Goal: Task Accomplishment & Management: Manage account settings

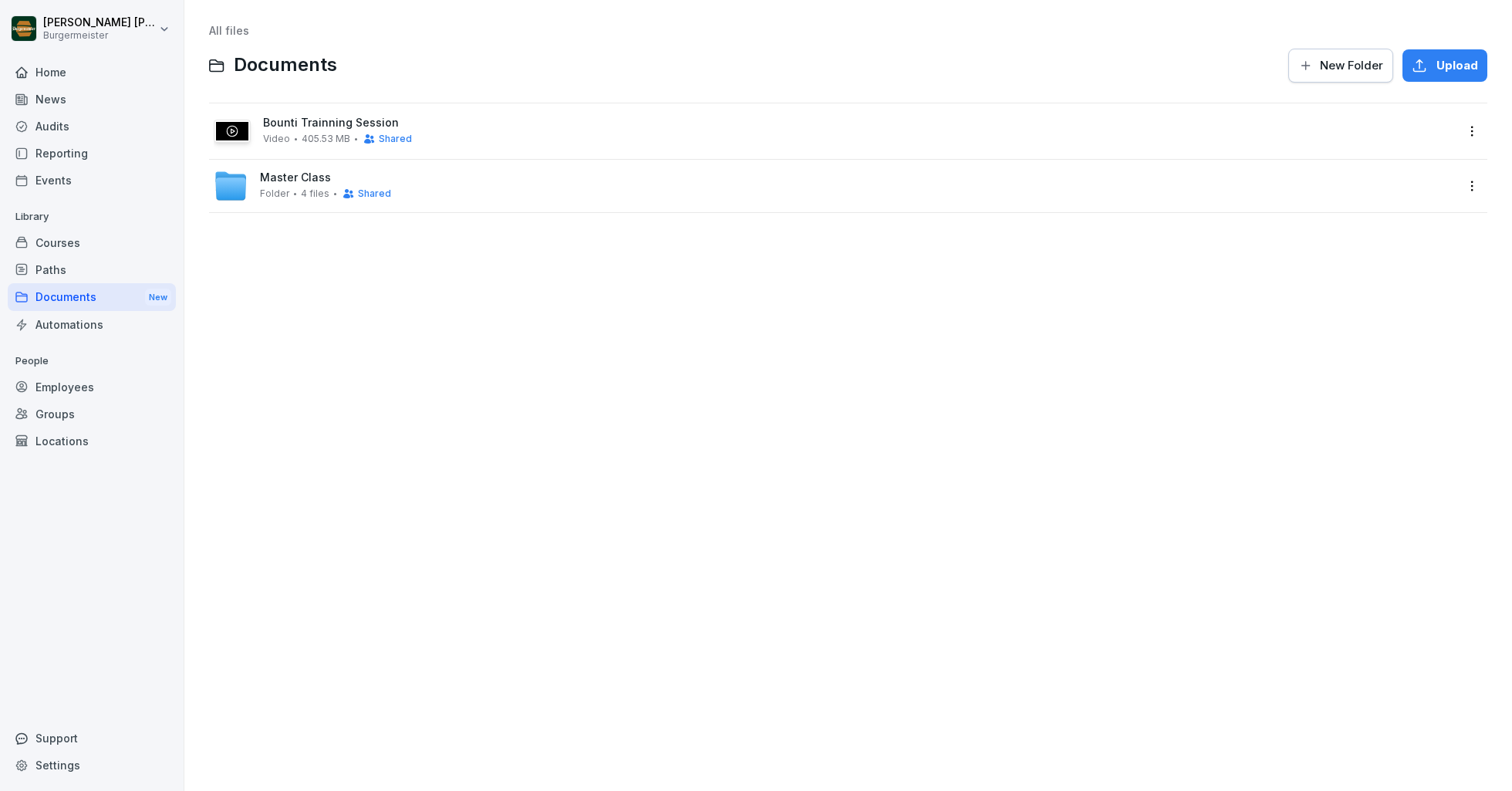
click at [61, 387] on div "Employees" at bounding box center [92, 387] width 168 height 27
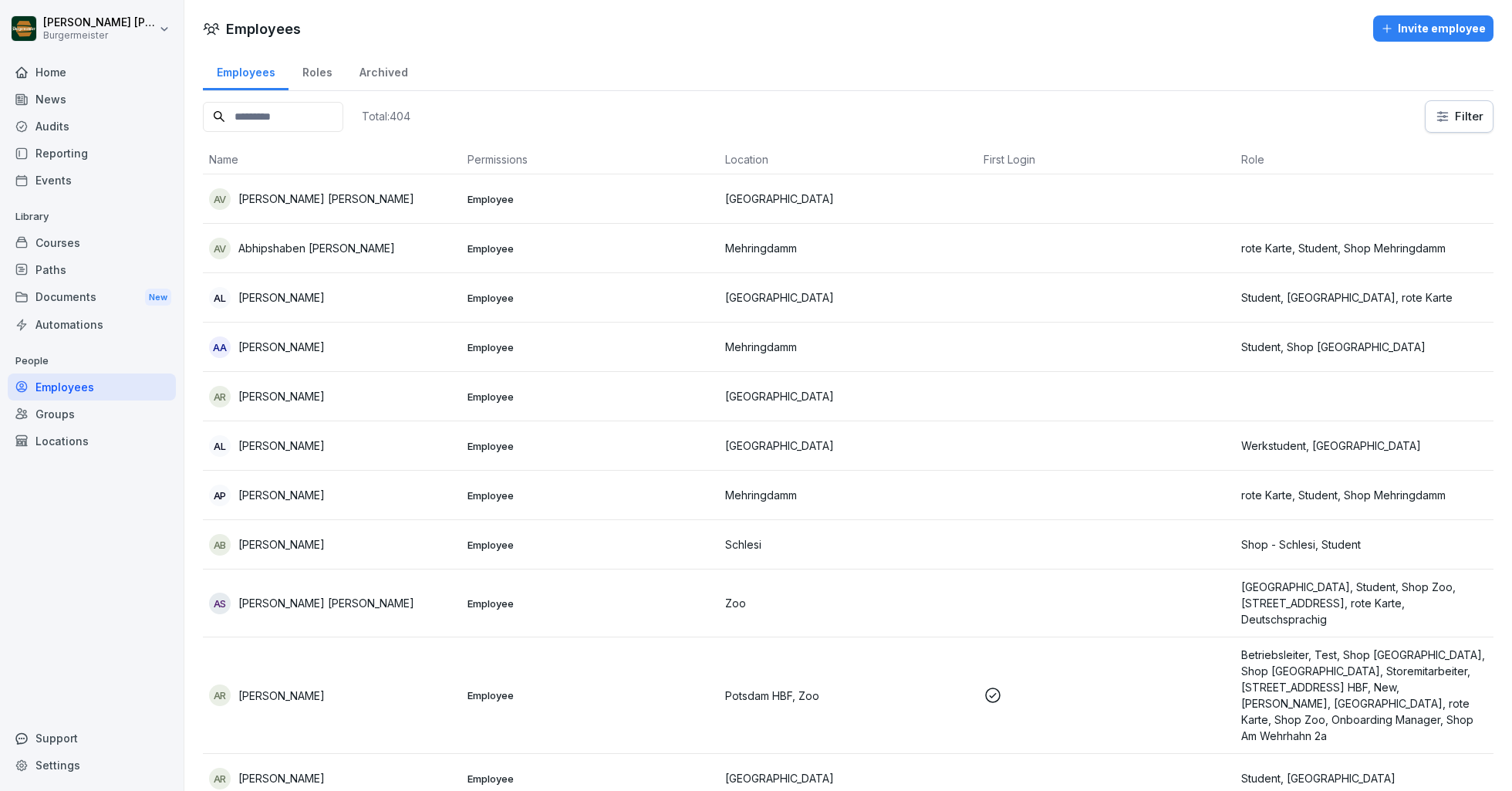
click at [78, 412] on div "Groups" at bounding box center [92, 414] width 168 height 27
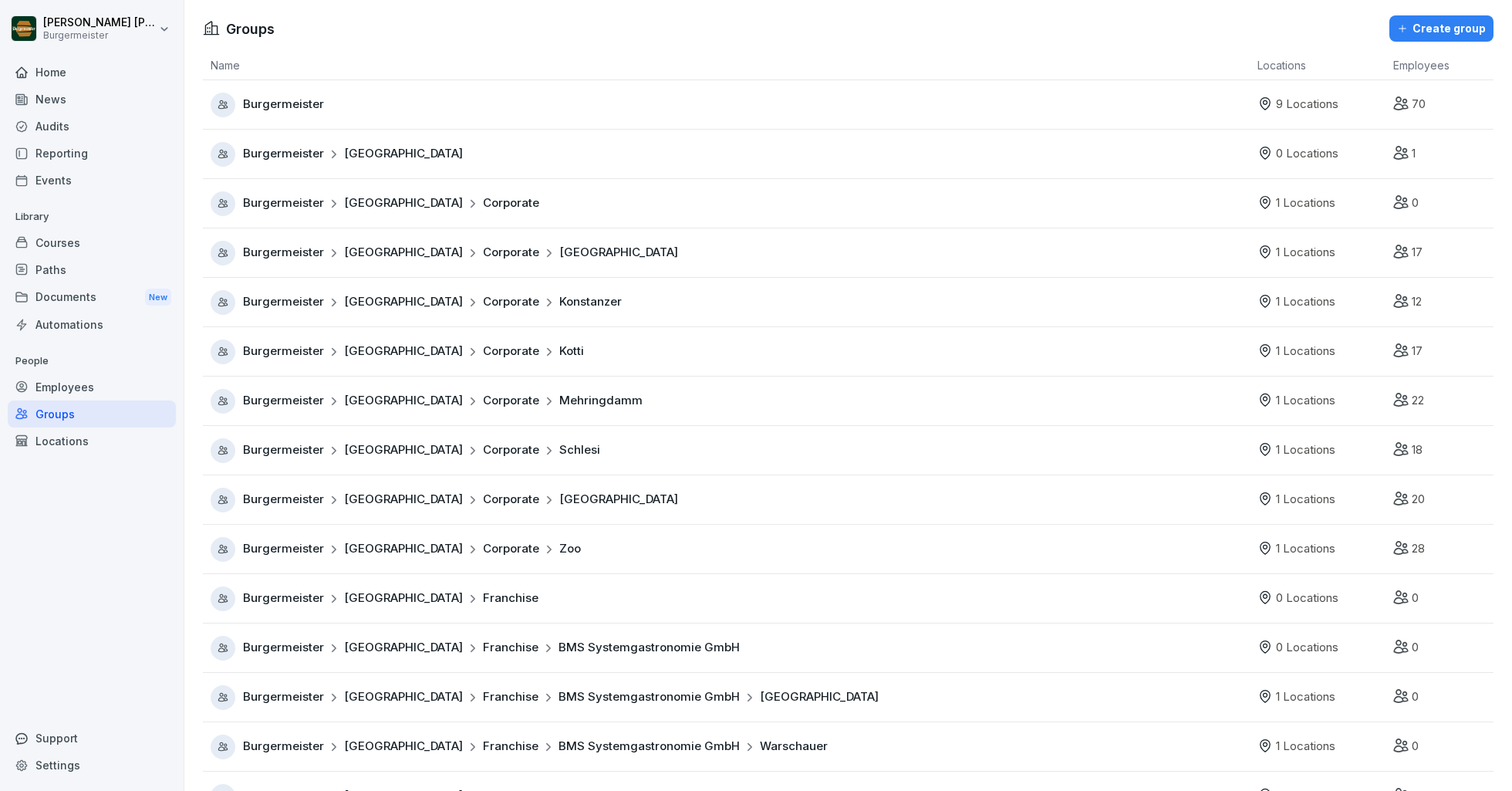
click at [76, 446] on div "Locations" at bounding box center [92, 441] width 168 height 27
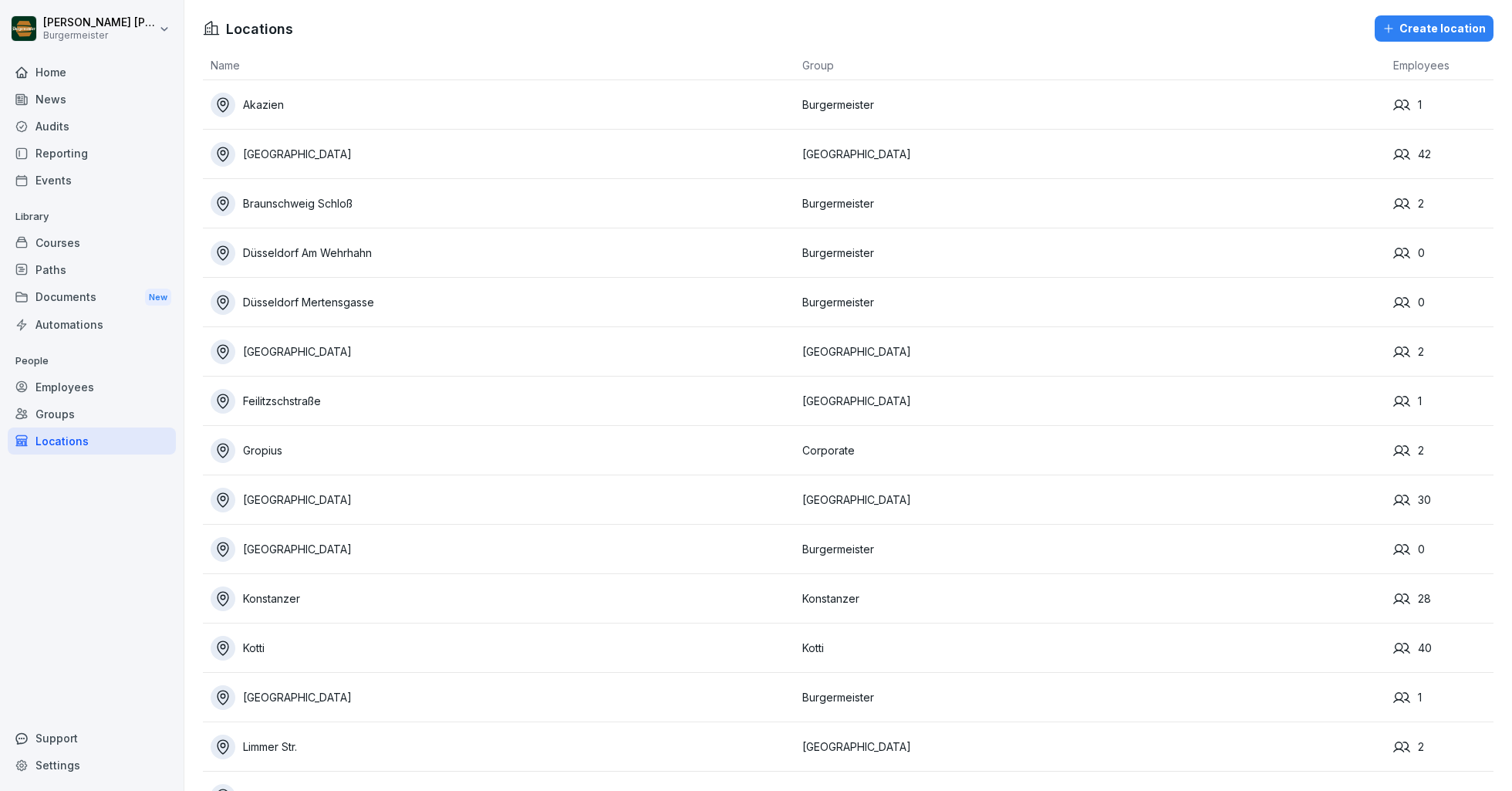
click at [65, 413] on div "Groups" at bounding box center [92, 414] width 168 height 27
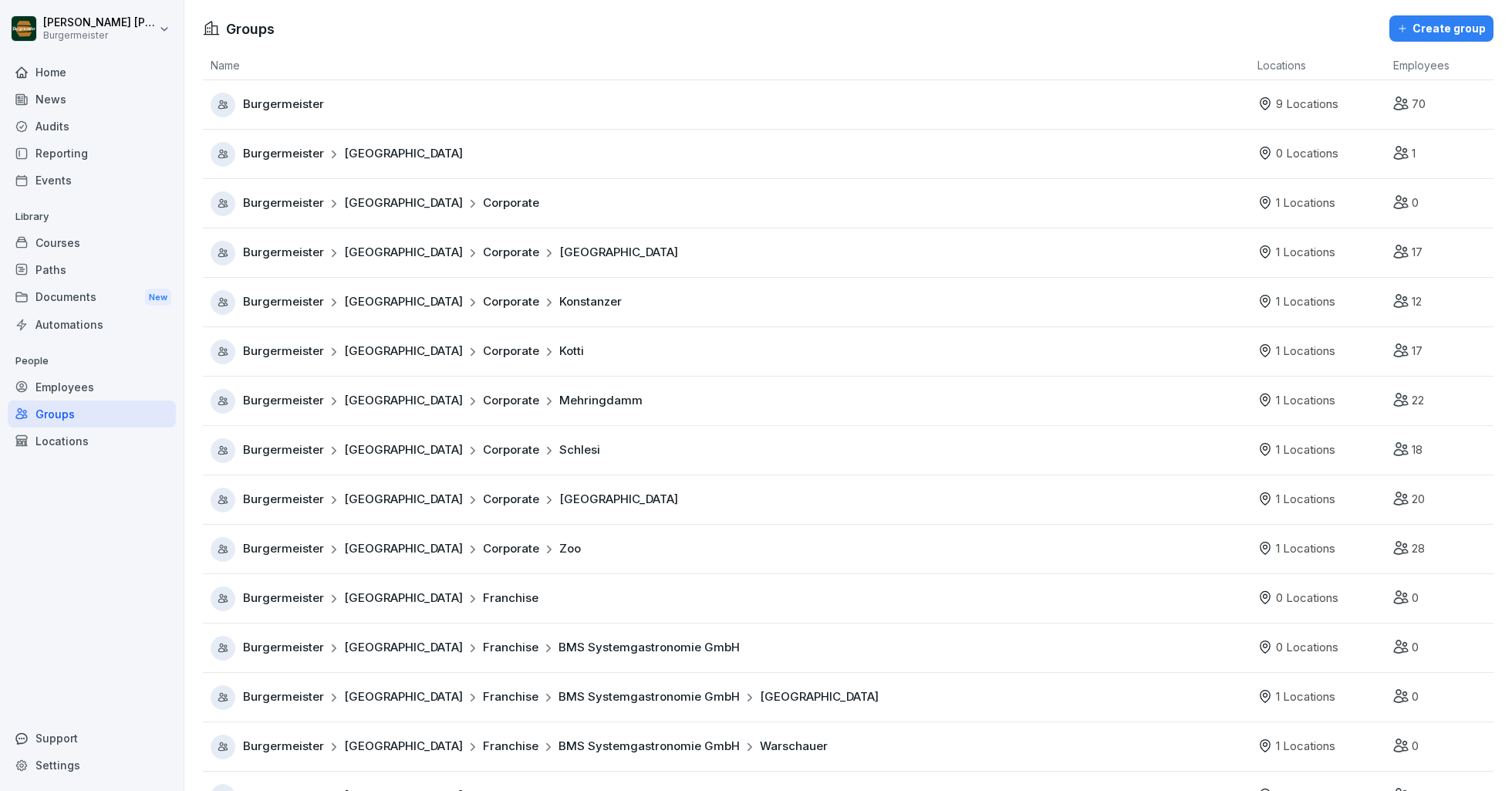
click at [62, 444] on div "Locations" at bounding box center [92, 441] width 168 height 27
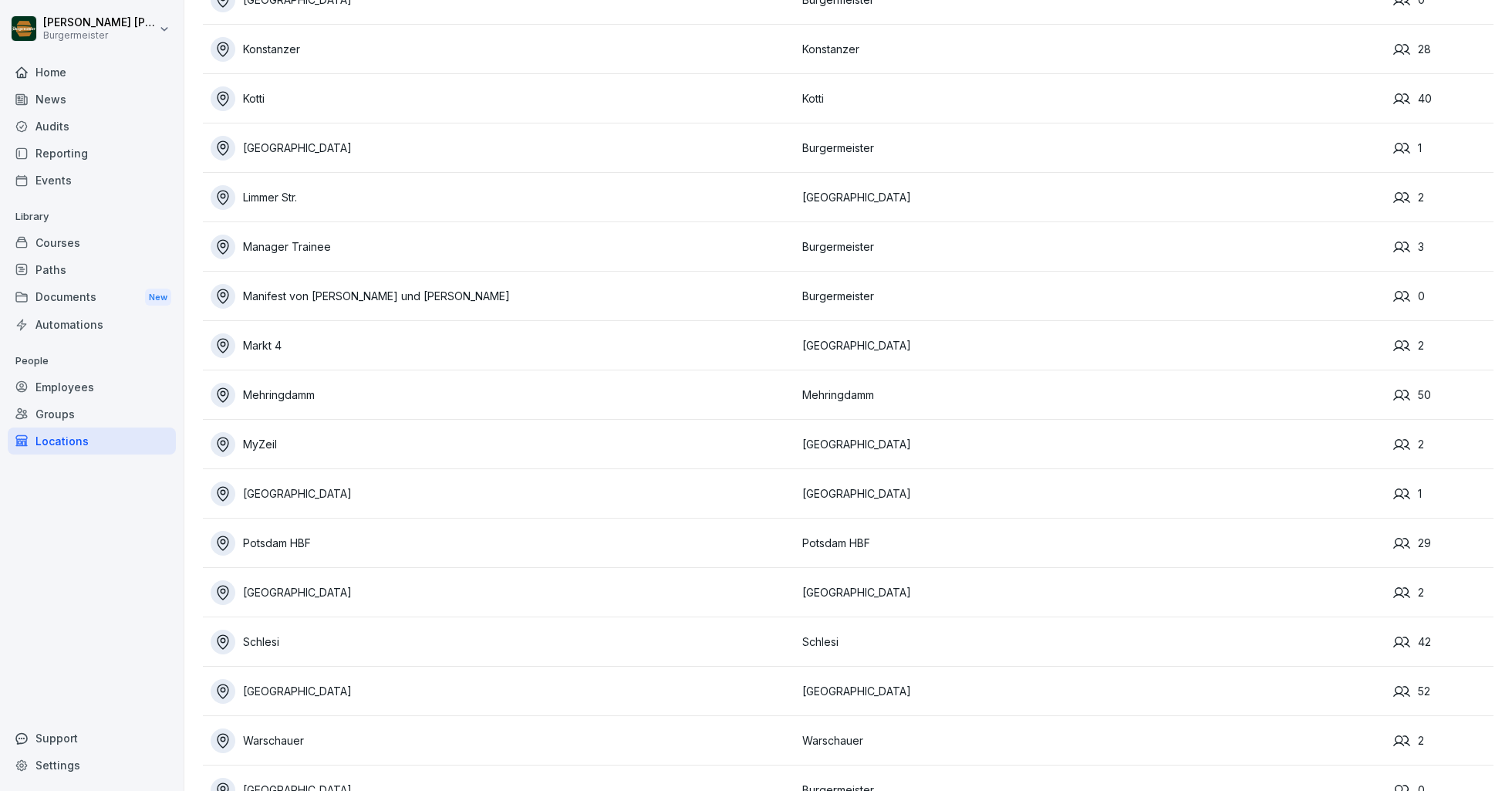
scroll to position [634, 0]
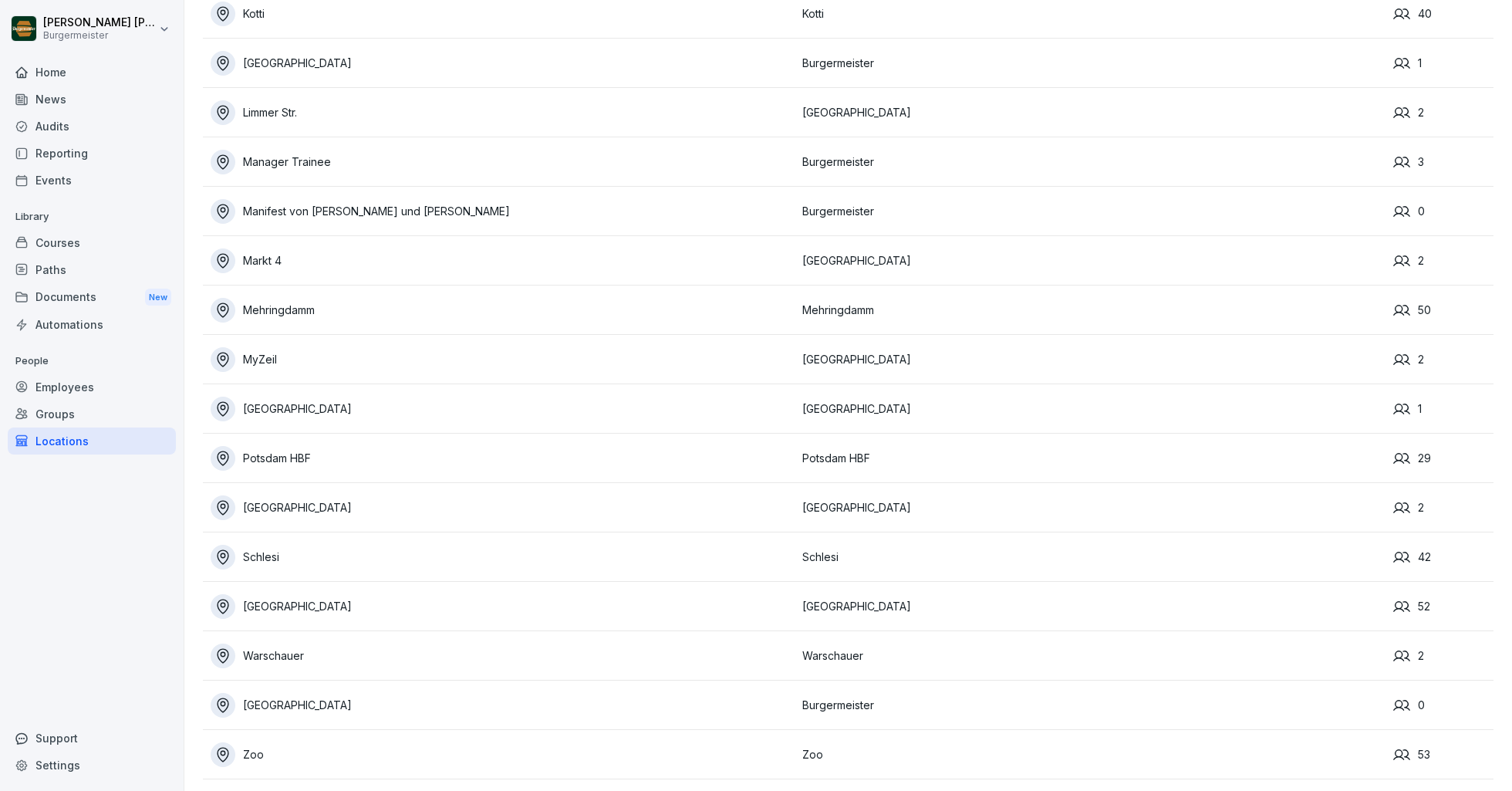
click at [287, 703] on div "[GEOGRAPHIC_DATA]" at bounding box center [502, 705] width 584 height 25
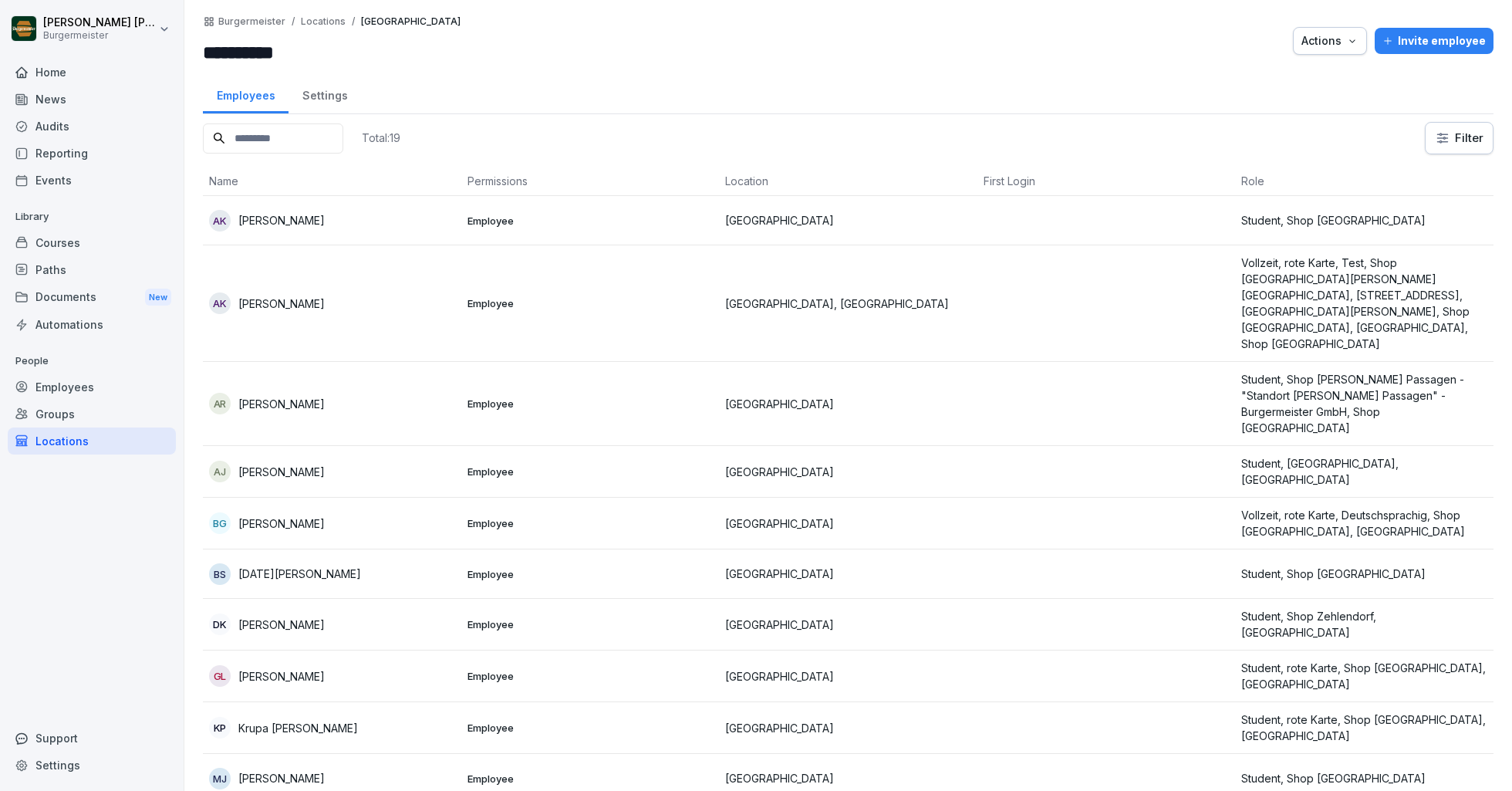
click at [326, 22] on p "Locations" at bounding box center [323, 22] width 45 height 11
click at [63, 440] on div "Locations" at bounding box center [92, 441] width 168 height 27
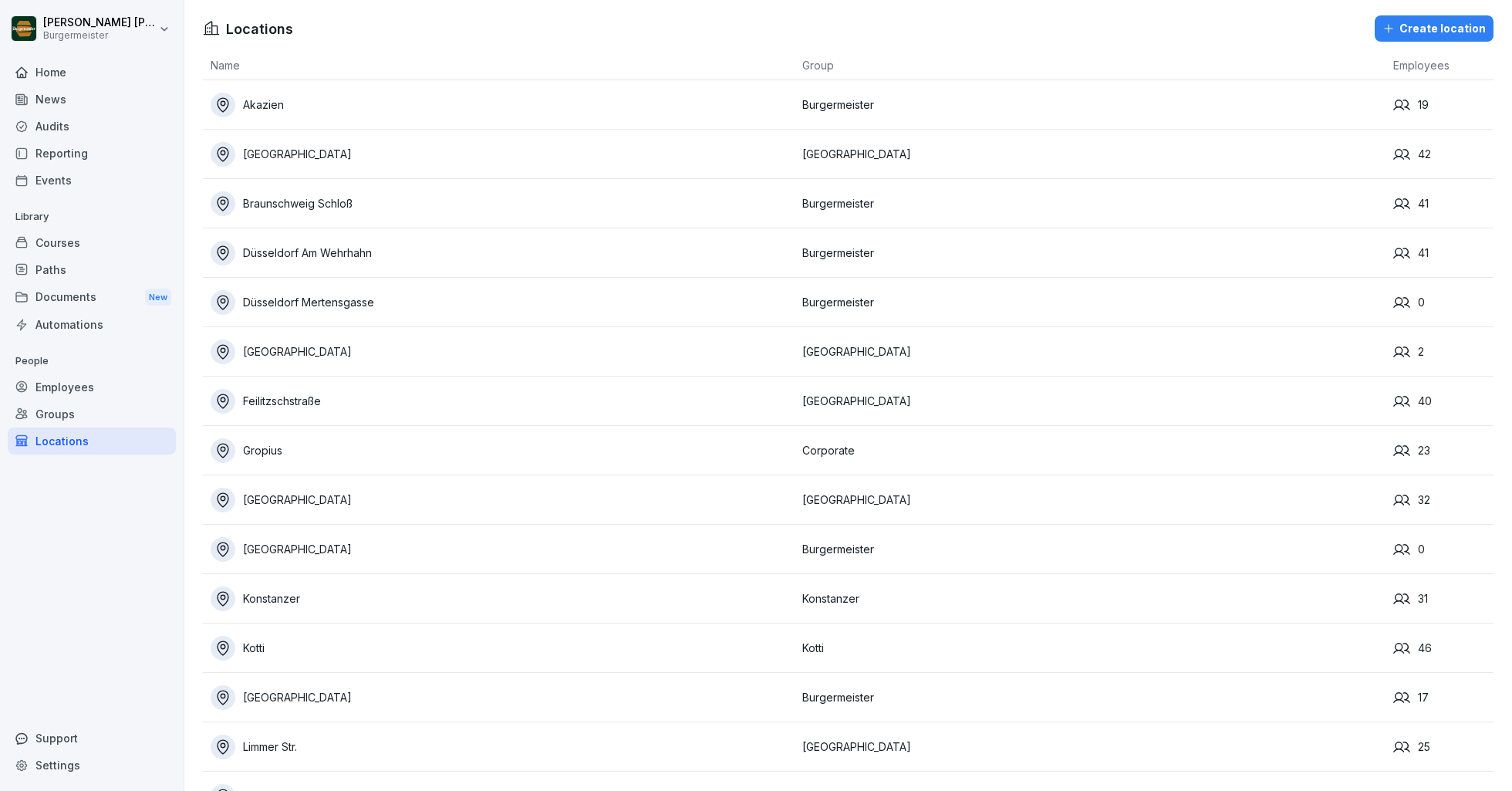
click at [300, 145] on div "[GEOGRAPHIC_DATA]" at bounding box center [502, 154] width 584 height 25
click at [301, 161] on div "[GEOGRAPHIC_DATA]" at bounding box center [502, 154] width 584 height 25
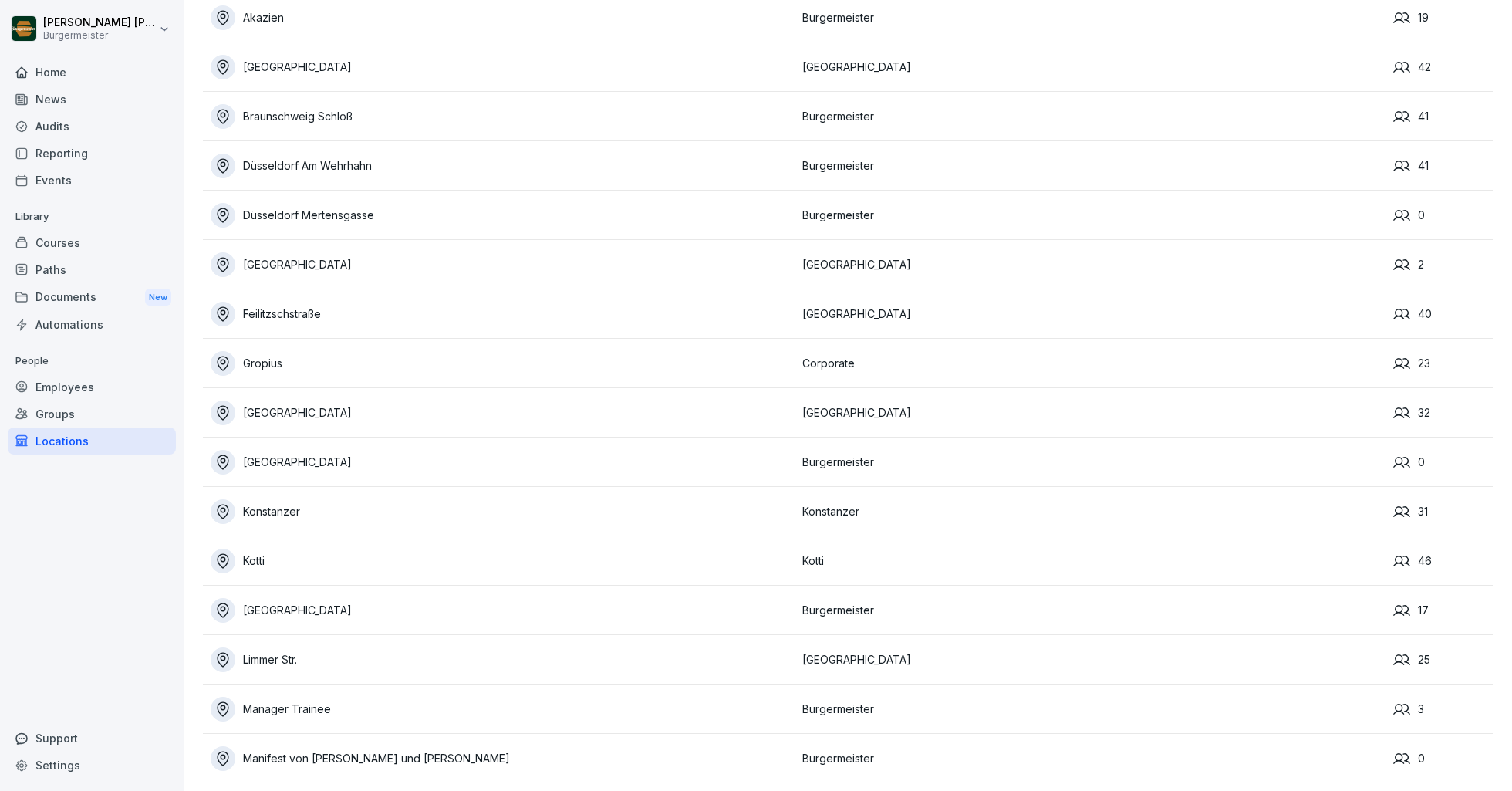
scroll to position [121, 0]
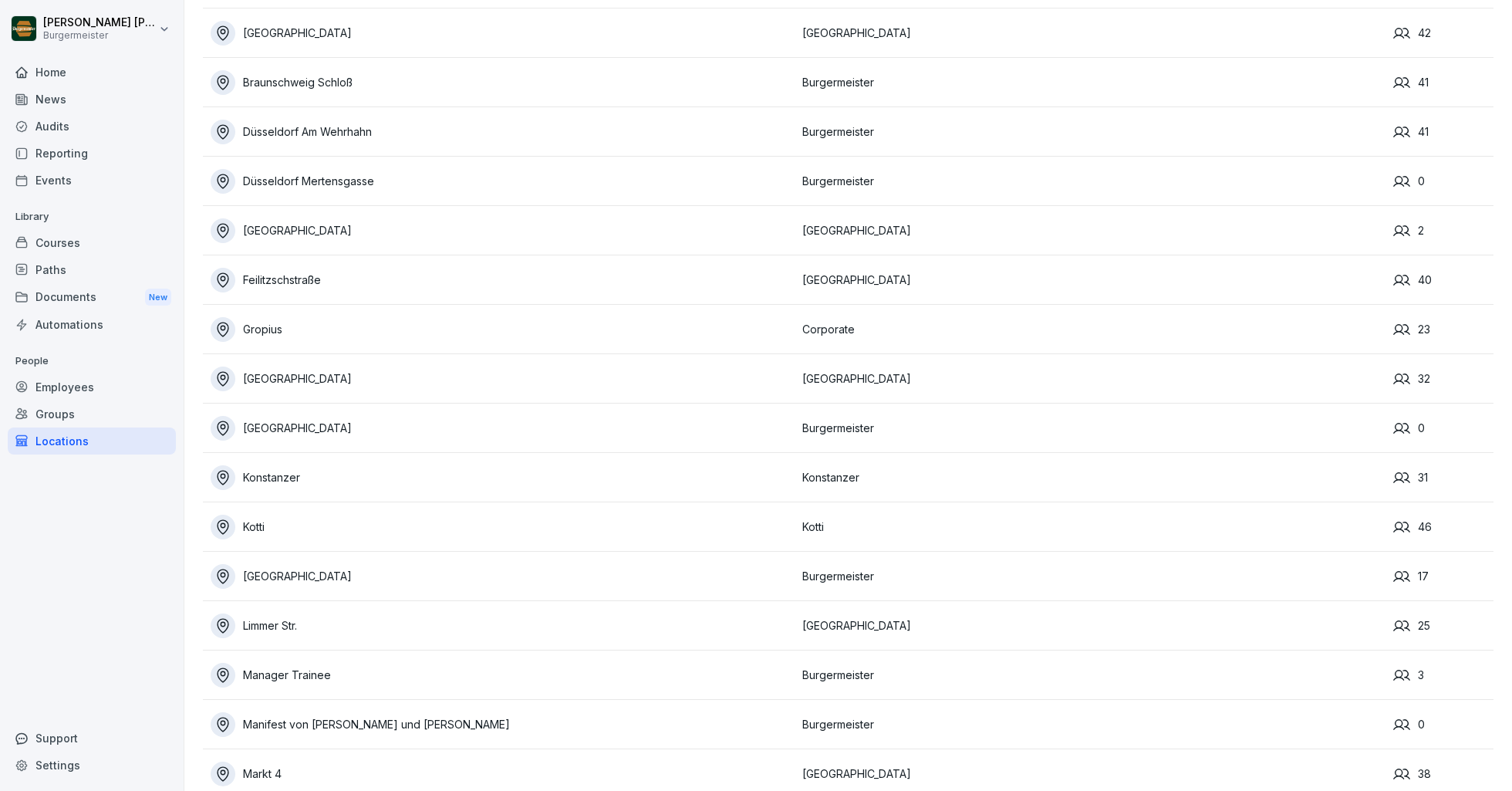
scroll to position [28, 0]
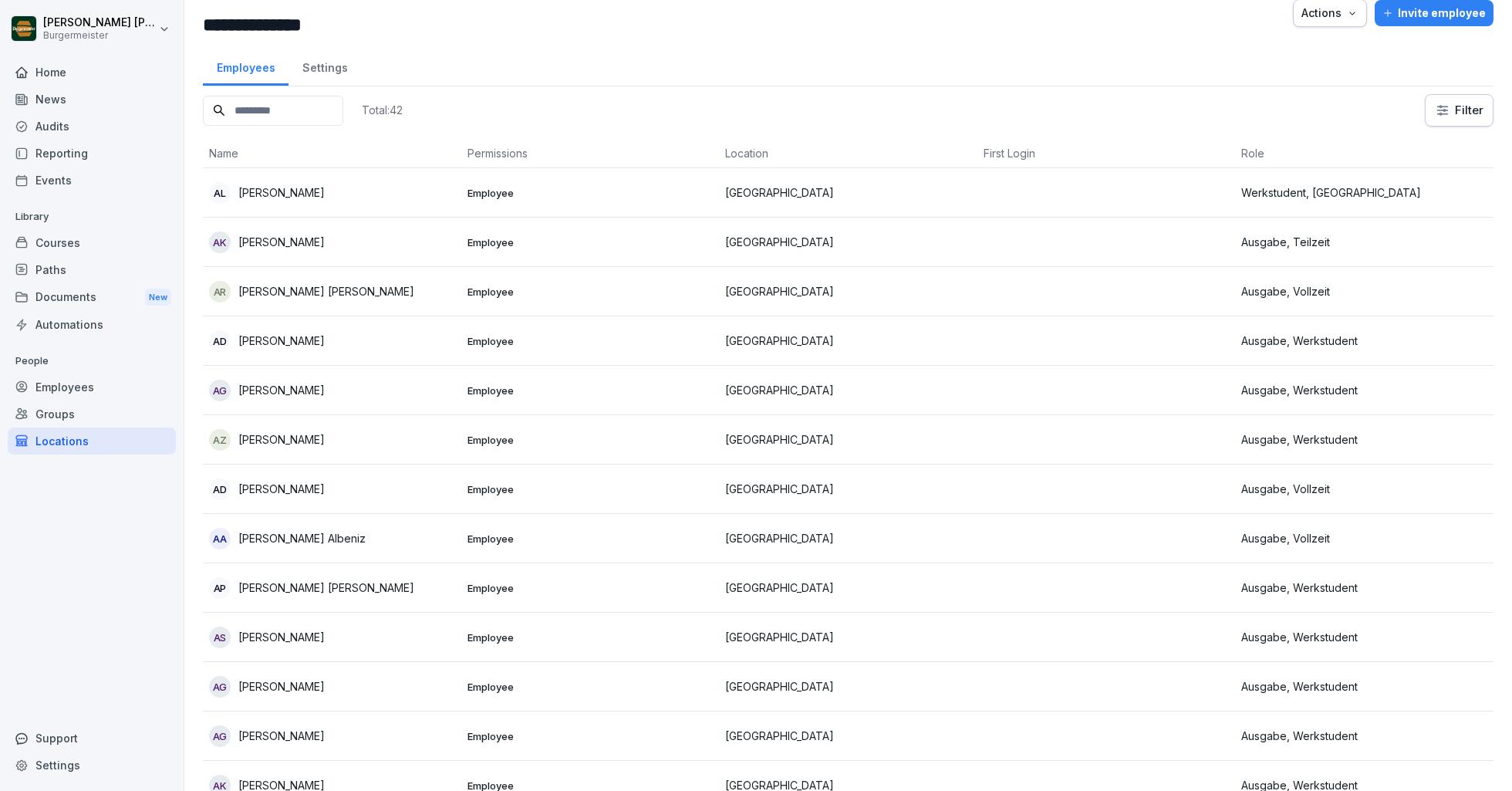
click at [252, 73] on div "Employees" at bounding box center [246, 65] width 86 height 39
click at [58, 437] on div "Locations" at bounding box center [92, 441] width 168 height 27
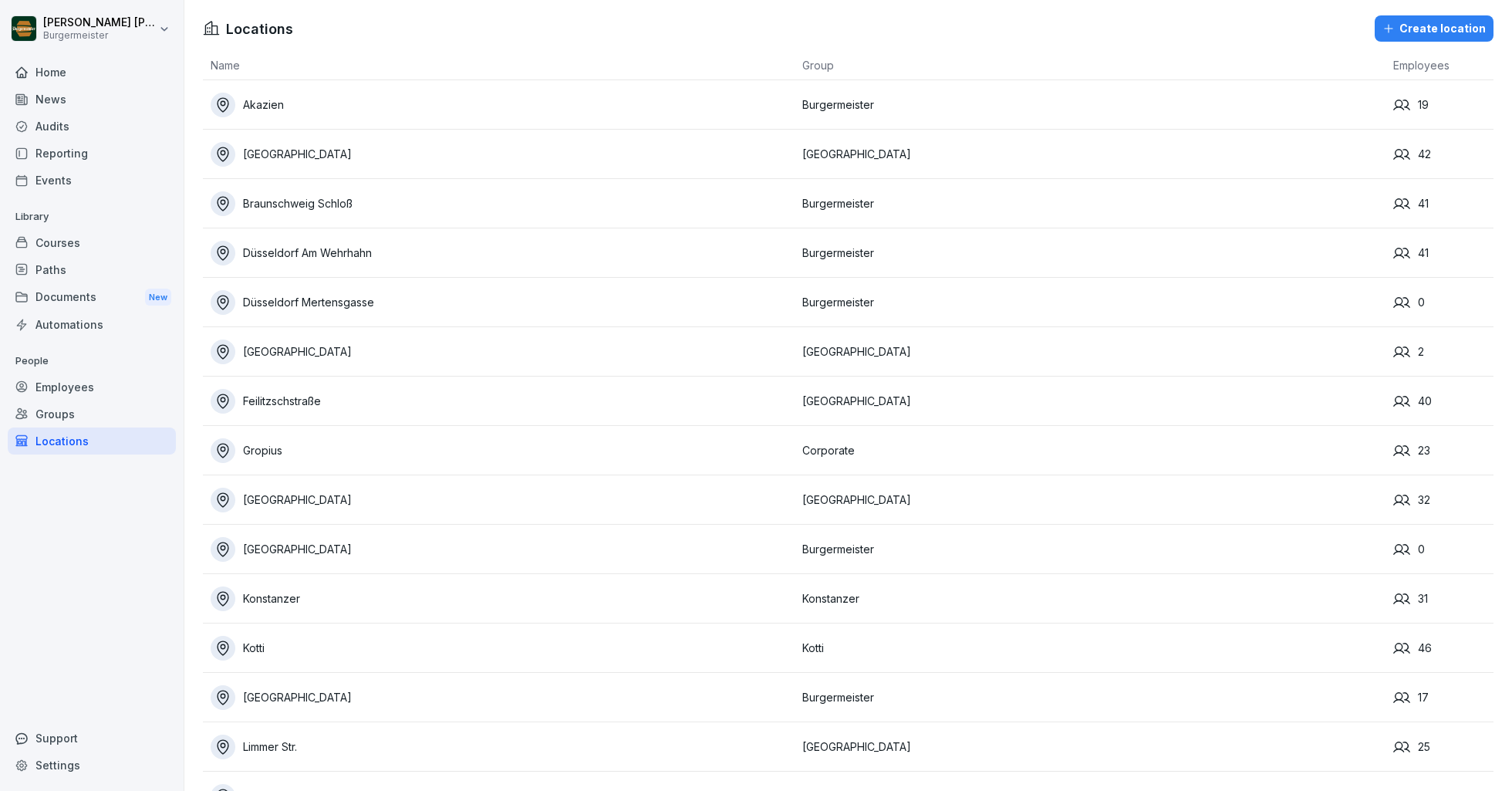
click at [44, 413] on div "Groups" at bounding box center [92, 414] width 168 height 27
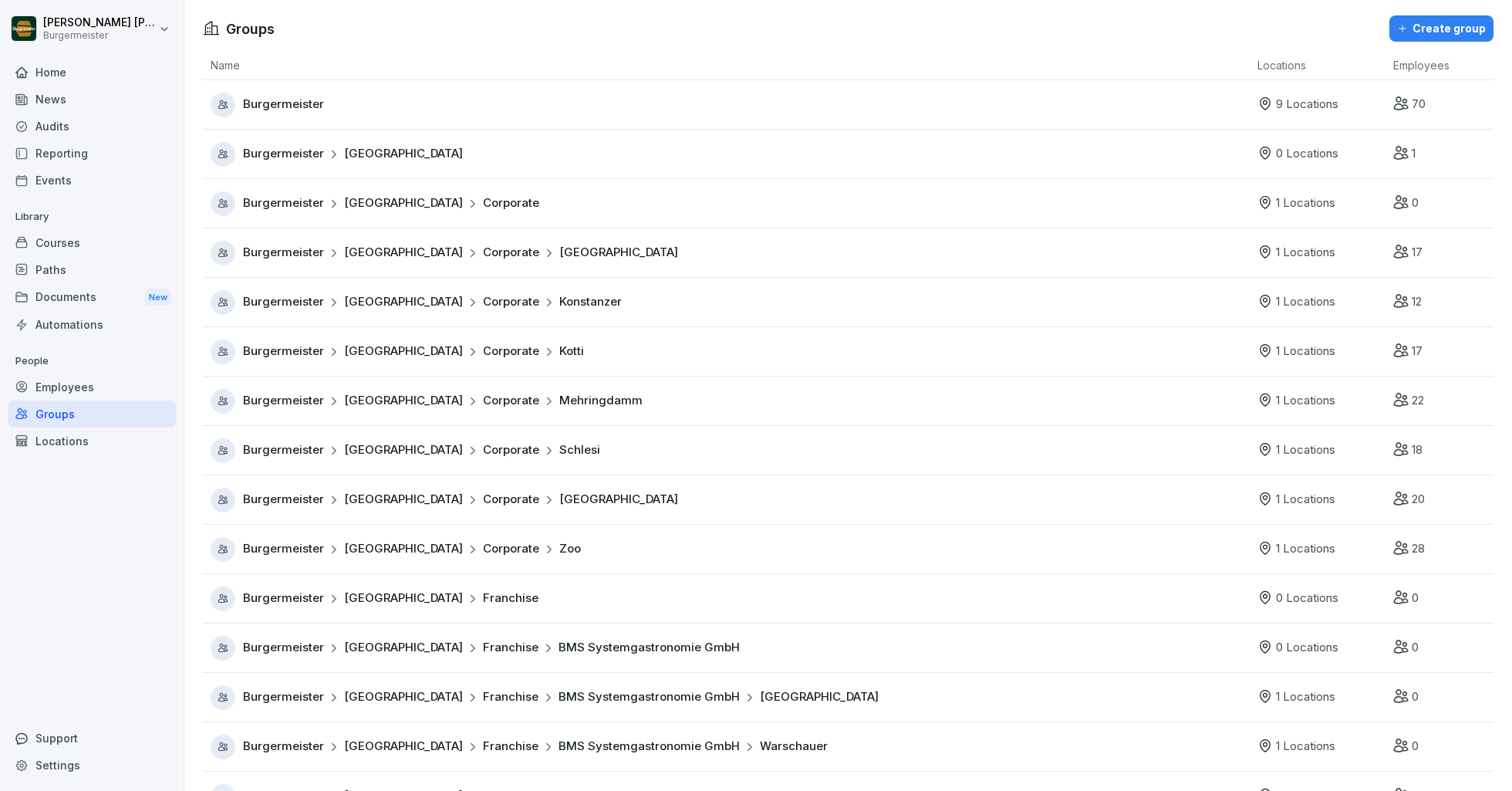
click at [67, 436] on div "Locations" at bounding box center [92, 441] width 168 height 27
click at [58, 439] on div "Locations" at bounding box center [92, 441] width 168 height 27
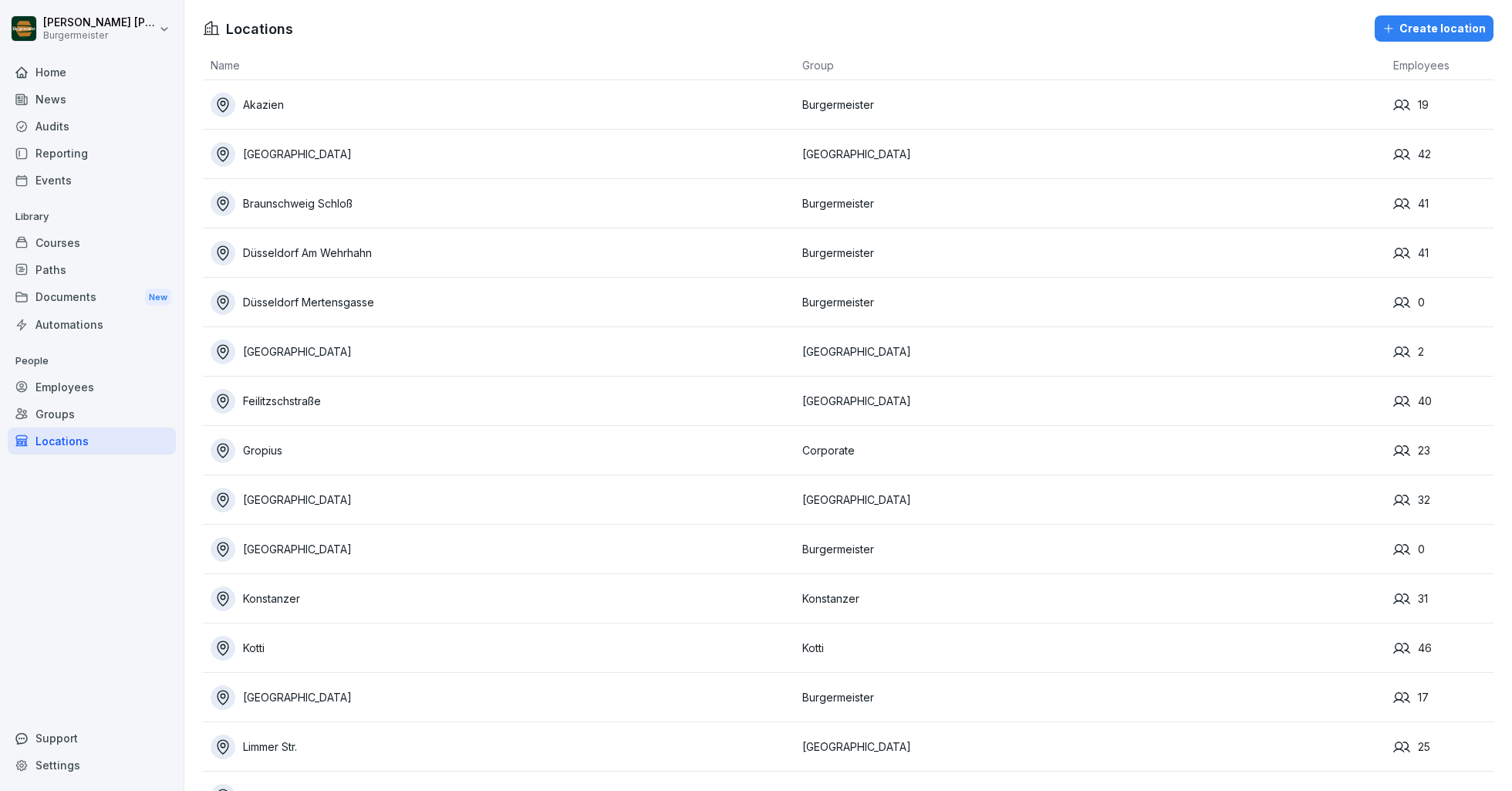
click at [58, 439] on div "Locations" at bounding box center [92, 441] width 168 height 27
click at [64, 384] on div "Employees" at bounding box center [92, 387] width 168 height 27
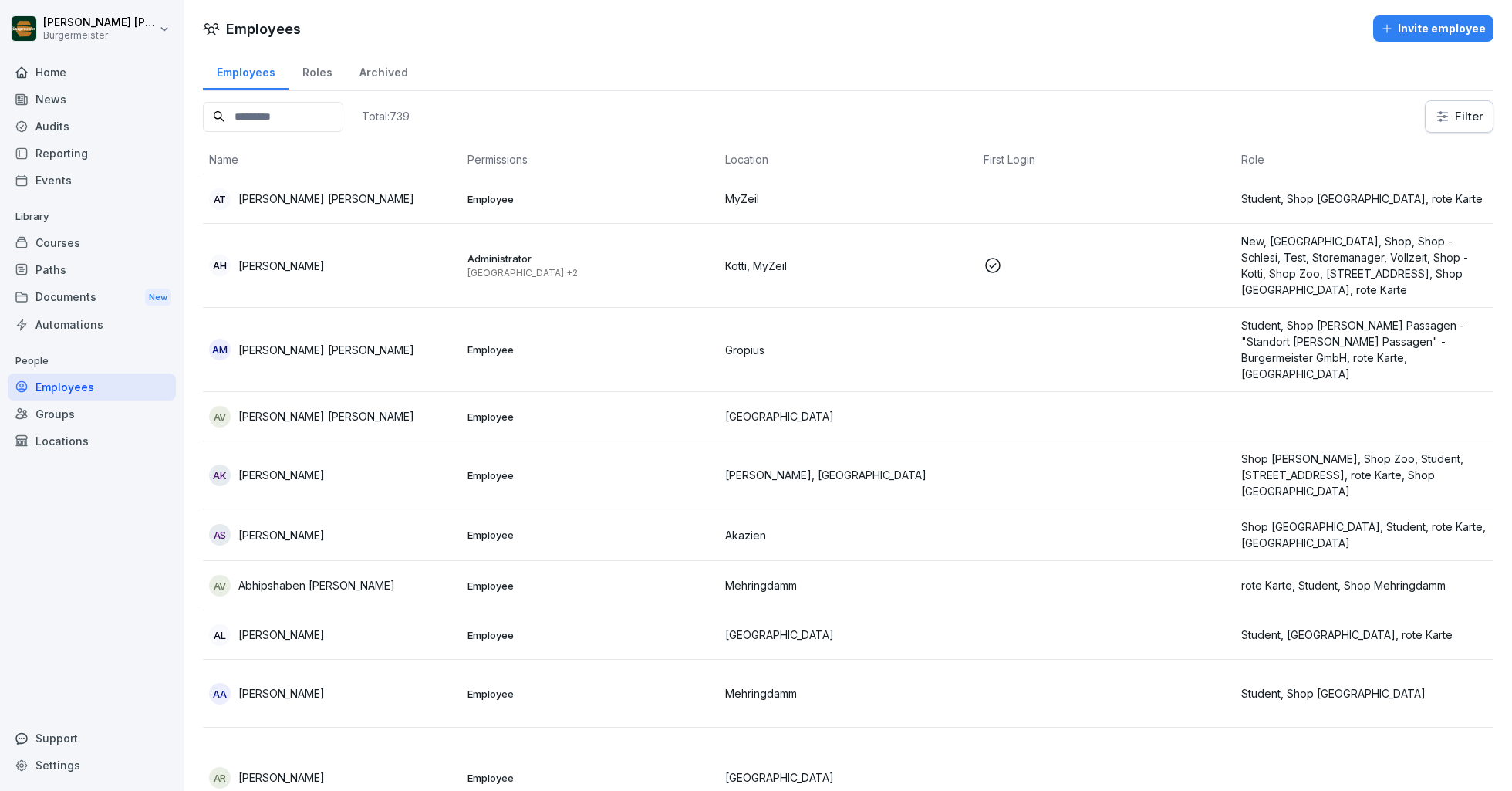
click at [60, 441] on div "Locations" at bounding box center [92, 441] width 168 height 27
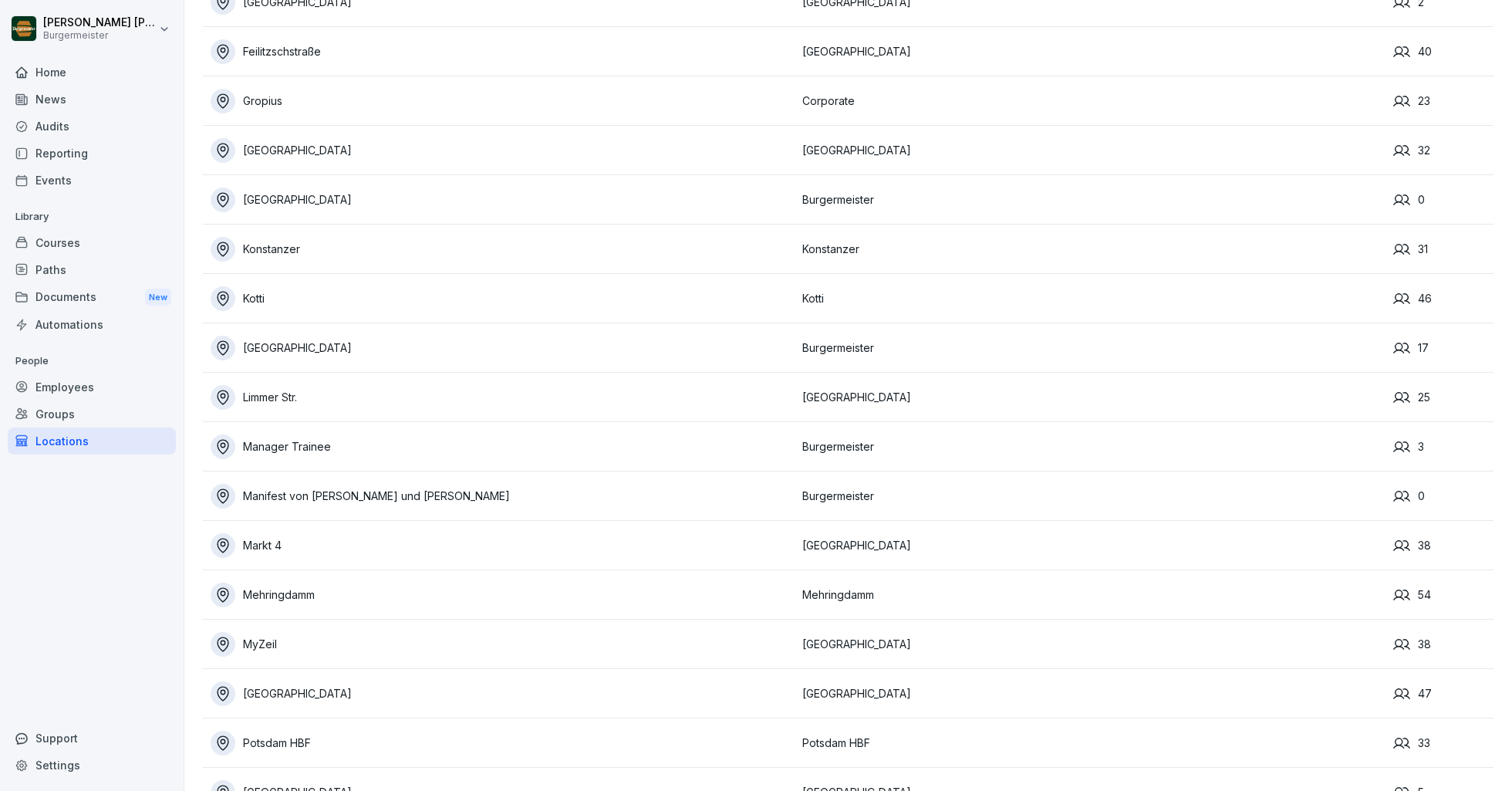
scroll to position [634, 0]
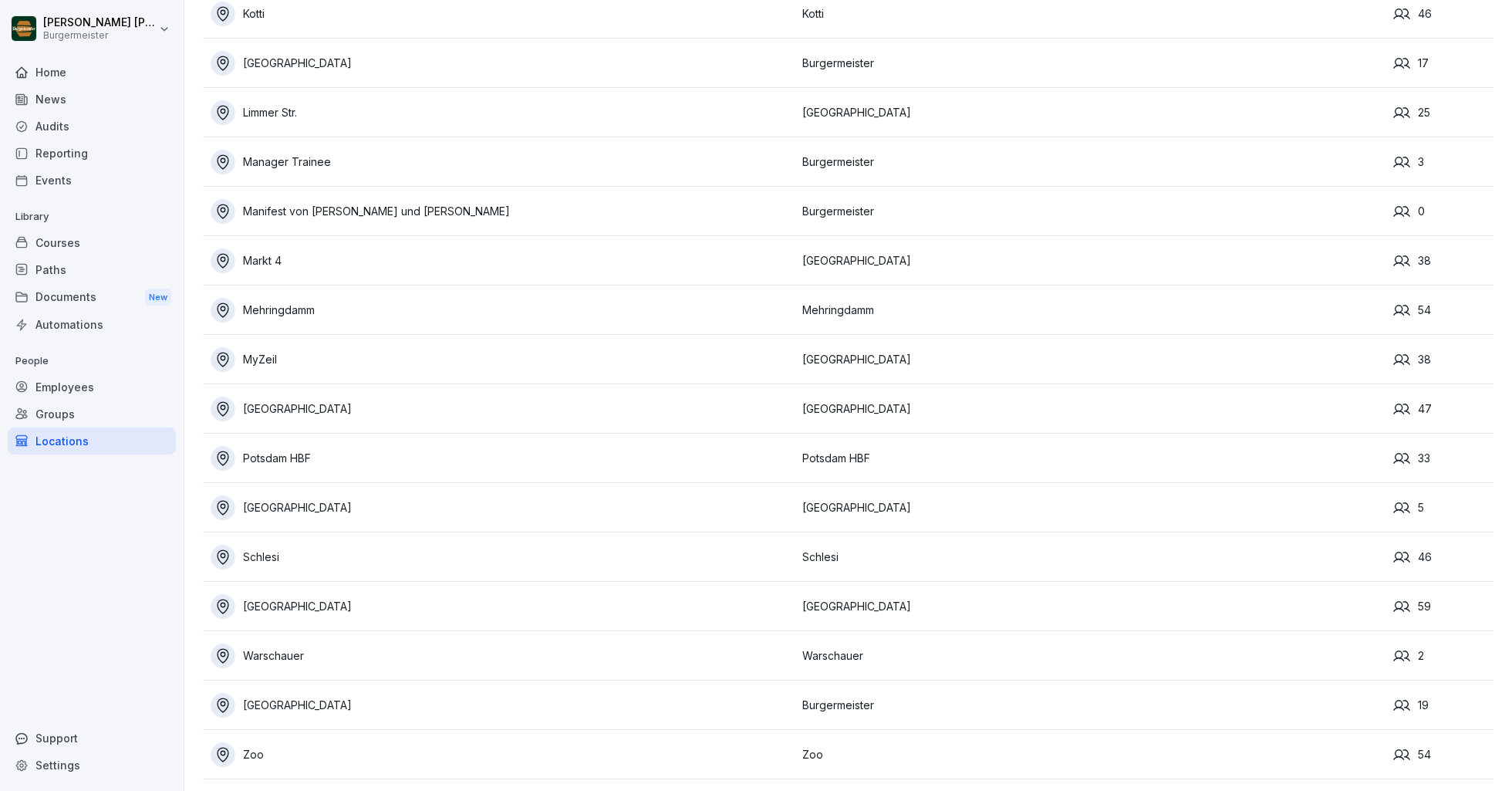
click at [302, 161] on div "Manager Trainee" at bounding box center [502, 162] width 584 height 25
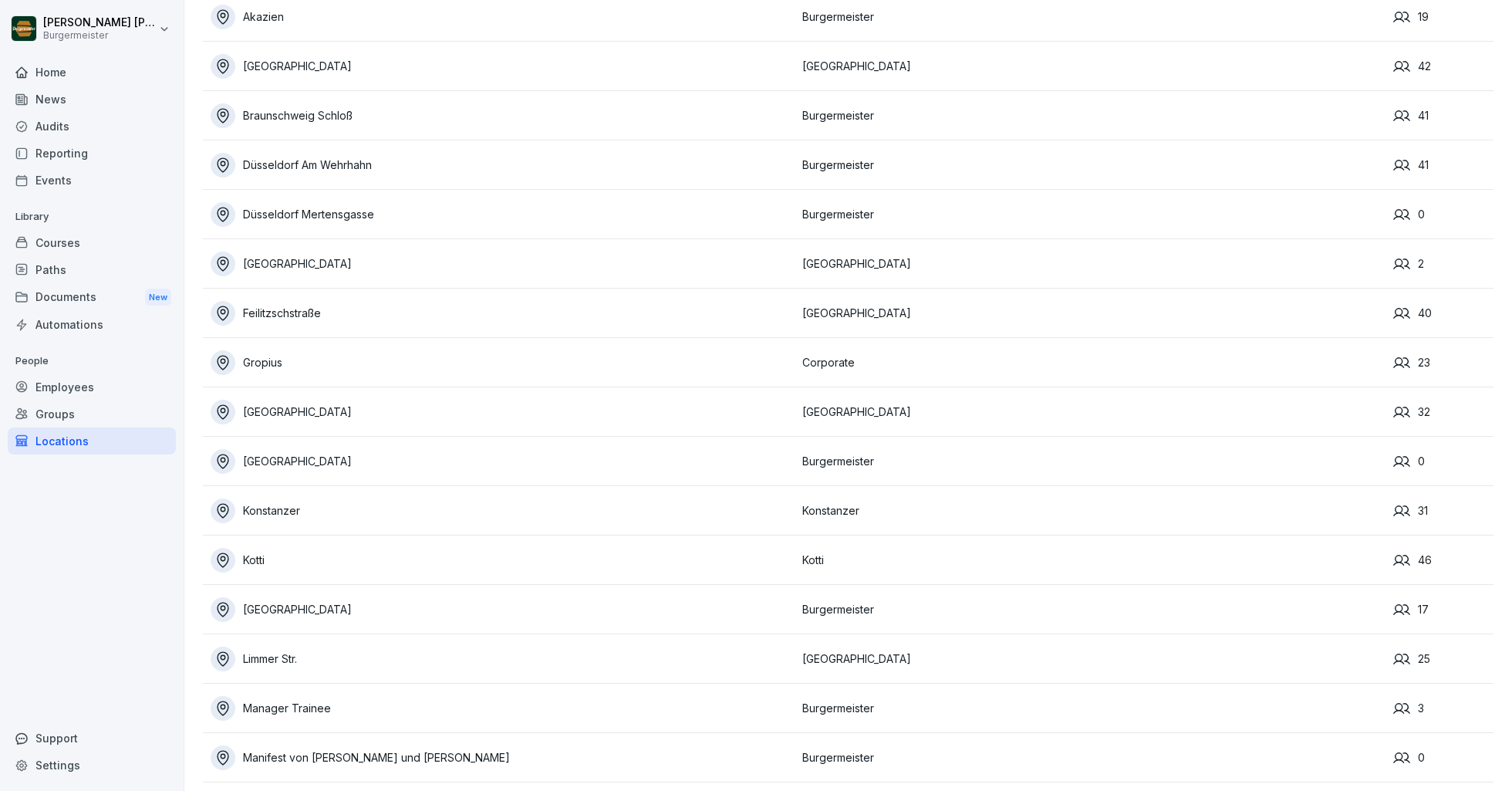
scroll to position [0, 0]
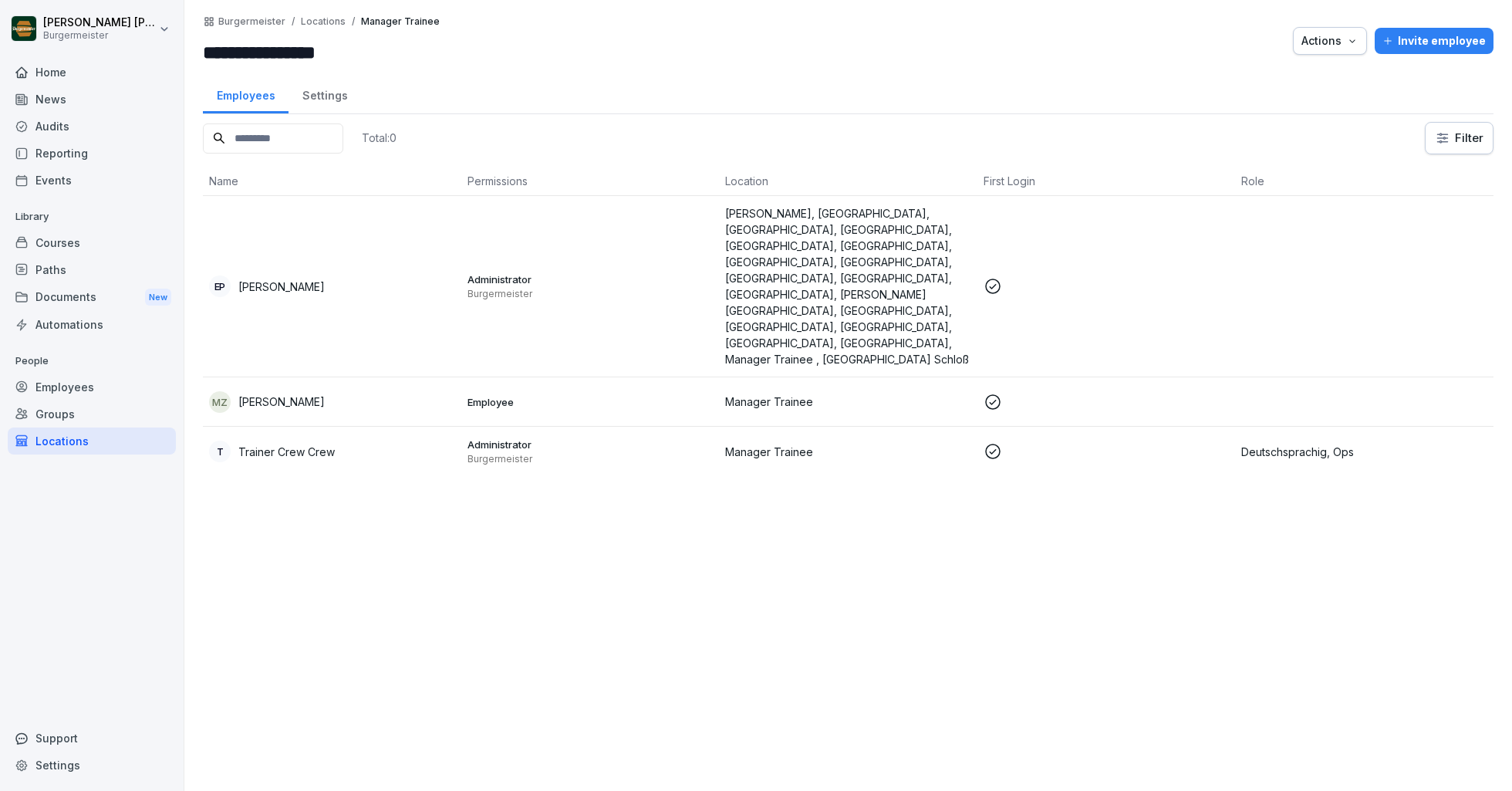
click at [259, 104] on div "Employees" at bounding box center [246, 93] width 86 height 39
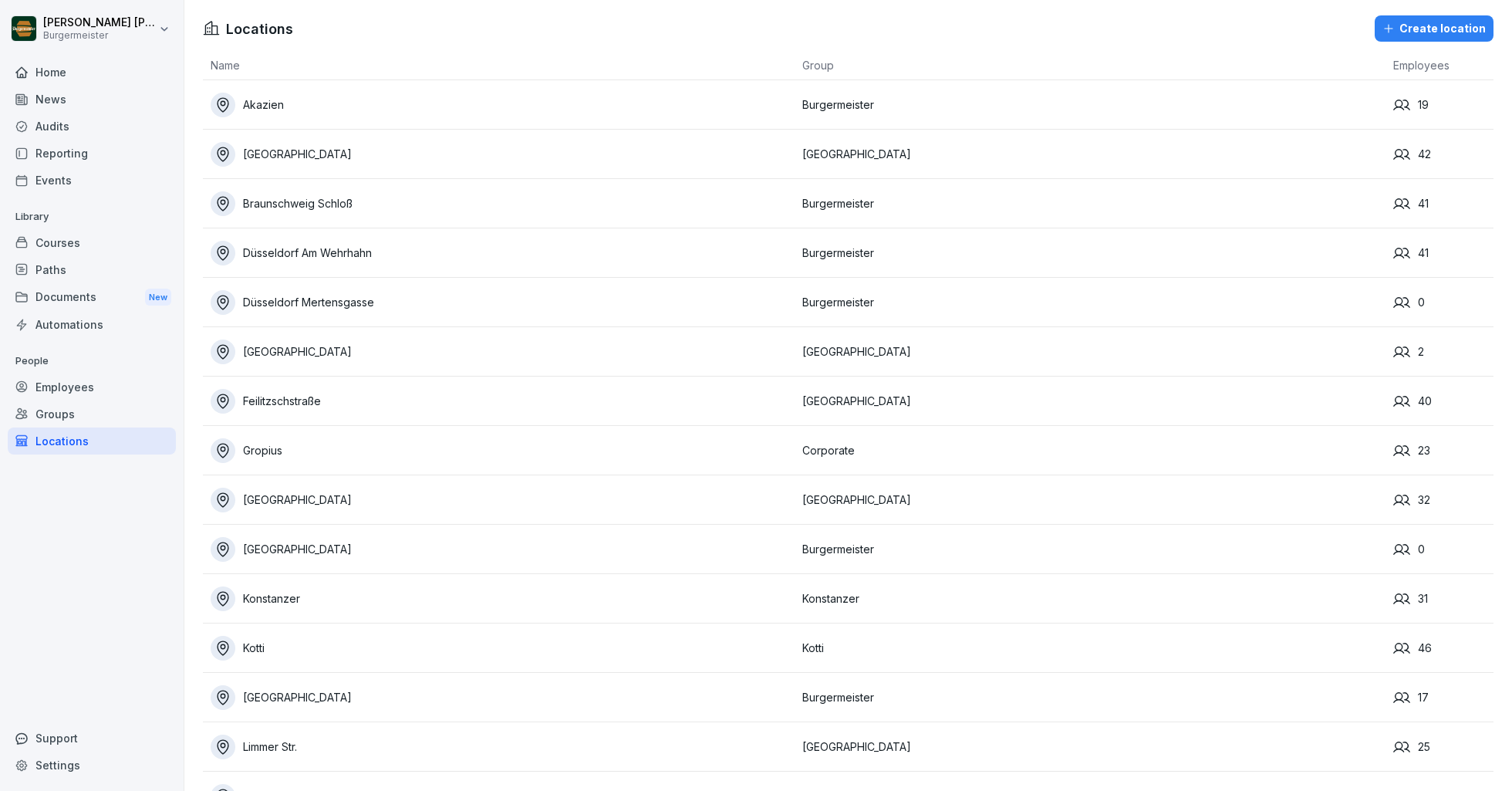
click at [271, 104] on div "Akazien" at bounding box center [502, 104] width 584 height 25
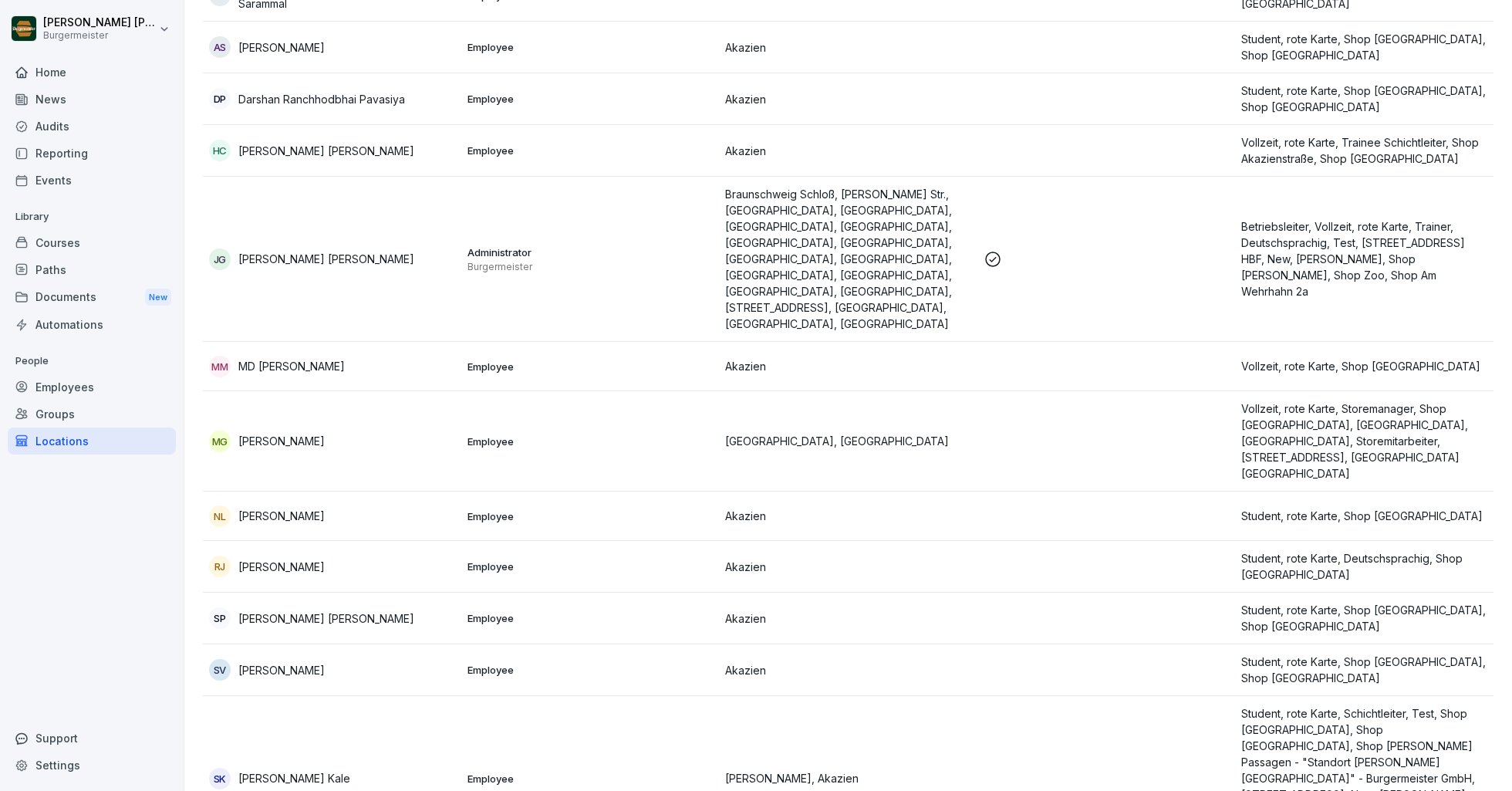
scroll to position [433, 0]
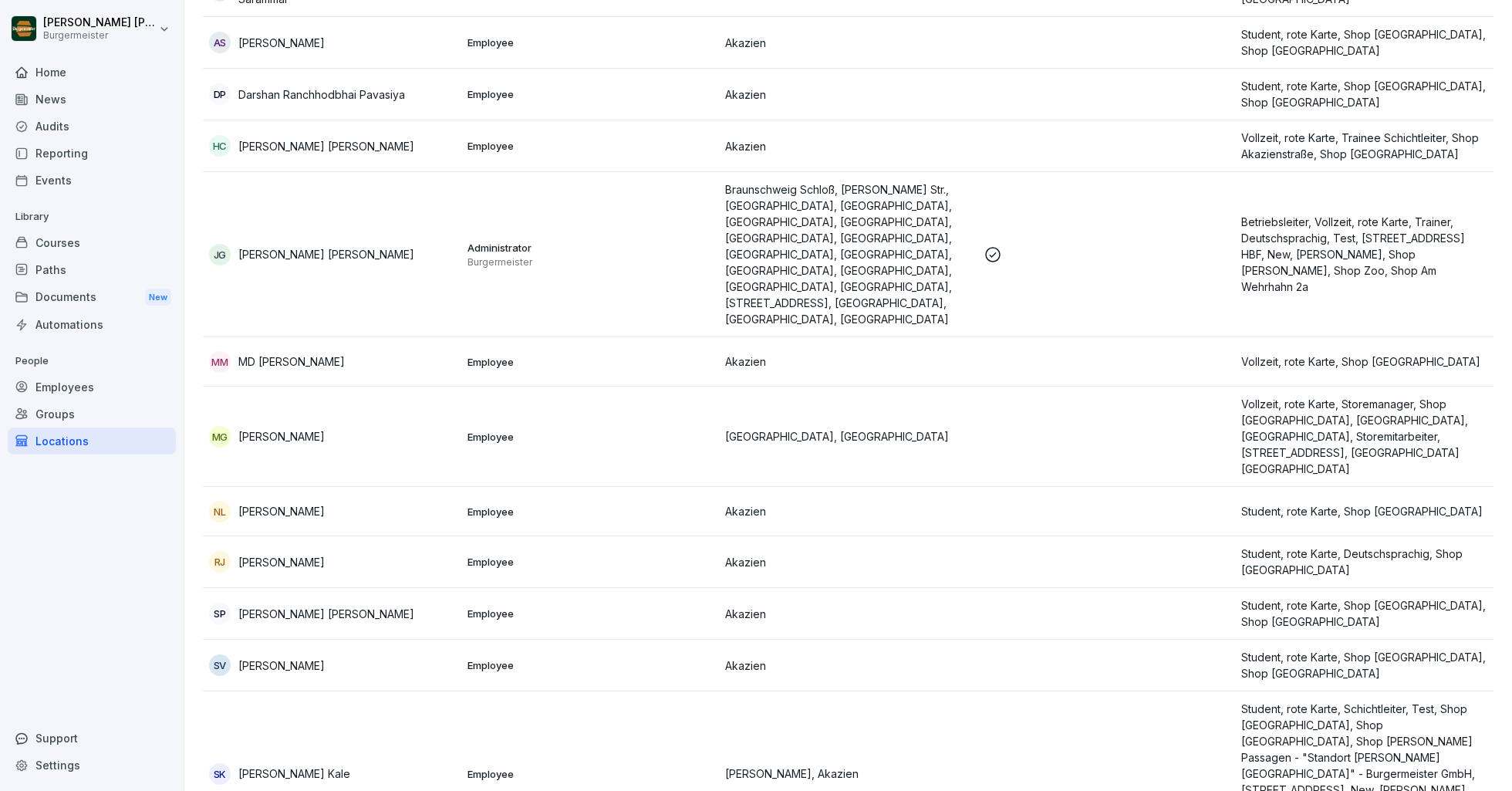
click at [325, 429] on p "[PERSON_NAME]" at bounding box center [281, 437] width 87 height 16
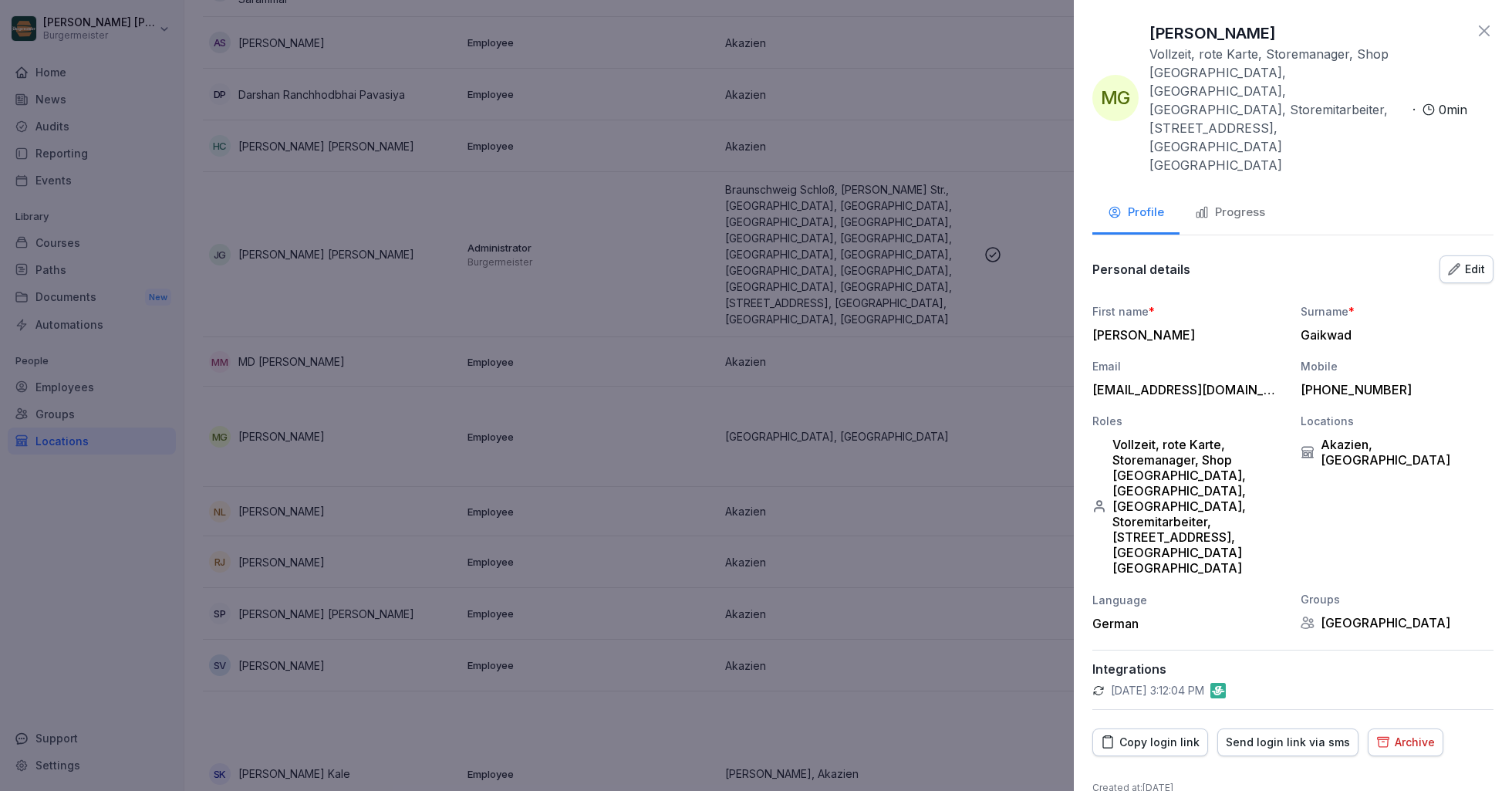
click at [1268, 734] on div "Send login link via sms" at bounding box center [1288, 742] width 124 height 17
click at [1487, 37] on icon at bounding box center [1483, 30] width 18 height 18
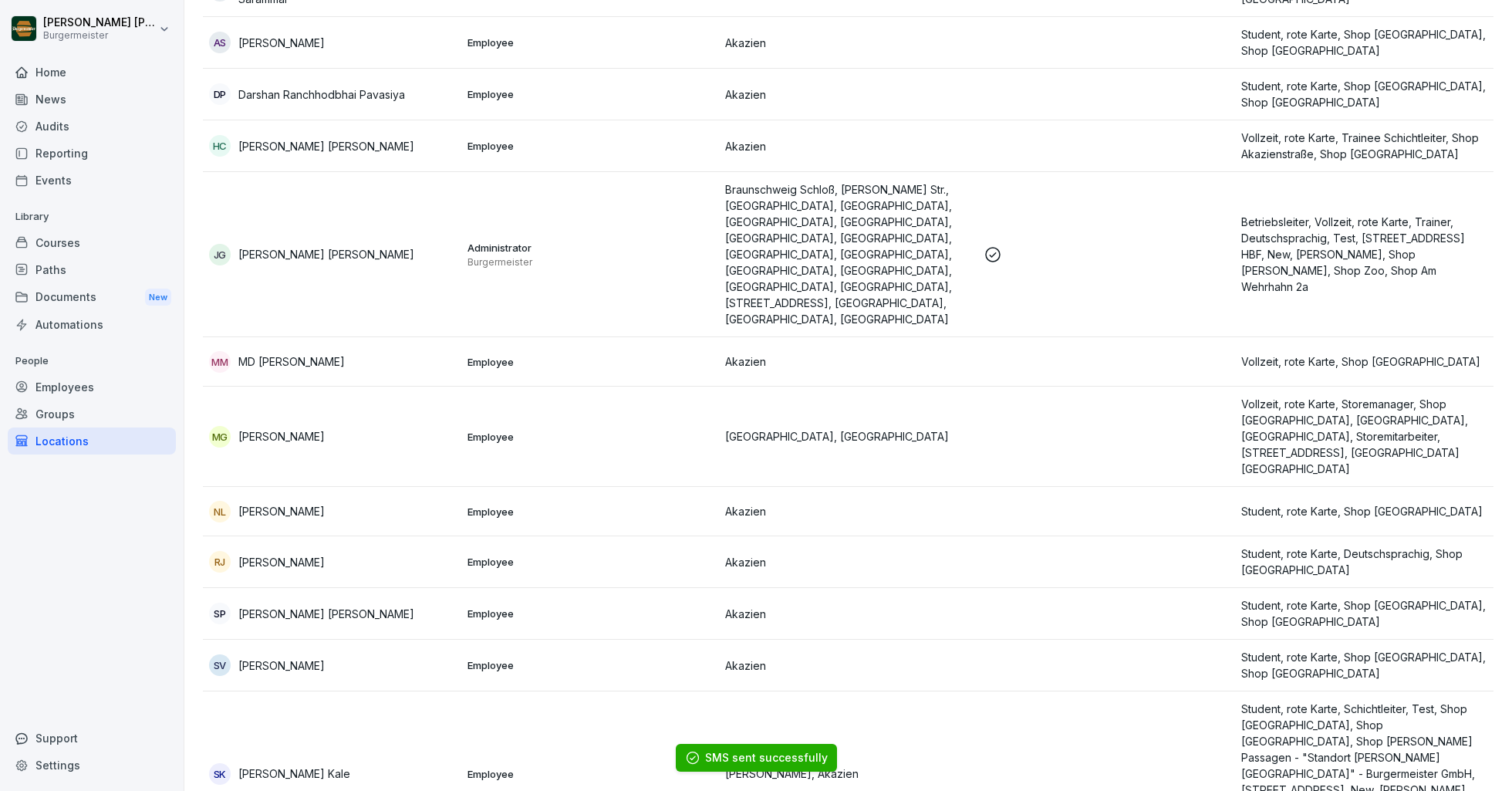
scroll to position [635, 0]
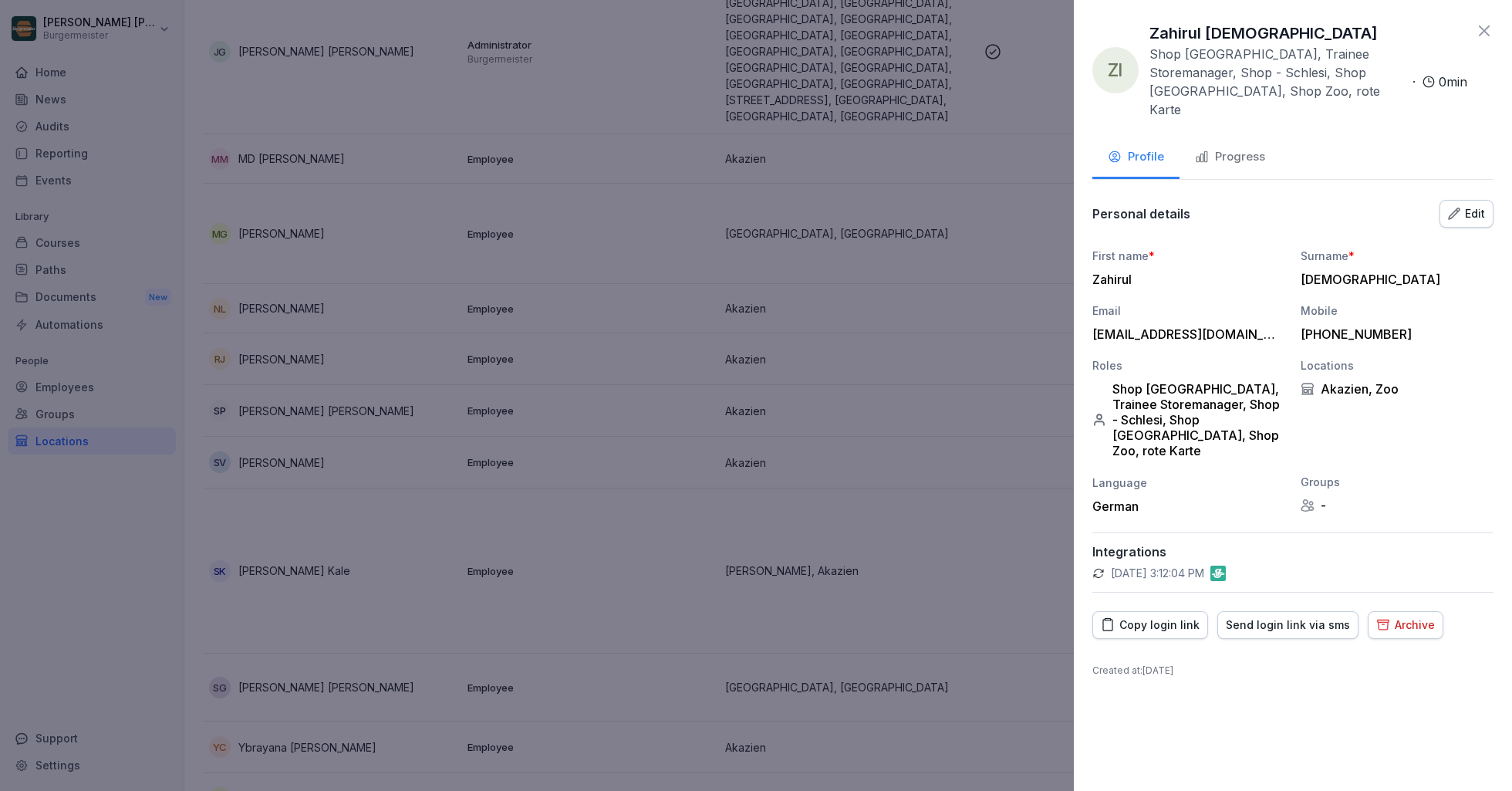
click at [1262, 633] on div "Send login link via sms" at bounding box center [1288, 625] width 124 height 17
click at [1490, 21] on div "ZI Zahirul [DEMOGRAPHIC_DATA] Shop [GEOGRAPHIC_DATA], [GEOGRAPHIC_DATA], Traine…" at bounding box center [1293, 395] width 438 height 791
click at [1487, 26] on icon at bounding box center [1484, 31] width 11 height 11
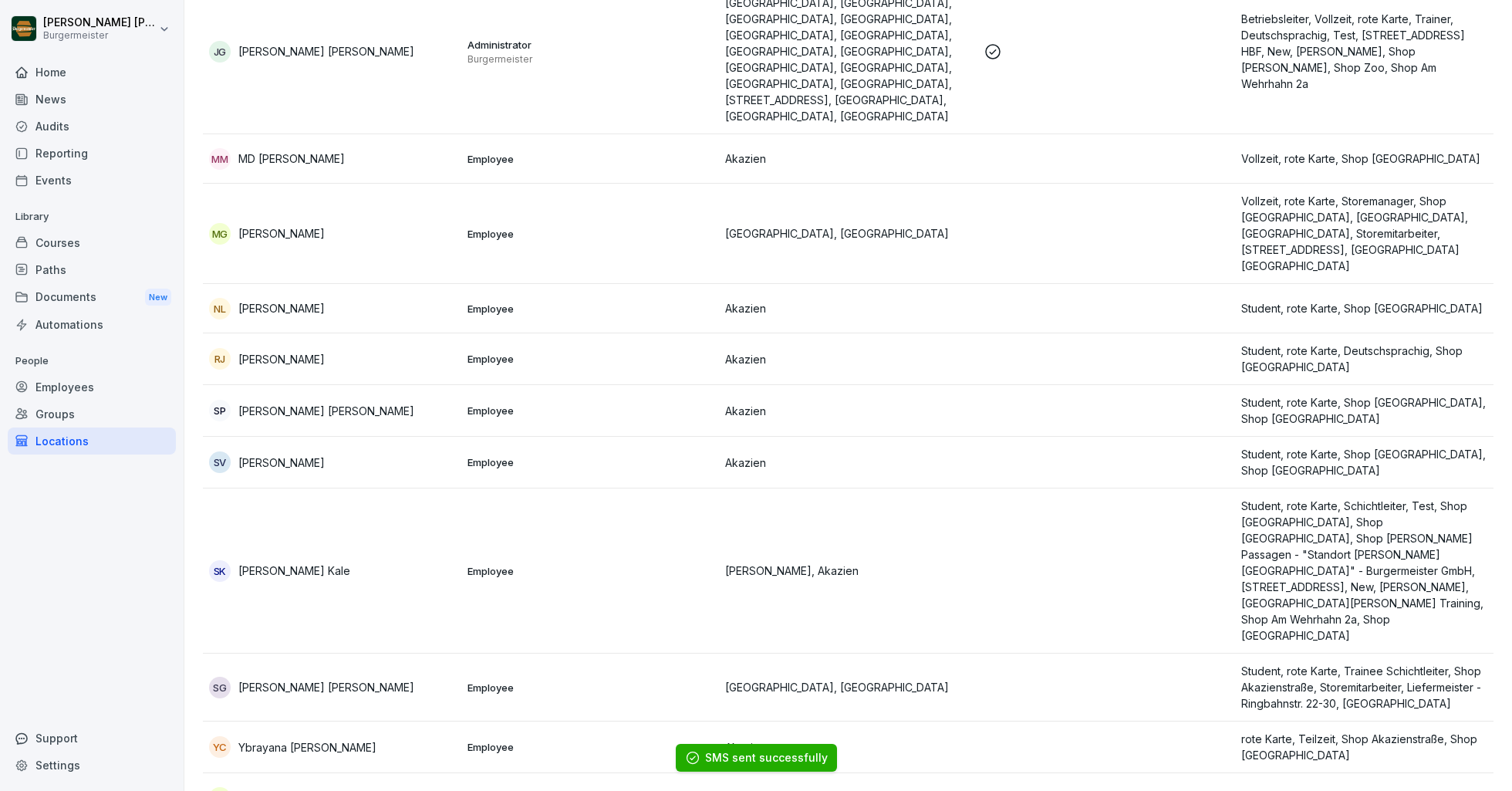
scroll to position [0, 0]
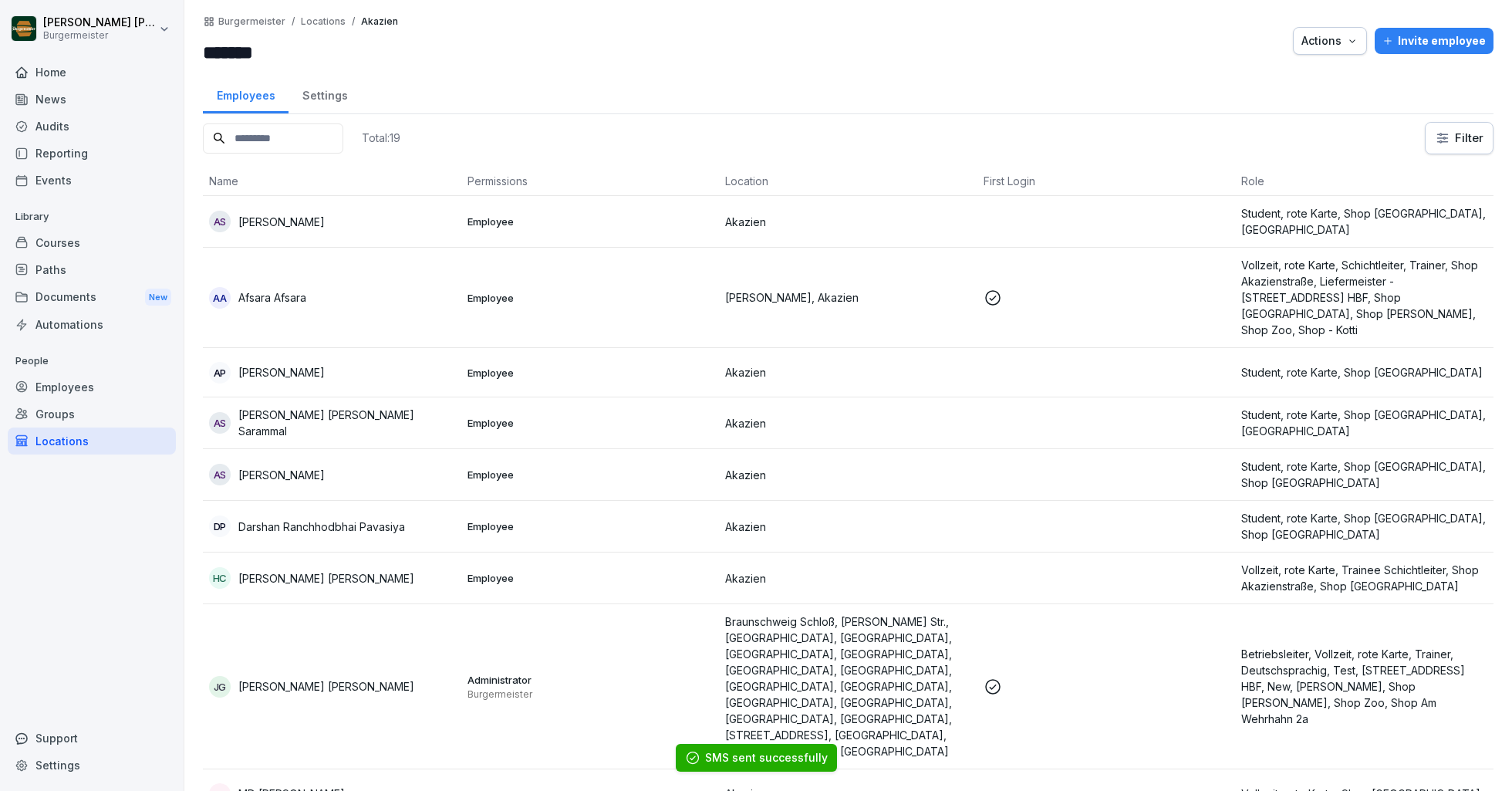
click at [322, 20] on p "Locations" at bounding box center [323, 22] width 45 height 11
click at [53, 433] on div "Locations" at bounding box center [92, 441] width 168 height 27
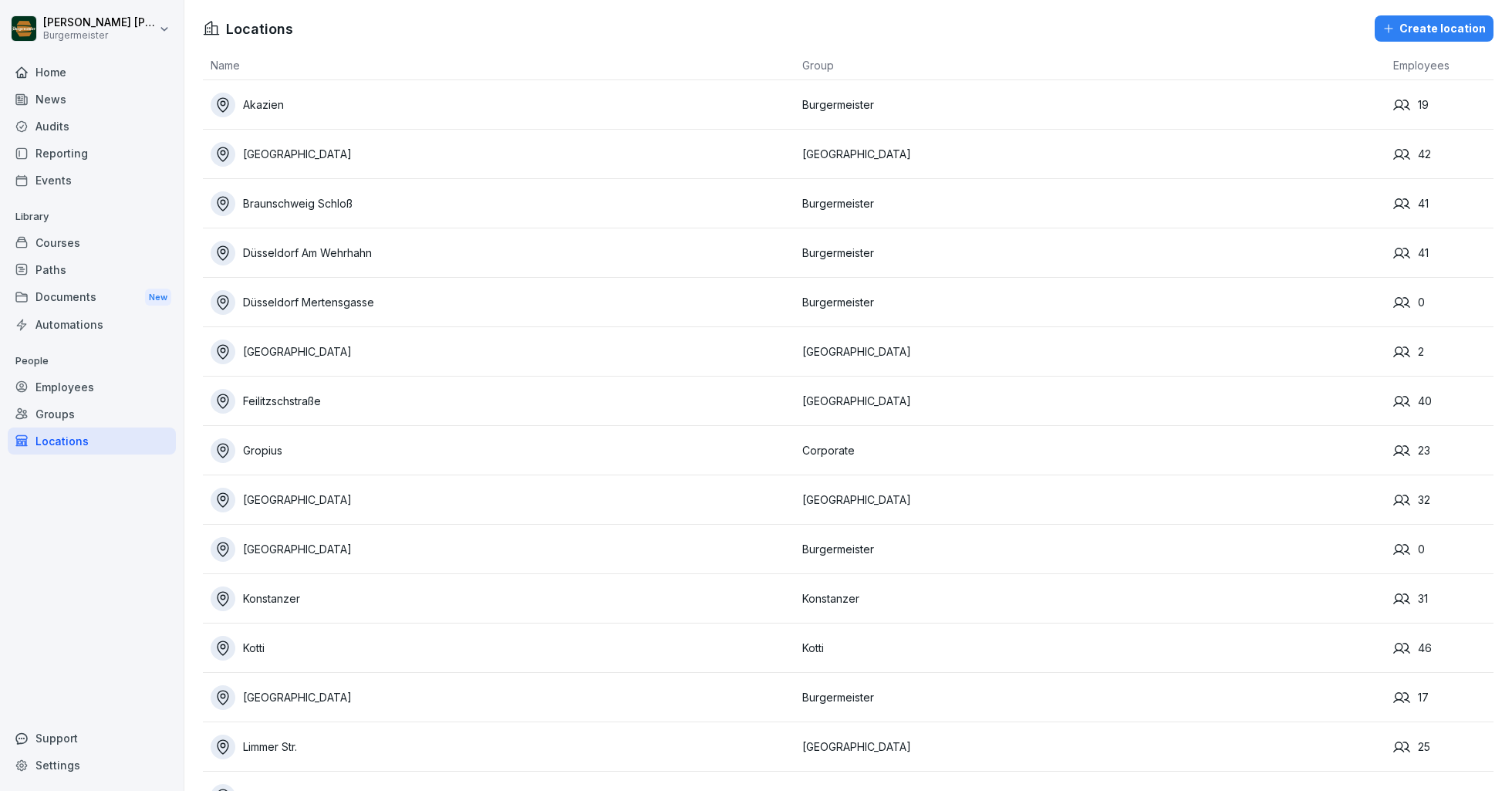
click at [275, 157] on div "[GEOGRAPHIC_DATA]" at bounding box center [502, 154] width 584 height 25
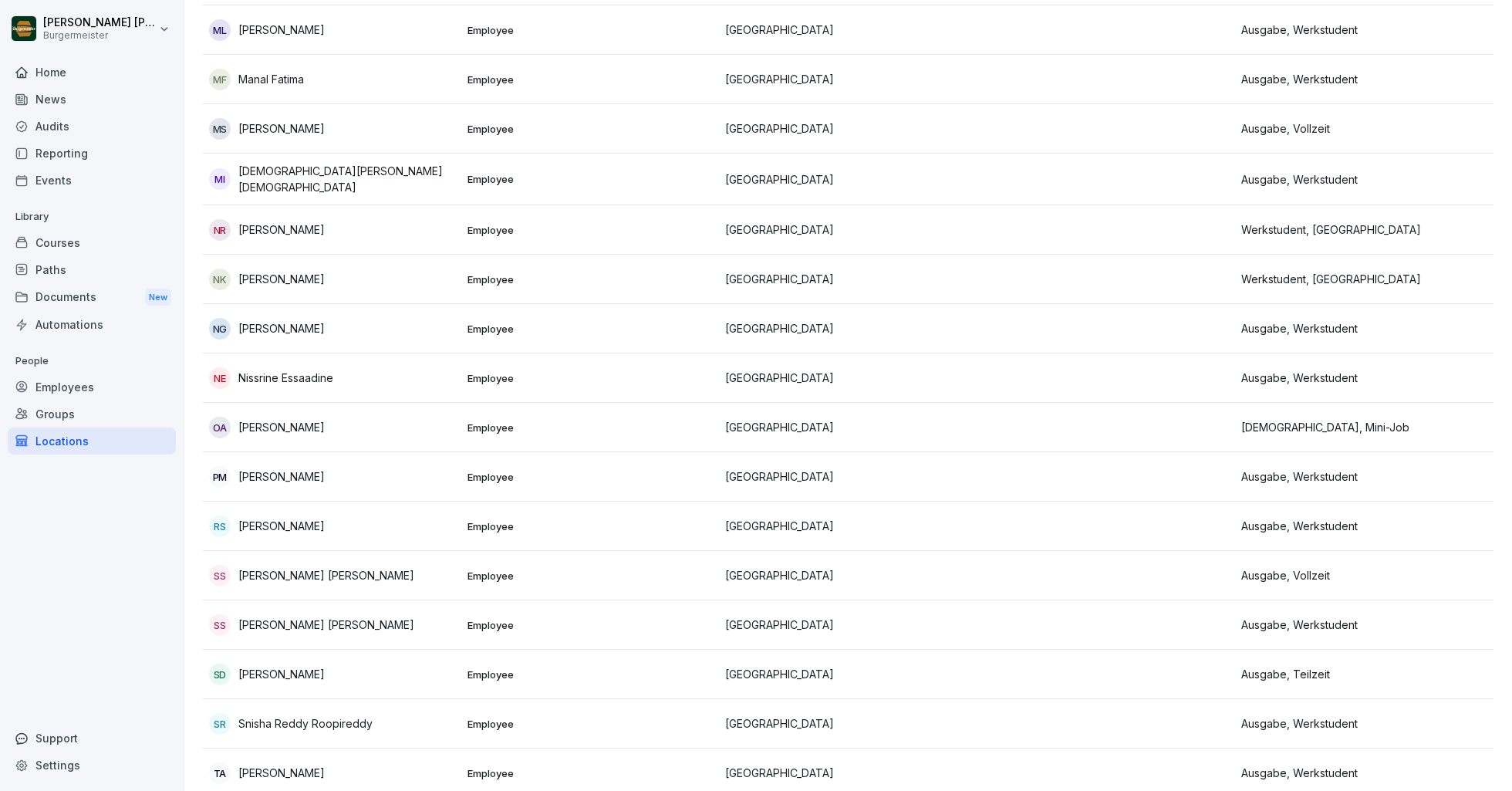
scroll to position [1545, 0]
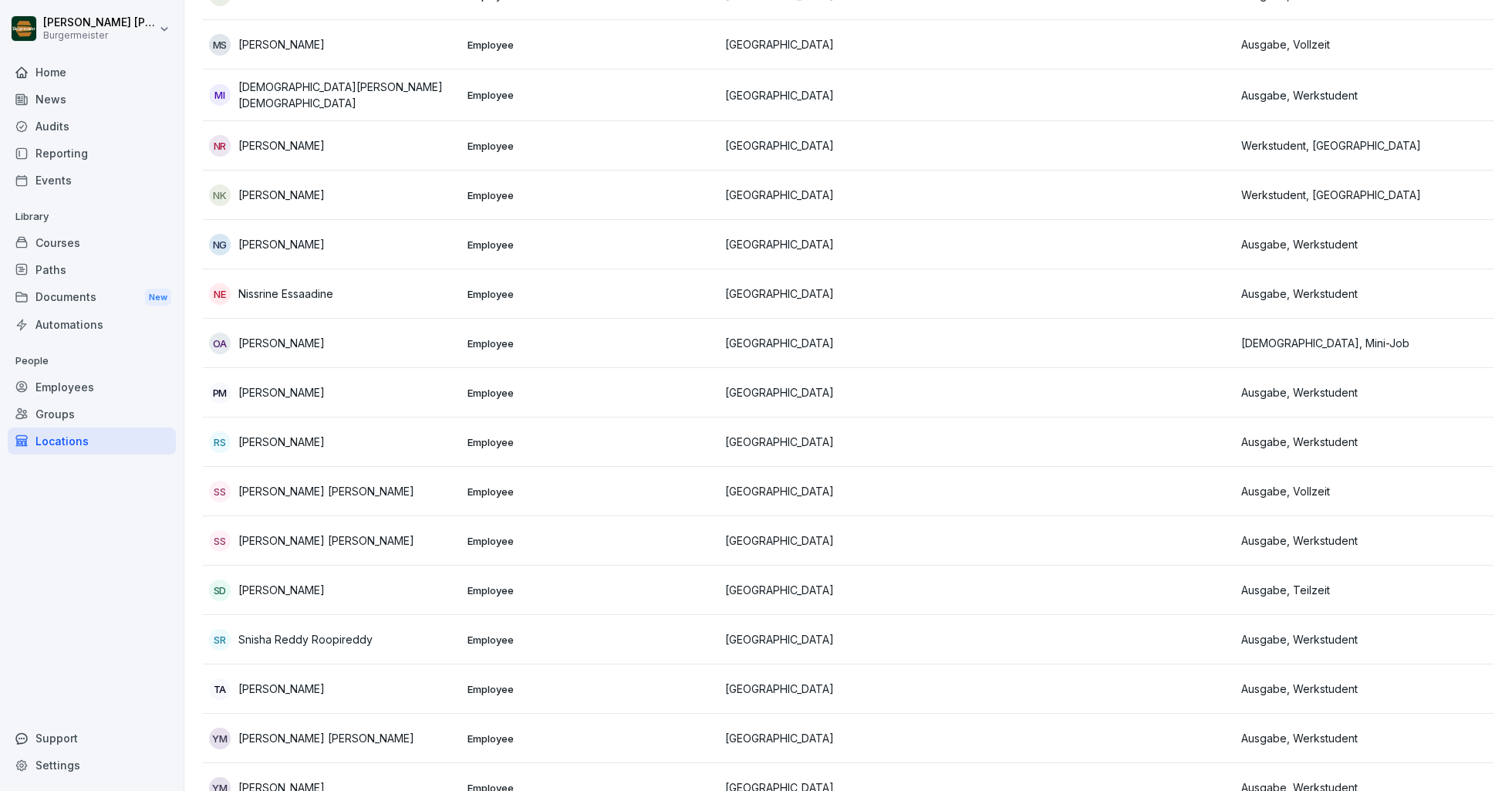
click at [74, 441] on div "Locations" at bounding box center [92, 441] width 168 height 27
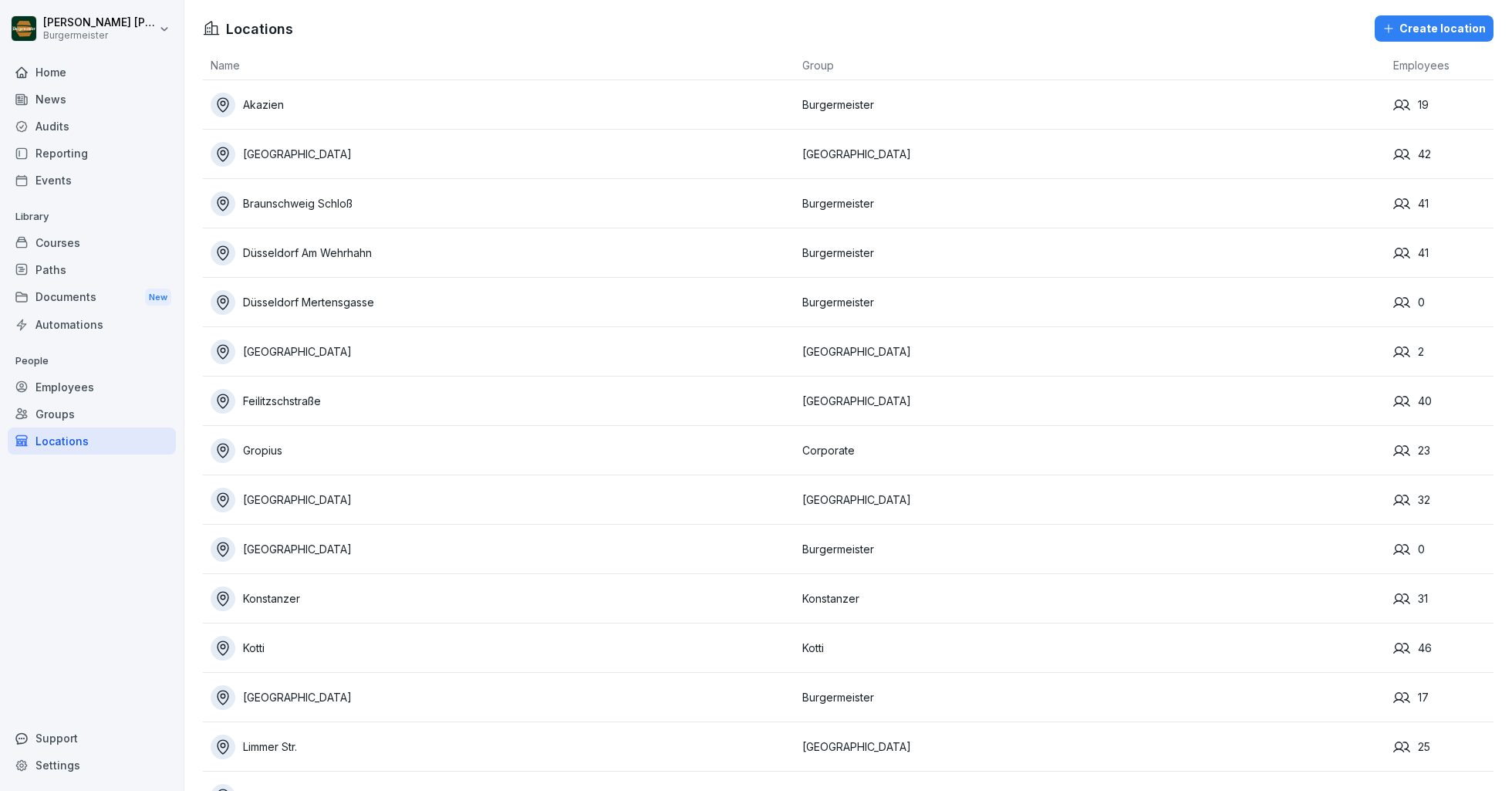
click at [311, 203] on div "Braunschweig Schloß" at bounding box center [502, 203] width 584 height 25
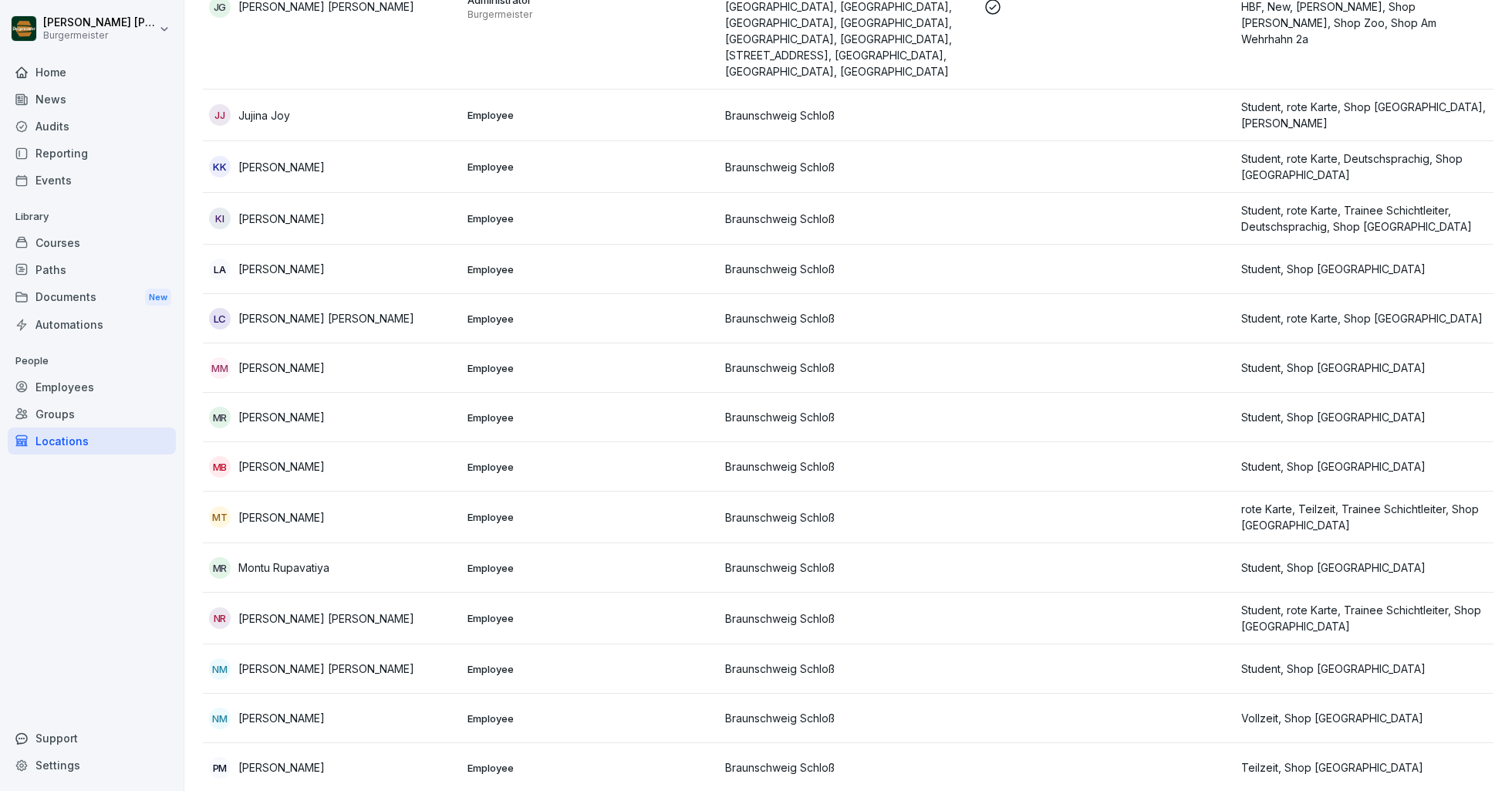
scroll to position [1047, 0]
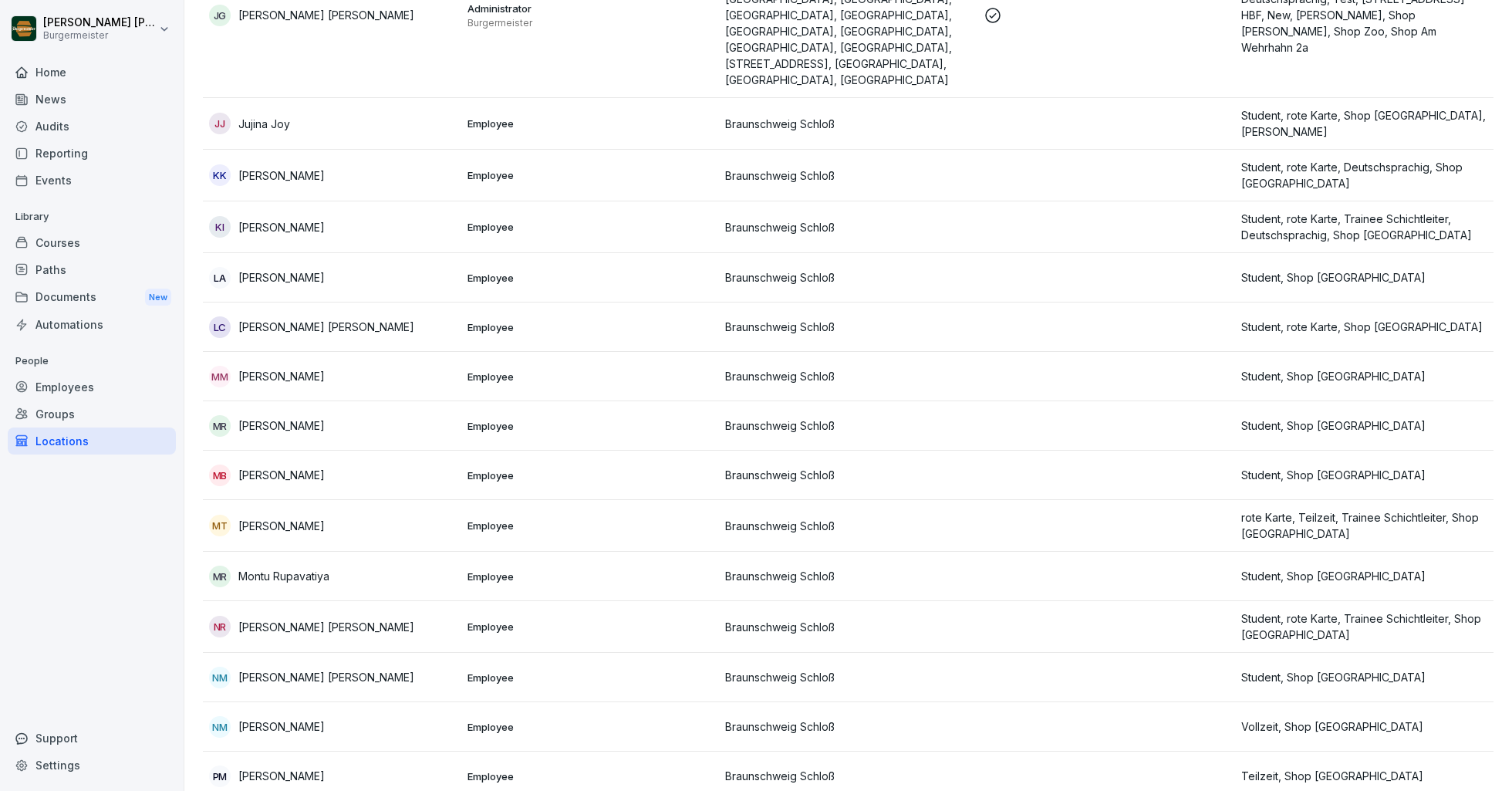
click at [53, 445] on div "Locations" at bounding box center [92, 441] width 168 height 27
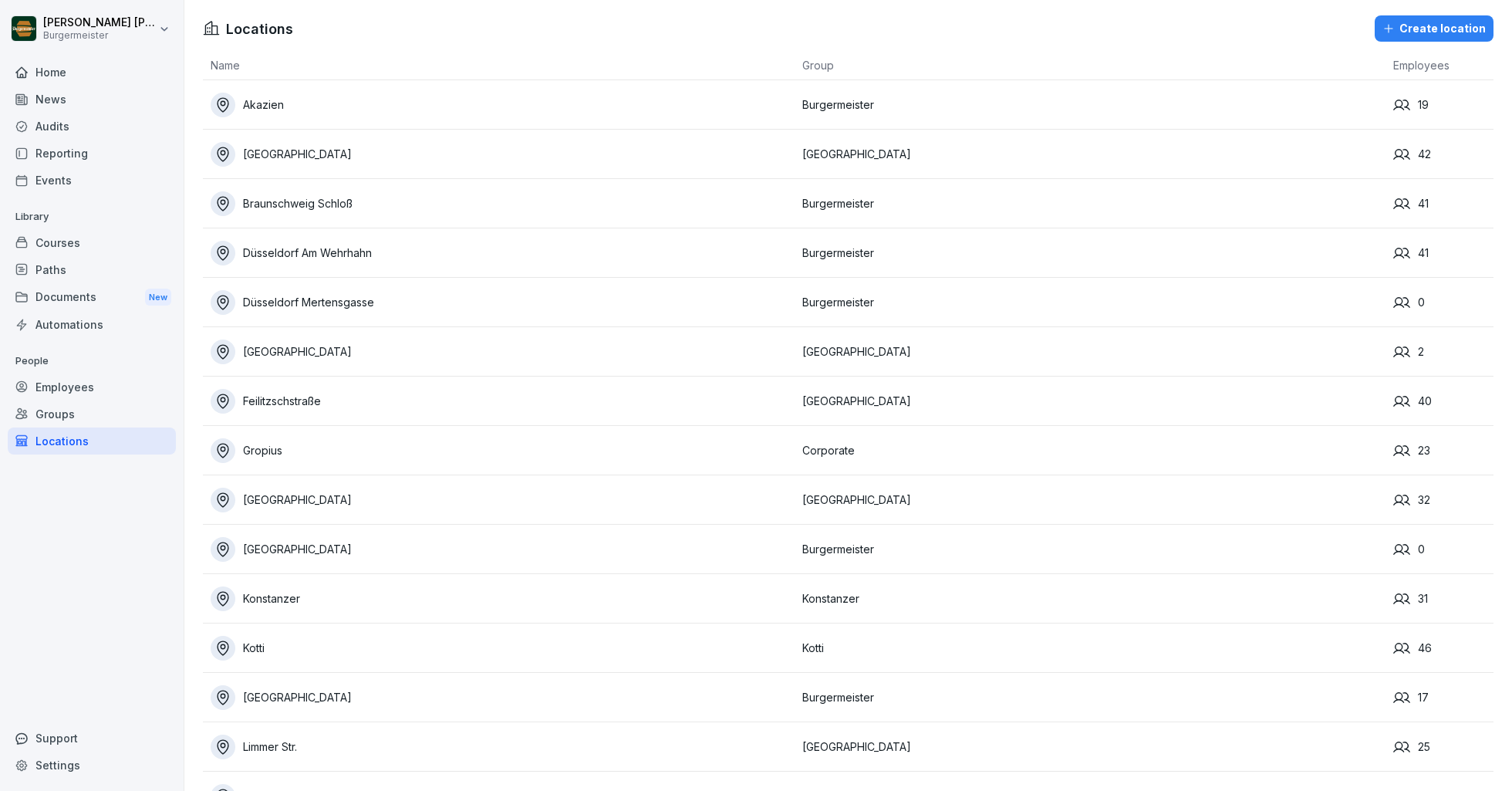
click at [287, 251] on div "Düsseldorf Am Wehrhahn" at bounding box center [502, 253] width 584 height 25
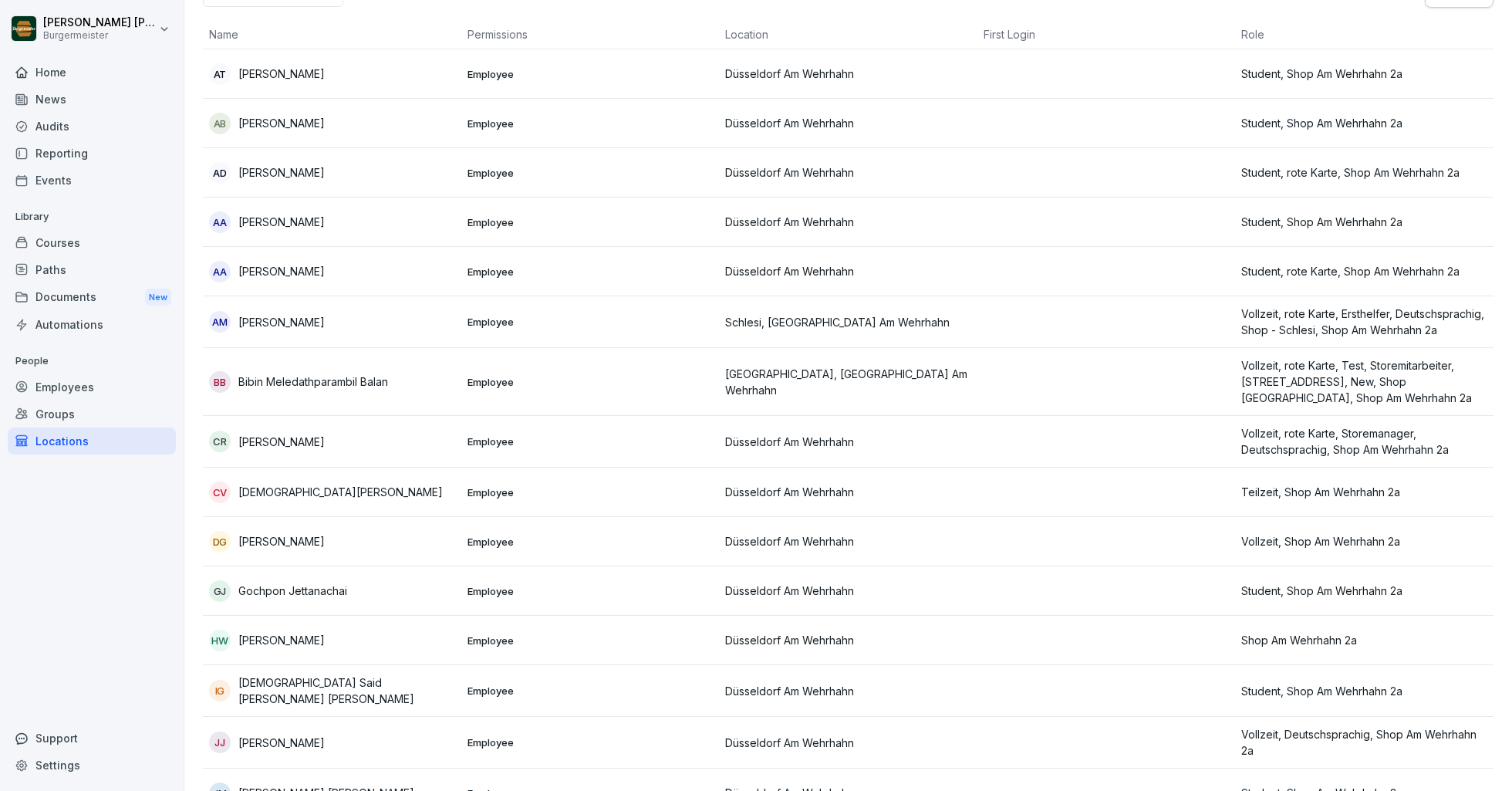
scroll to position [148, 0]
click at [346, 443] on div "CR [PERSON_NAME]" at bounding box center [332, 440] width 246 height 22
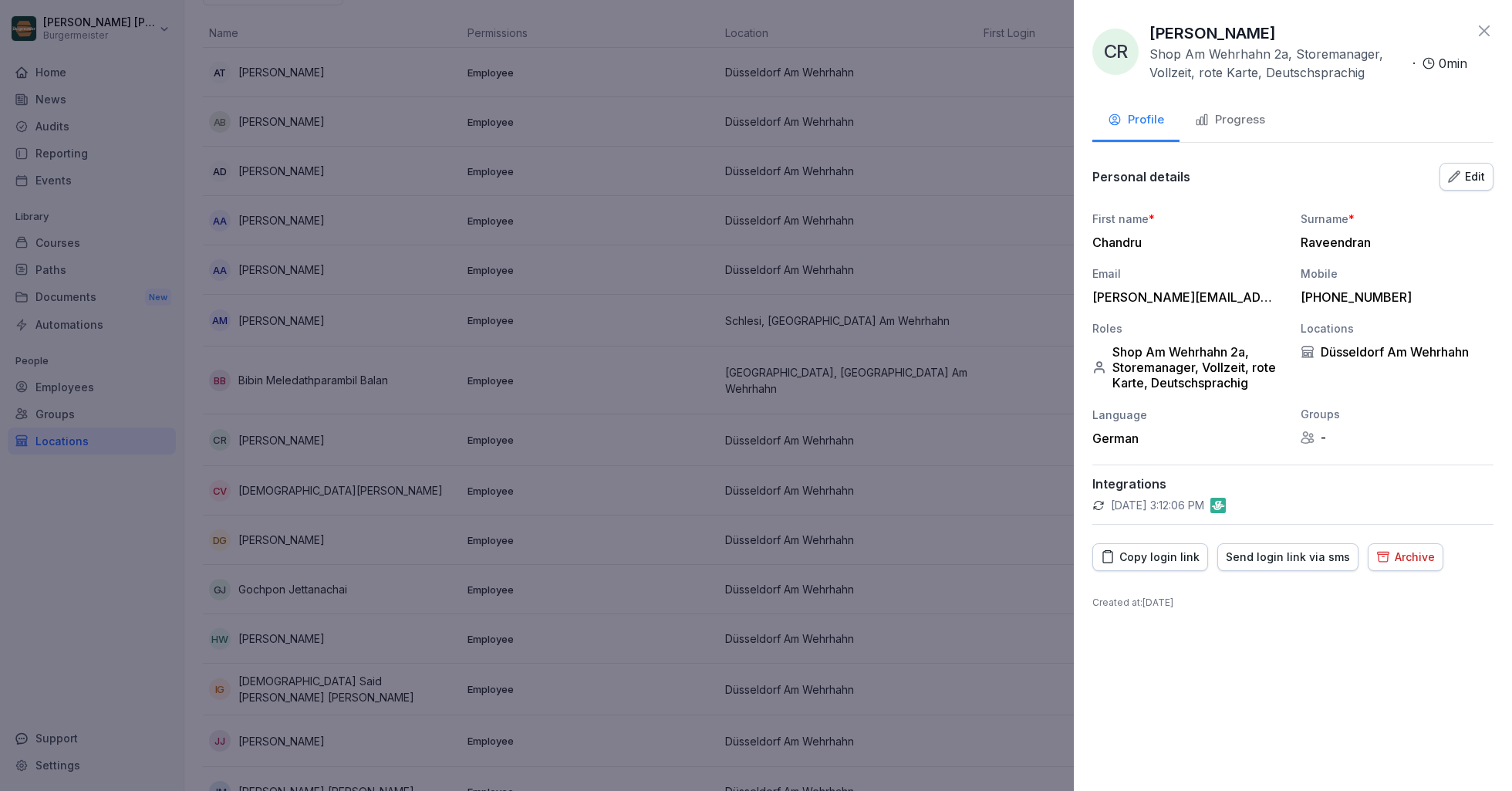
click at [1246, 553] on div "Send login link via sms" at bounding box center [1288, 557] width 124 height 17
click at [1486, 33] on icon at bounding box center [1483, 30] width 18 height 18
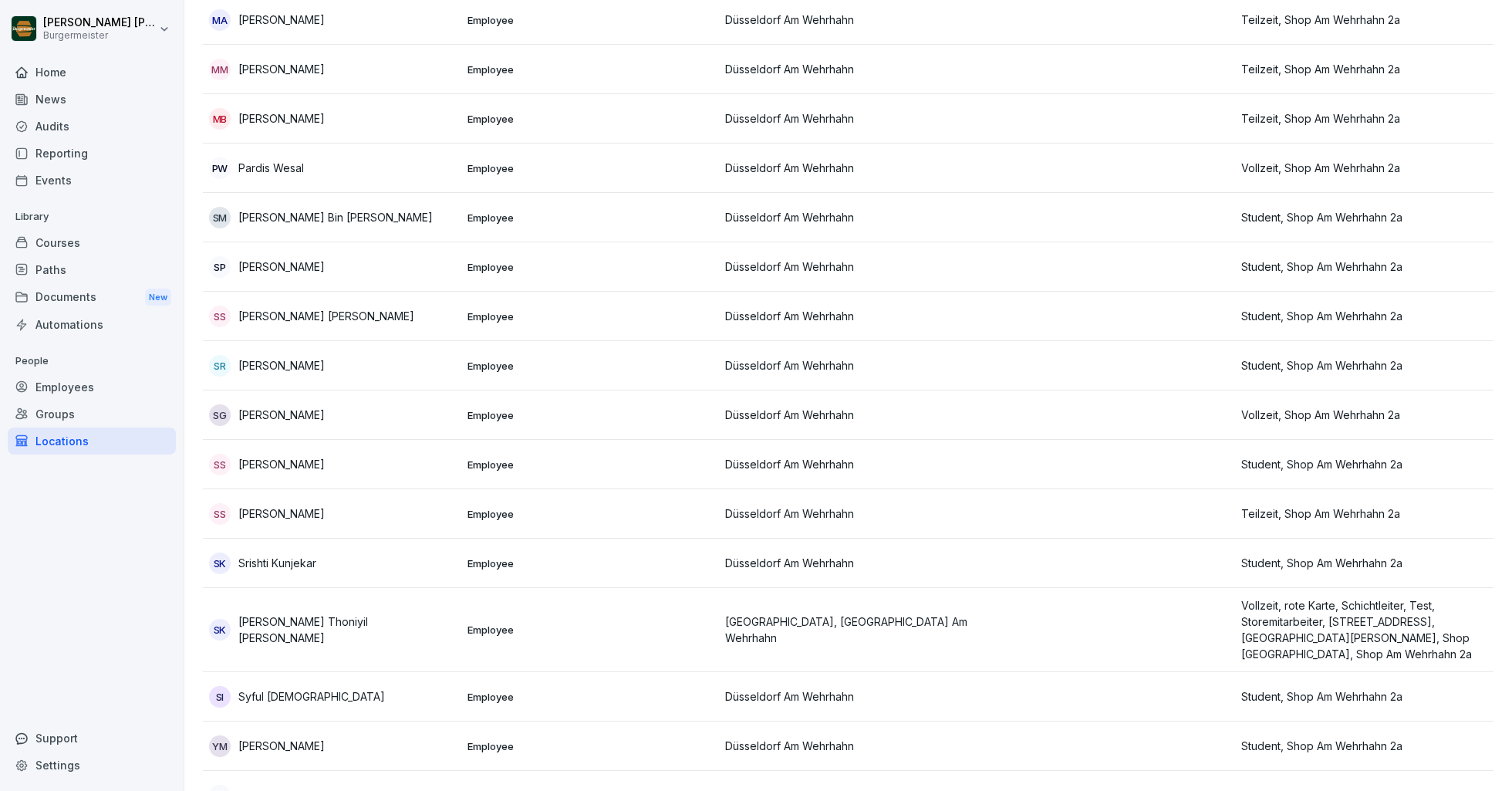
scroll to position [1494, 0]
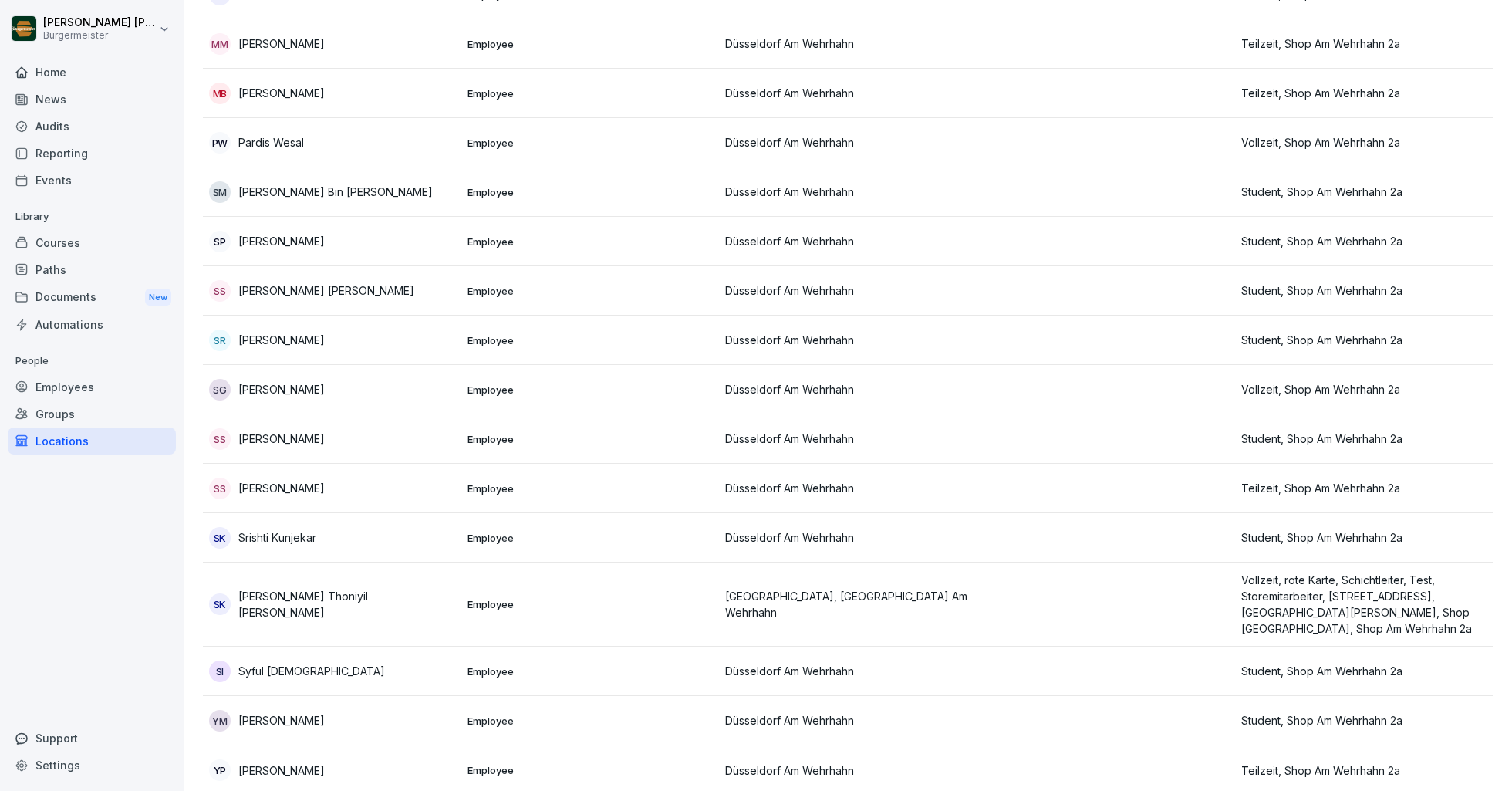
click at [68, 437] on div "Locations" at bounding box center [92, 441] width 168 height 27
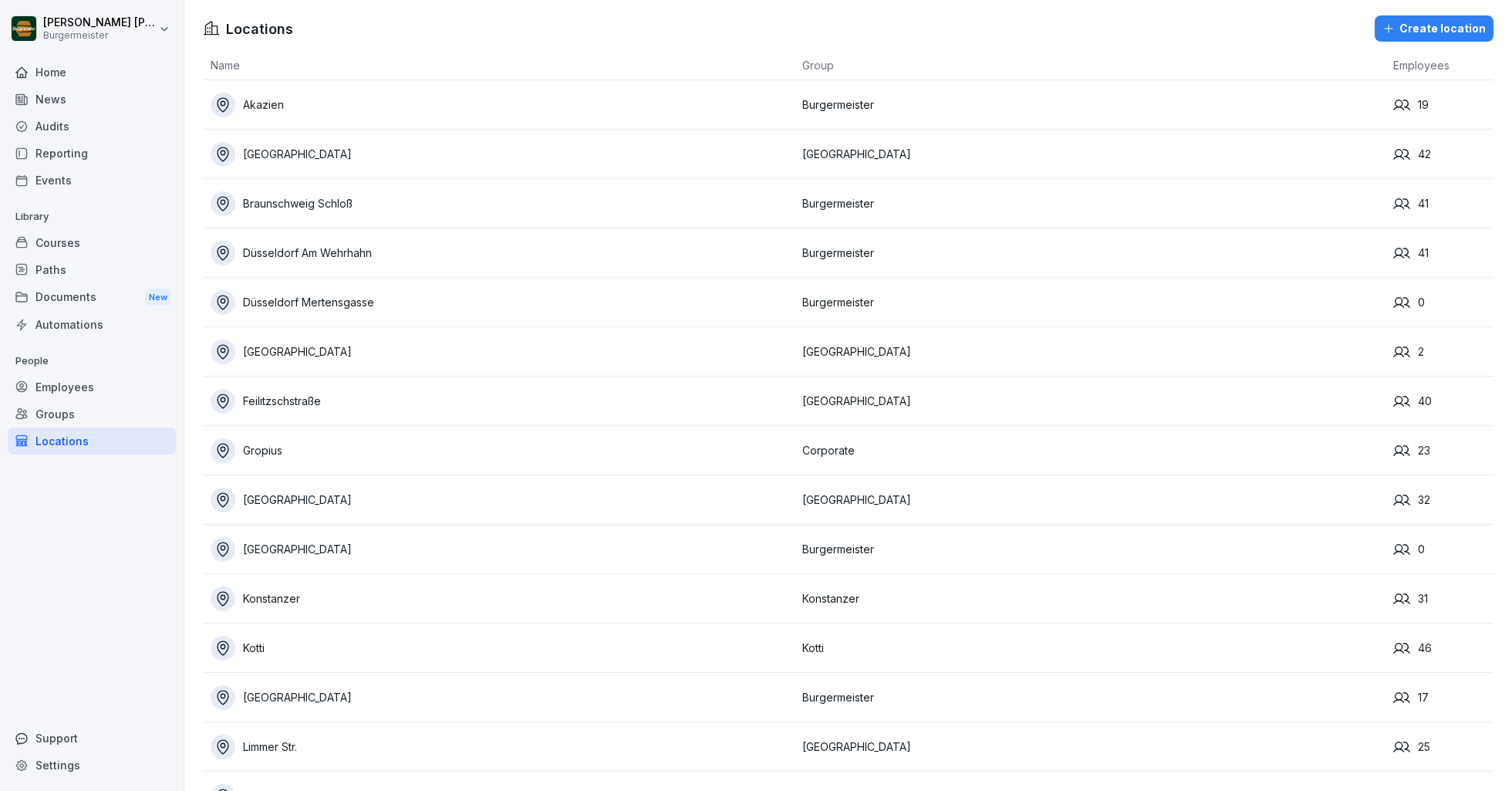
click at [283, 350] on div "[GEOGRAPHIC_DATA]" at bounding box center [502, 351] width 584 height 25
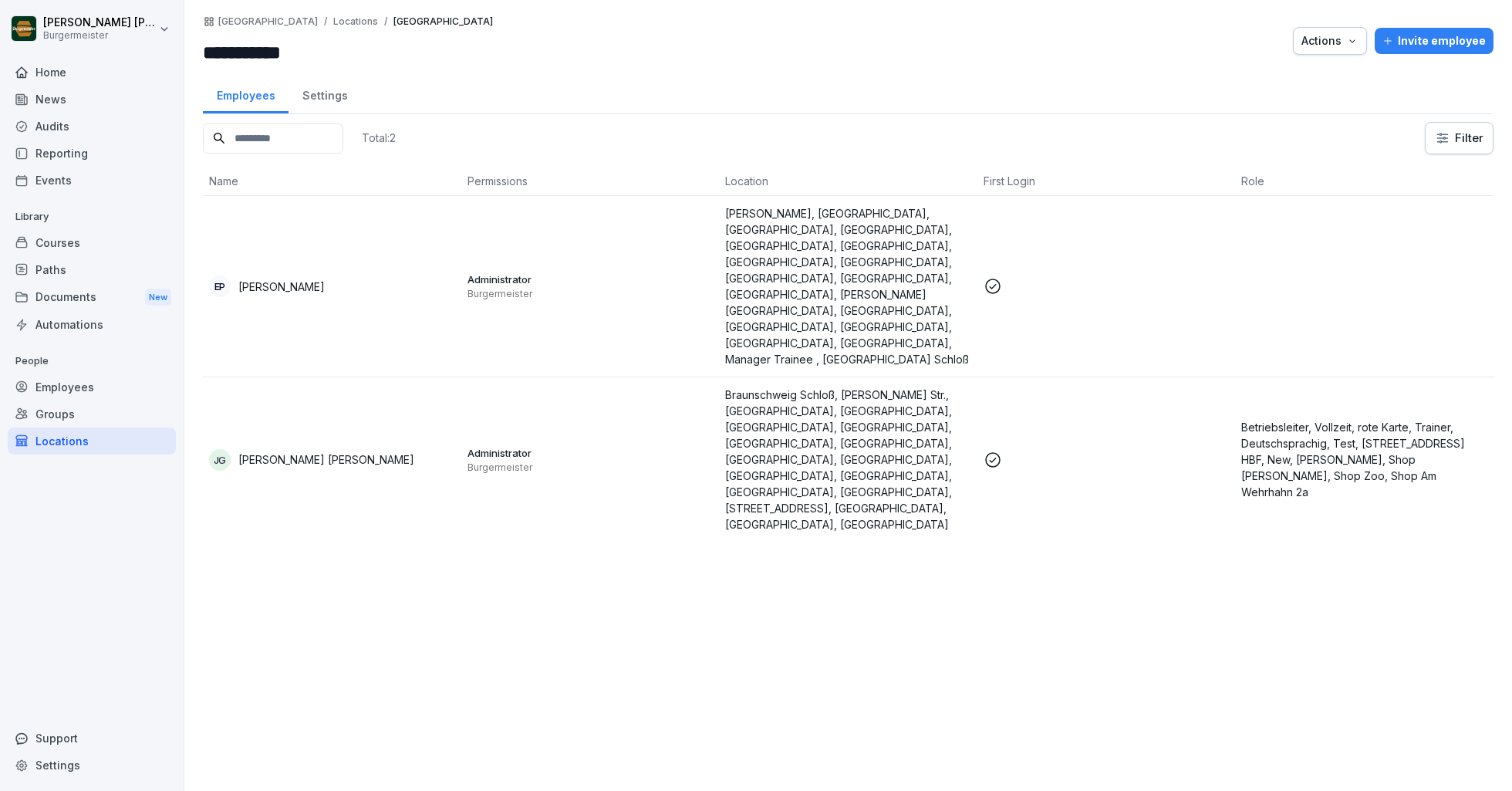
click at [74, 444] on div "Locations" at bounding box center [92, 441] width 168 height 27
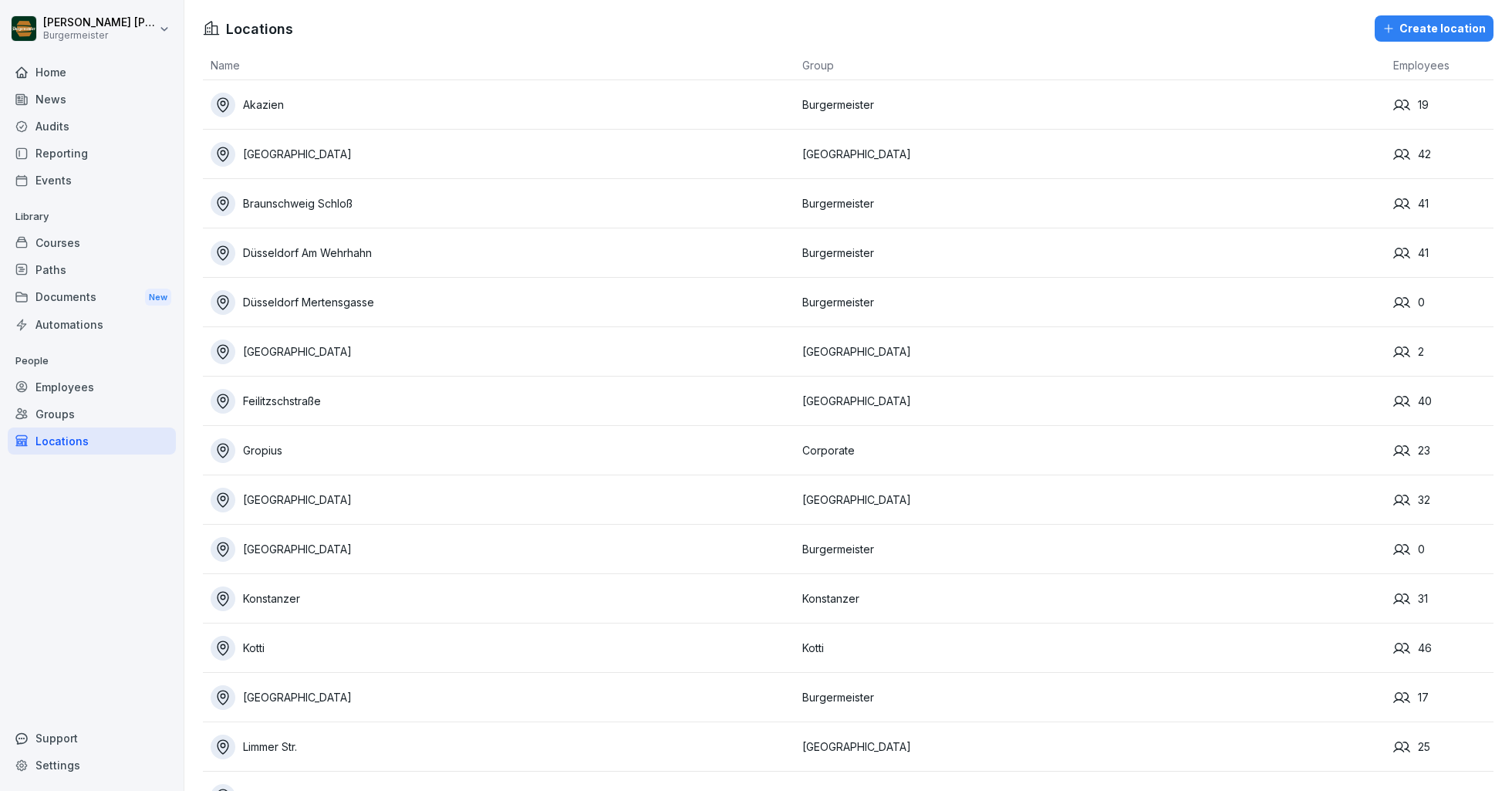
click at [279, 397] on div "Feilitzschstraße" at bounding box center [502, 401] width 584 height 25
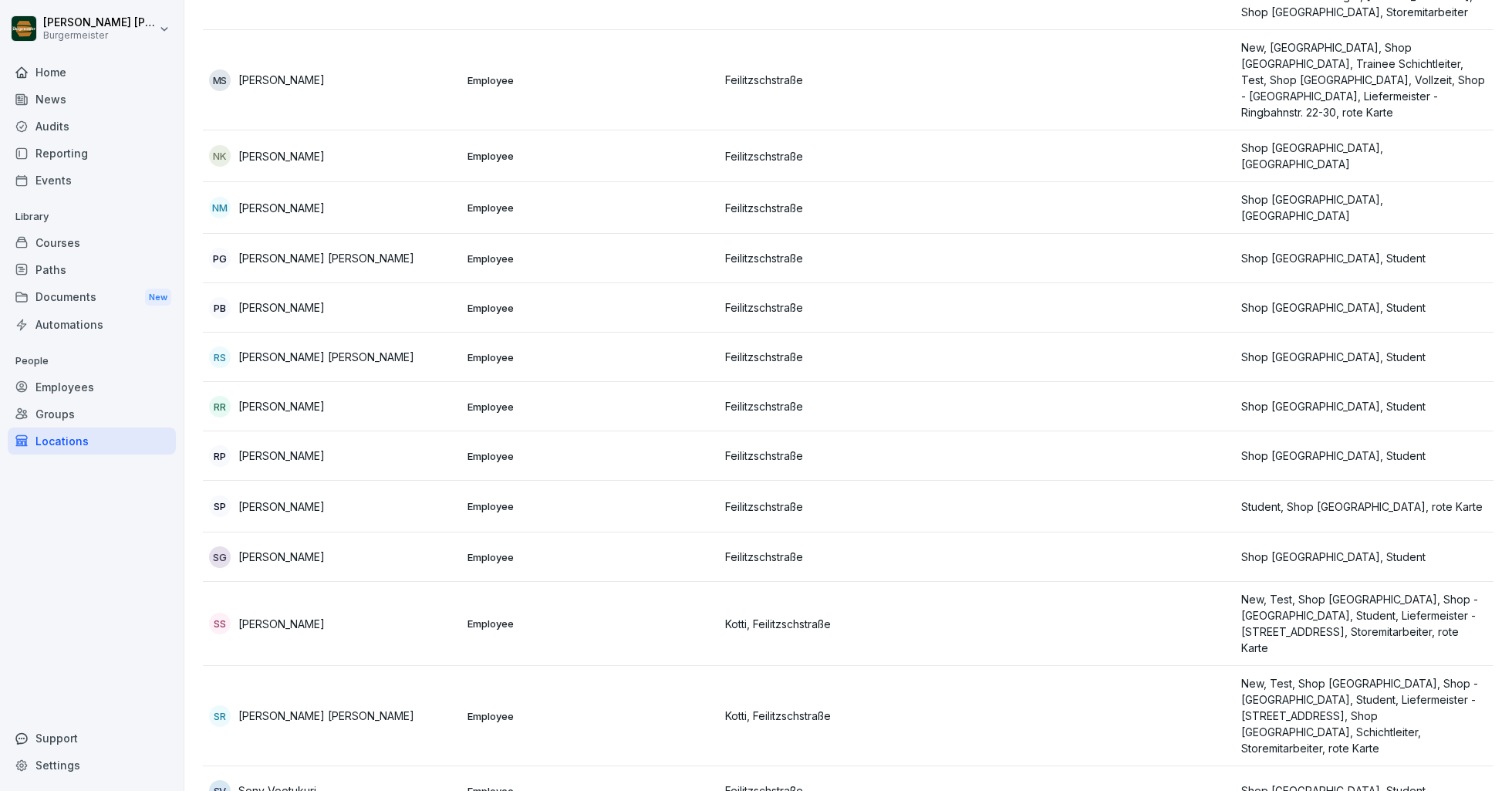
scroll to position [1756, 0]
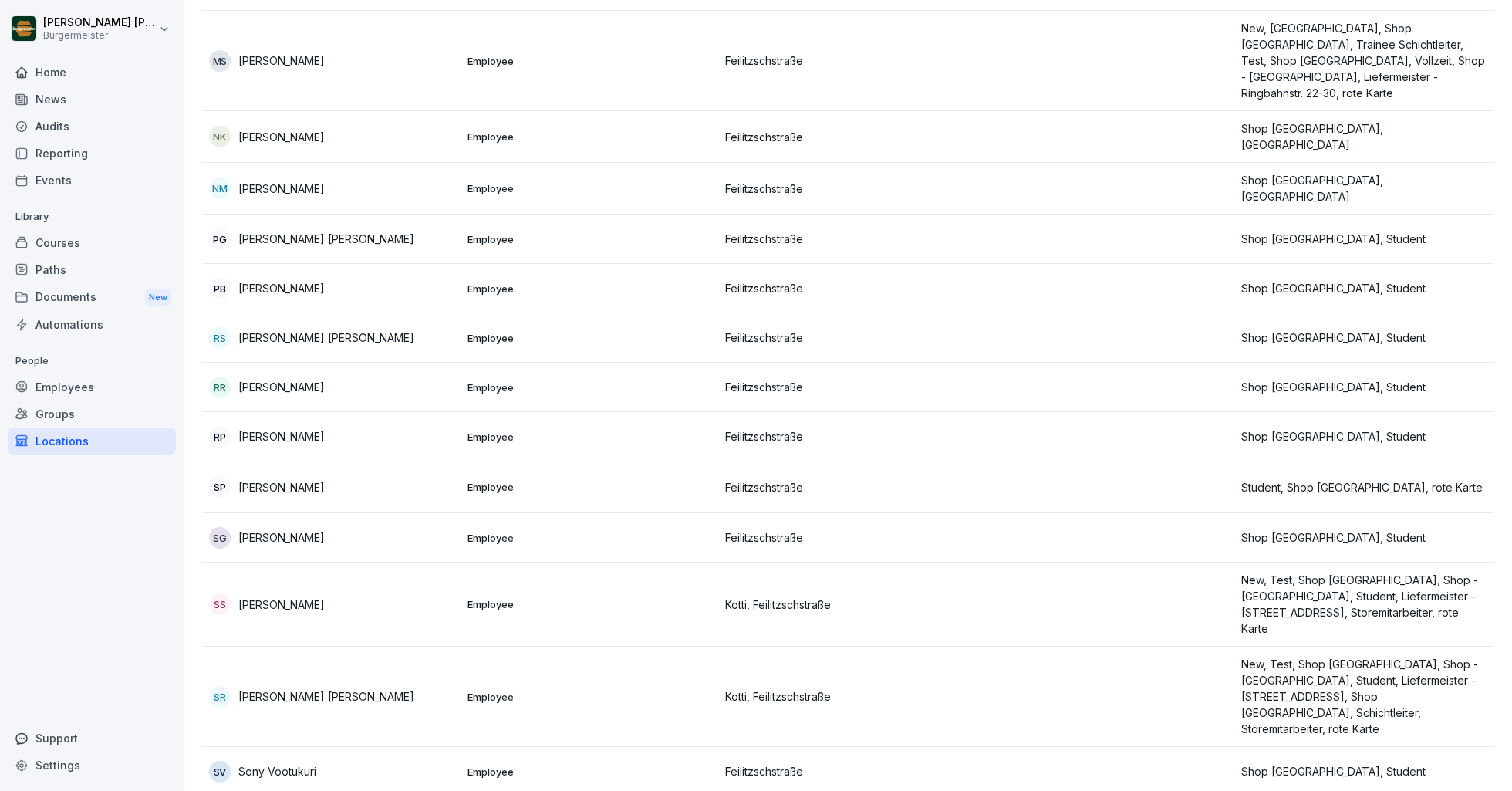
click at [77, 441] on div "Locations" at bounding box center [92, 441] width 168 height 27
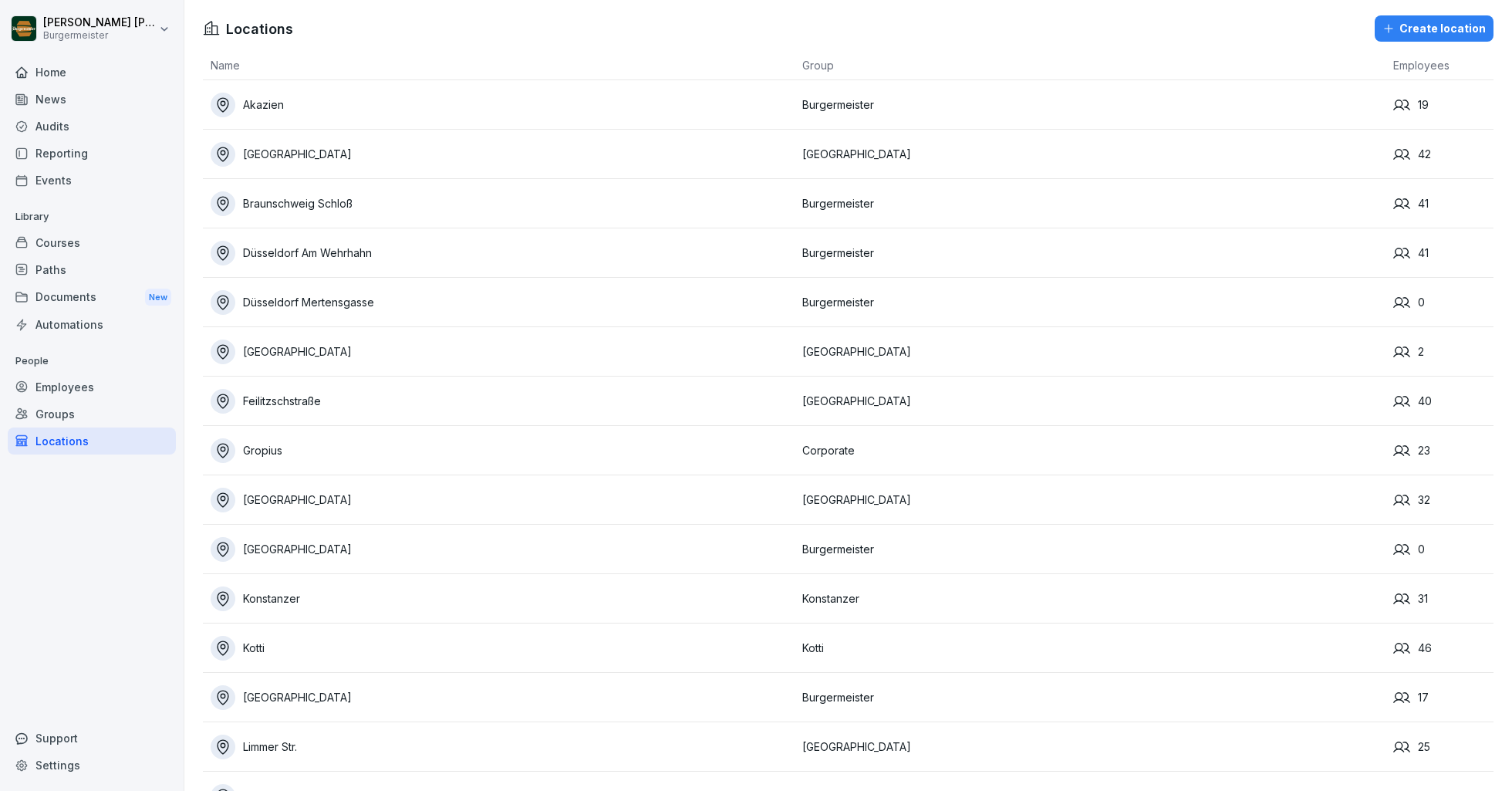
click at [264, 450] on div "Gropius" at bounding box center [502, 450] width 584 height 25
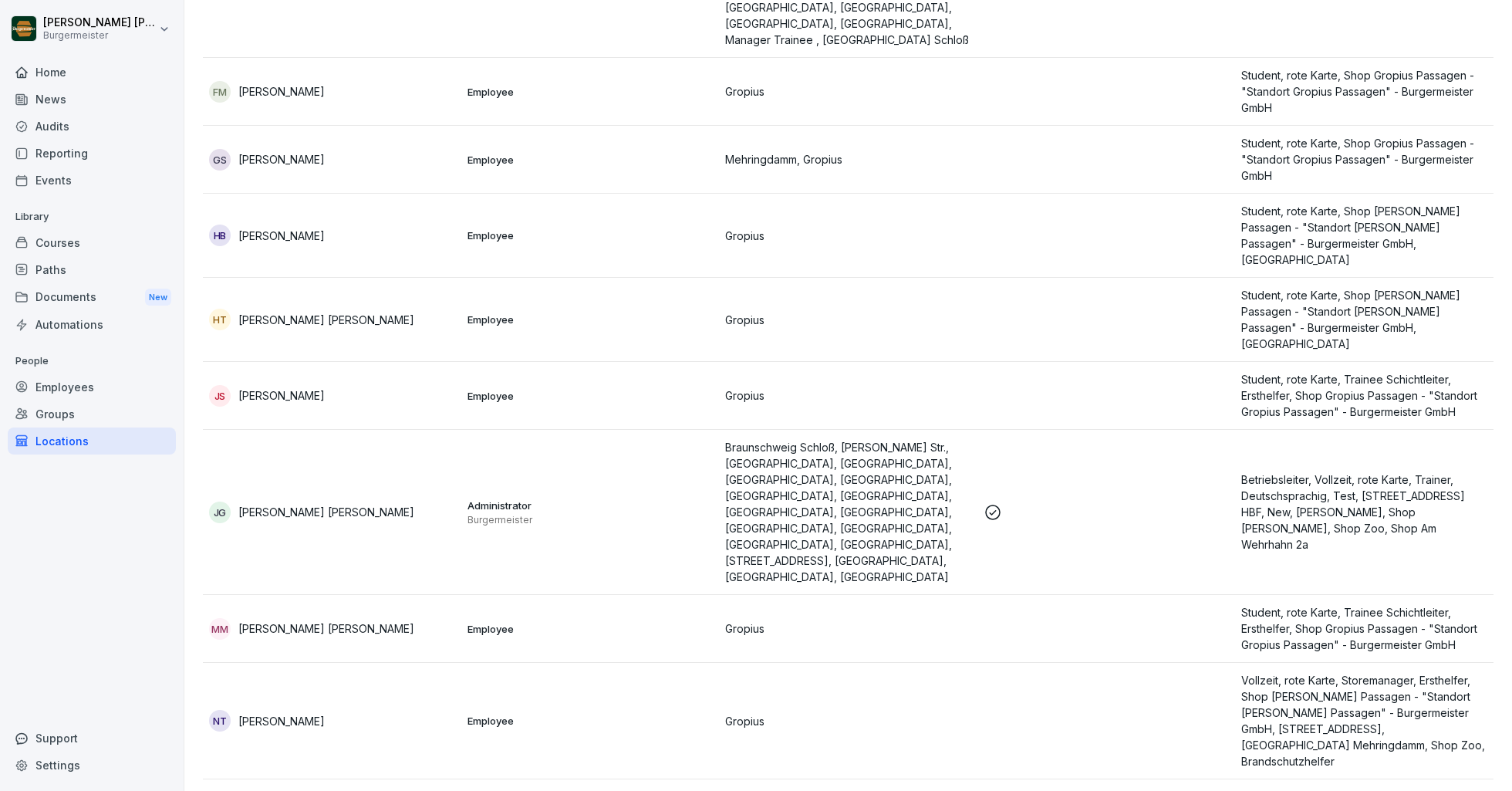
scroll to position [860, 0]
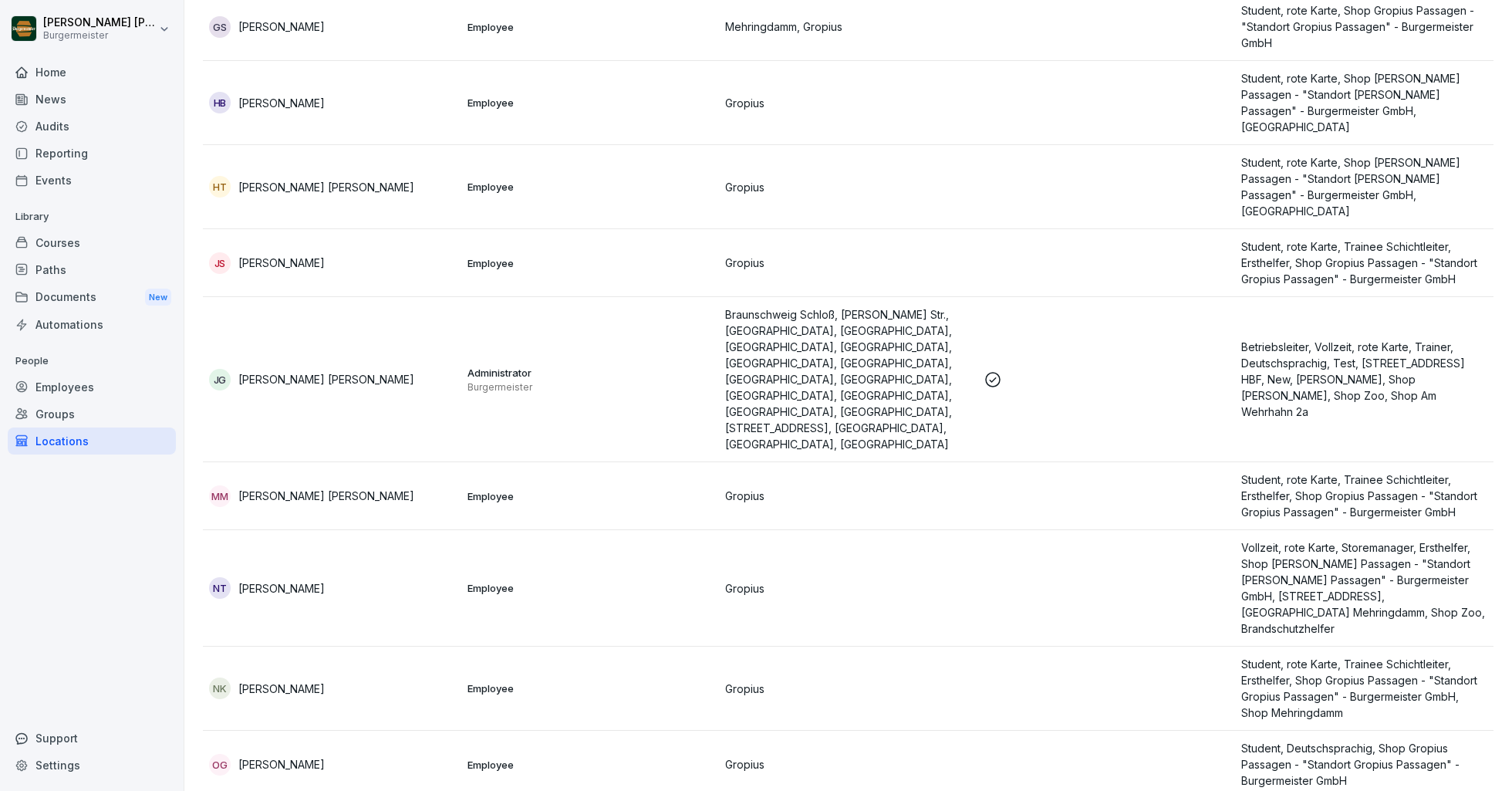
click at [285, 581] on p "[PERSON_NAME]" at bounding box center [281, 589] width 87 height 16
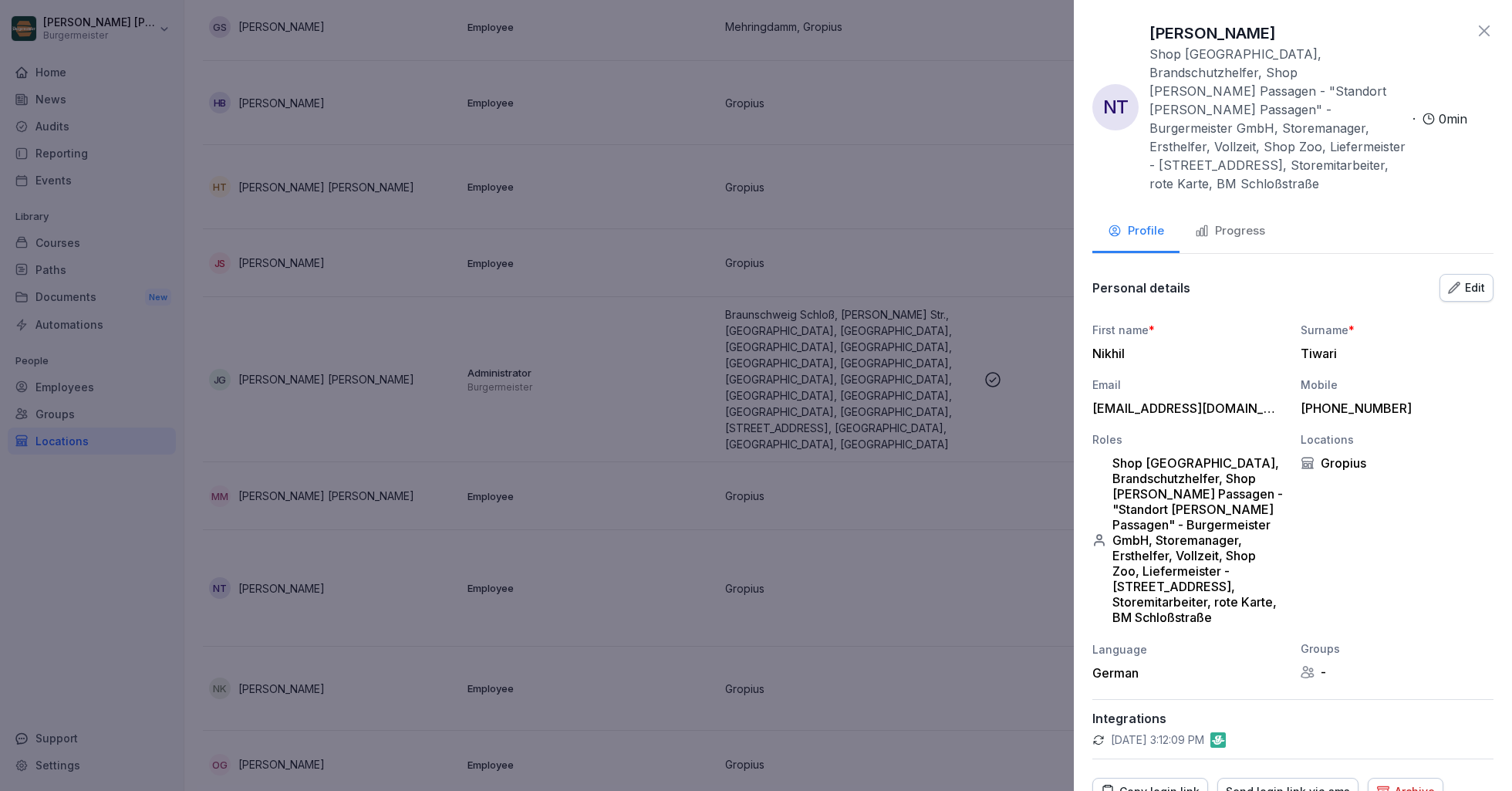
click at [1290, 783] on div "Send login link via sms" at bounding box center [1288, 791] width 124 height 17
click at [738, 262] on div at bounding box center [756, 395] width 1512 height 791
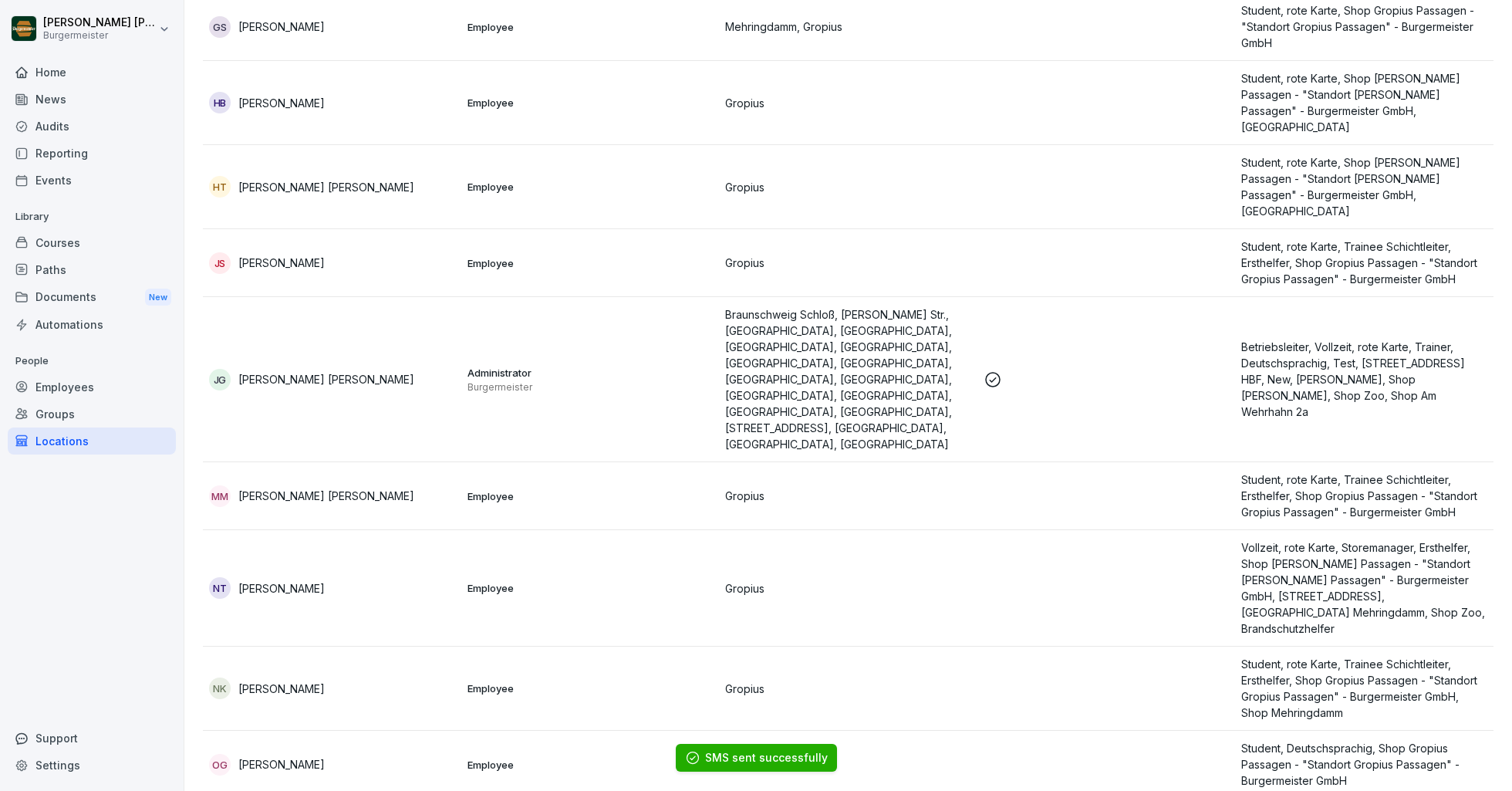
click at [52, 445] on div "Locations" at bounding box center [92, 441] width 168 height 27
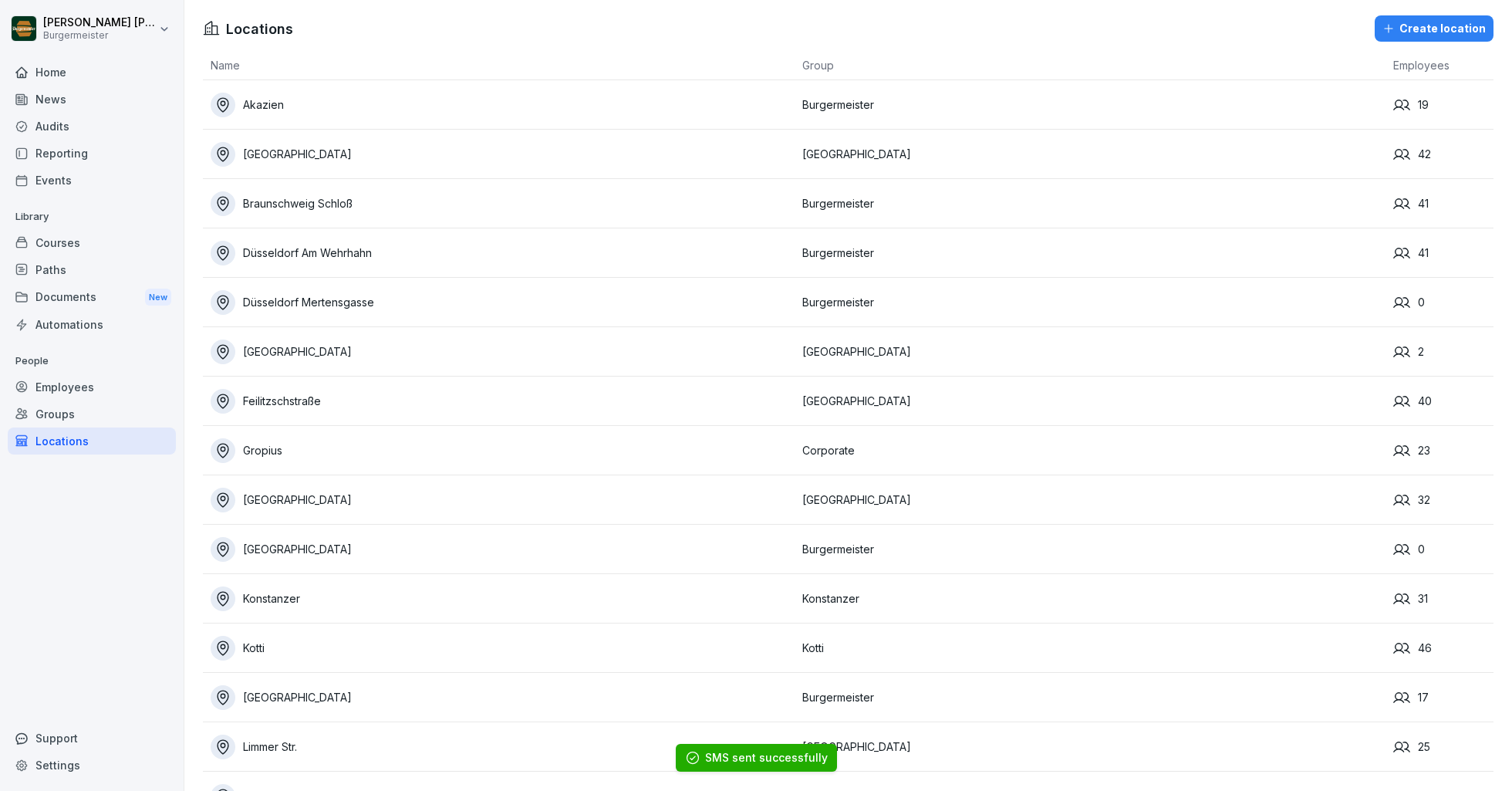
click at [281, 498] on div "[GEOGRAPHIC_DATA]" at bounding box center [502, 499] width 584 height 25
click at [310, 502] on div "[GEOGRAPHIC_DATA]" at bounding box center [502, 499] width 584 height 25
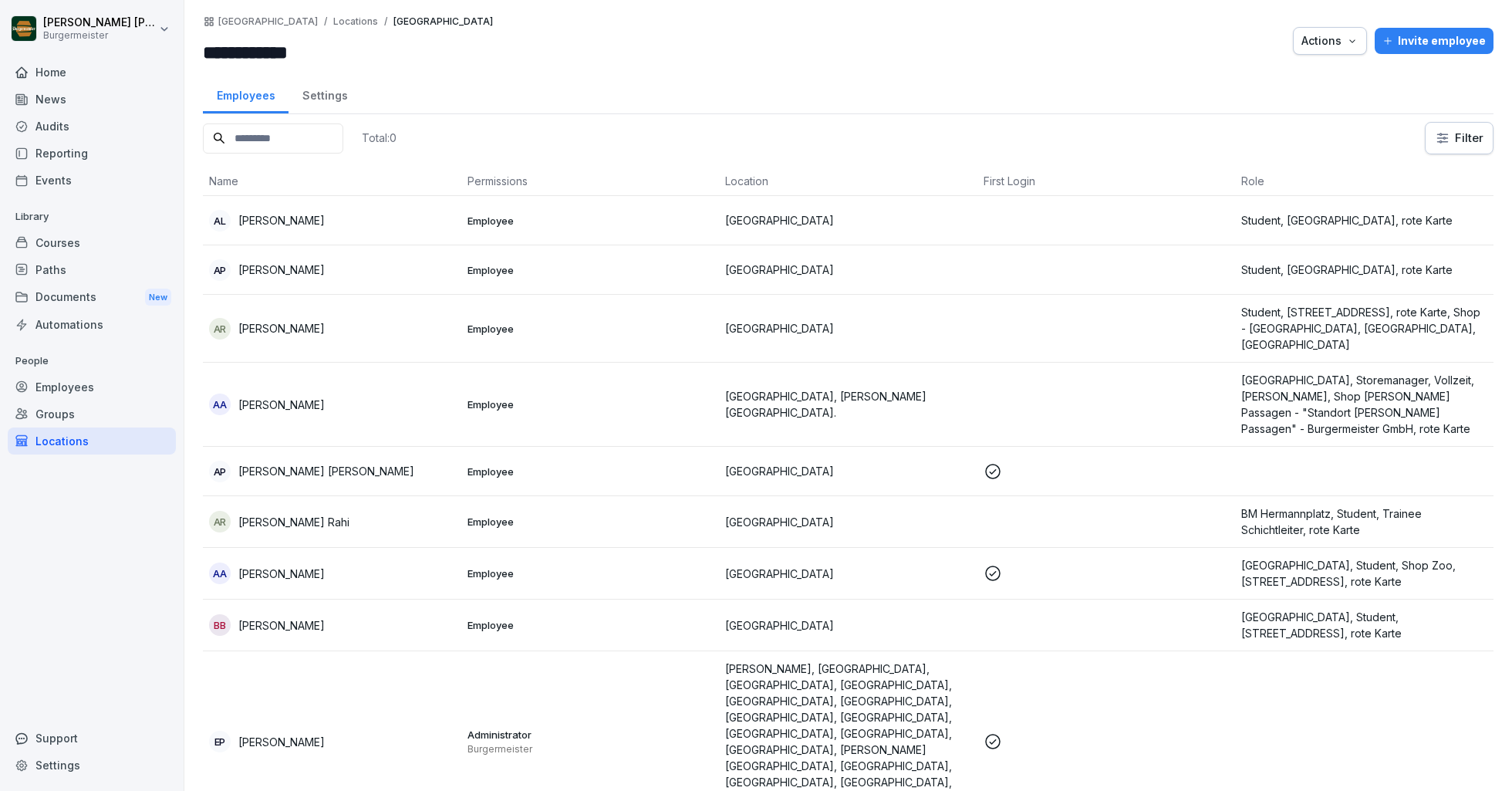
click at [310, 502] on td "AR [PERSON_NAME] Rahi" at bounding box center [332, 522] width 259 height 52
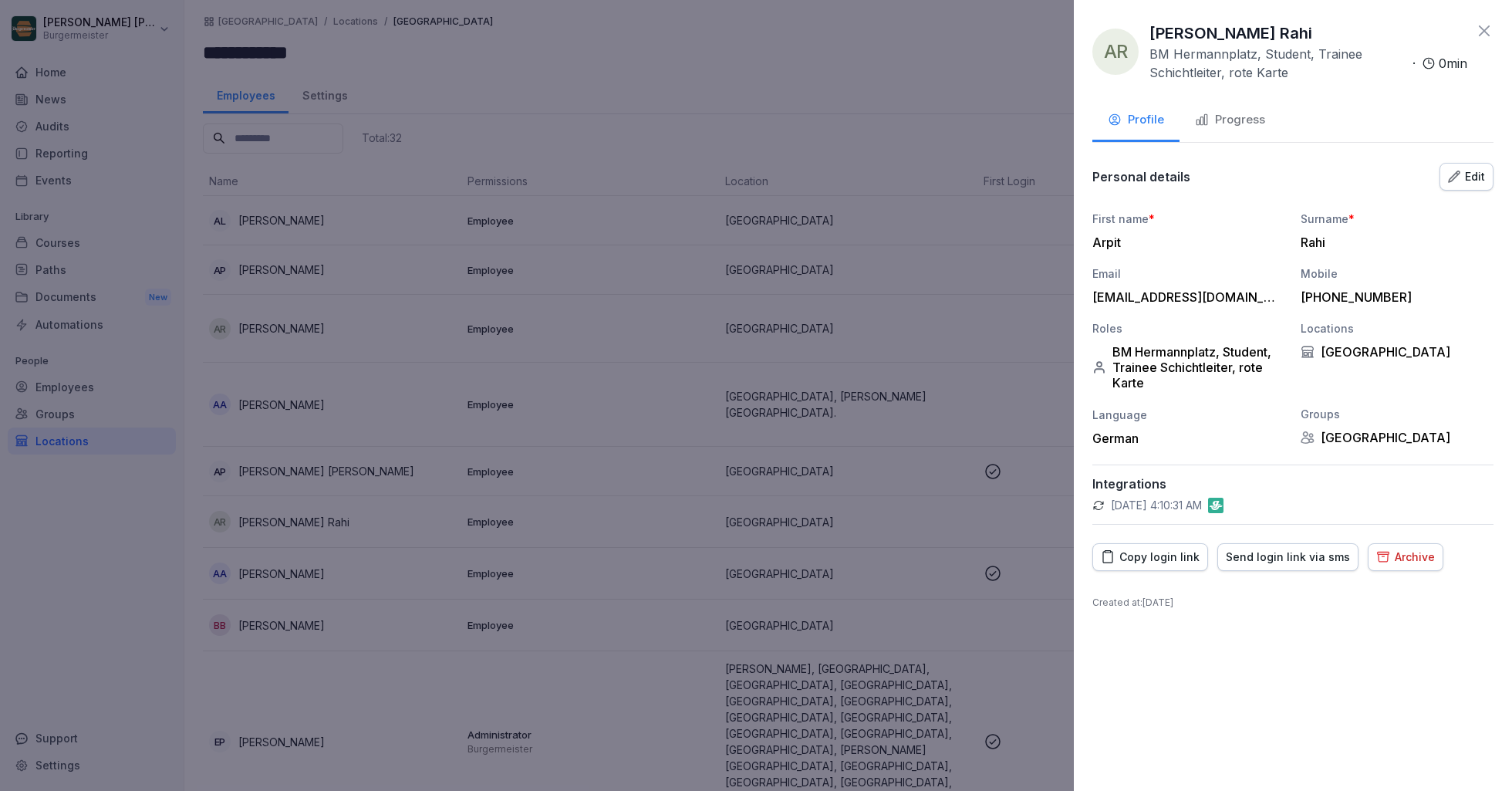
click at [694, 76] on div at bounding box center [756, 395] width 1512 height 791
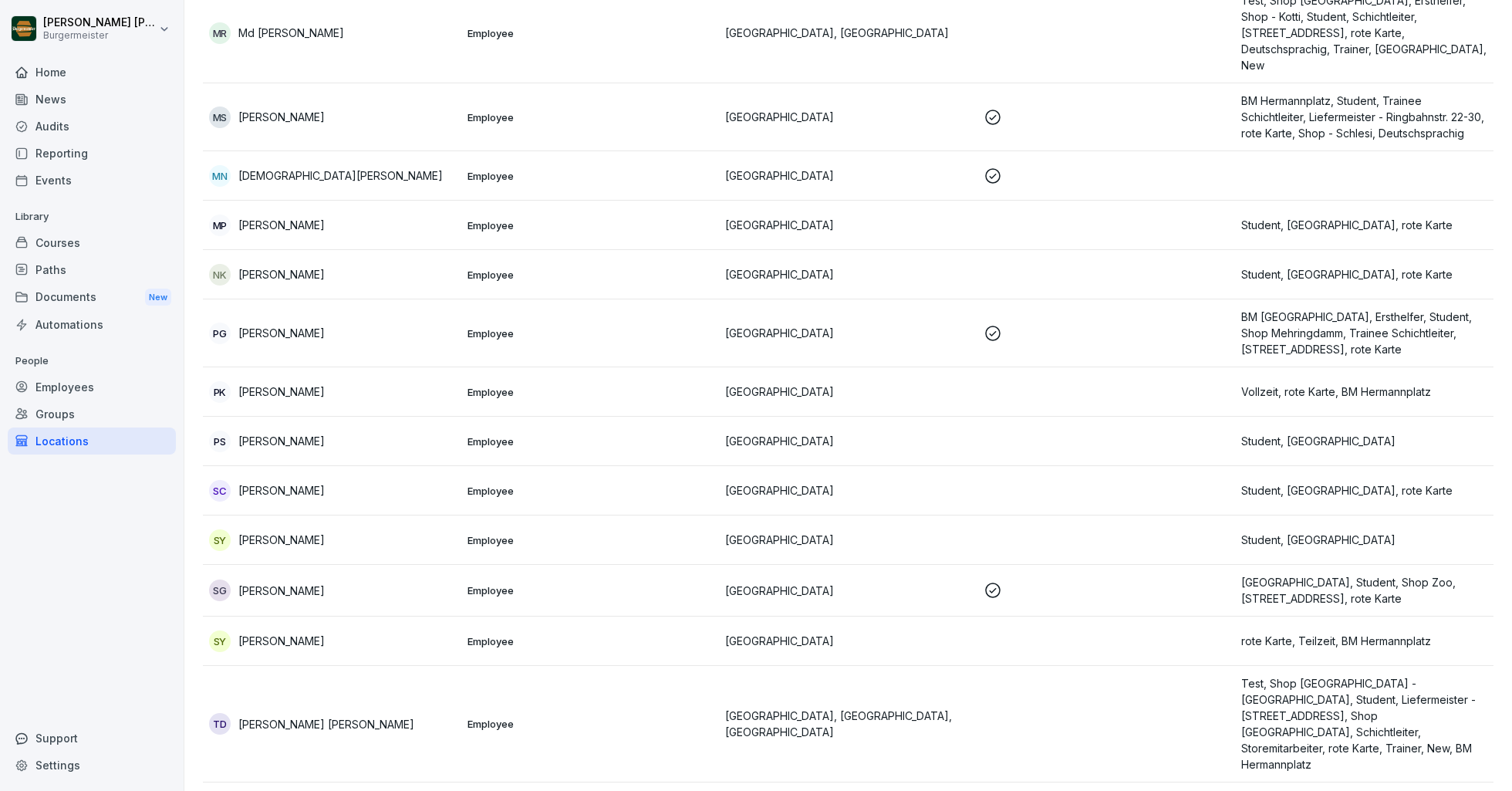
scroll to position [1412, 0]
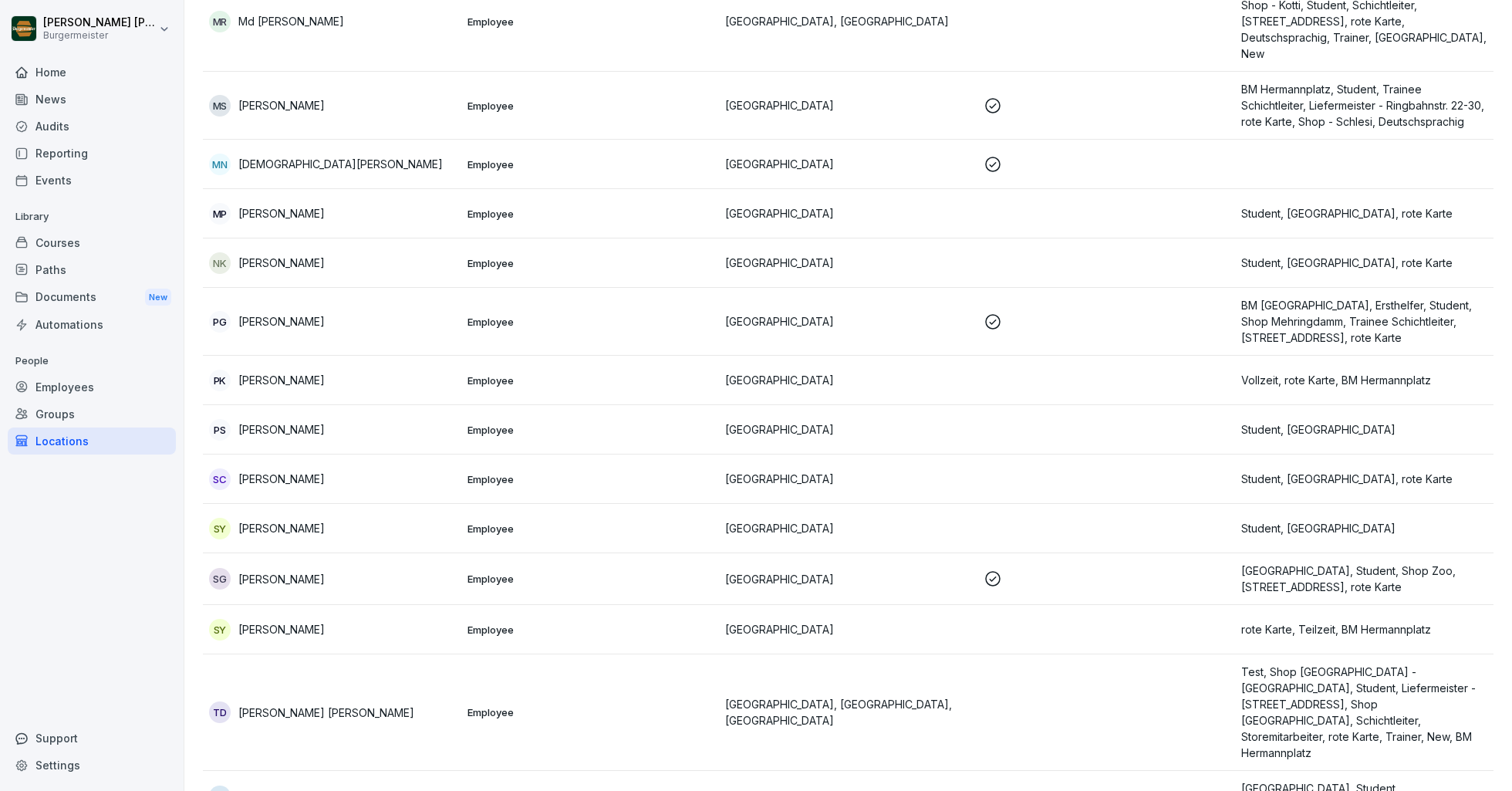
click at [67, 449] on div "Locations" at bounding box center [92, 441] width 168 height 27
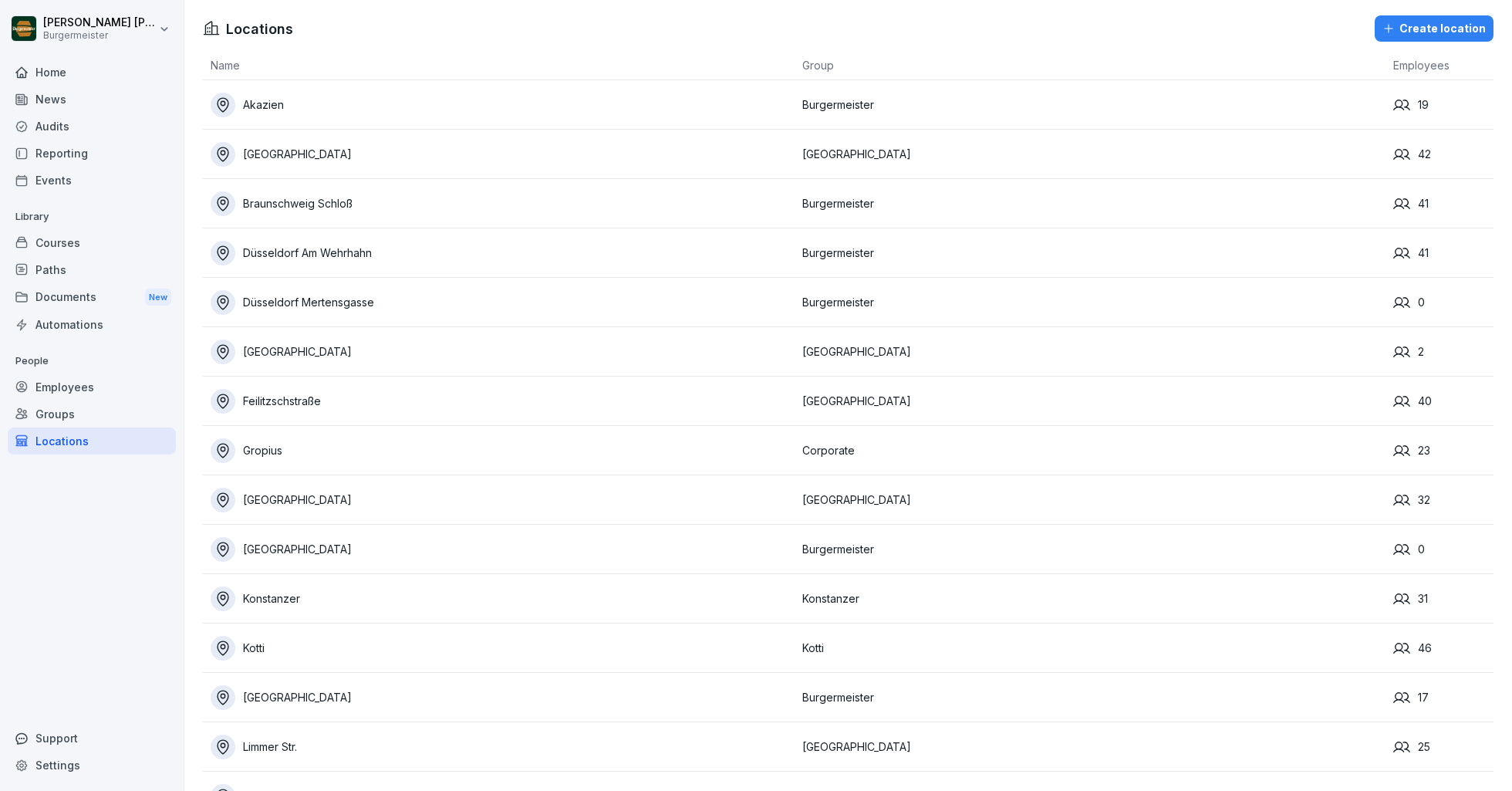
click at [268, 602] on div "Konstanzer" at bounding box center [502, 598] width 584 height 25
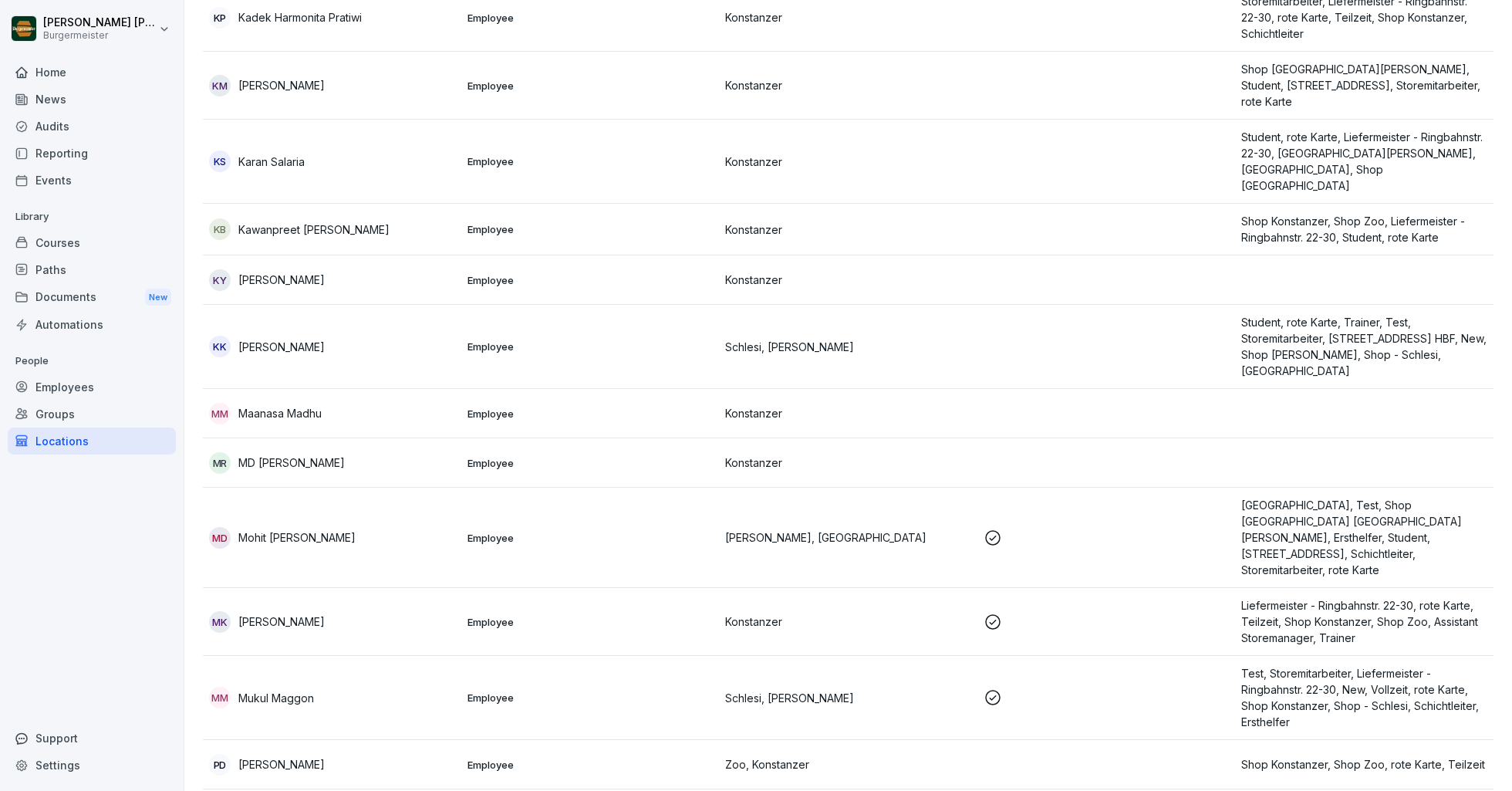
scroll to position [1230, 0]
click at [72, 444] on div "Locations" at bounding box center [92, 441] width 168 height 27
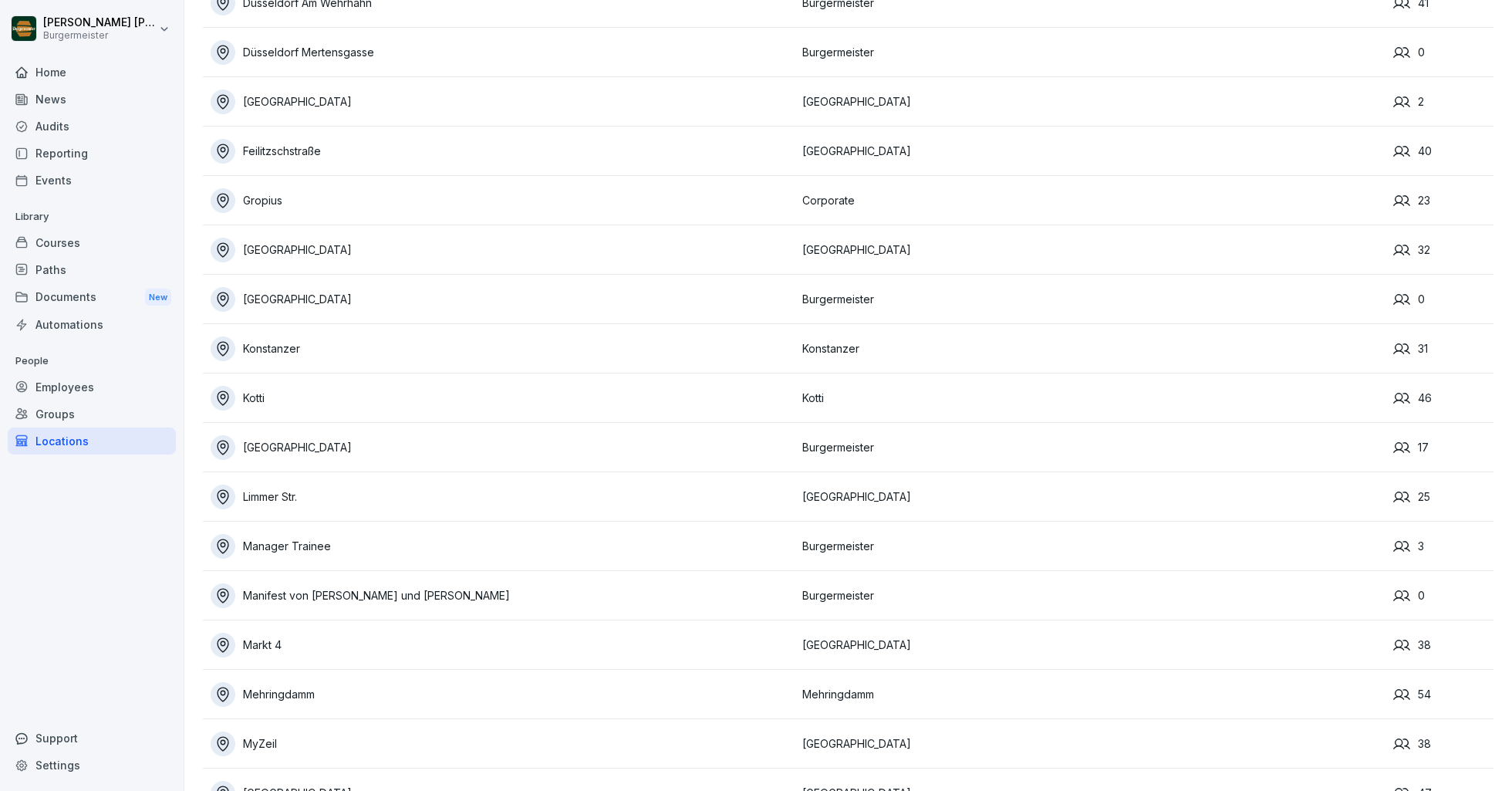
scroll to position [290, 0]
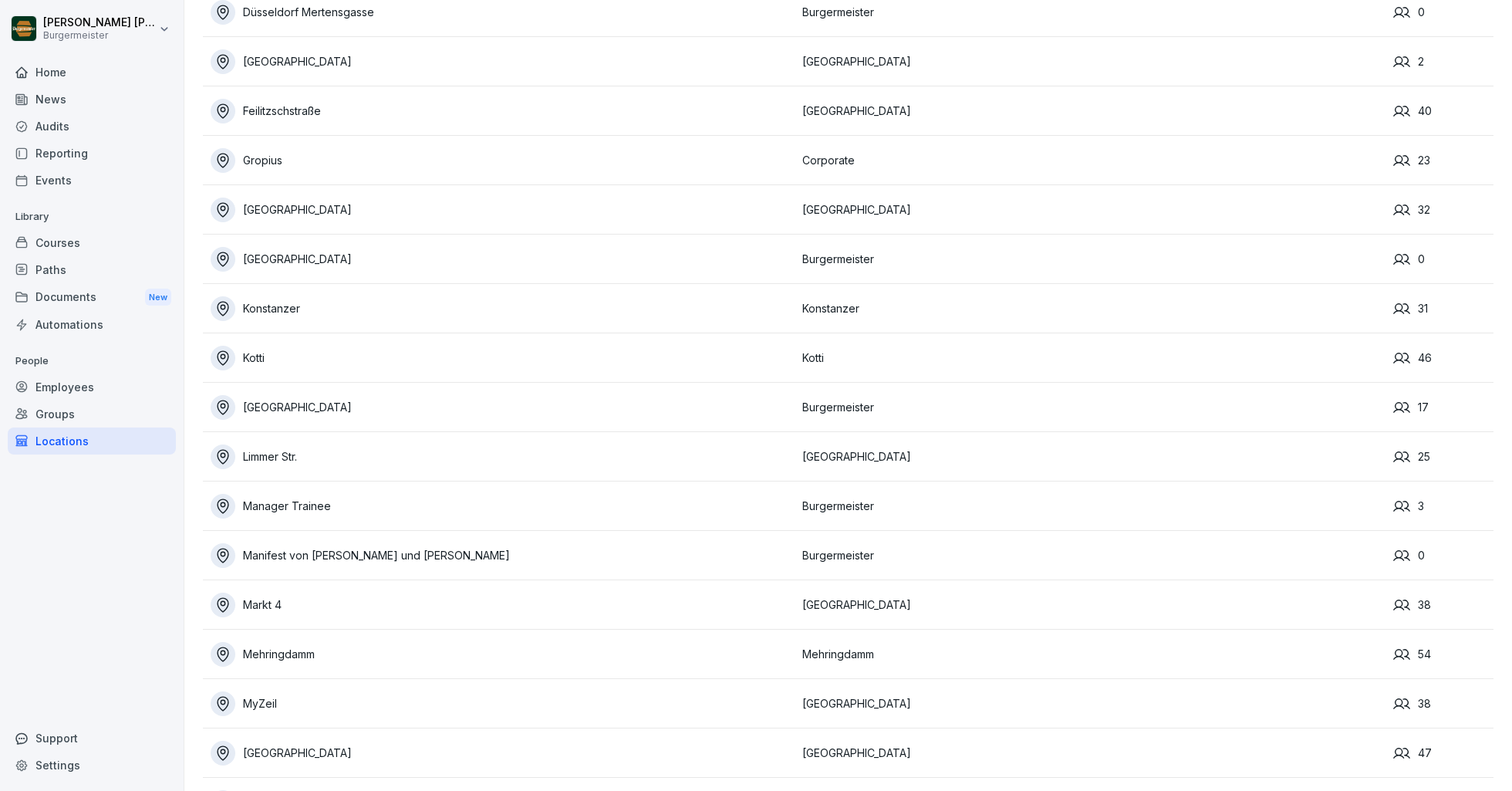
click at [263, 358] on div "Kotti" at bounding box center [502, 358] width 584 height 25
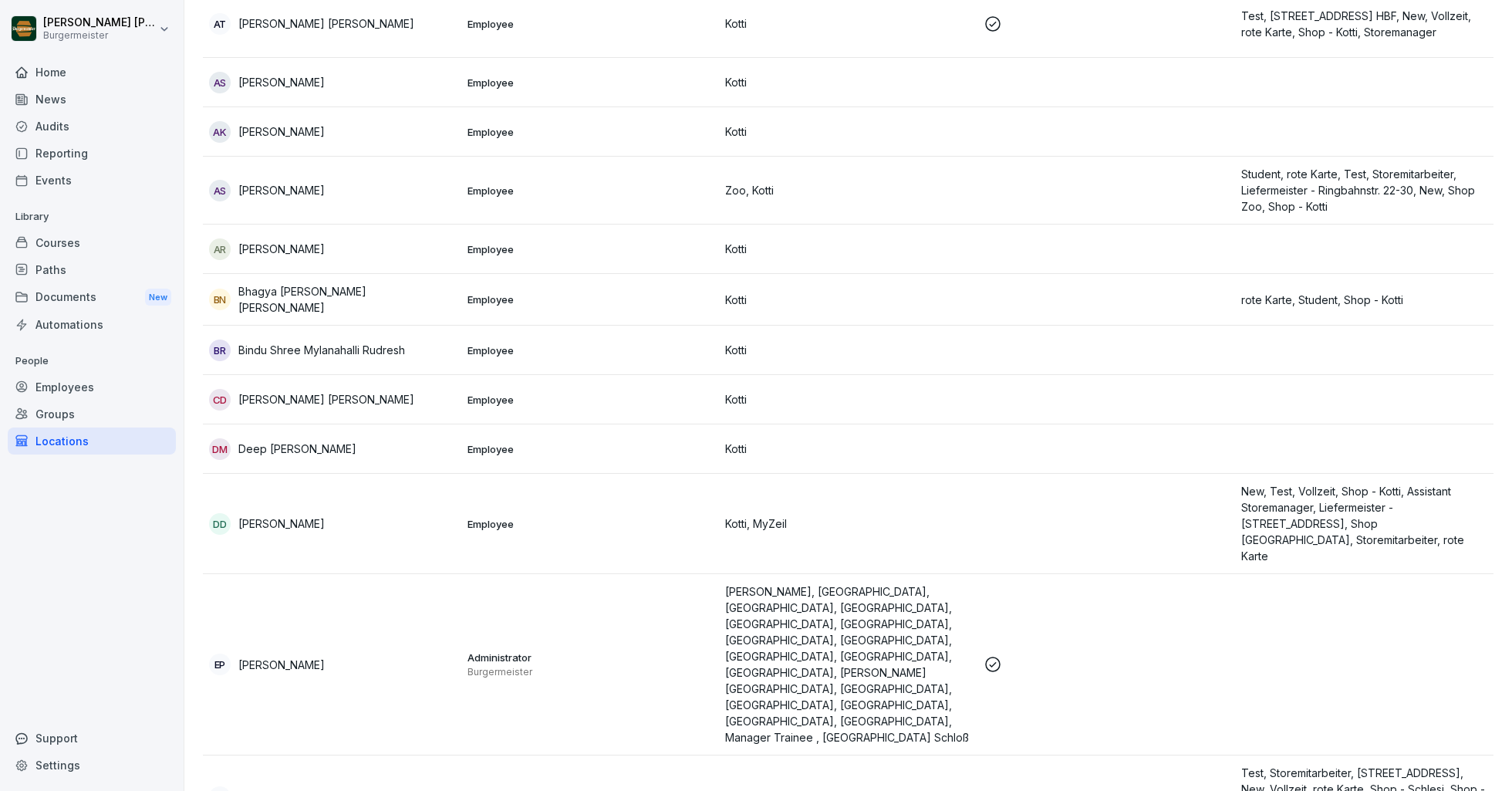
scroll to position [28, 0]
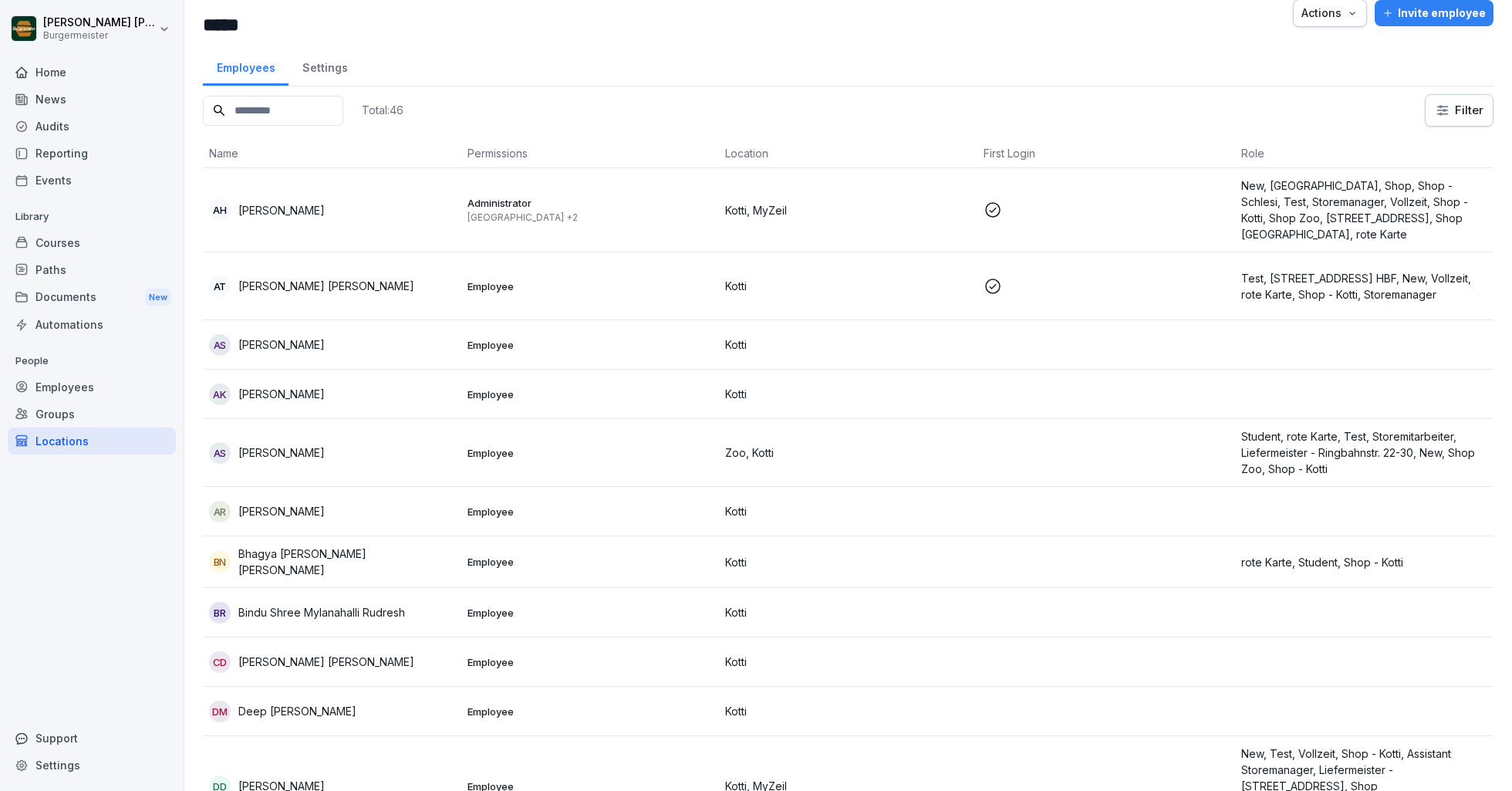
click at [77, 441] on div "Locations" at bounding box center [92, 441] width 168 height 27
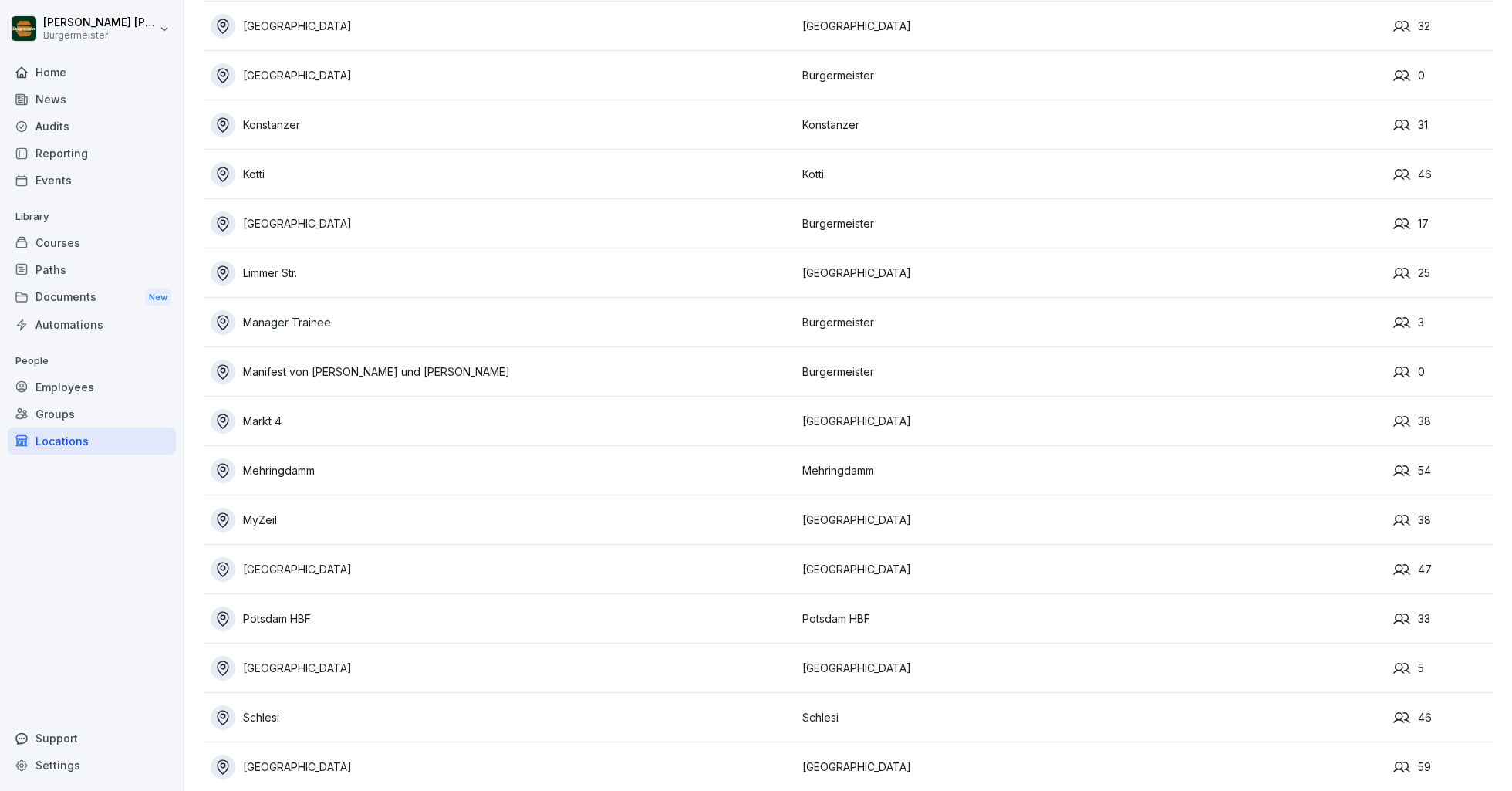
scroll to position [495, 0]
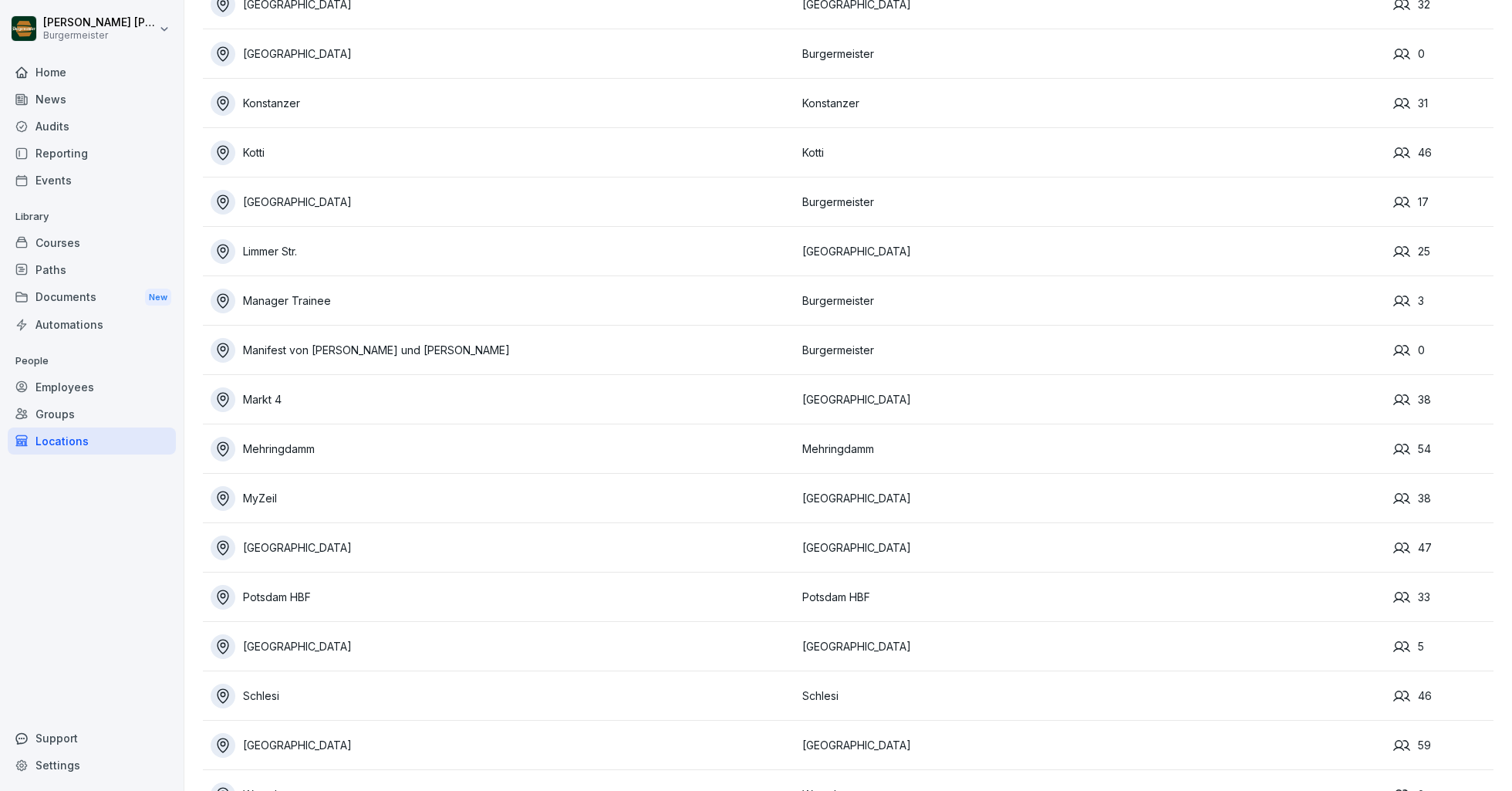
click at [285, 199] on div "[GEOGRAPHIC_DATA]" at bounding box center [502, 202] width 584 height 25
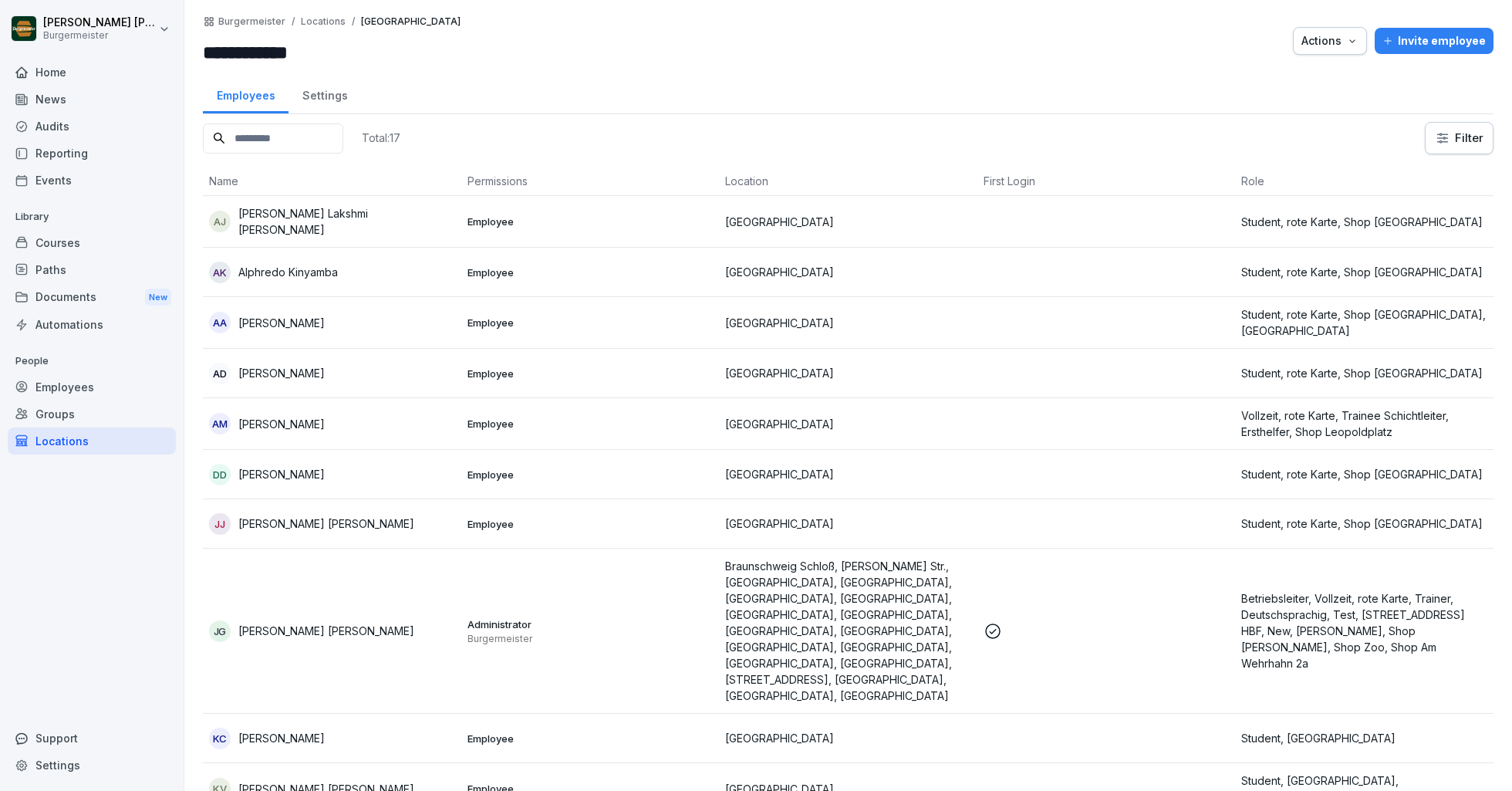
click at [270, 131] on input at bounding box center [273, 139] width 140 height 30
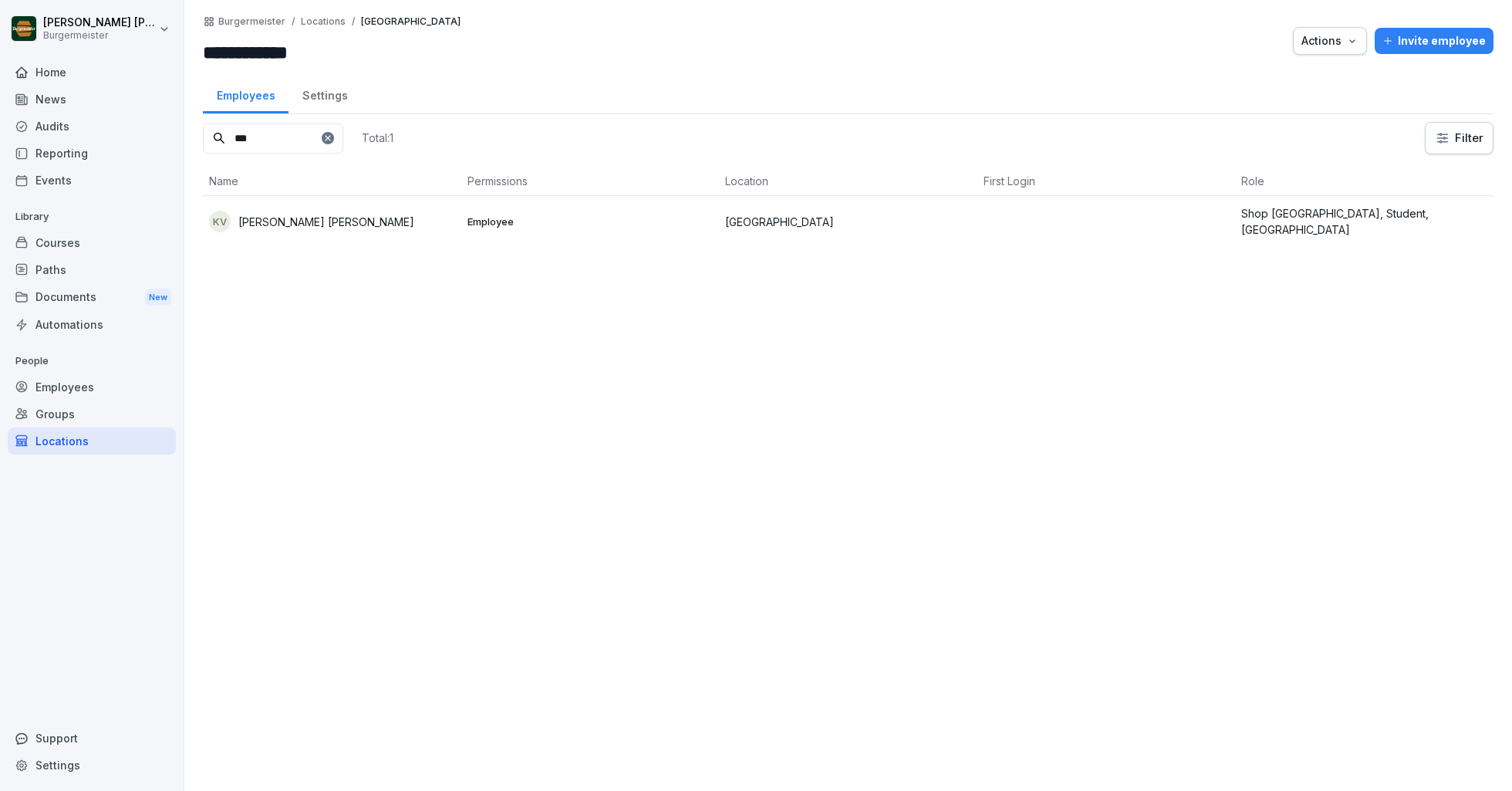
type input "***"
click at [334, 132] on div at bounding box center [328, 139] width 13 height 13
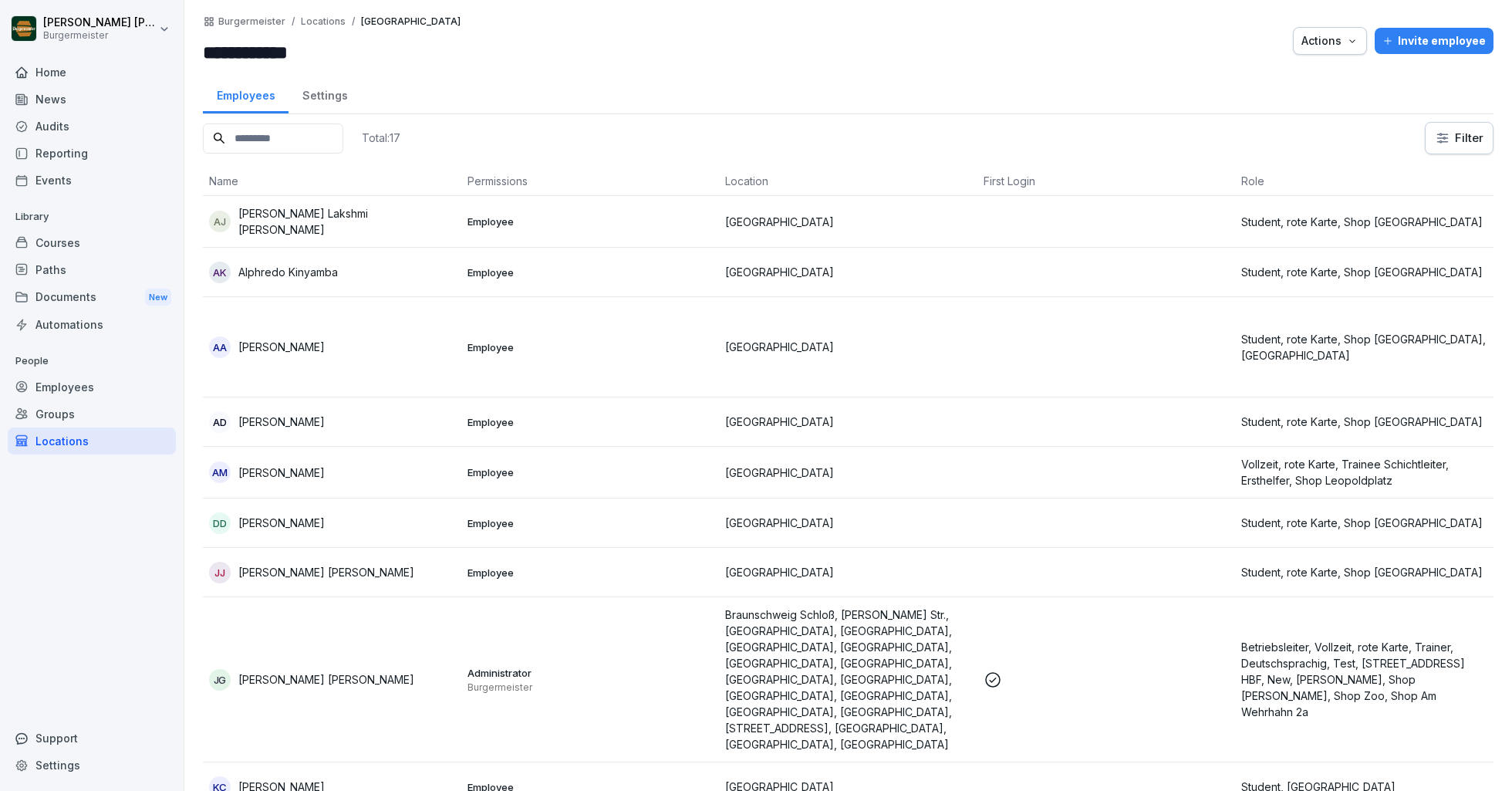
click at [81, 444] on div "Locations" at bounding box center [92, 441] width 168 height 27
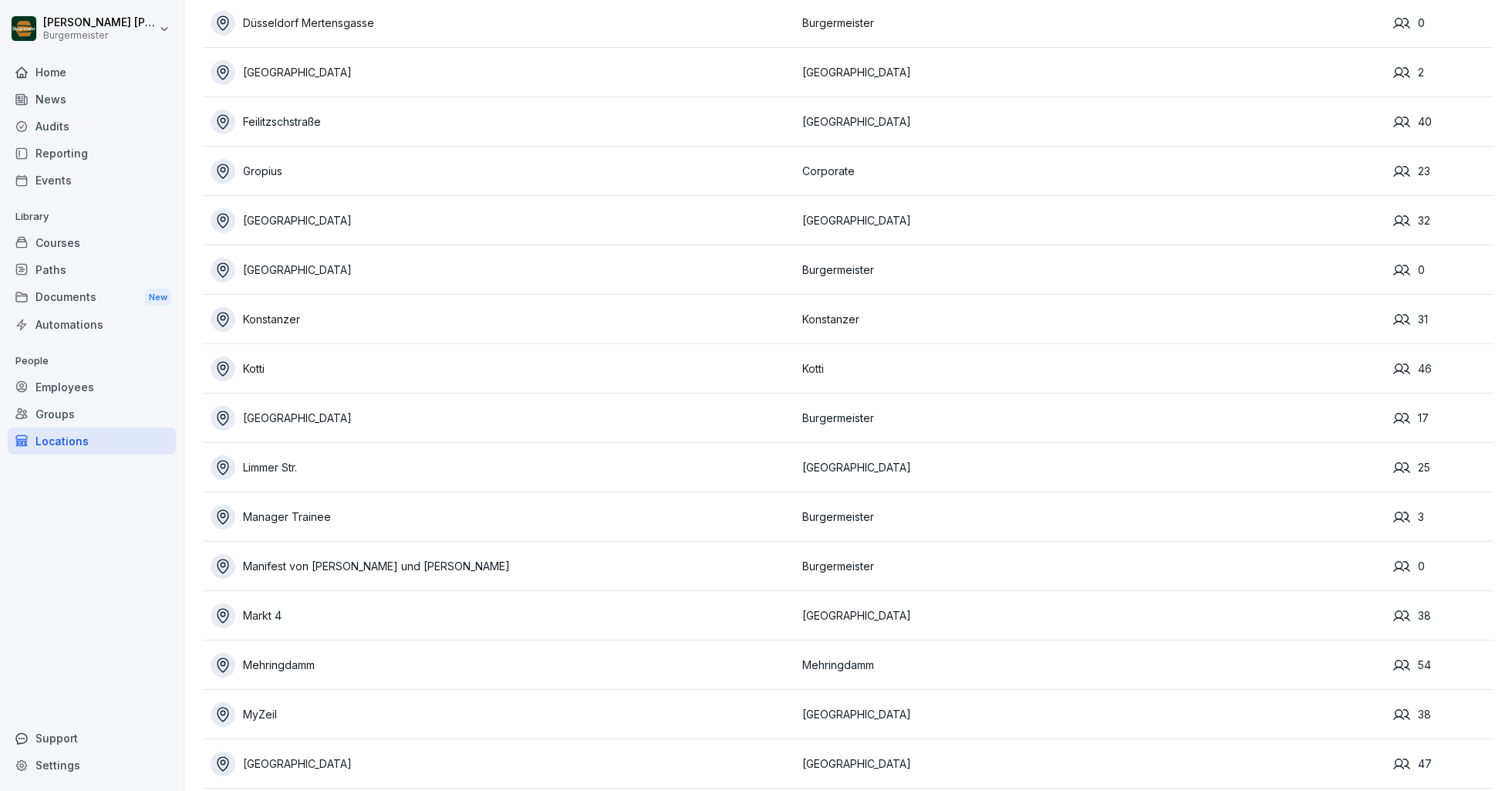
scroll to position [523, 0]
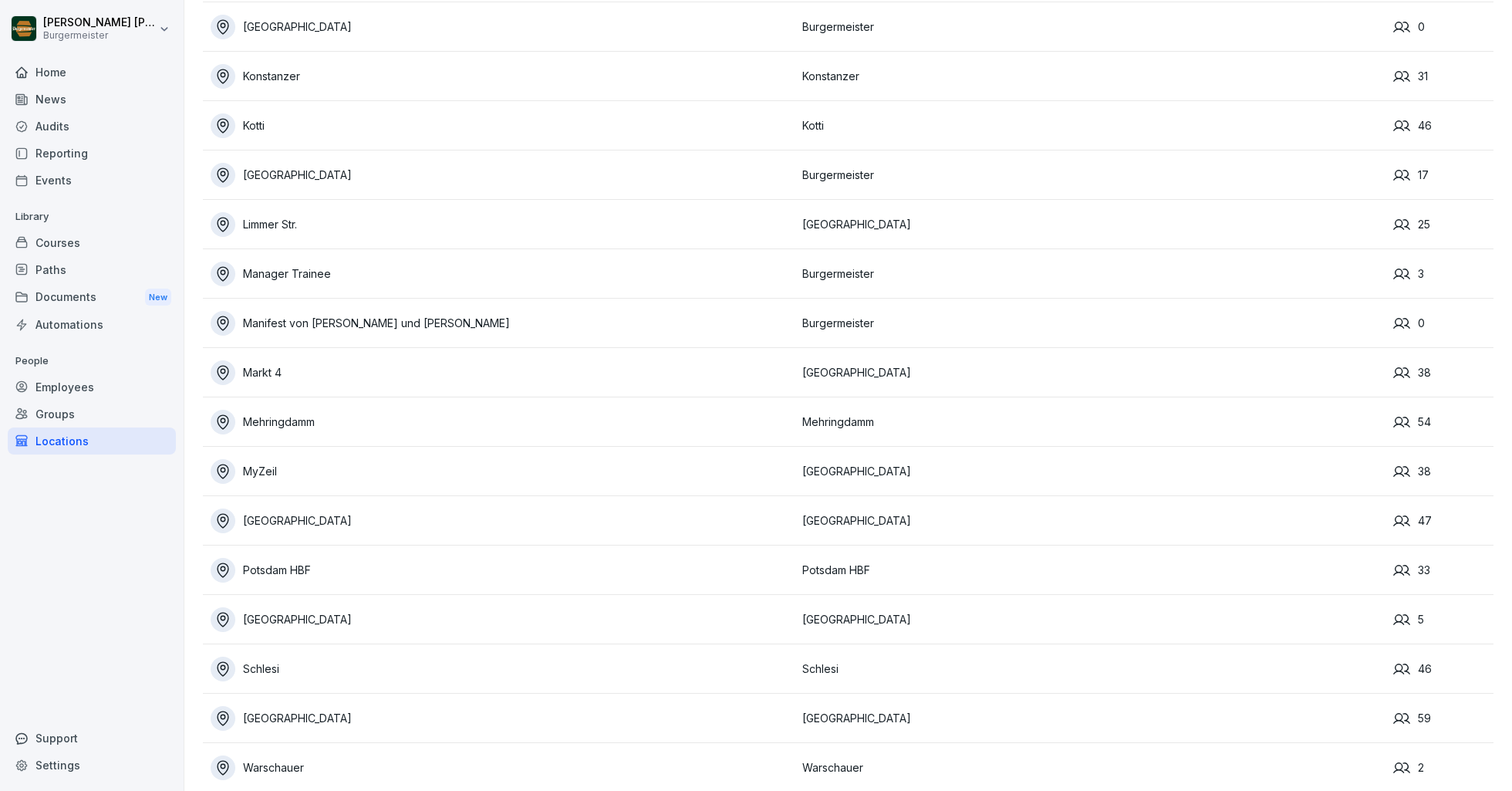
click at [266, 221] on div "Limmer Str." at bounding box center [502, 224] width 584 height 25
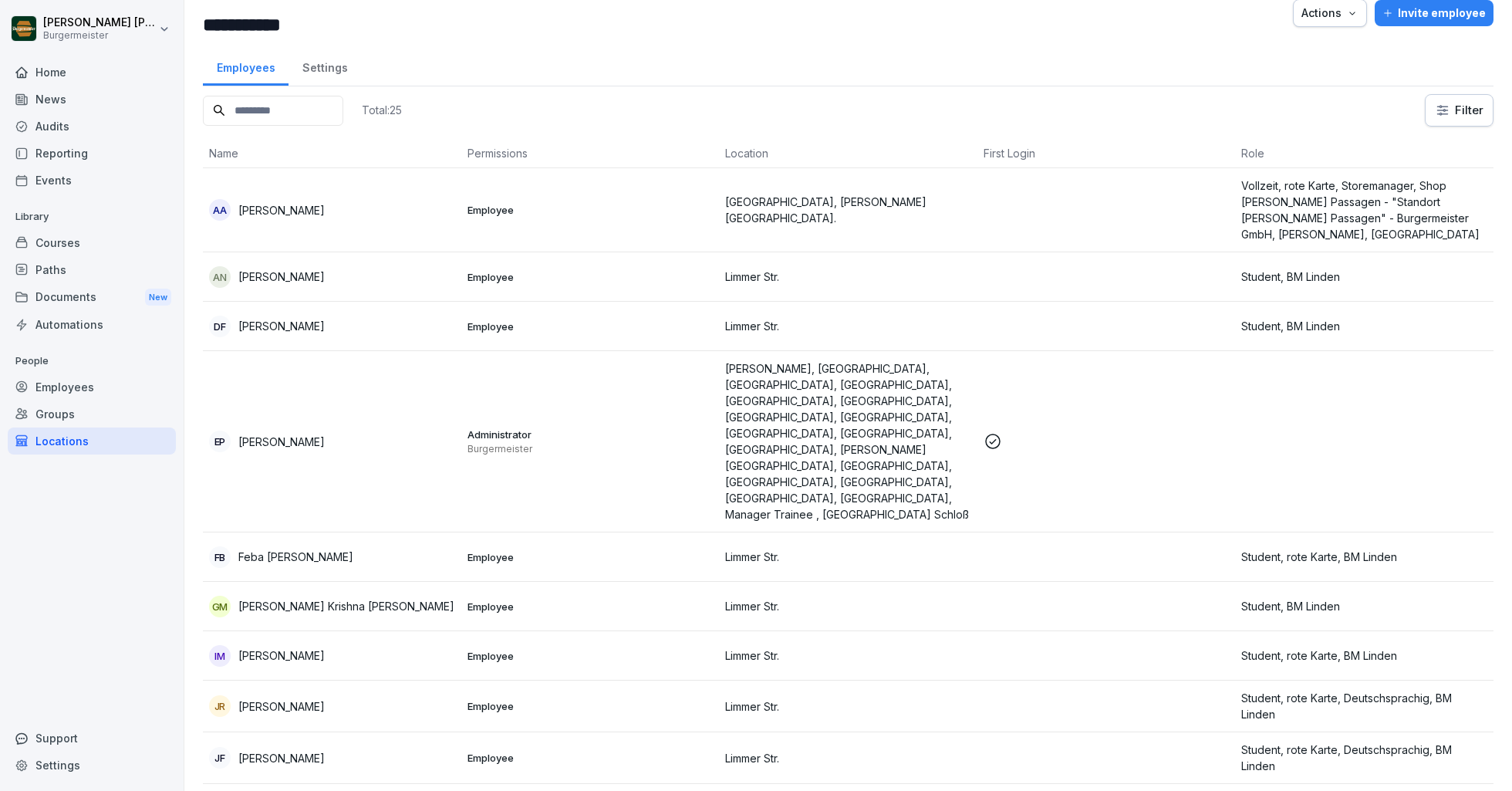
click at [280, 215] on p "[PERSON_NAME]" at bounding box center [281, 210] width 87 height 16
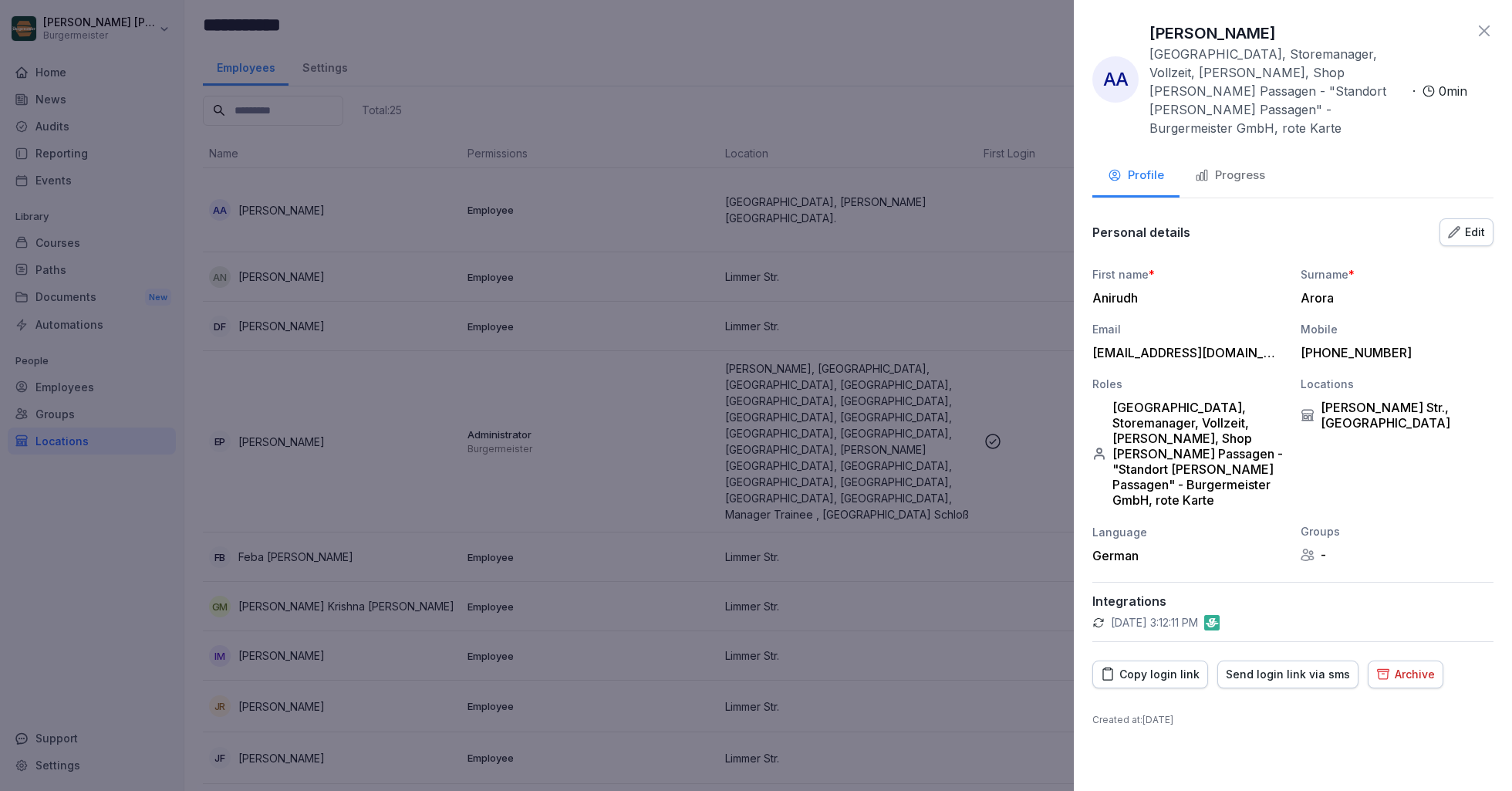
click at [1295, 666] on div "Send login link via sms" at bounding box center [1288, 674] width 124 height 17
click at [1484, 30] on icon at bounding box center [1484, 31] width 11 height 11
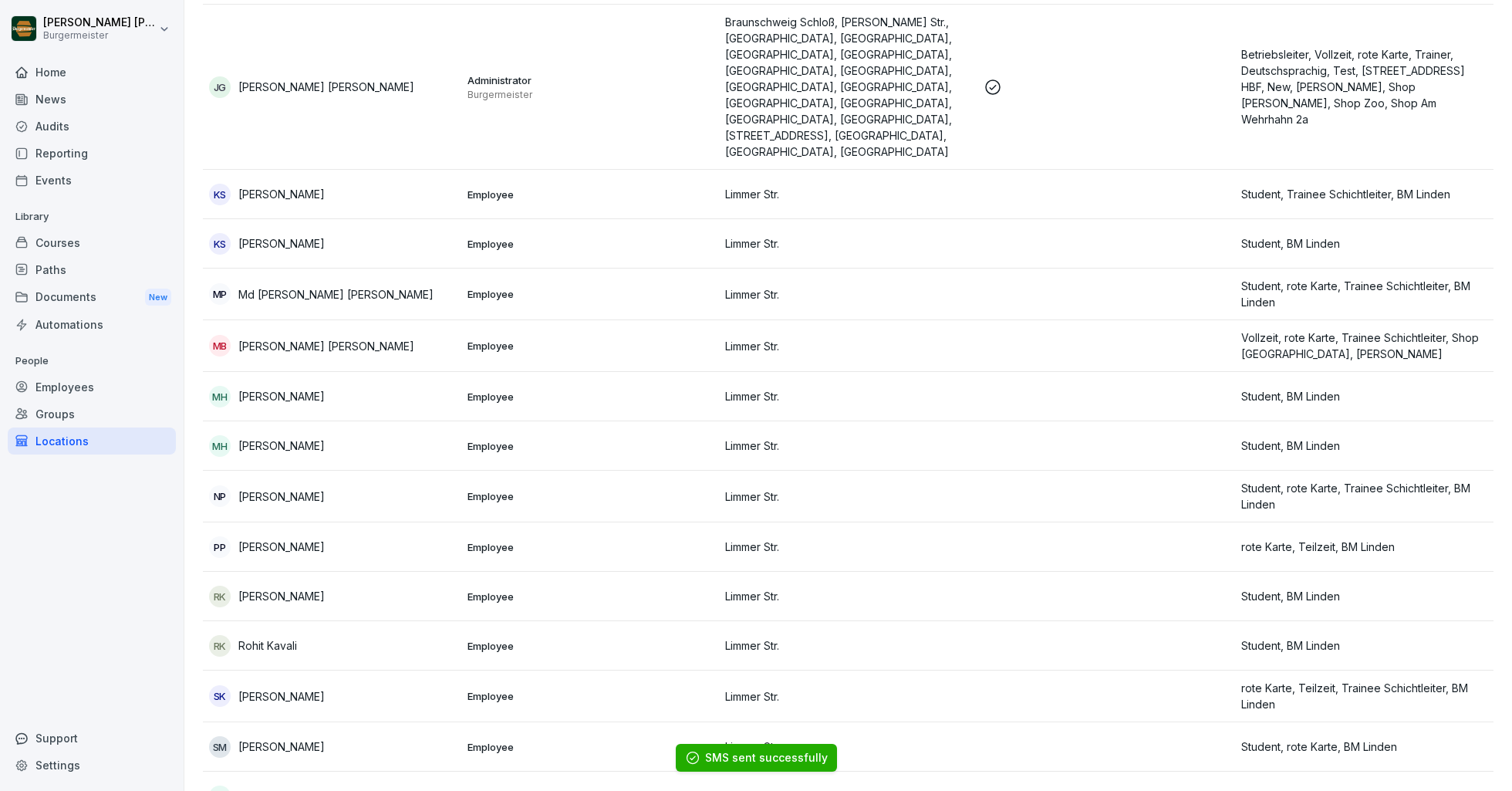
scroll to position [805, 0]
click at [94, 442] on div "Locations" at bounding box center [92, 441] width 168 height 27
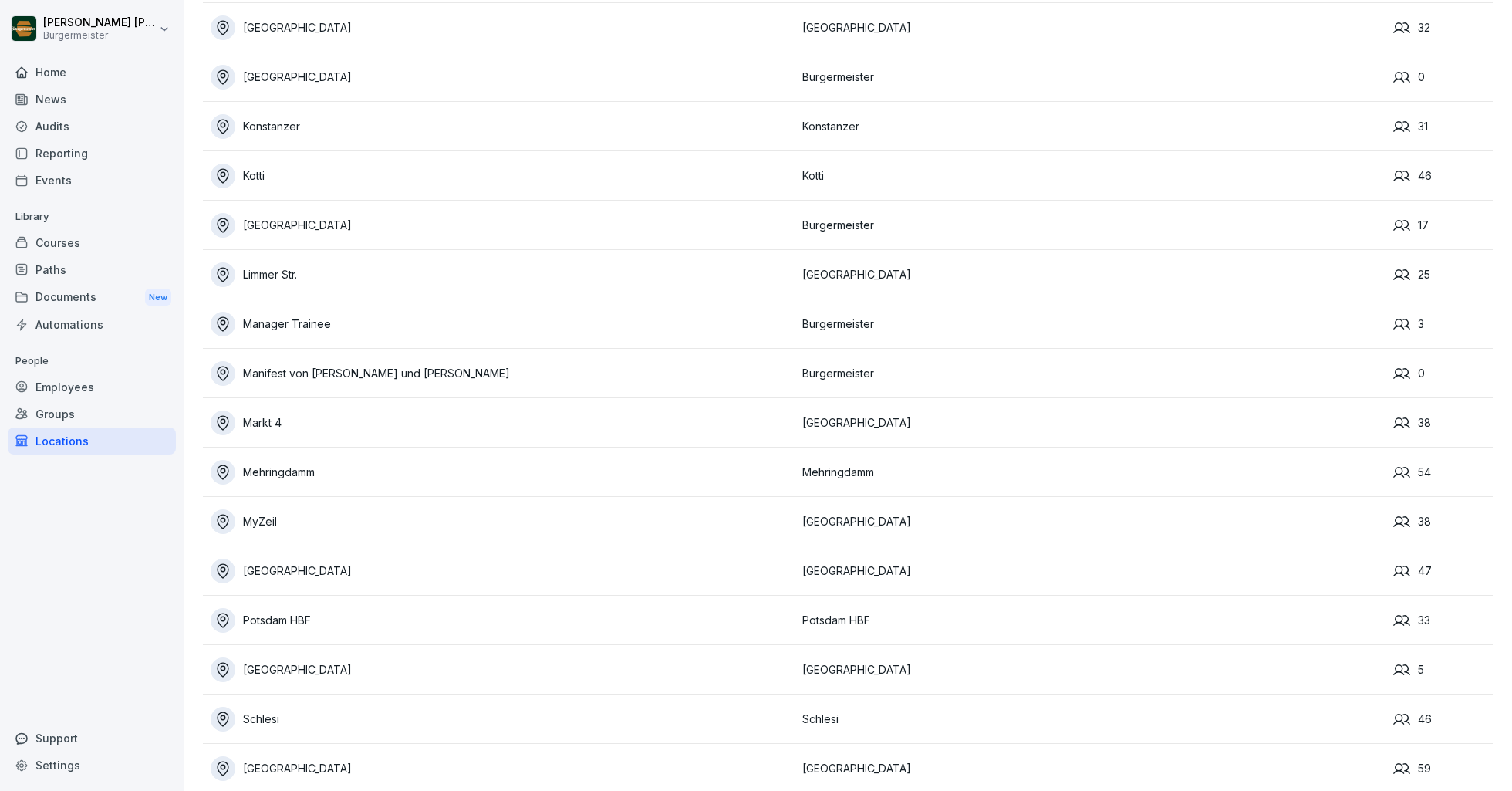
scroll to position [495, 0]
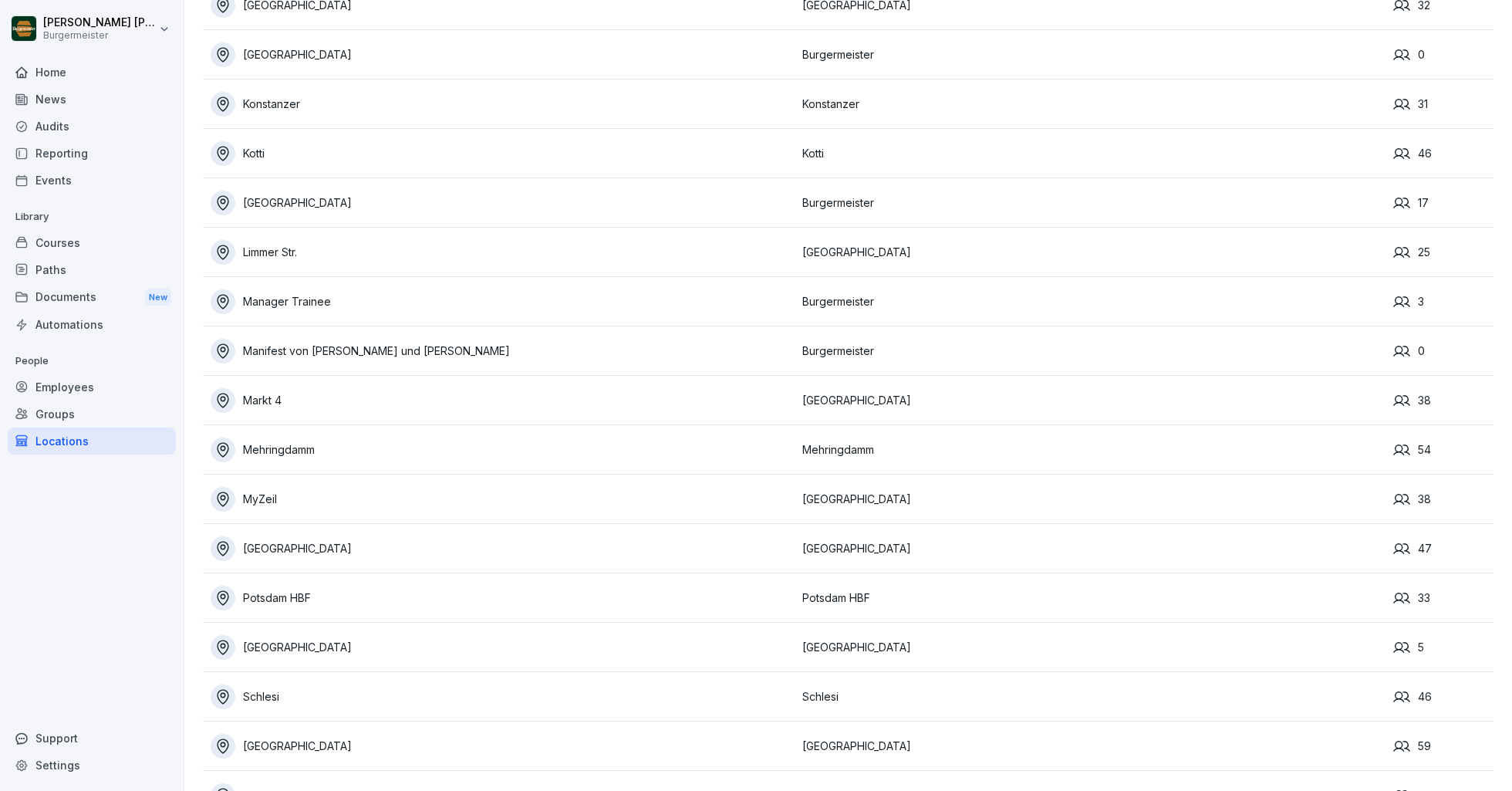
click at [271, 399] on div "Markt 4" at bounding box center [502, 400] width 584 height 25
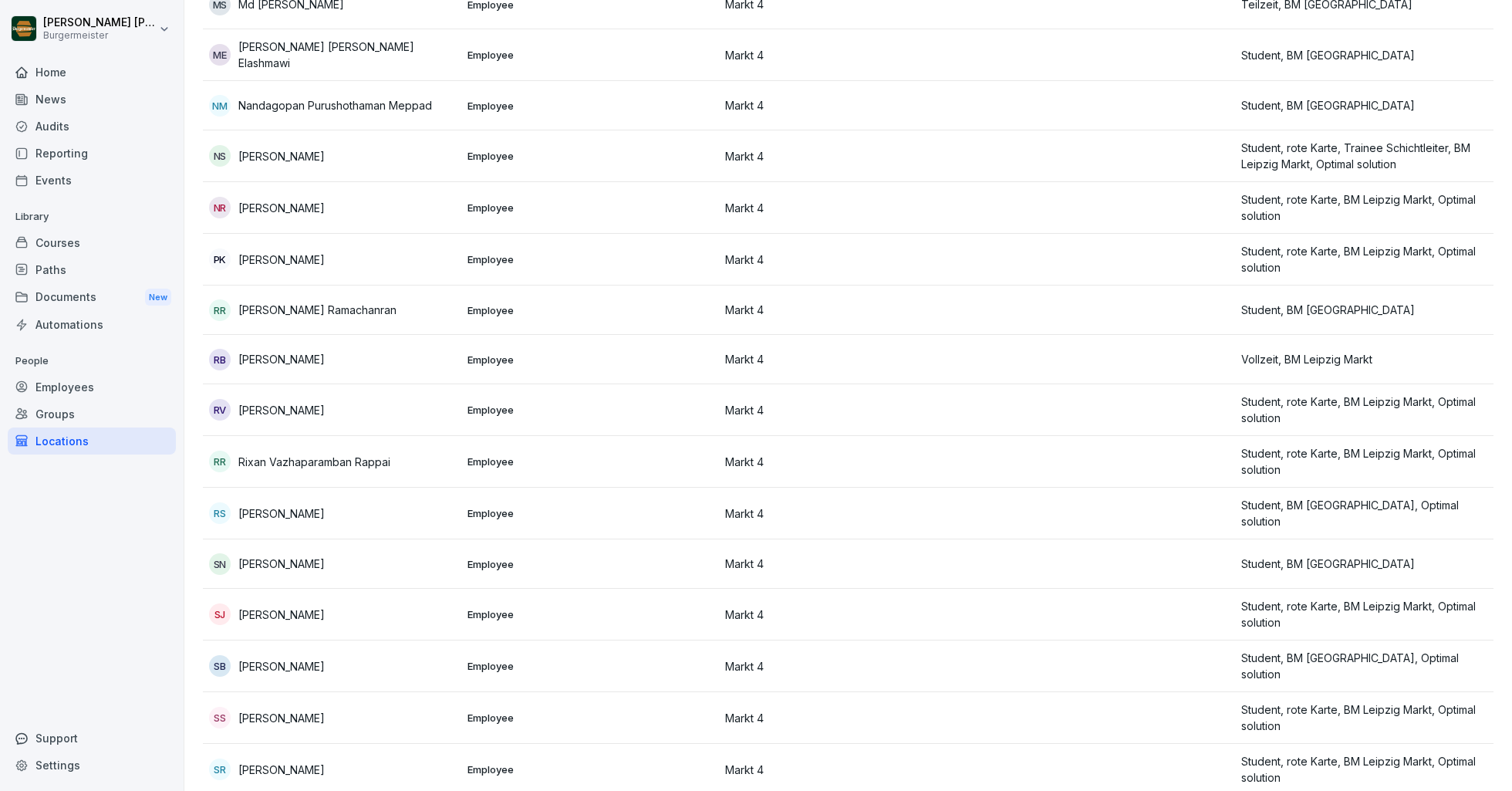
scroll to position [1435, 0]
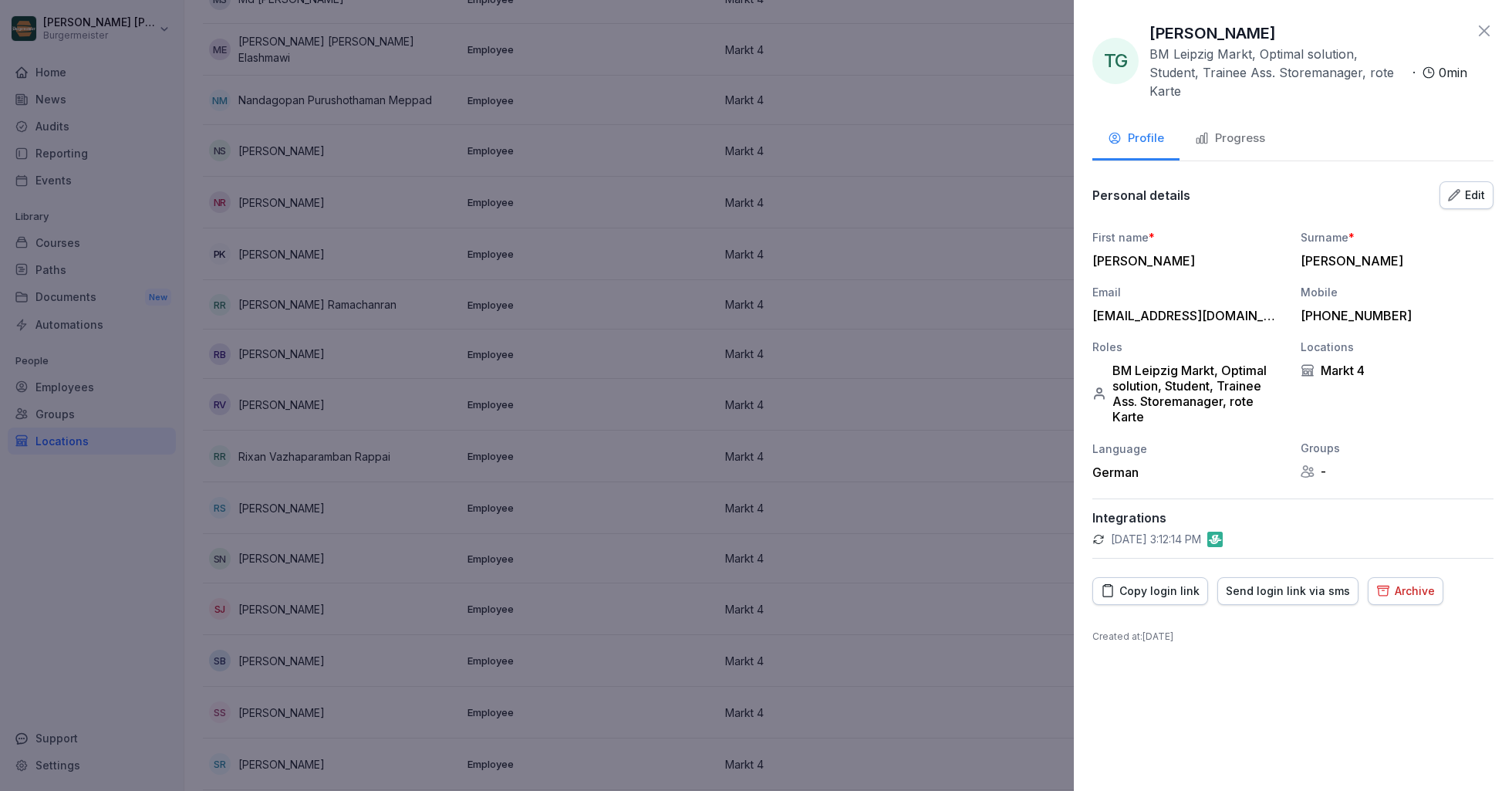
click at [1278, 582] on div "Send login link via sms" at bounding box center [1288, 590] width 124 height 17
click at [1479, 29] on icon at bounding box center [1483, 30] width 18 height 18
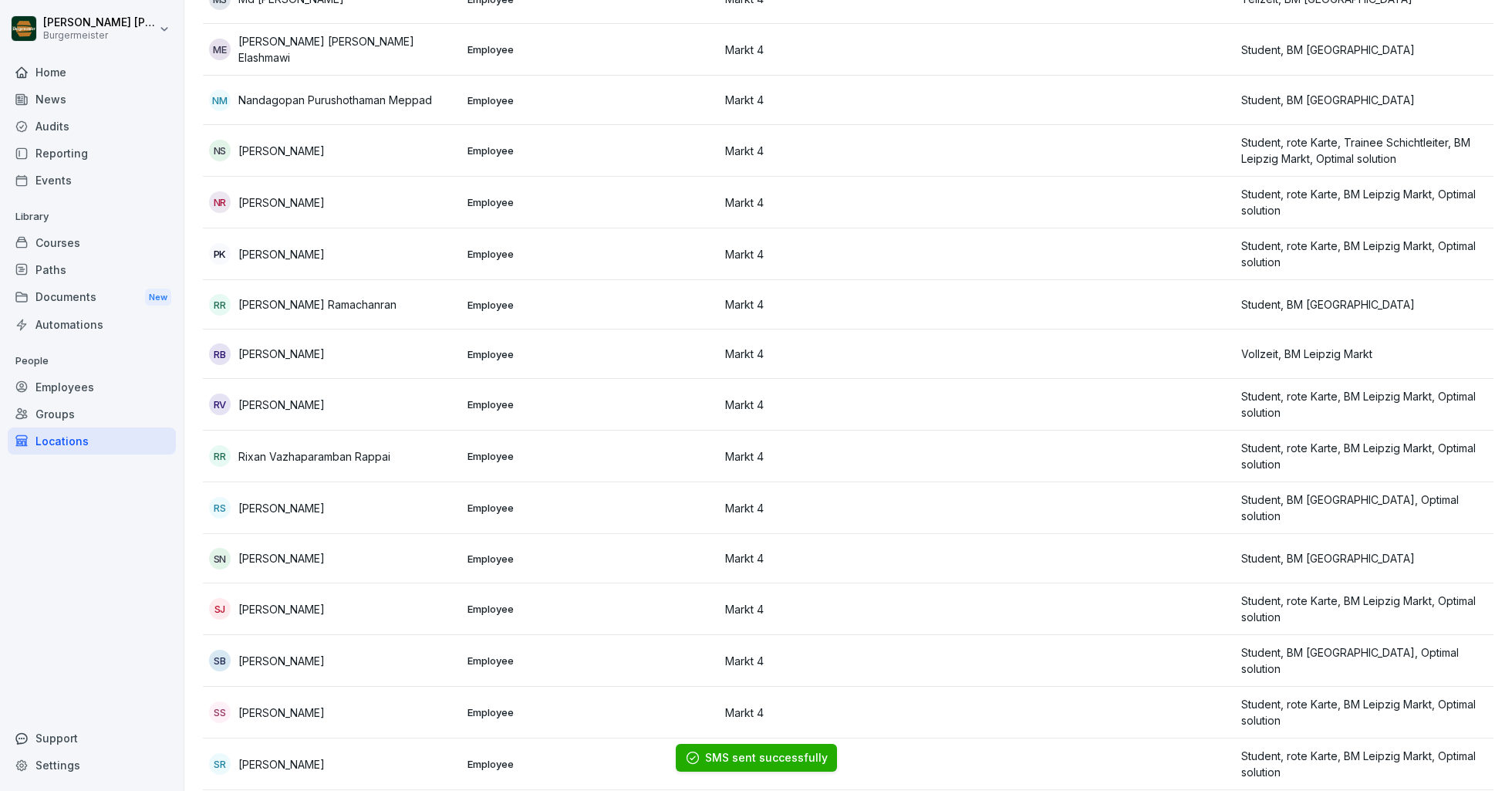
click at [49, 436] on div "Locations" at bounding box center [92, 441] width 168 height 27
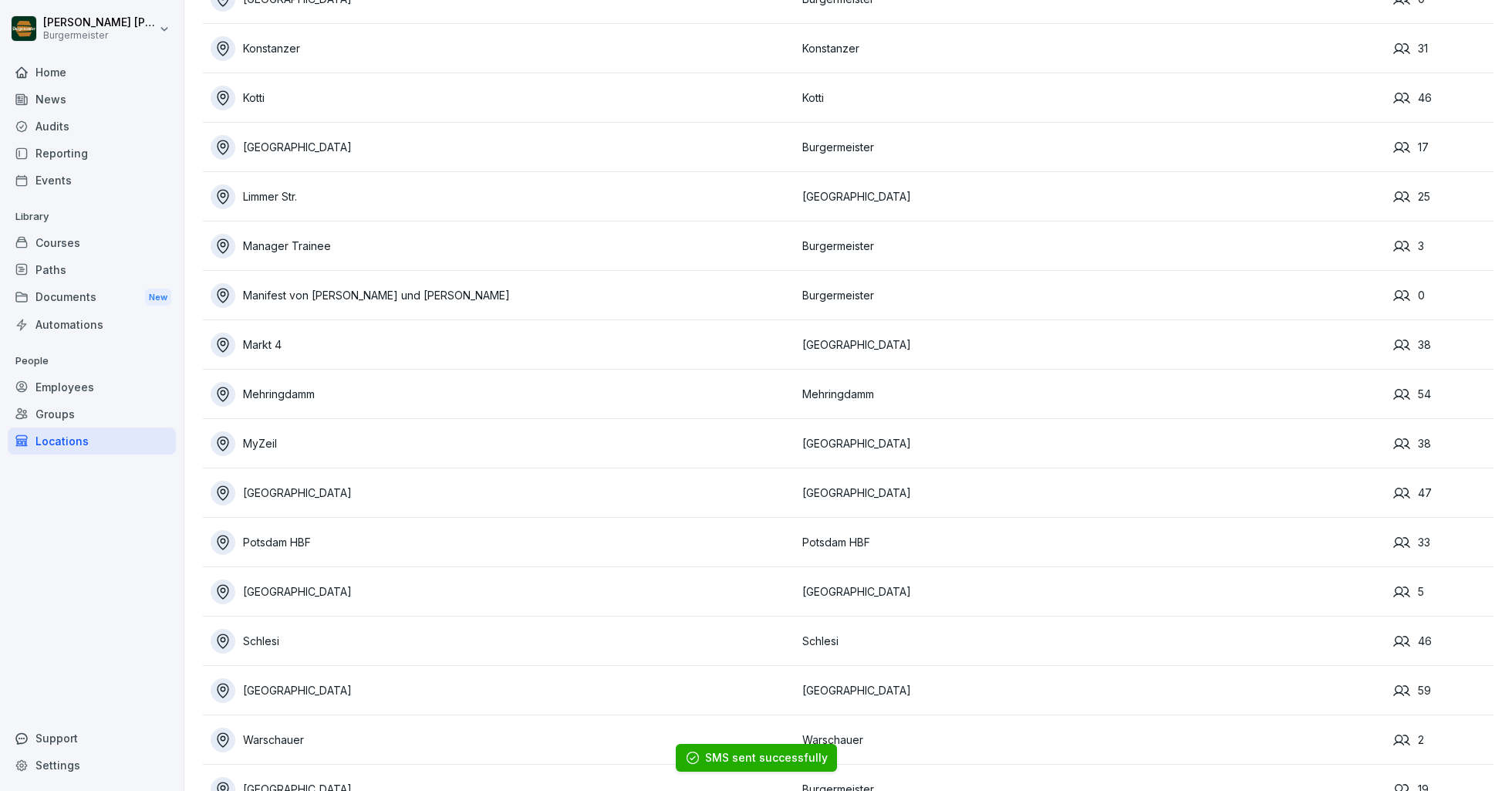
scroll to position [634, 0]
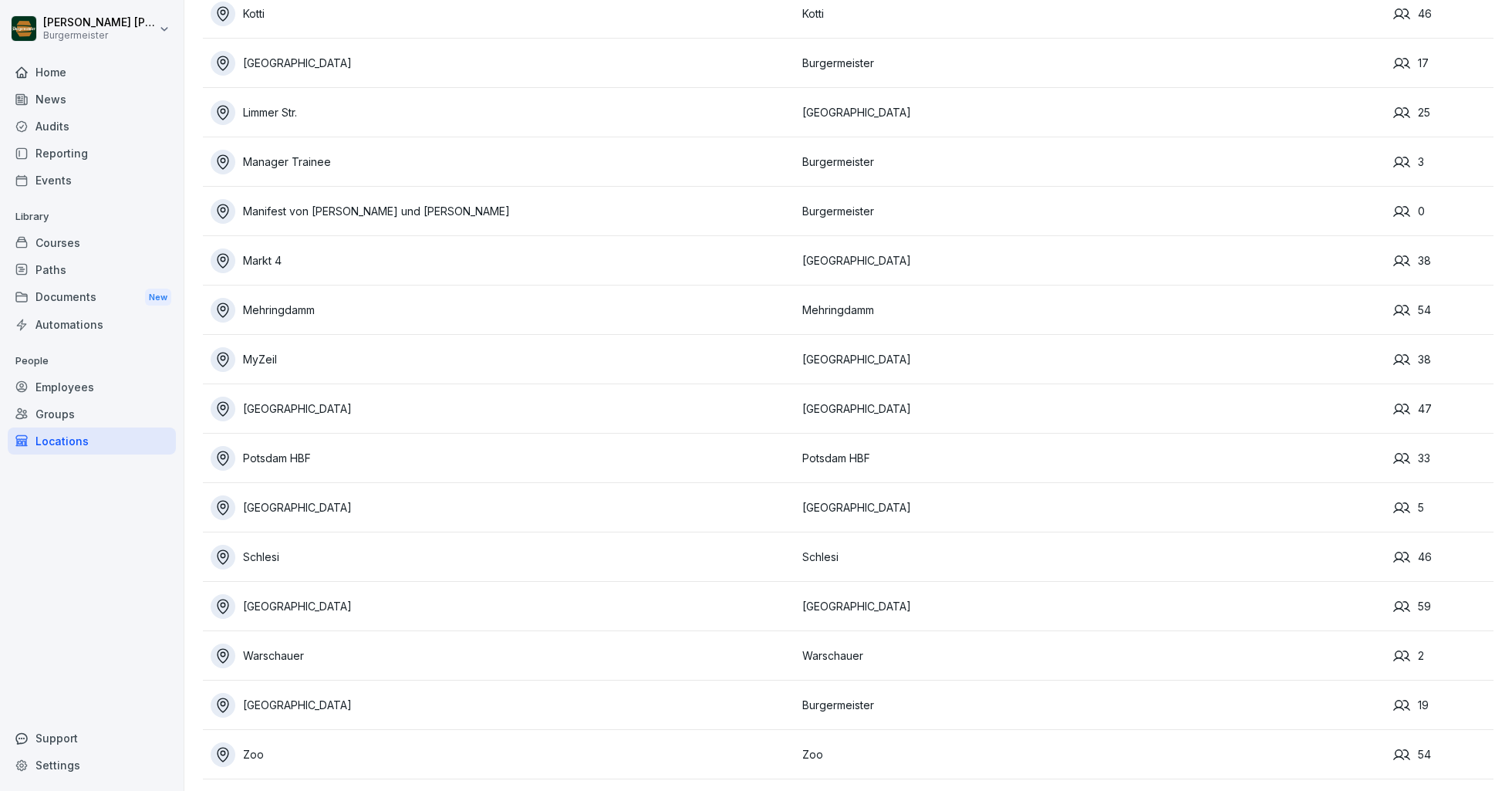
click at [277, 309] on div "Mehringdamm" at bounding box center [502, 310] width 584 height 25
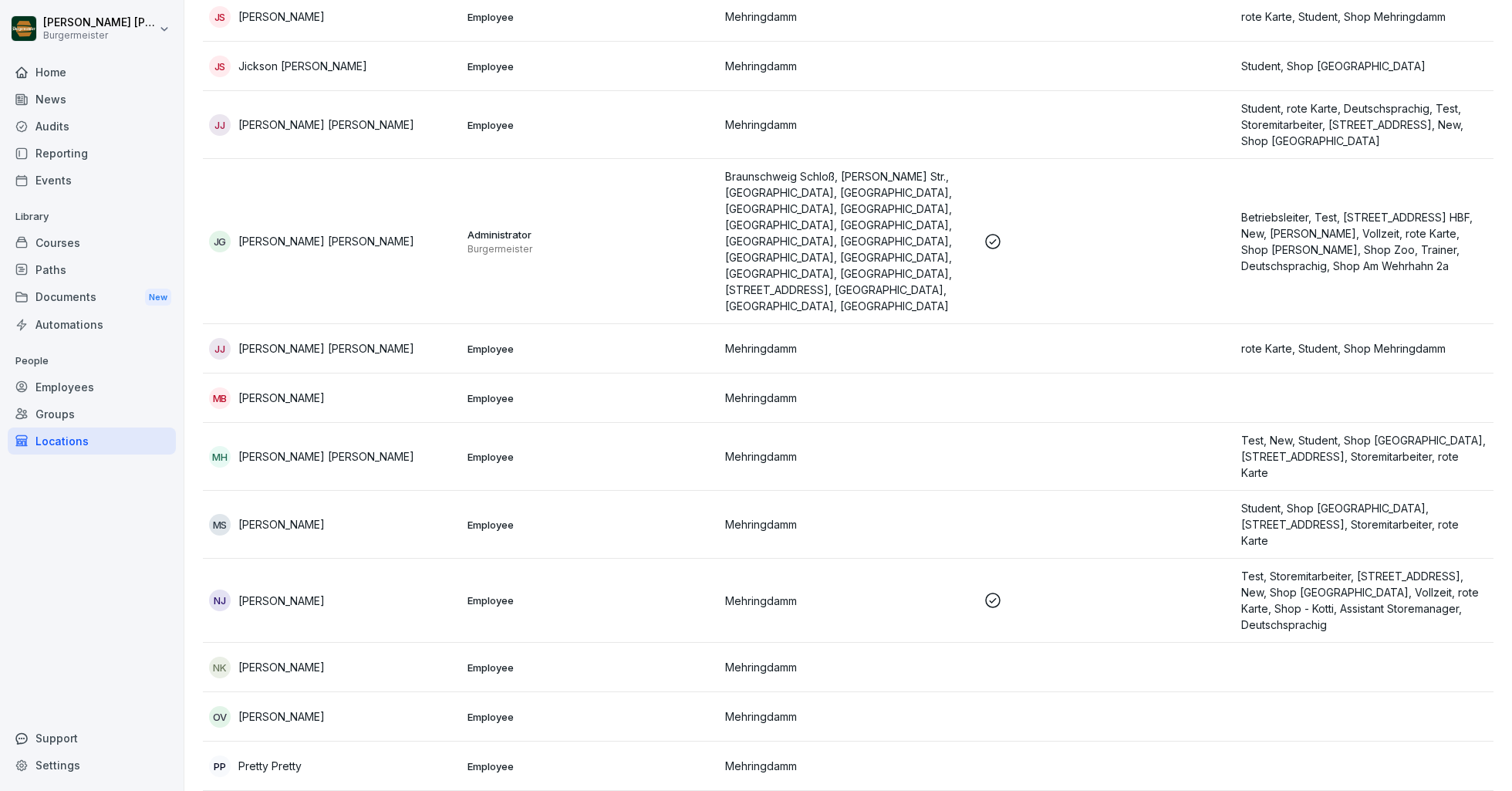
scroll to position [1594, 0]
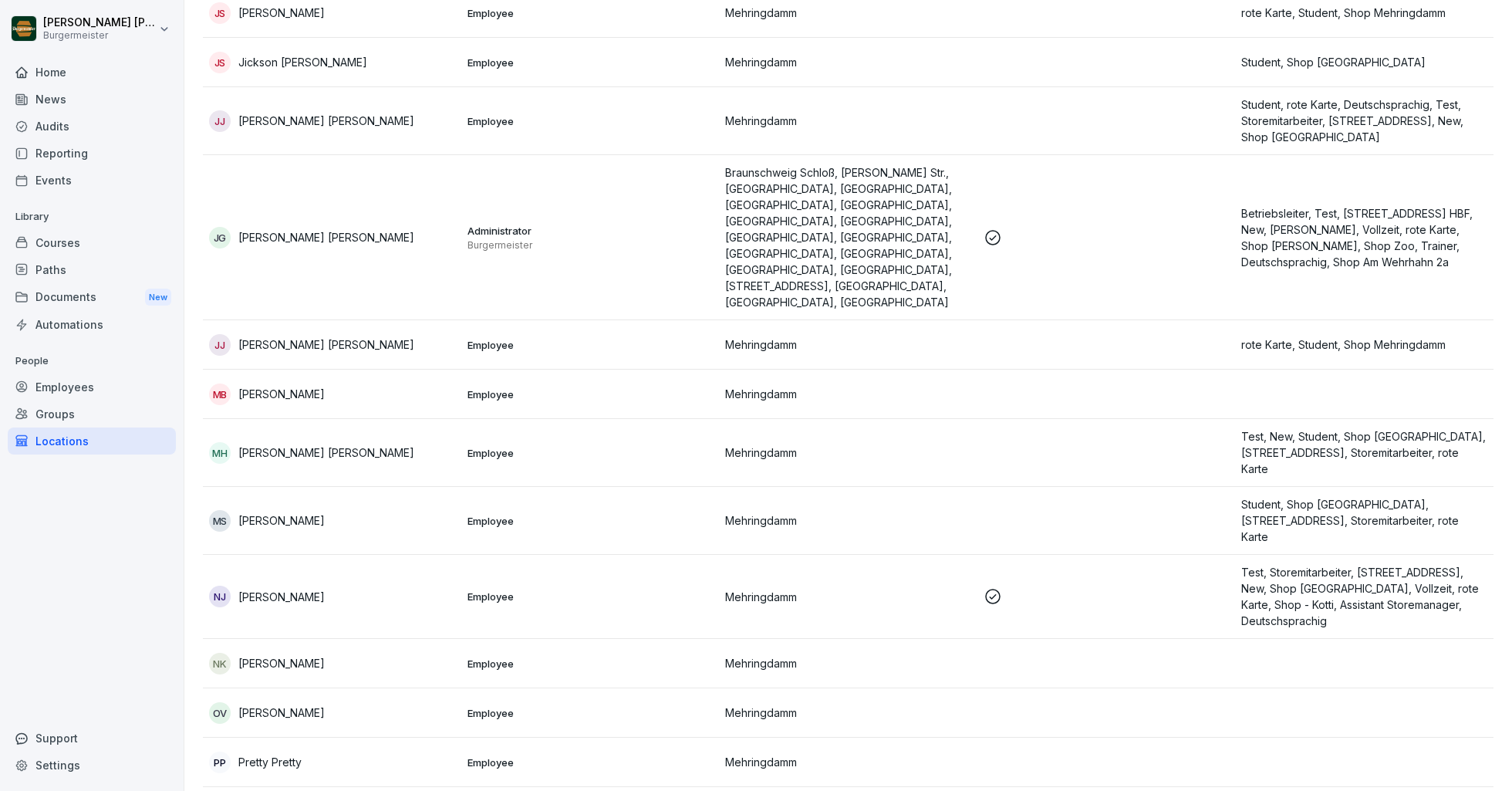
click at [290, 589] on p "[PERSON_NAME]" at bounding box center [281, 597] width 87 height 16
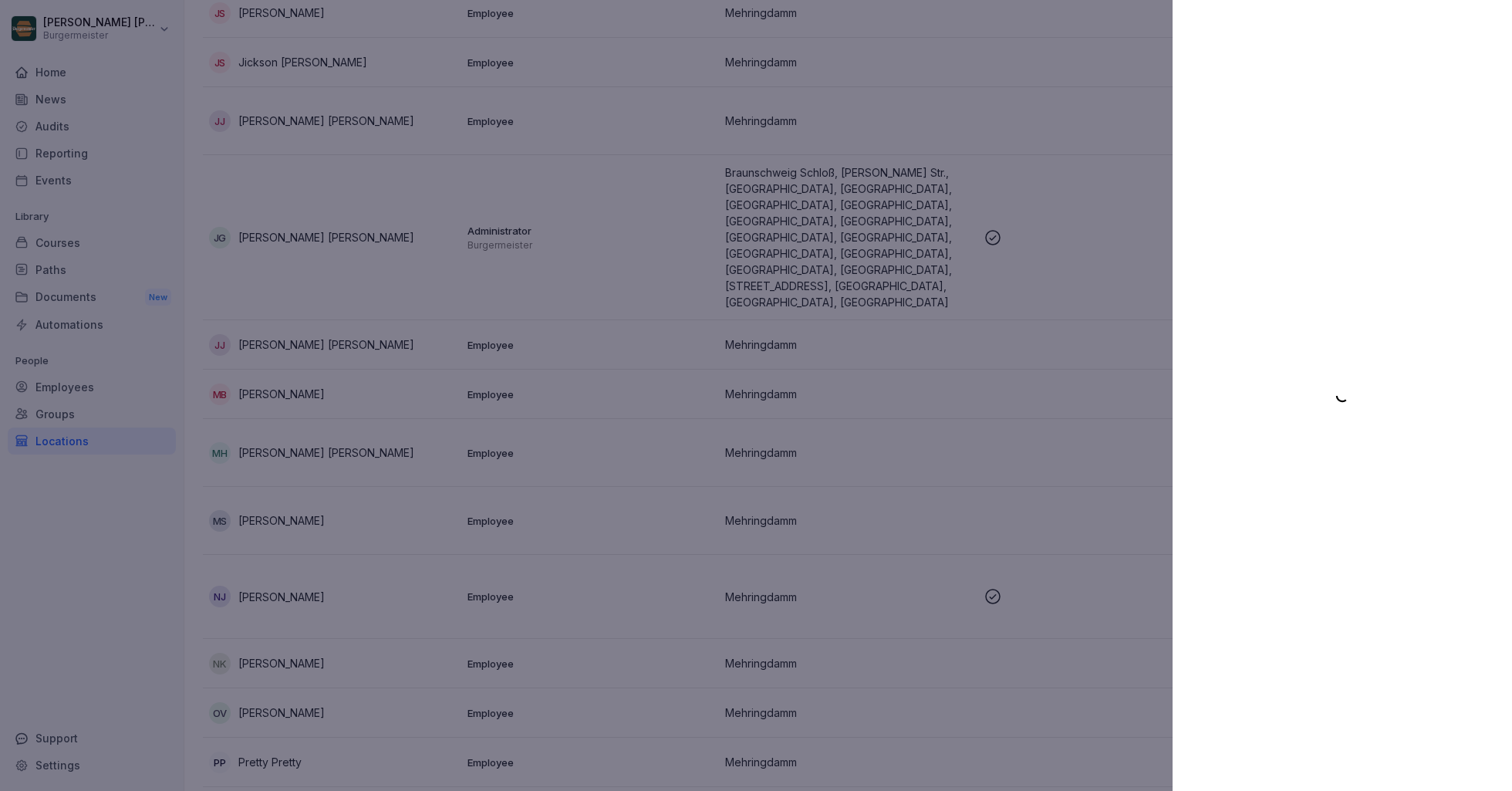
click at [104, 538] on div at bounding box center [756, 395] width 1512 height 791
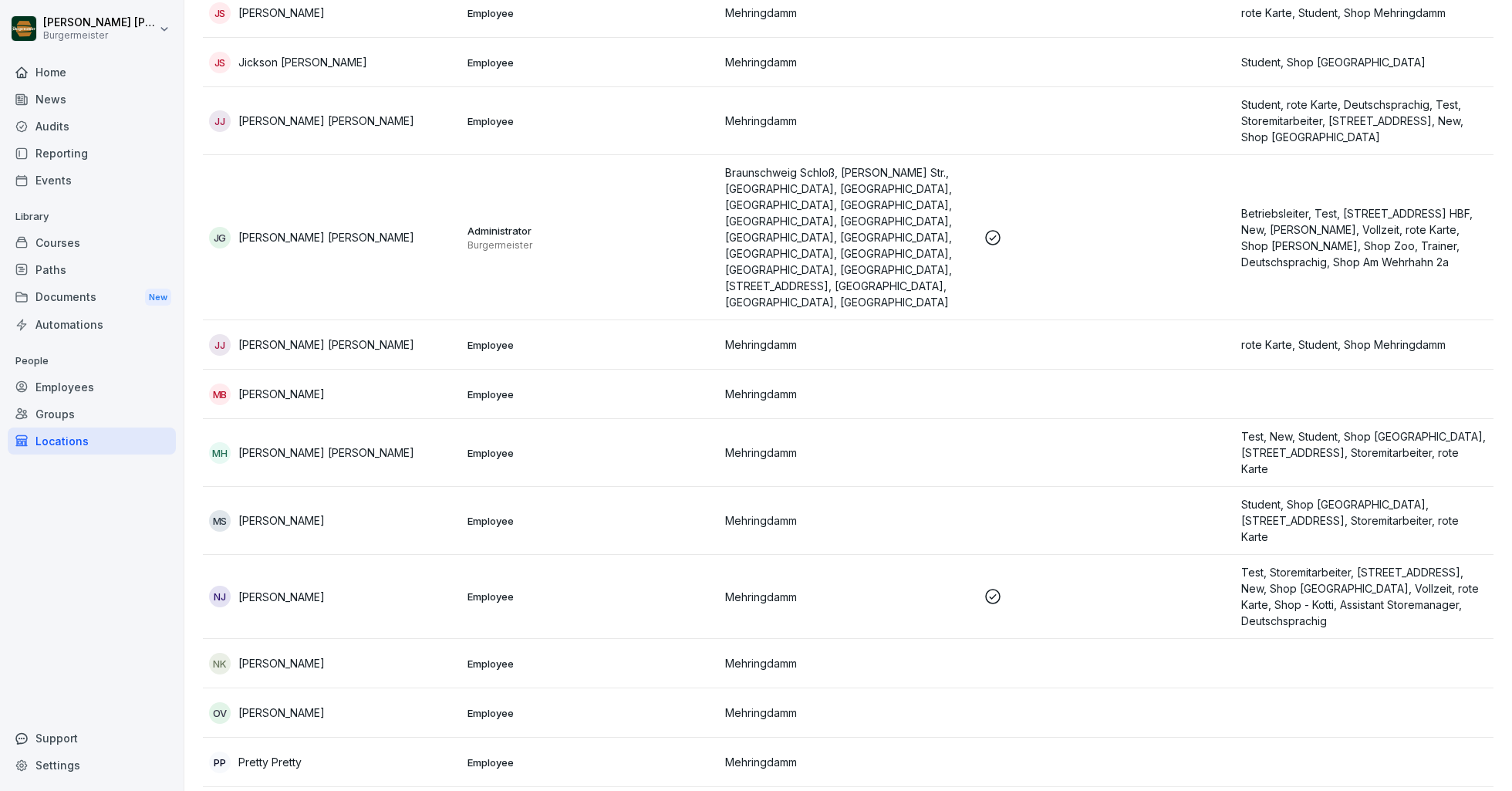
click at [63, 441] on div "Locations" at bounding box center [92, 441] width 168 height 27
click at [85, 437] on div "Locations" at bounding box center [92, 441] width 168 height 27
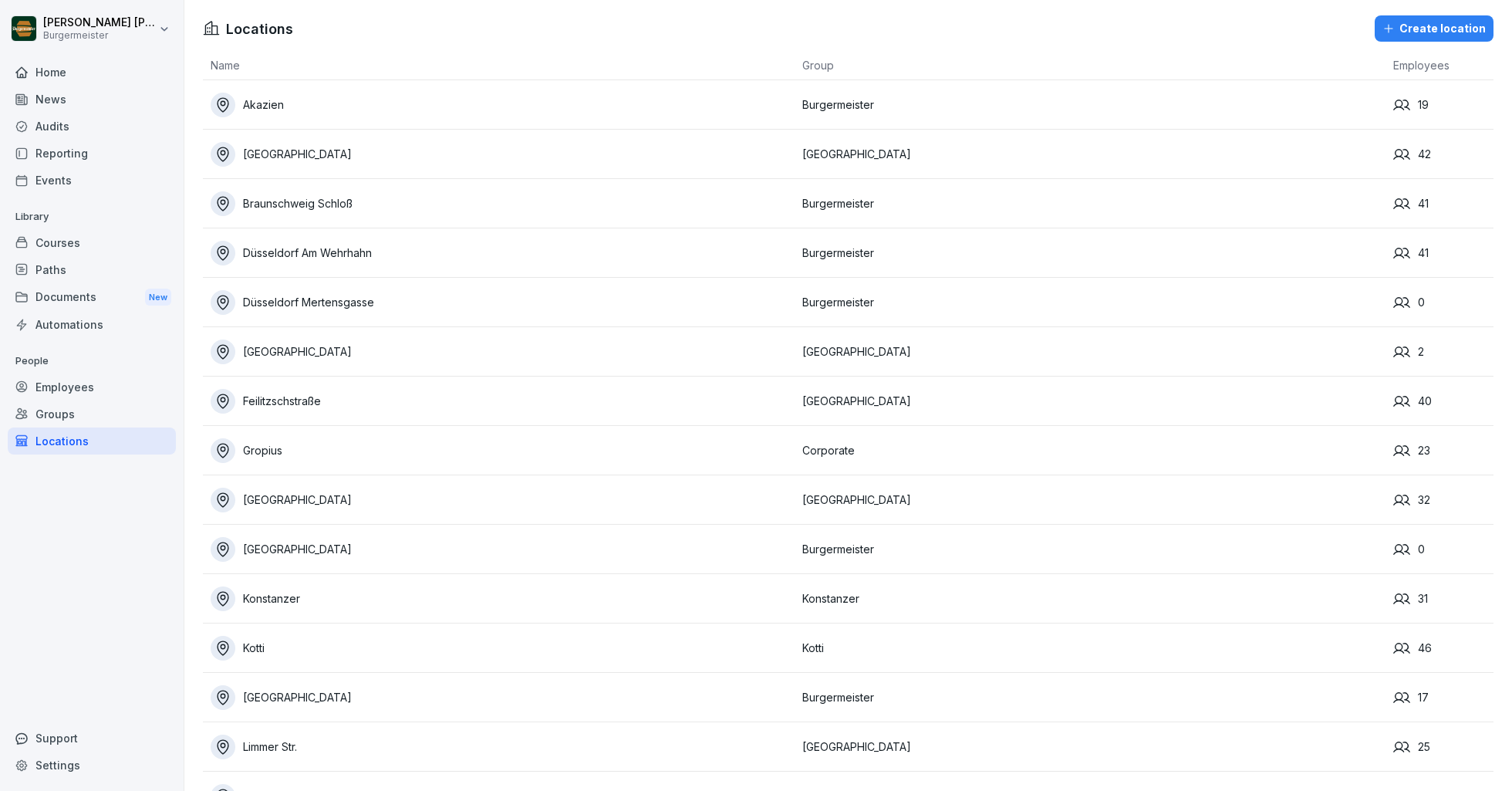
scroll to position [634, 0]
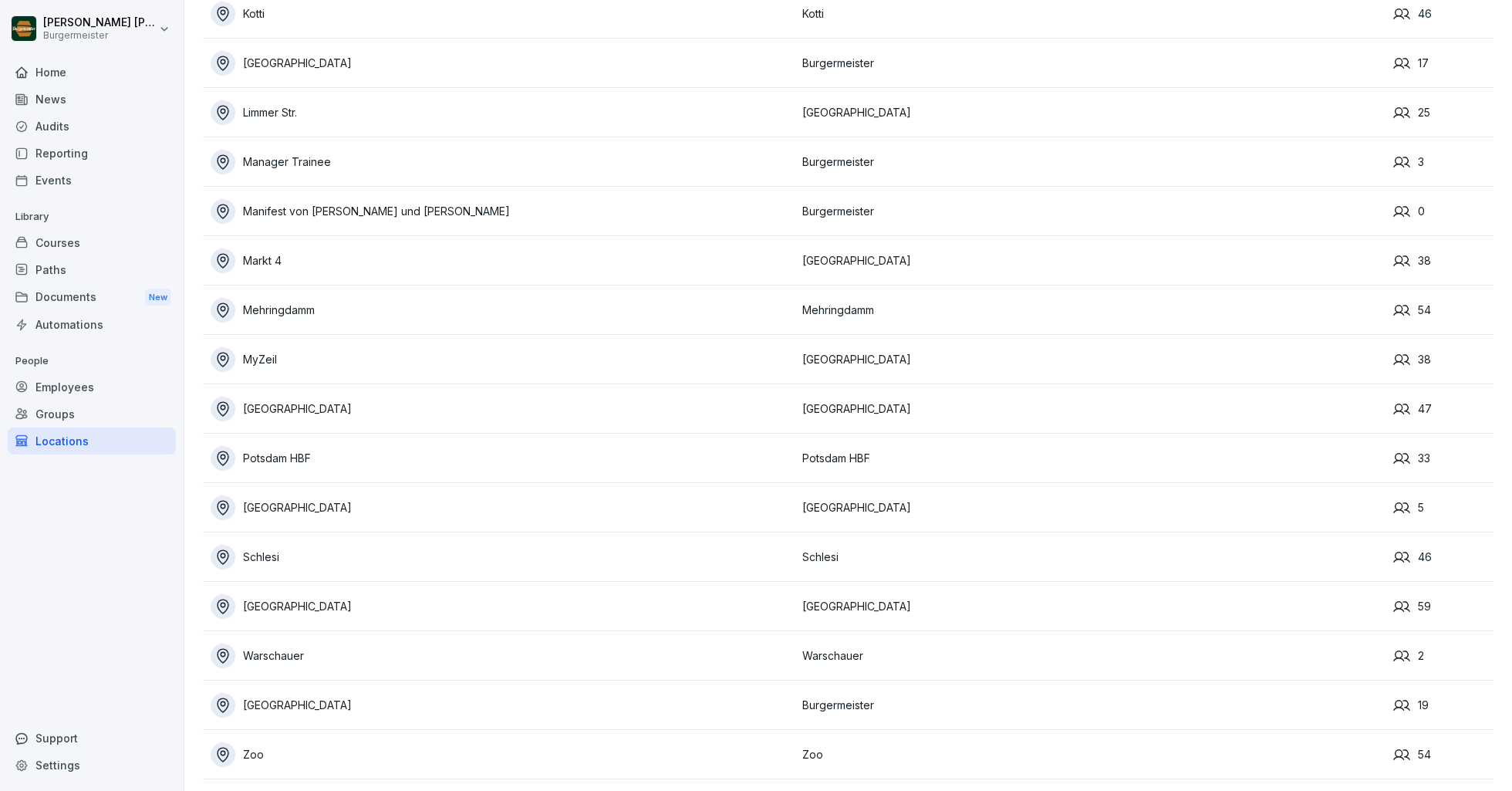
click at [266, 355] on div "MyZeil" at bounding box center [502, 359] width 584 height 25
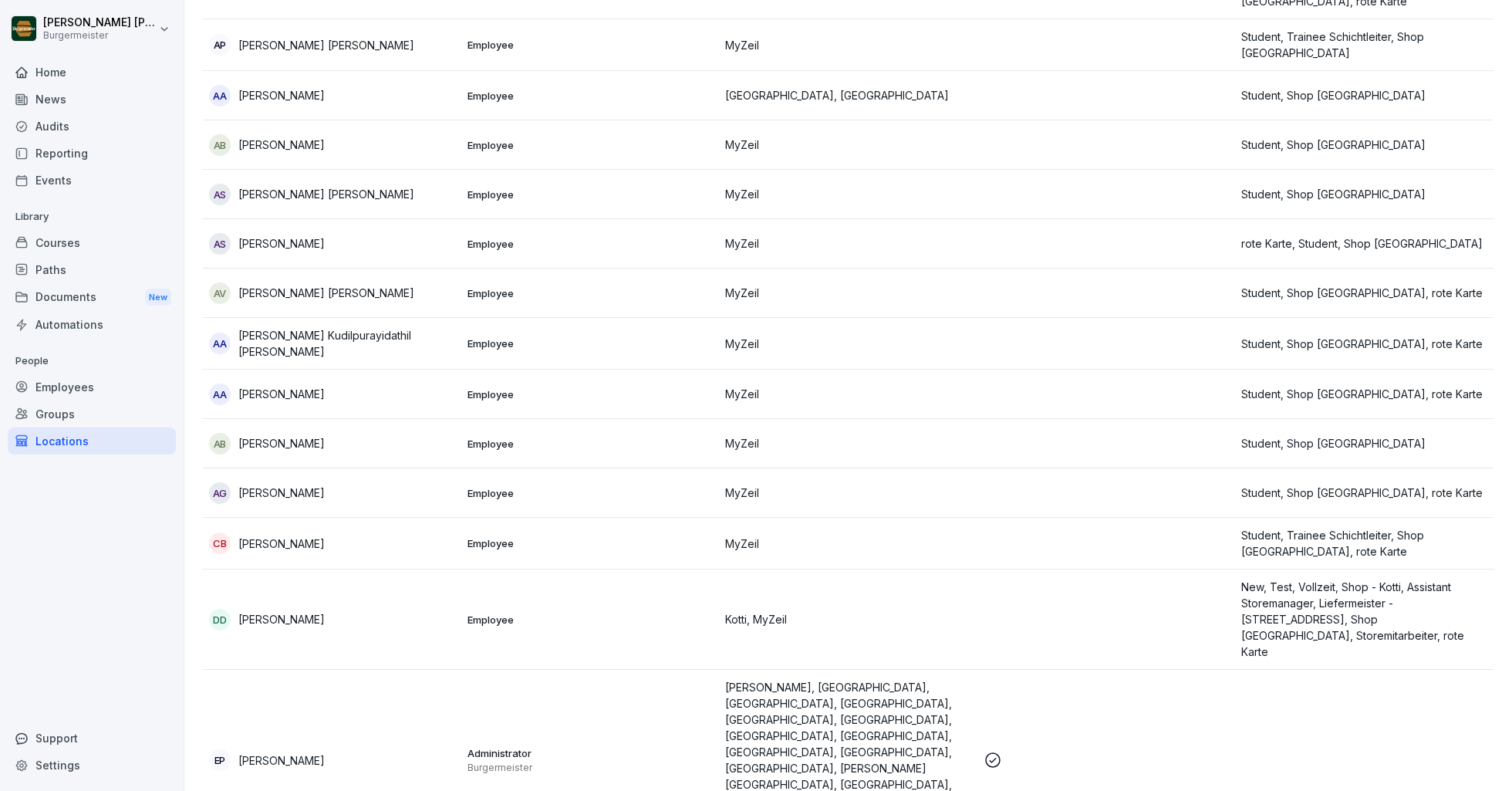
scroll to position [319, 0]
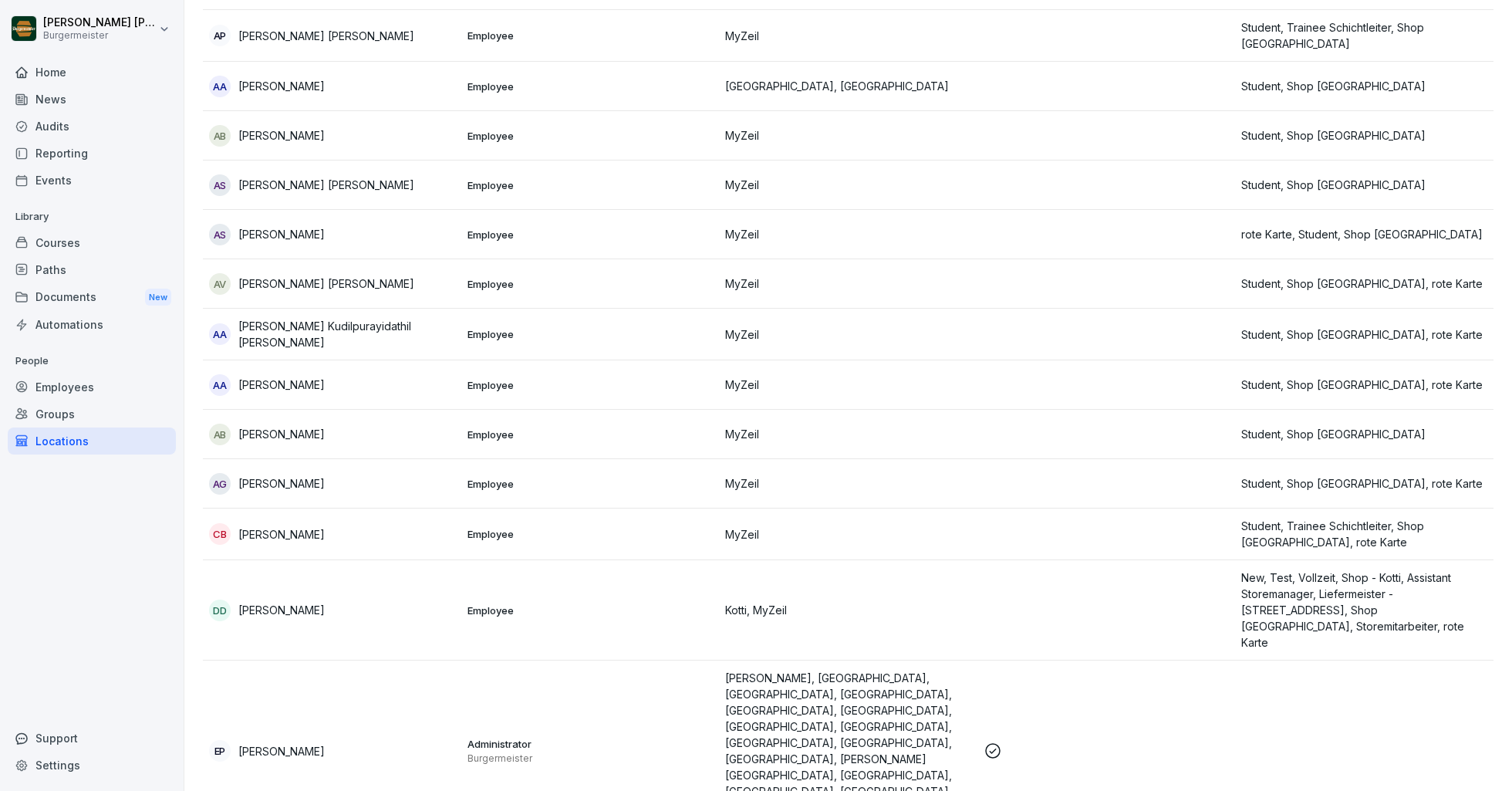
click at [59, 442] on div "Locations" at bounding box center [92, 441] width 168 height 27
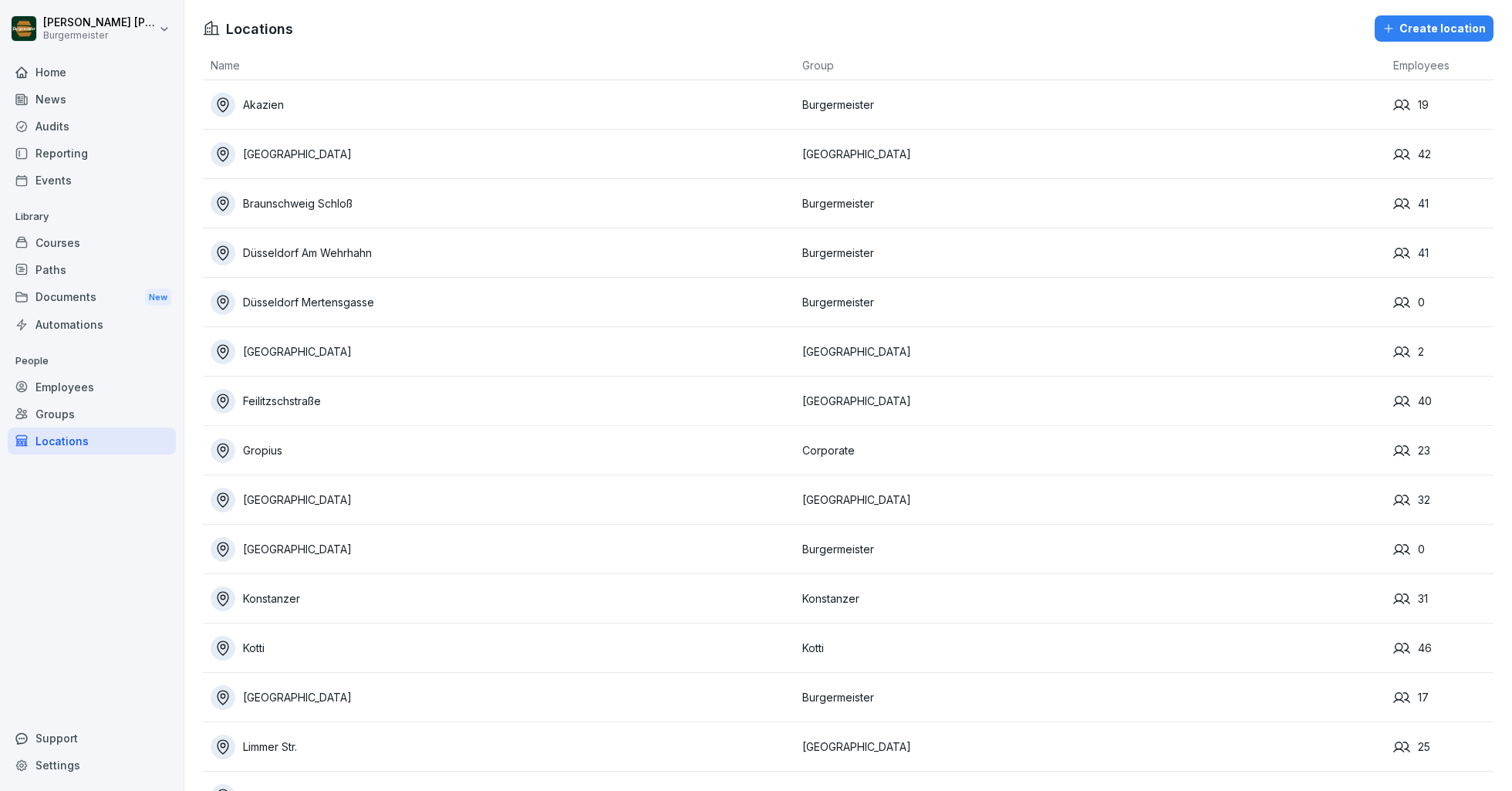
click at [59, 442] on div "Locations" at bounding box center [92, 441] width 168 height 27
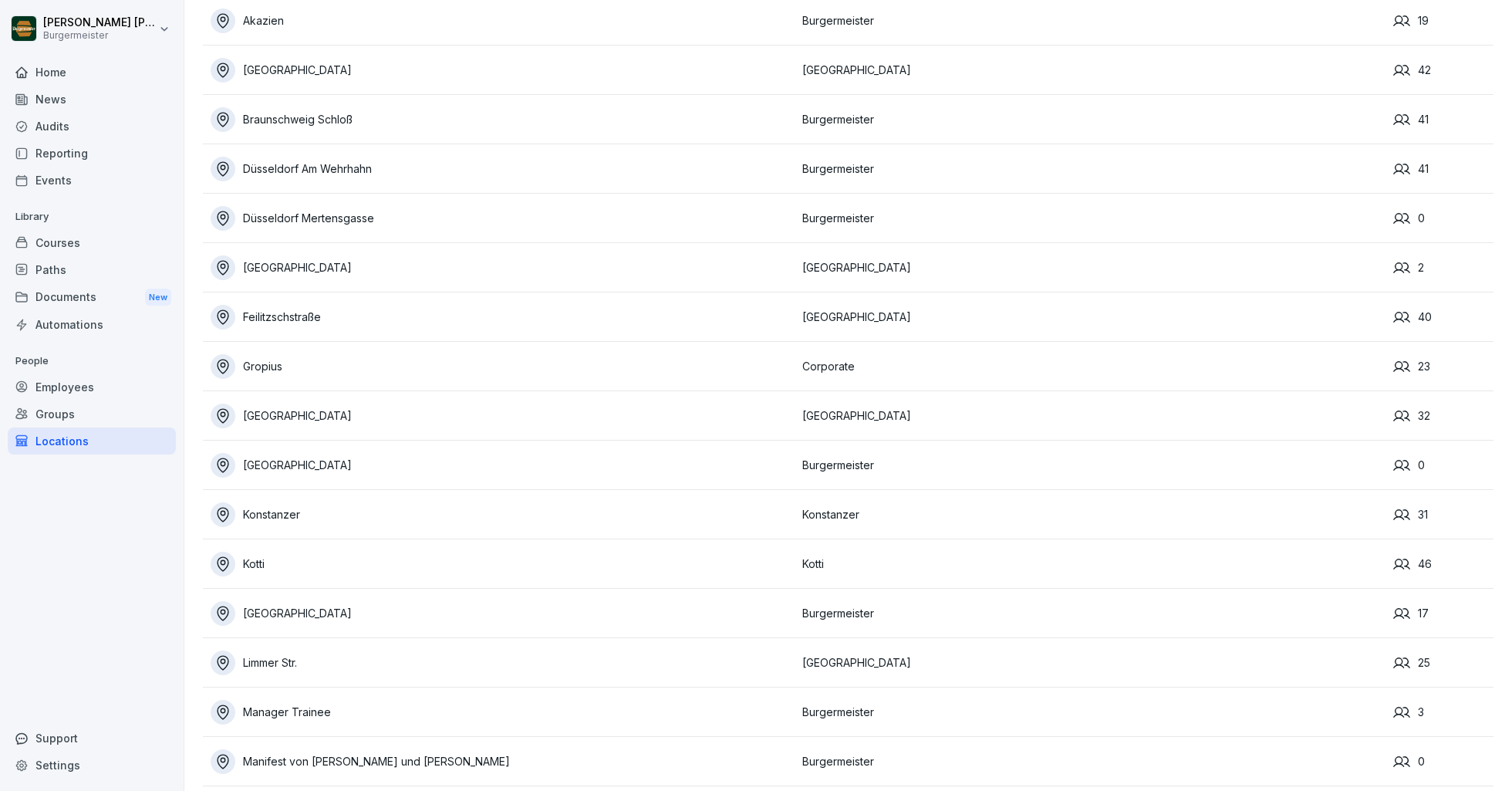
scroll to position [634, 0]
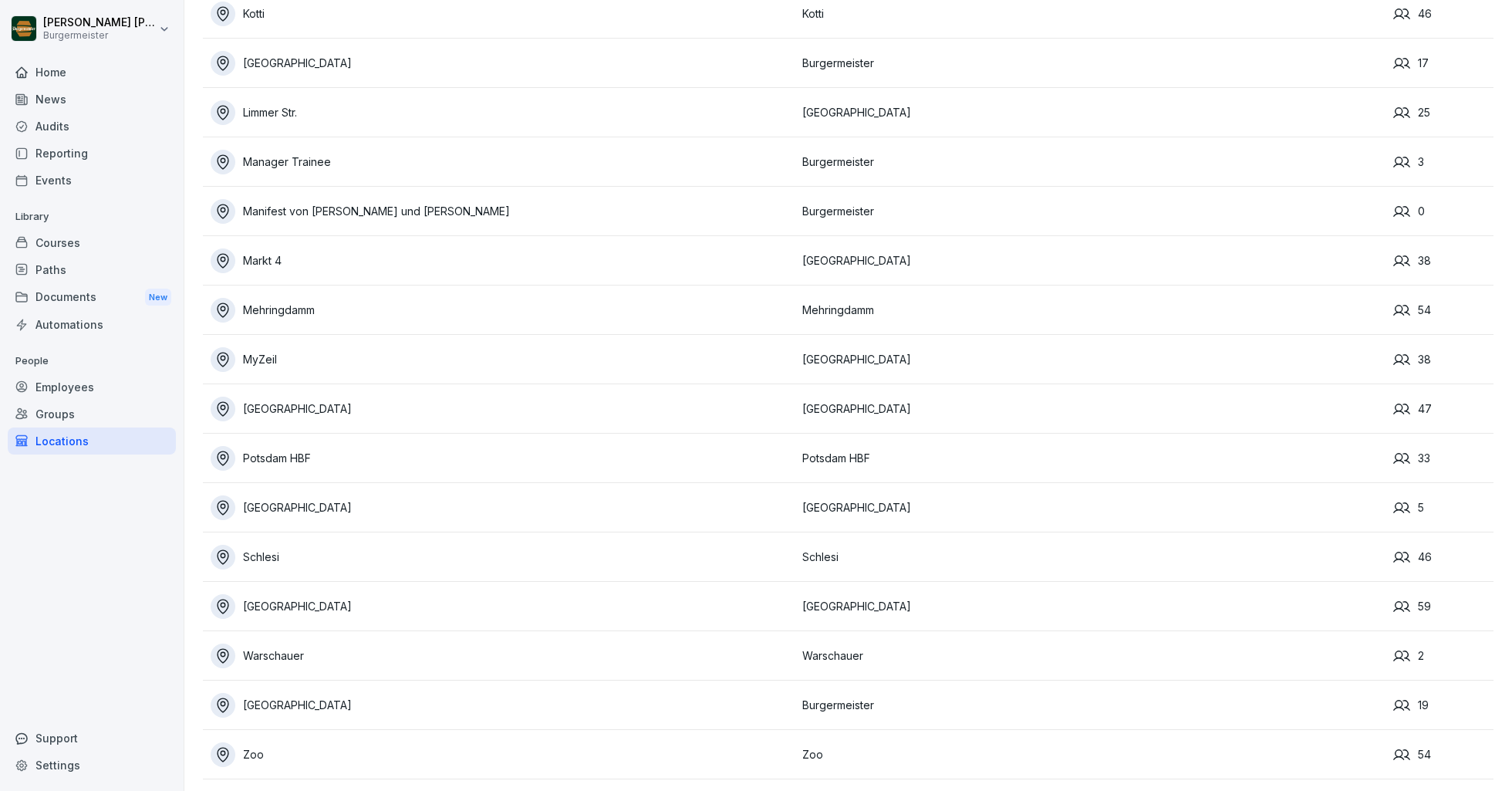
click at [271, 406] on div "[GEOGRAPHIC_DATA]" at bounding box center [502, 409] width 584 height 25
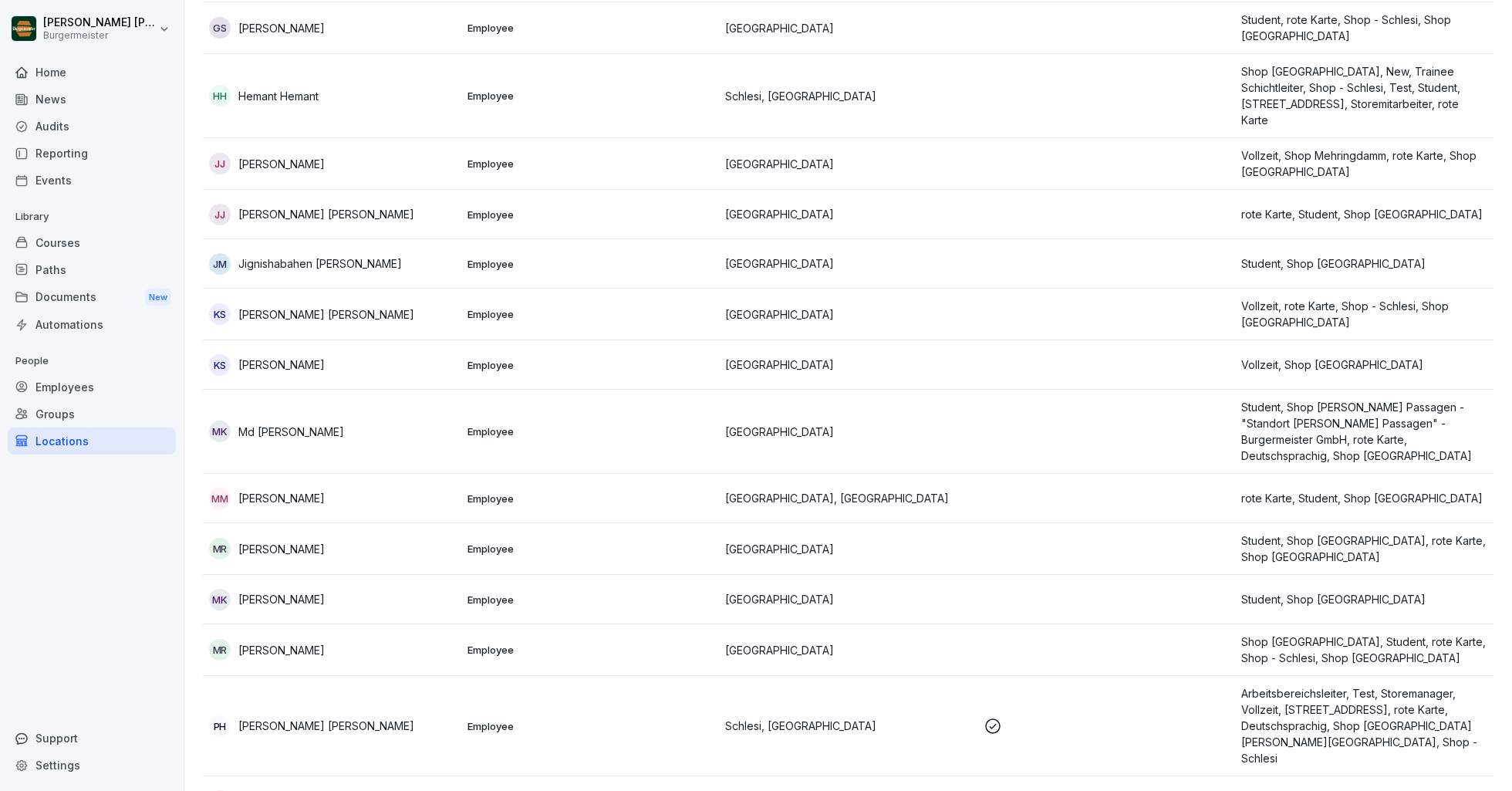
scroll to position [1355, 0]
click at [38, 436] on div "Locations" at bounding box center [92, 441] width 168 height 27
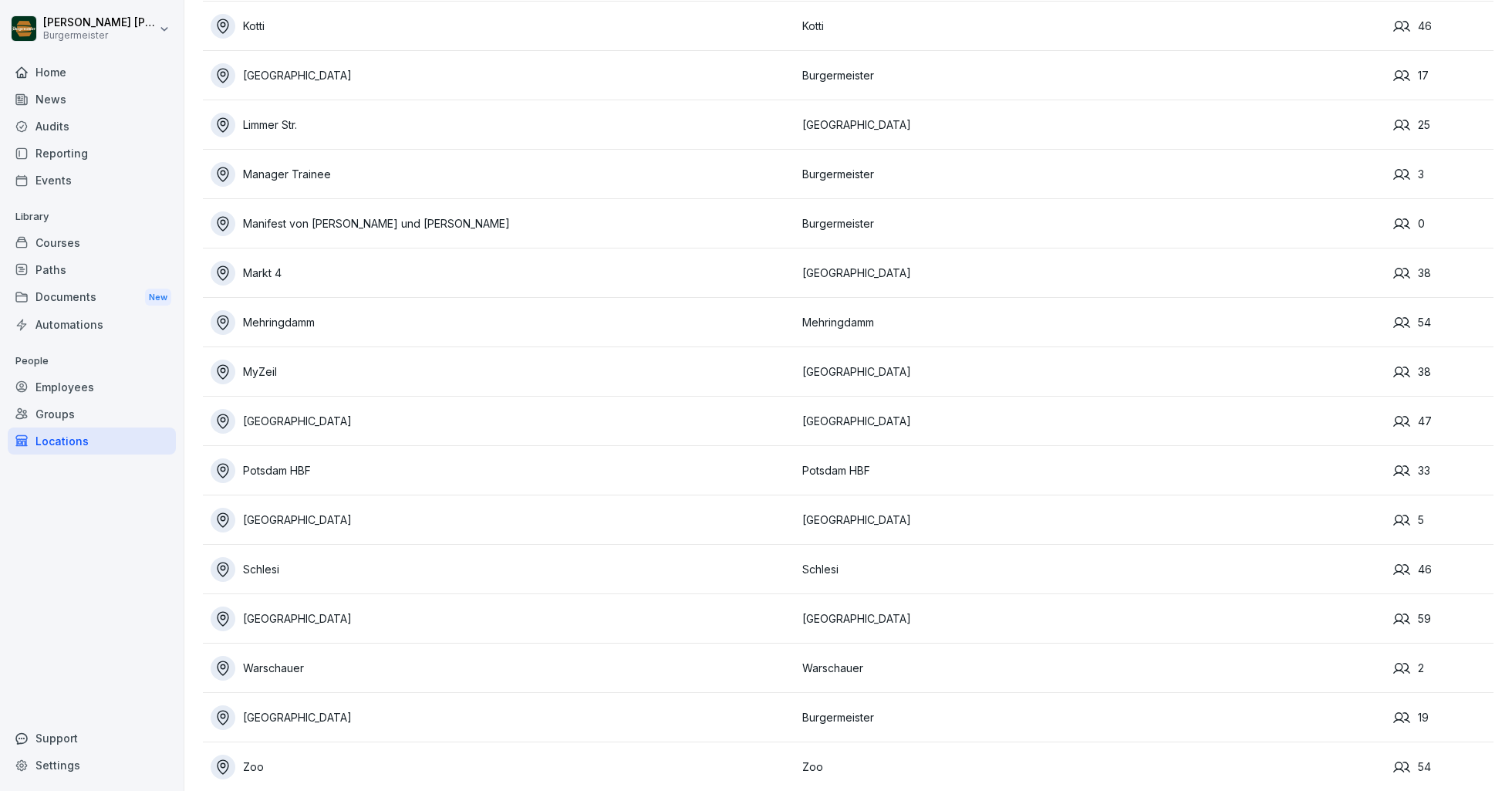
scroll to position [634, 0]
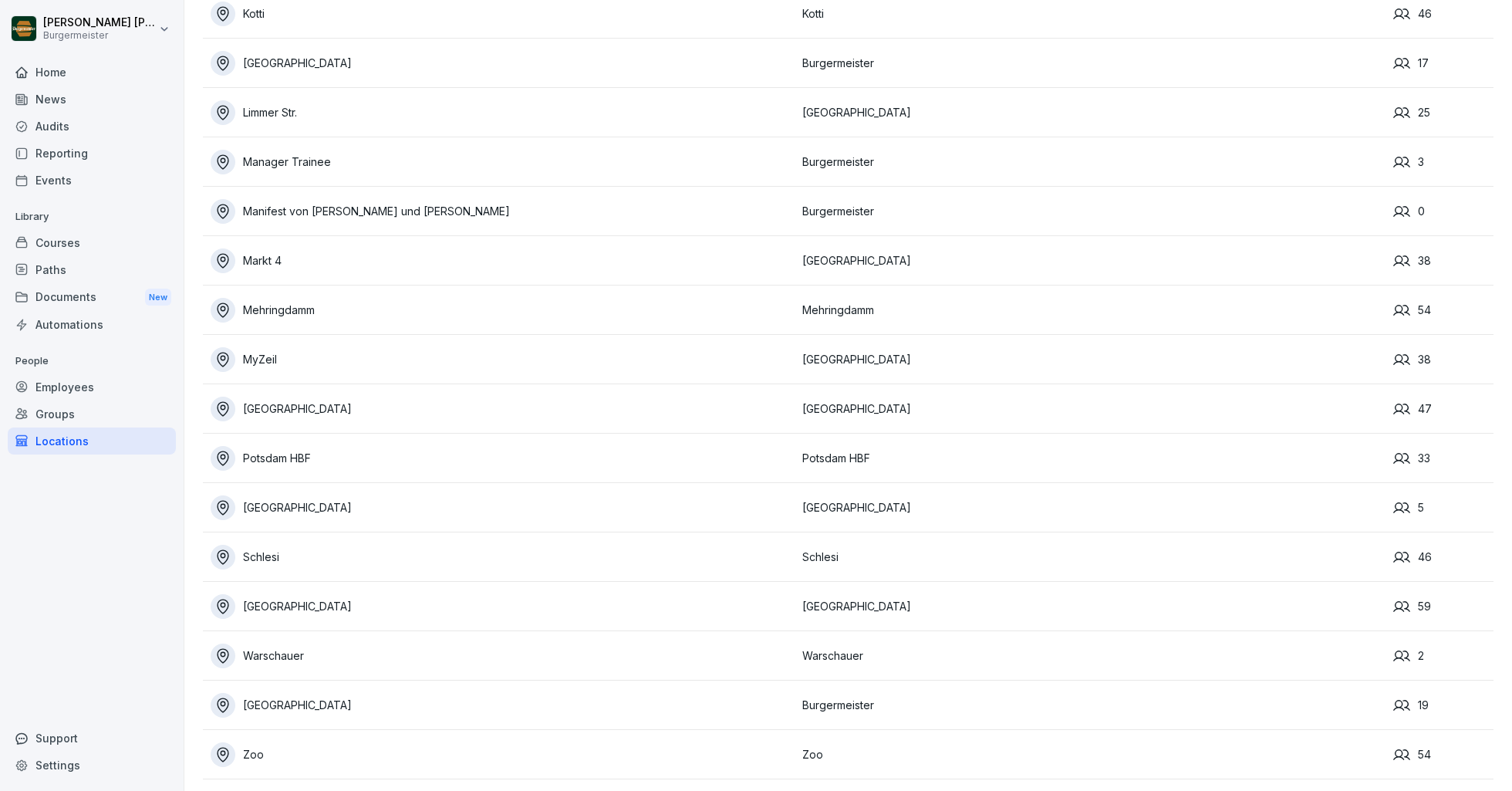
click at [281, 463] on div "Potsdam HBF" at bounding box center [502, 458] width 584 height 25
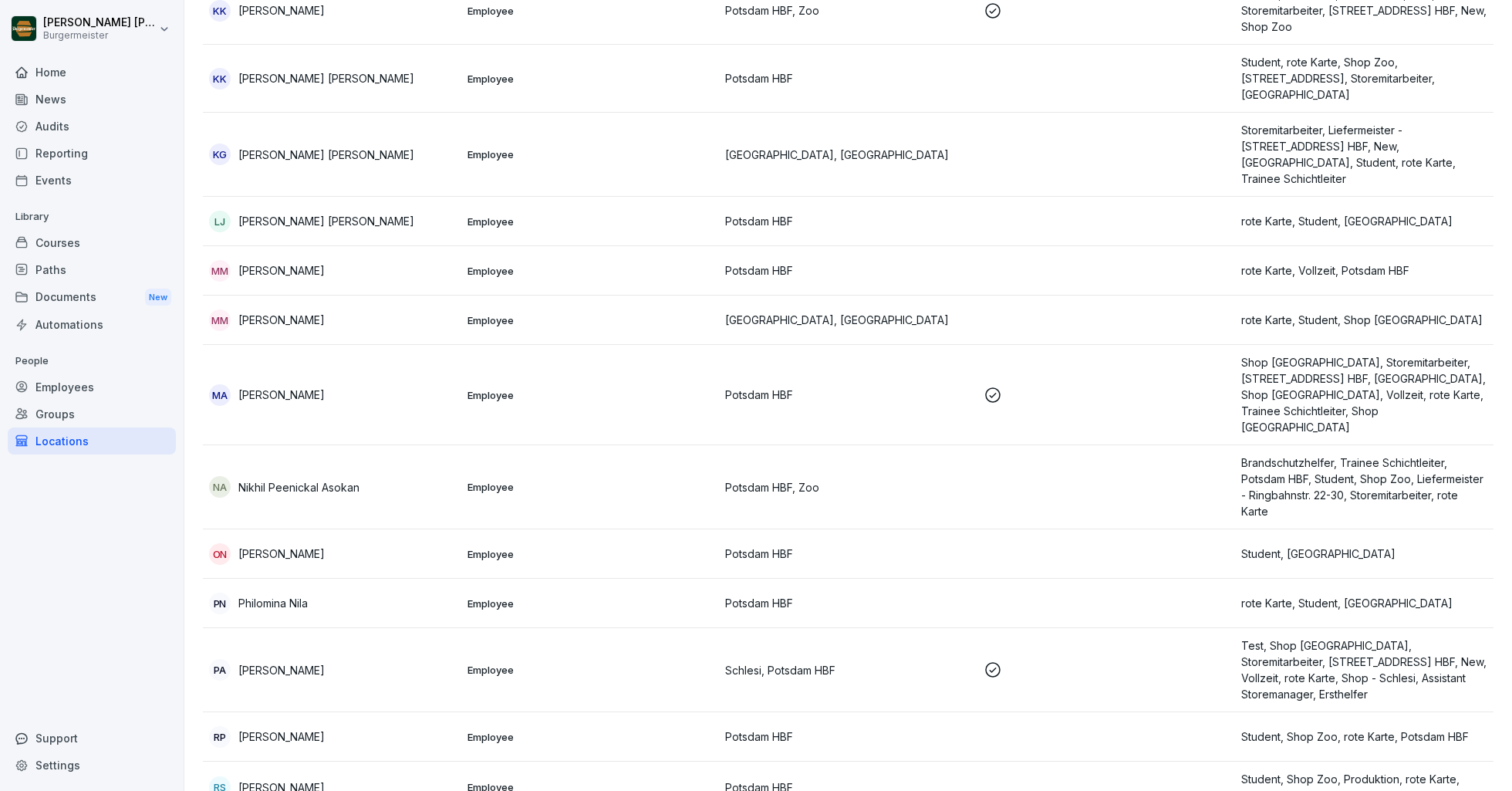
scroll to position [1118, 0]
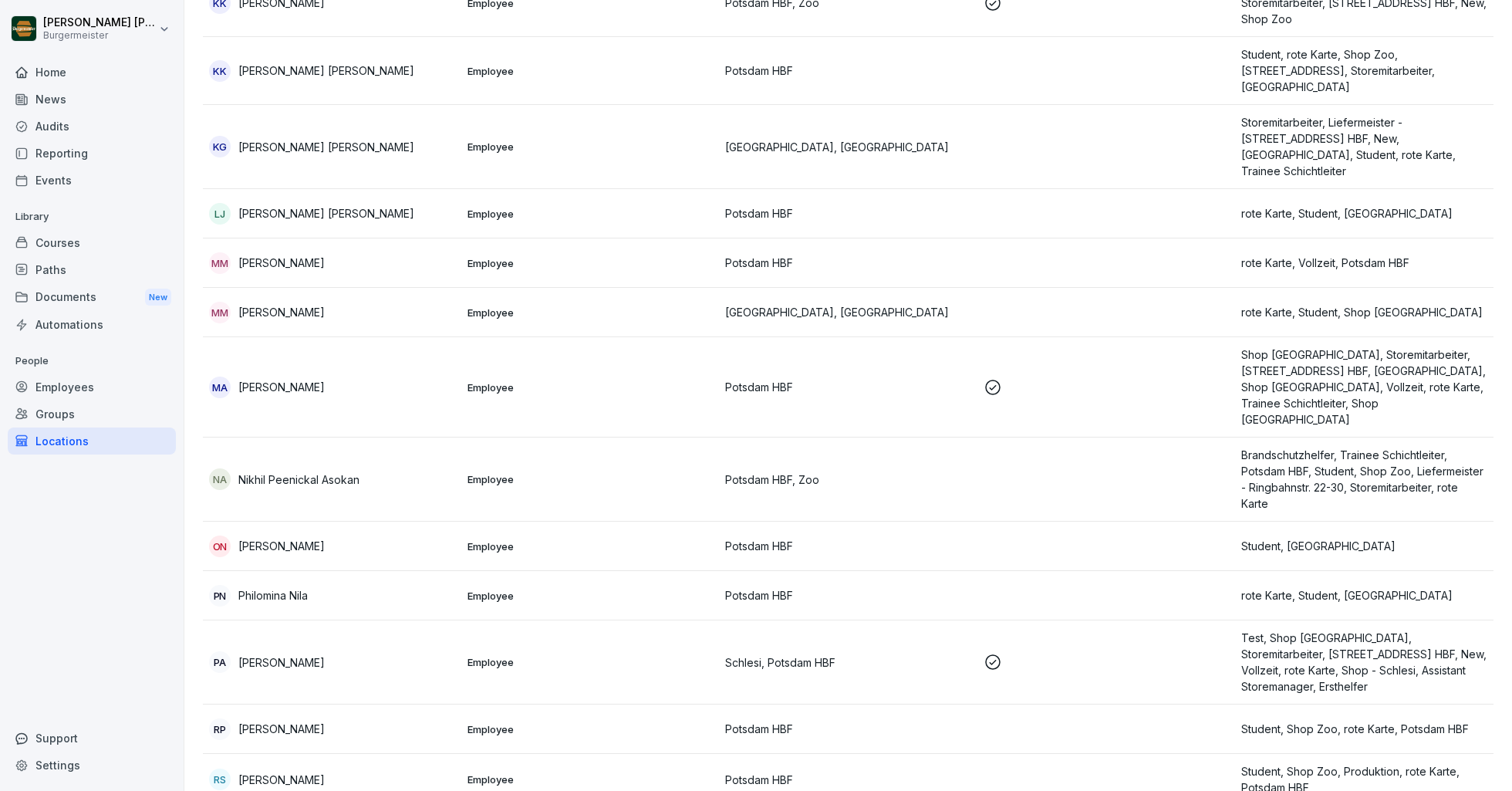
click at [48, 433] on div "Locations" at bounding box center [92, 441] width 168 height 27
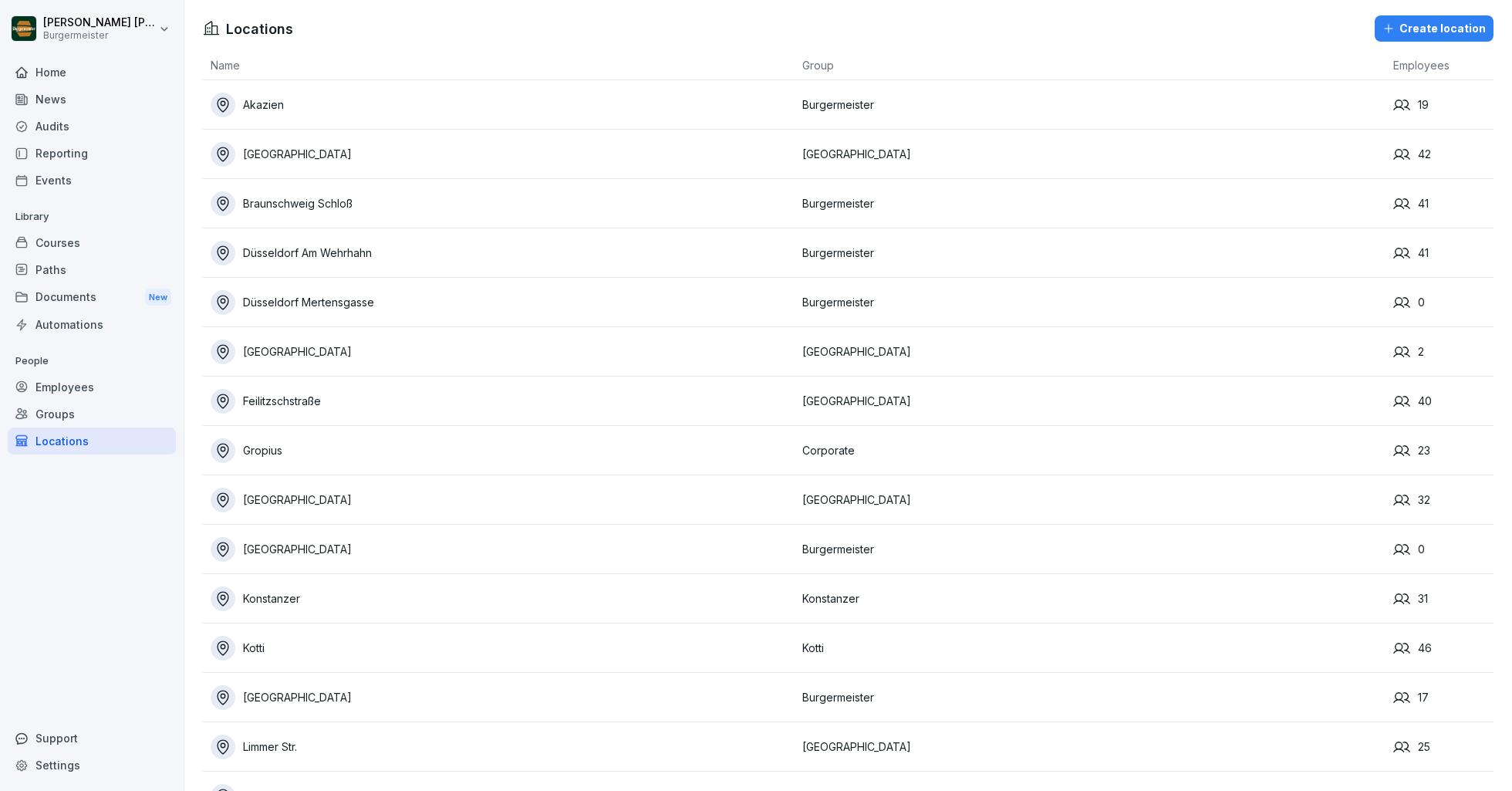
scroll to position [634, 0]
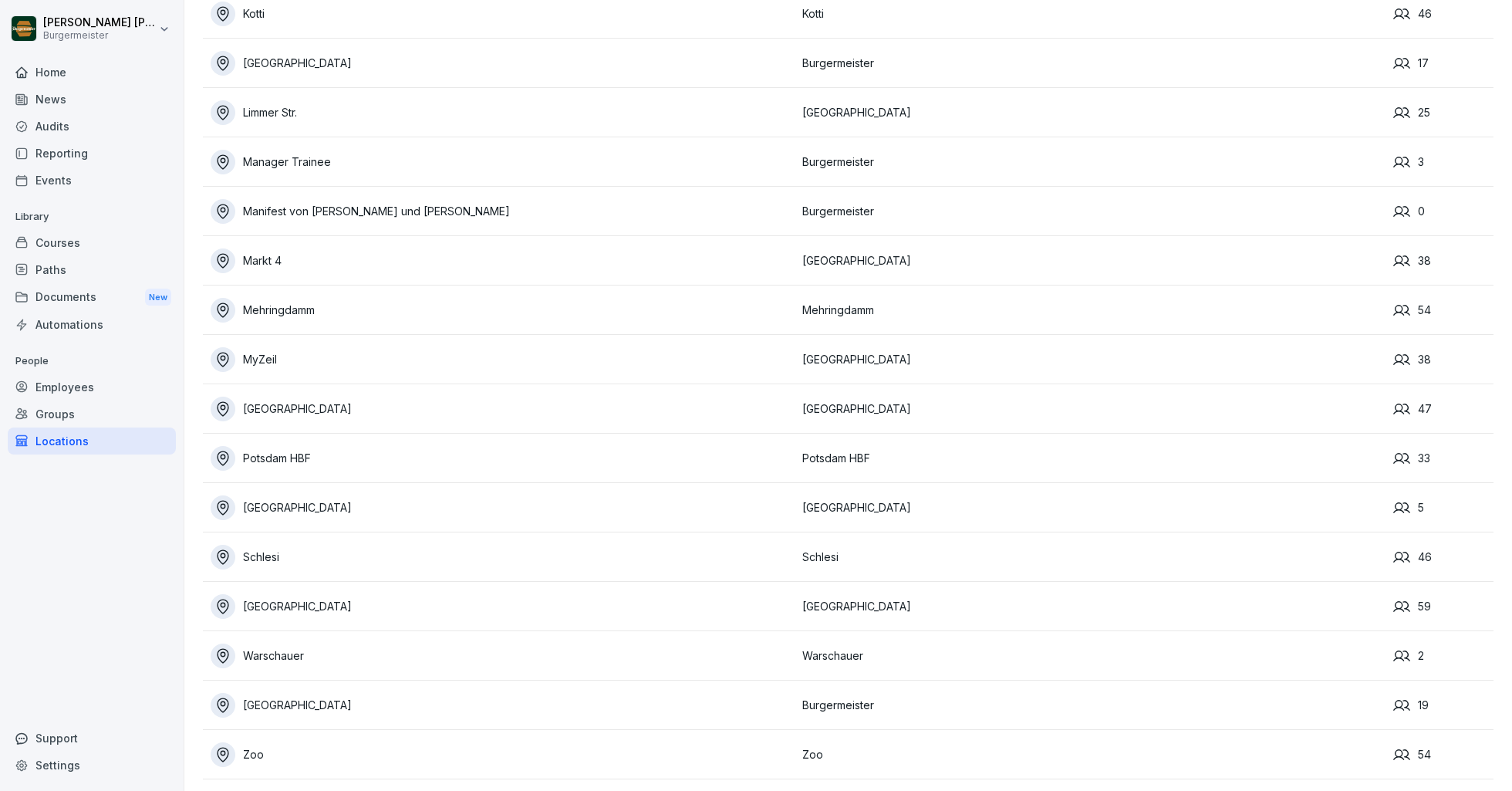
click at [278, 508] on div "[GEOGRAPHIC_DATA]" at bounding box center [502, 507] width 584 height 25
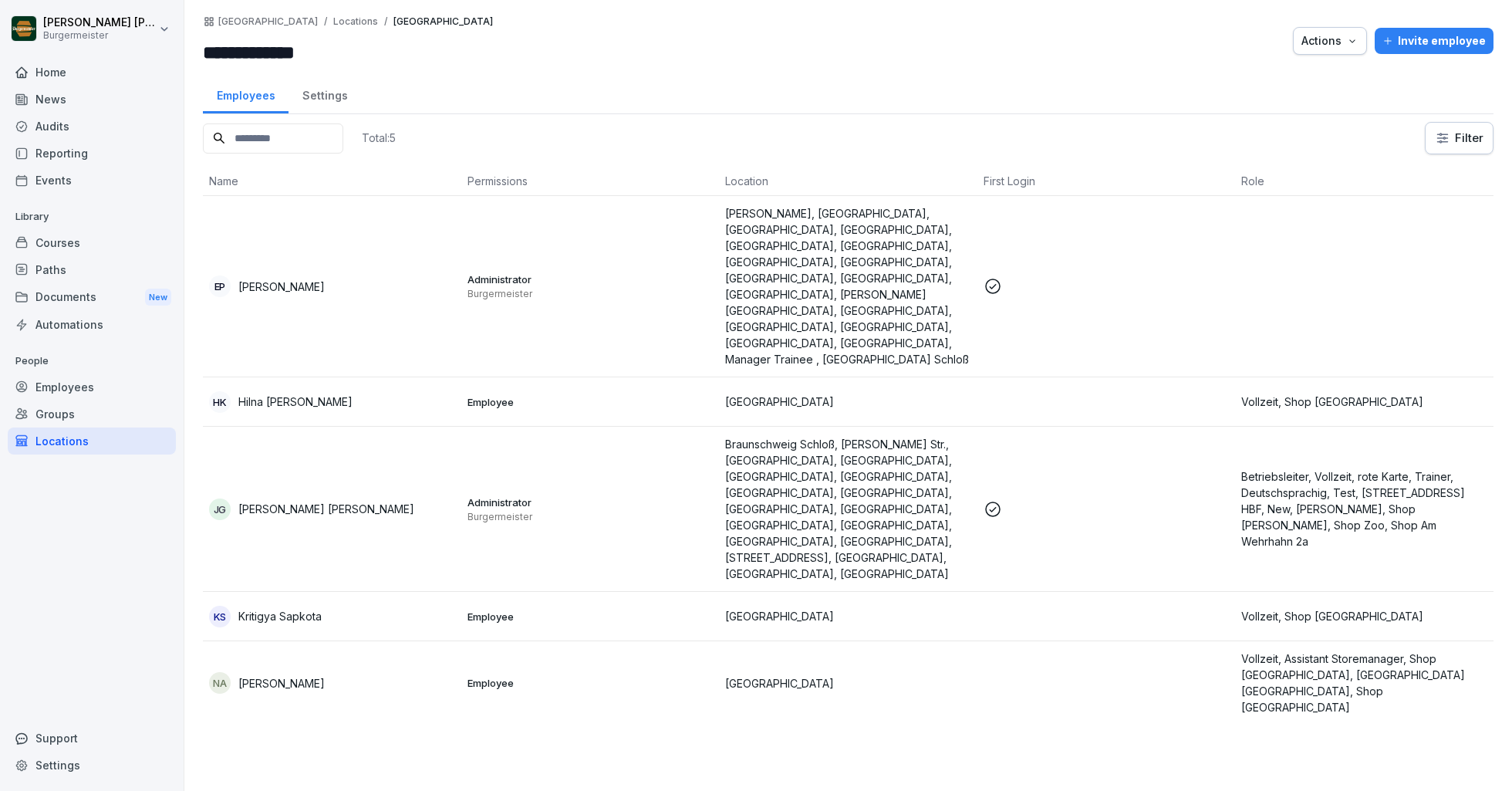
click at [266, 675] on p "[PERSON_NAME]" at bounding box center [281, 683] width 87 height 16
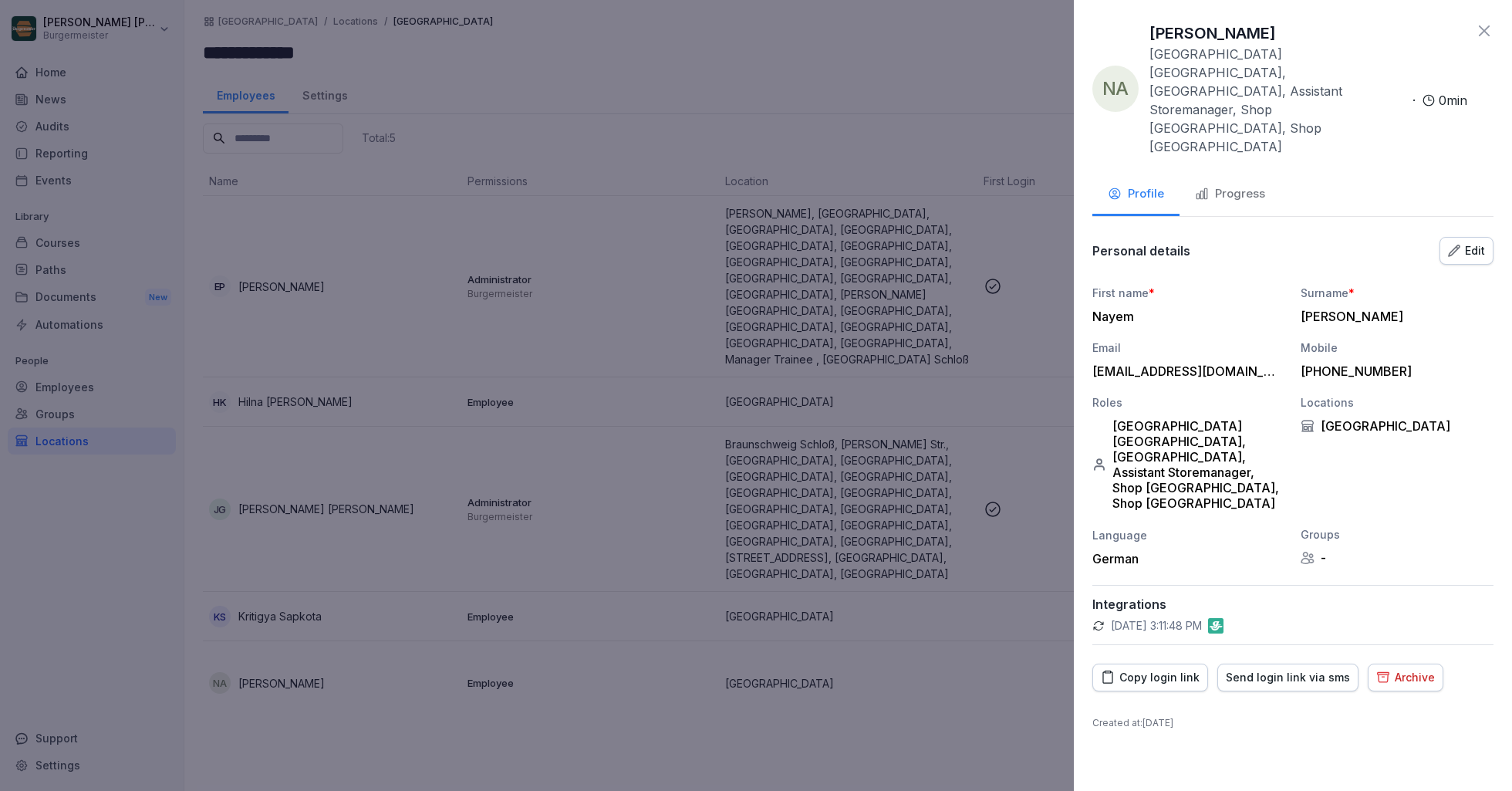
click at [1252, 669] on div "Send login link via sms" at bounding box center [1288, 677] width 124 height 17
click at [1483, 29] on icon at bounding box center [1484, 31] width 11 height 11
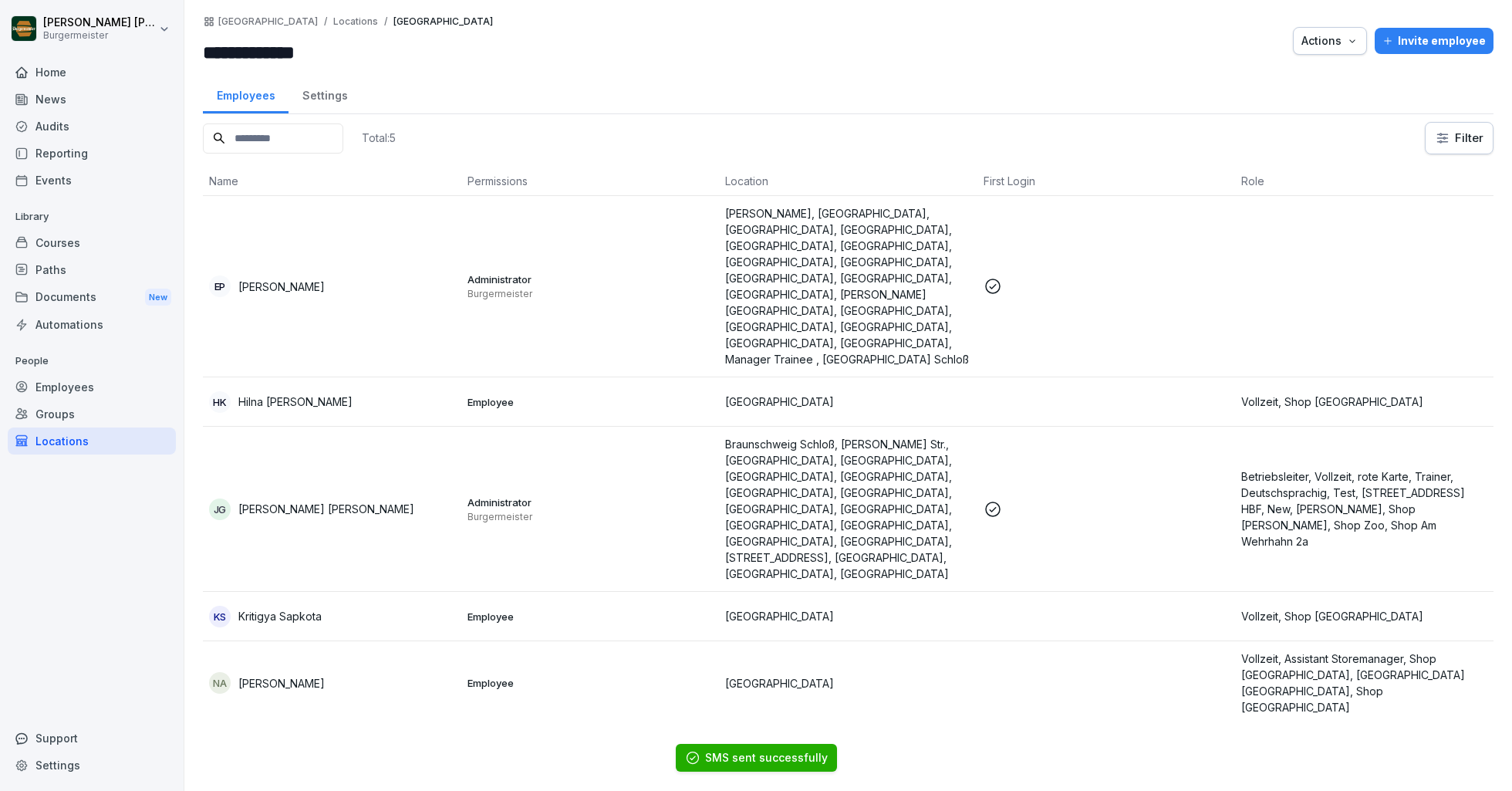
click at [65, 438] on div "Locations" at bounding box center [92, 441] width 168 height 27
click at [82, 441] on div "Locations" at bounding box center [92, 441] width 168 height 27
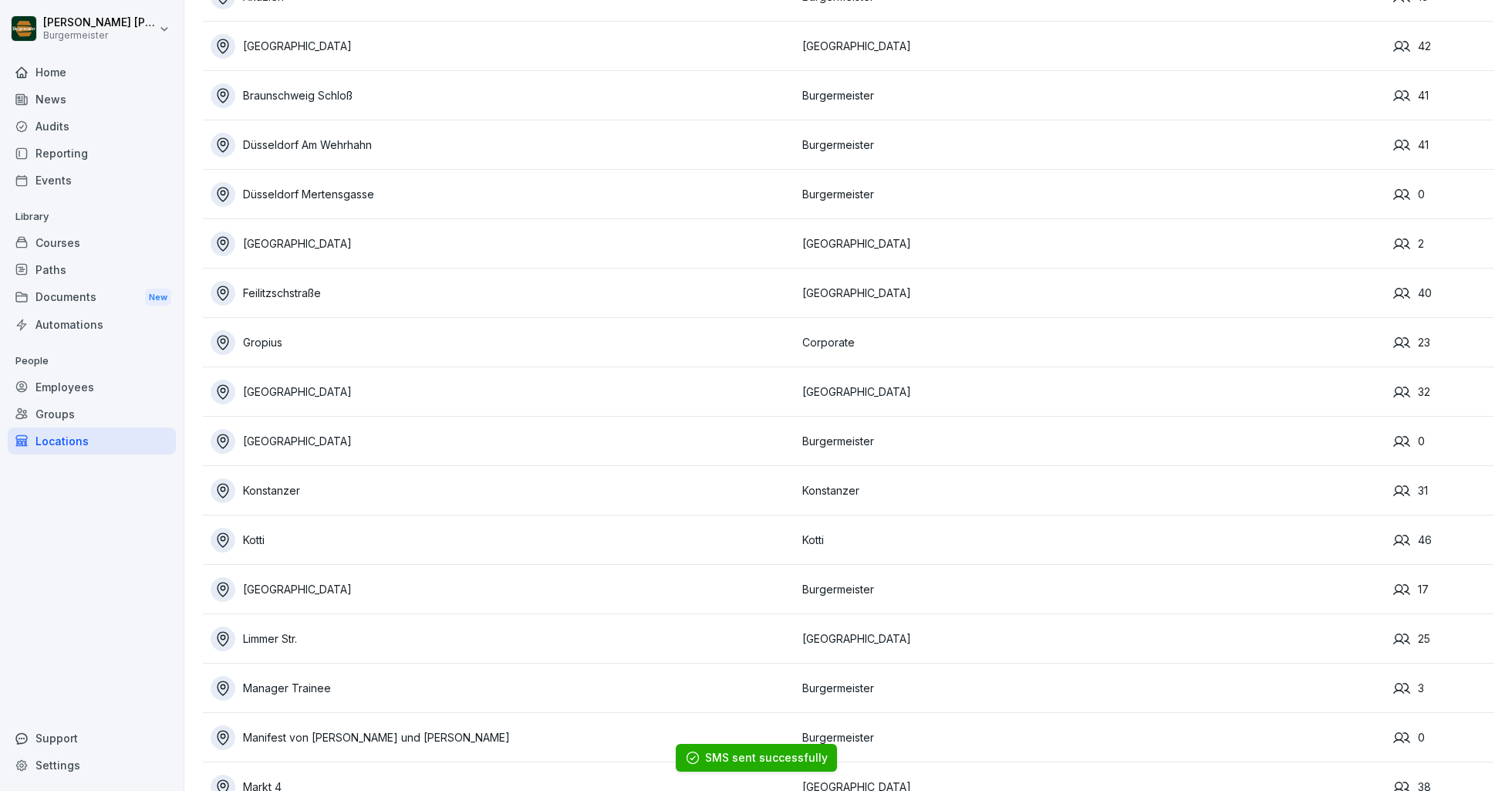
scroll to position [634, 0]
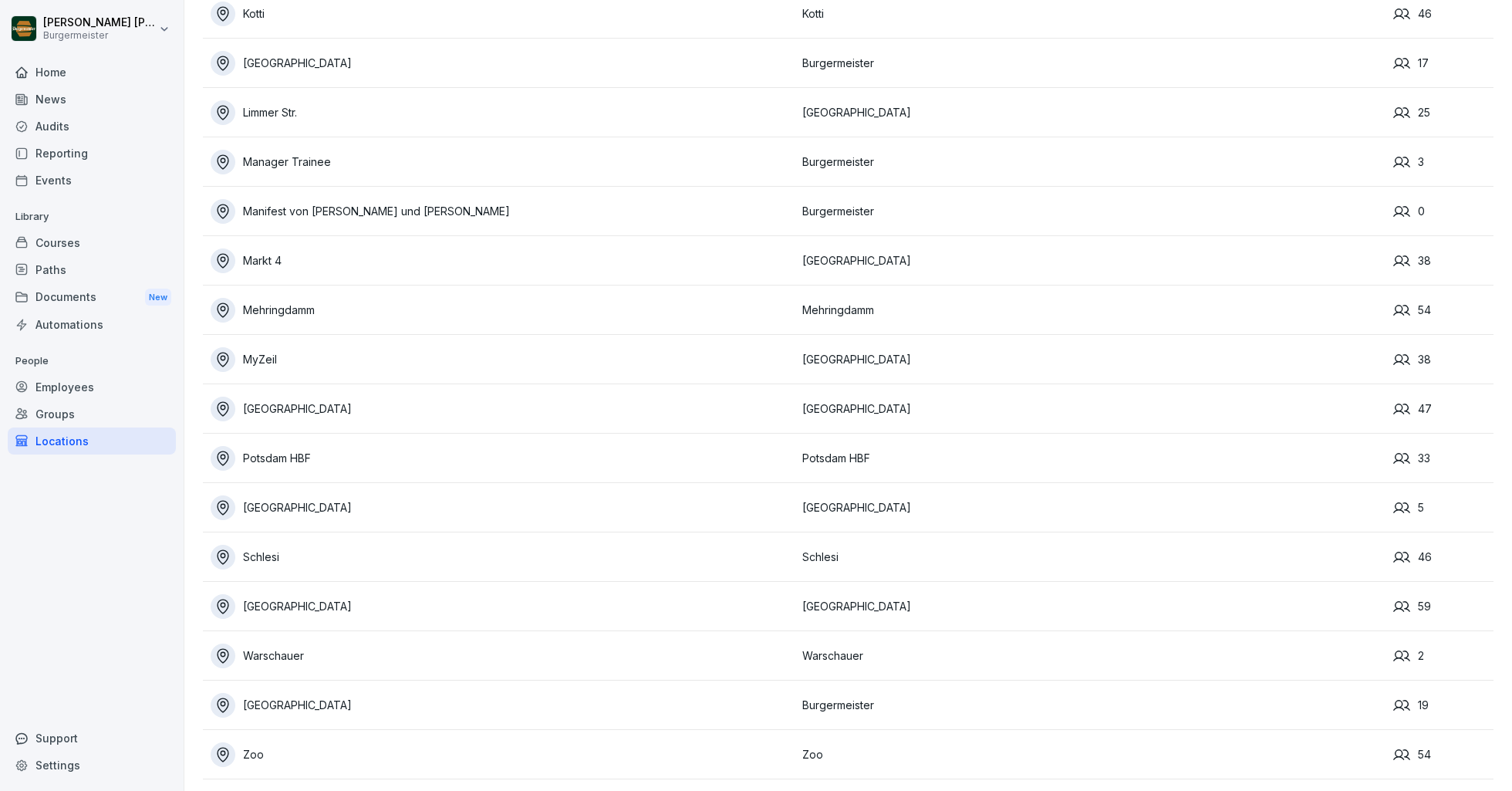
click at [271, 560] on div "Schlesi" at bounding box center [502, 557] width 584 height 25
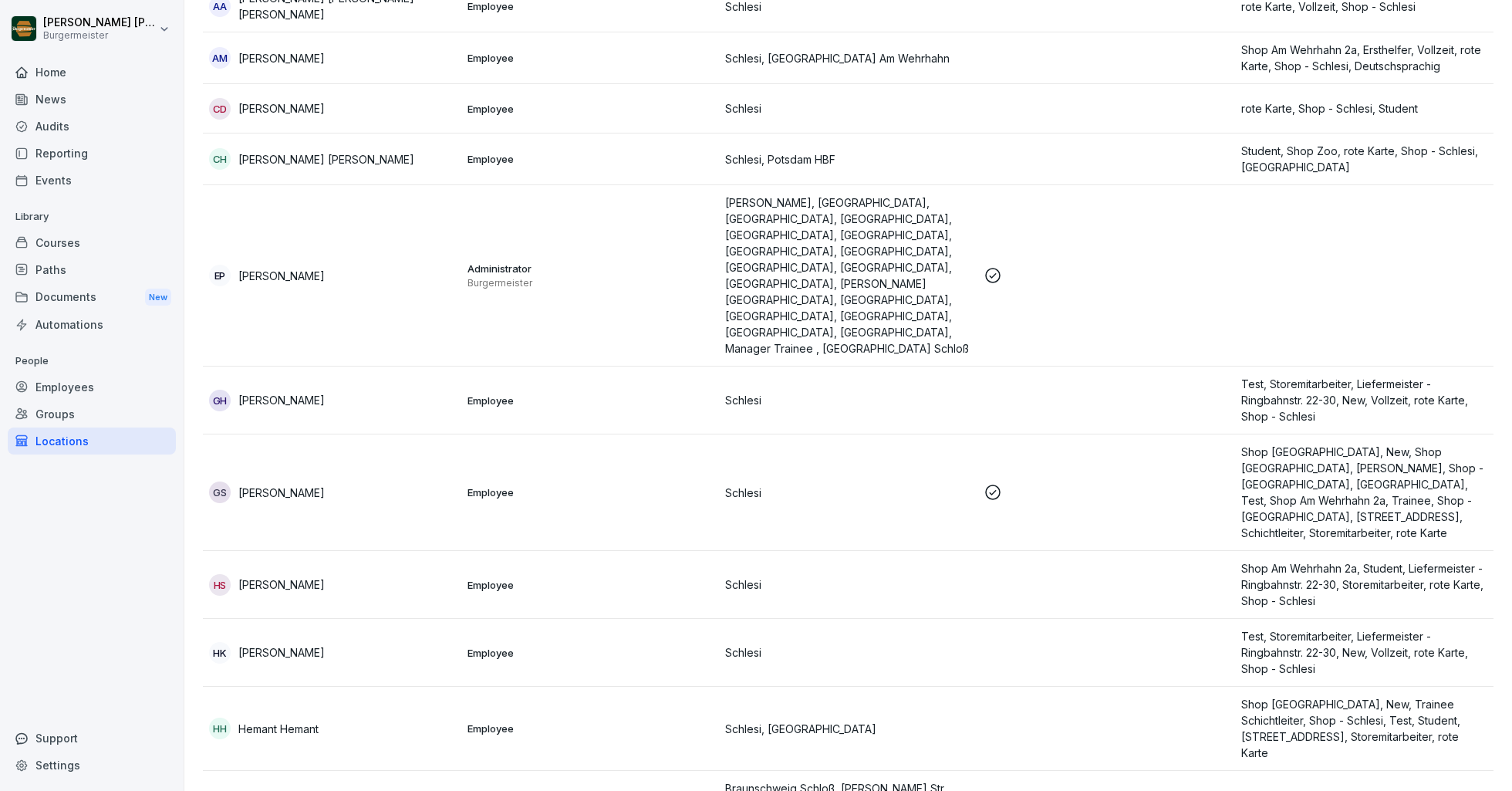
scroll to position [28, 0]
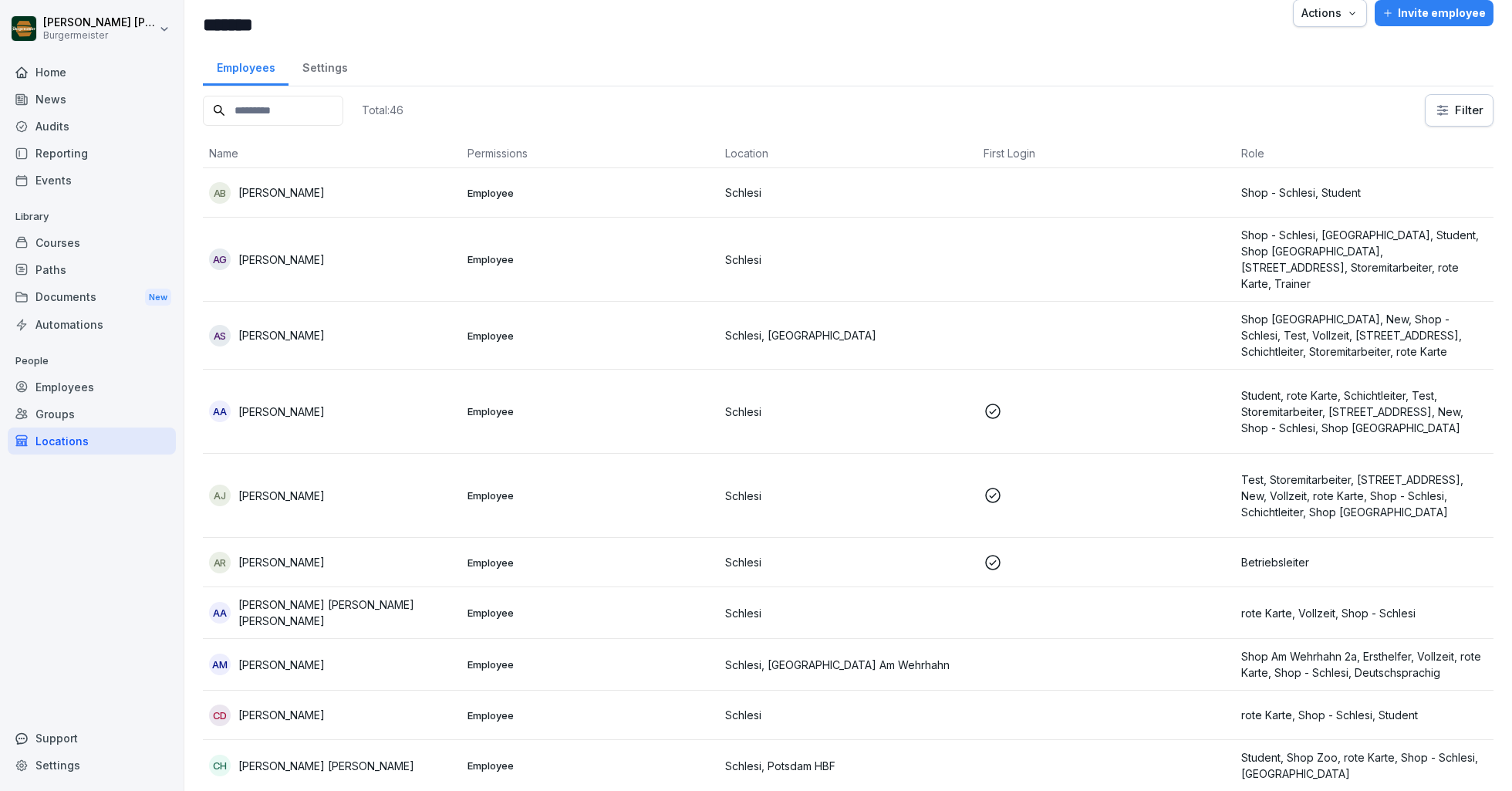
click at [78, 445] on div "Locations" at bounding box center [92, 441] width 168 height 27
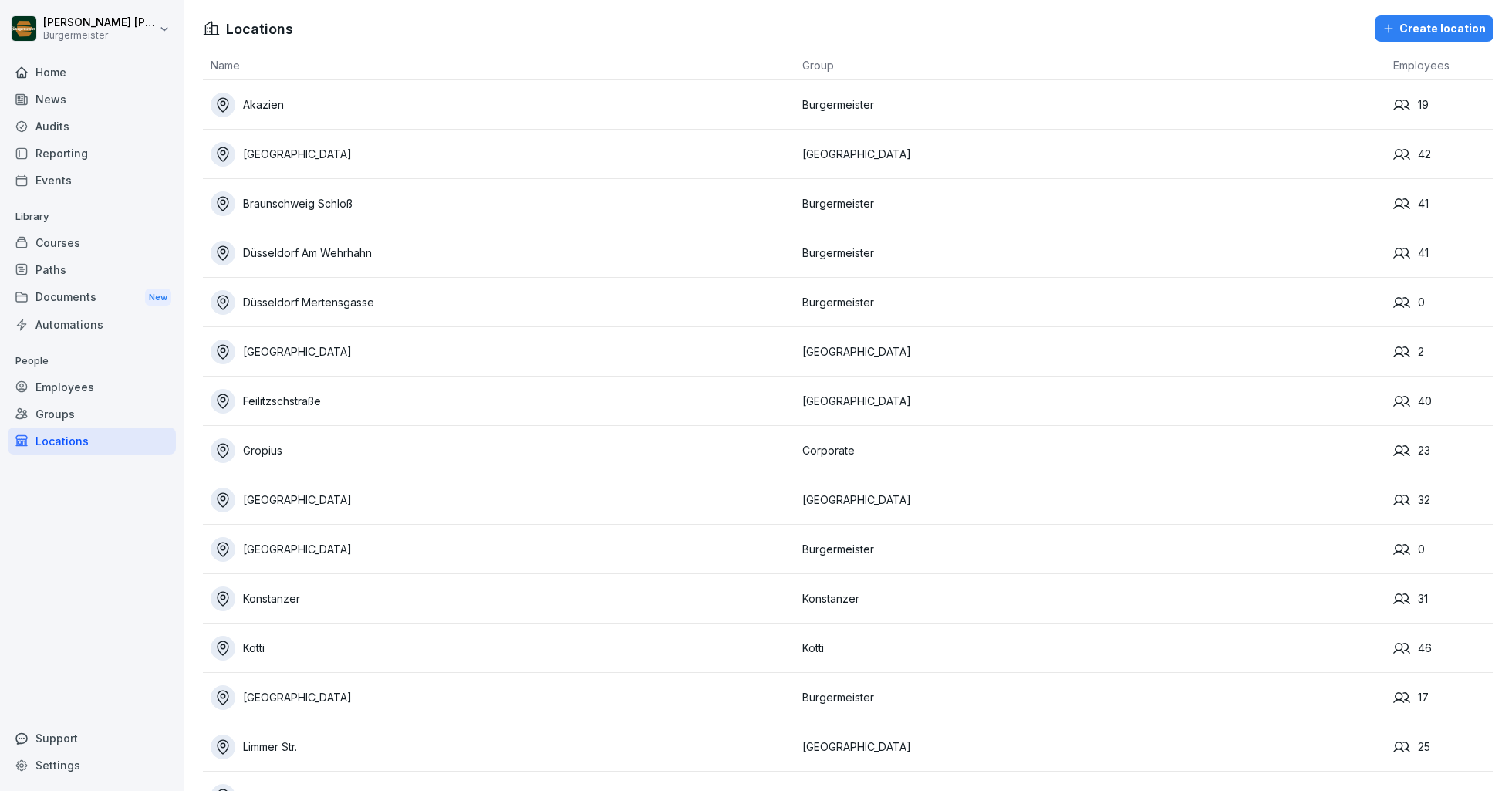
click at [78, 445] on div "Locations" at bounding box center [92, 441] width 168 height 27
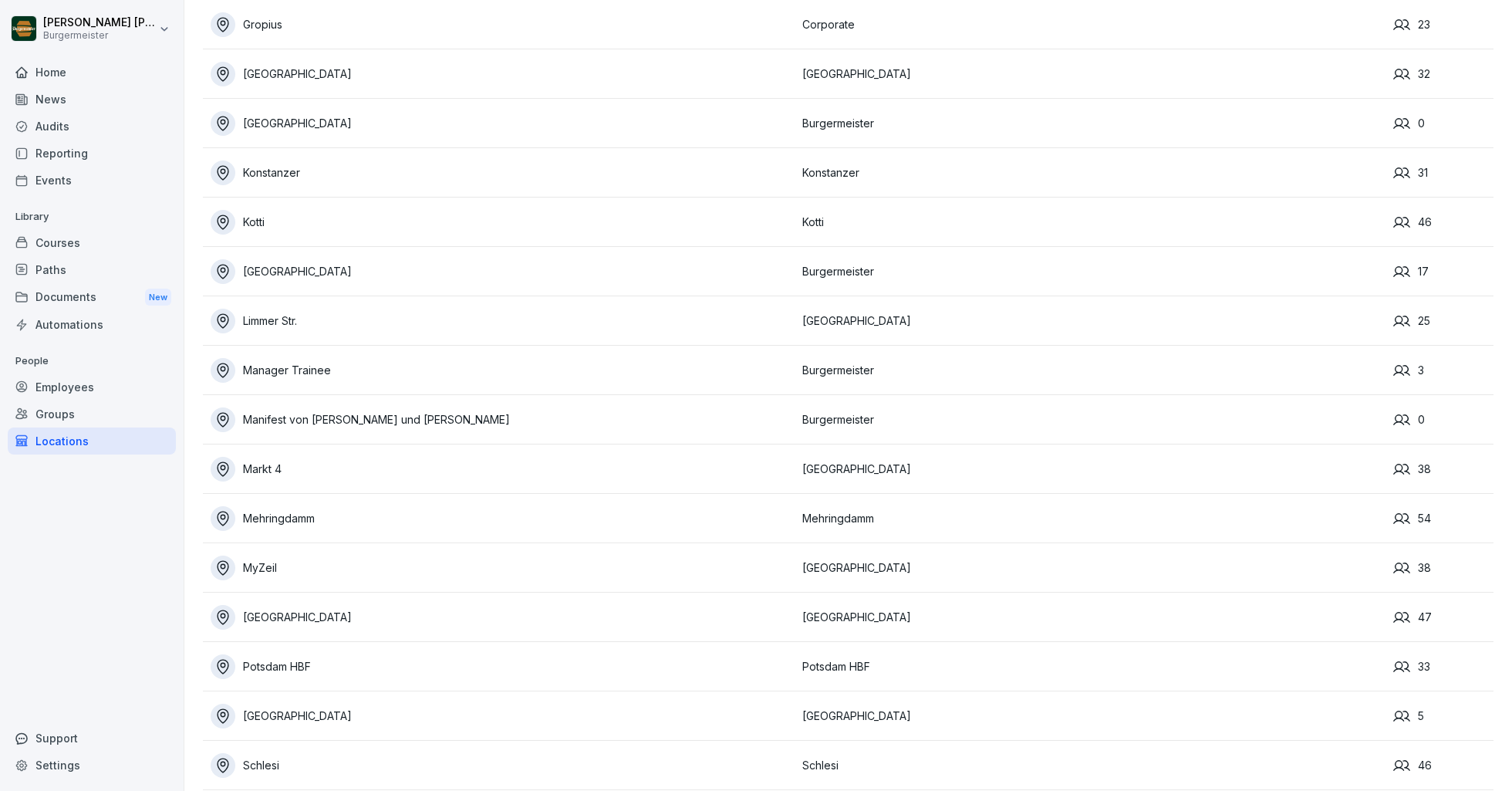
scroll to position [634, 0]
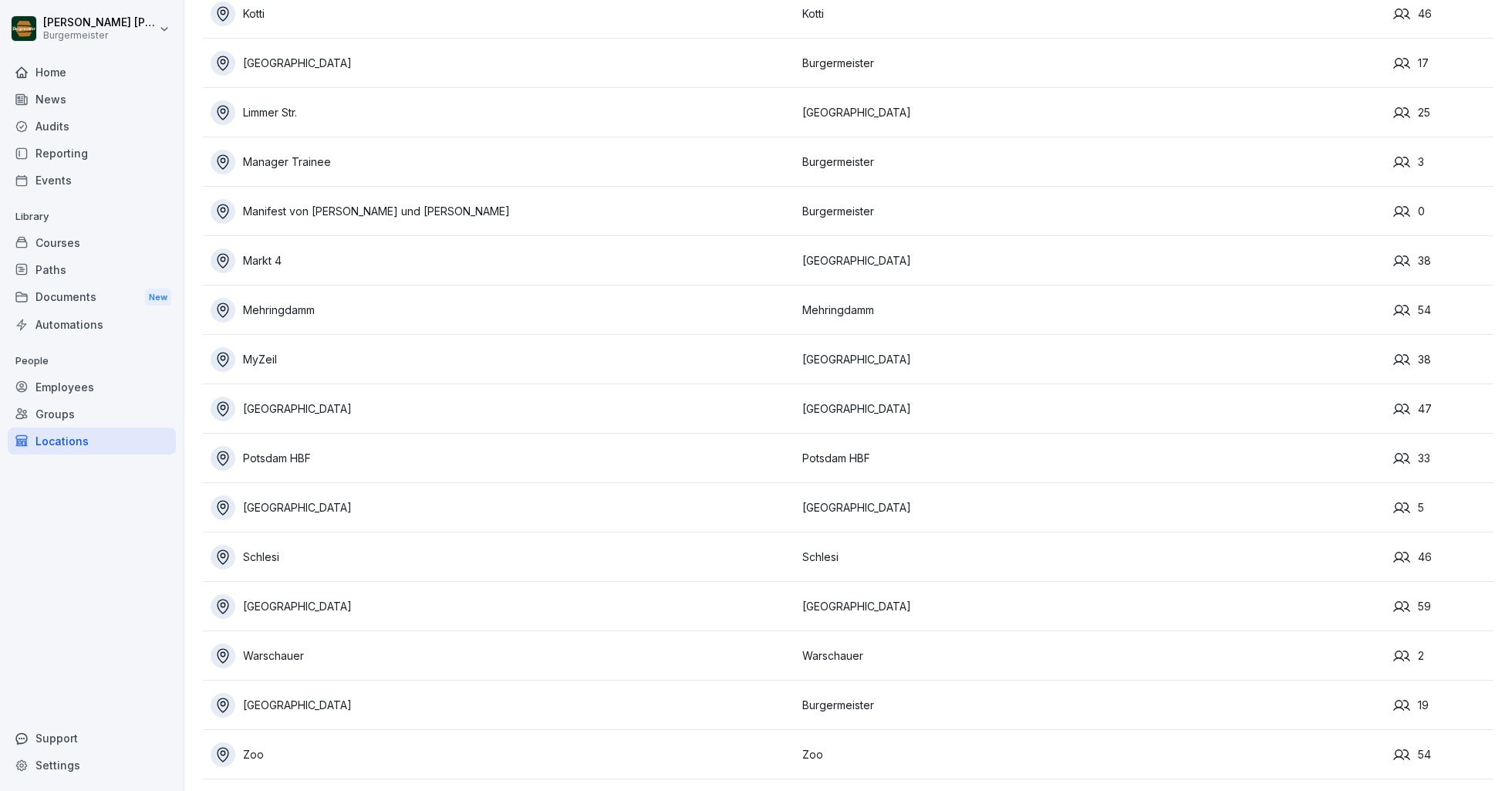
click at [290, 602] on div "[GEOGRAPHIC_DATA]" at bounding box center [502, 606] width 584 height 25
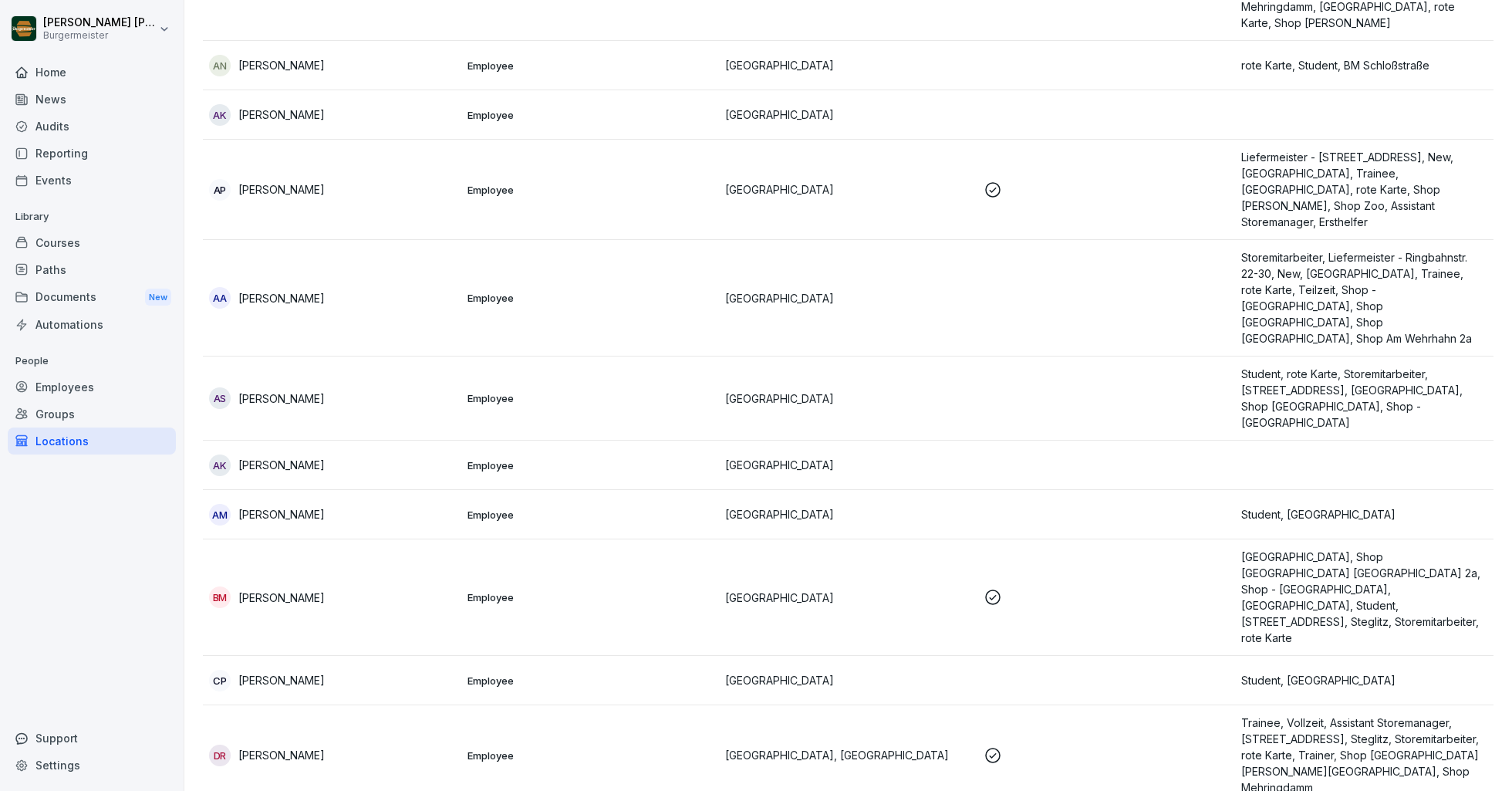
scroll to position [672, 0]
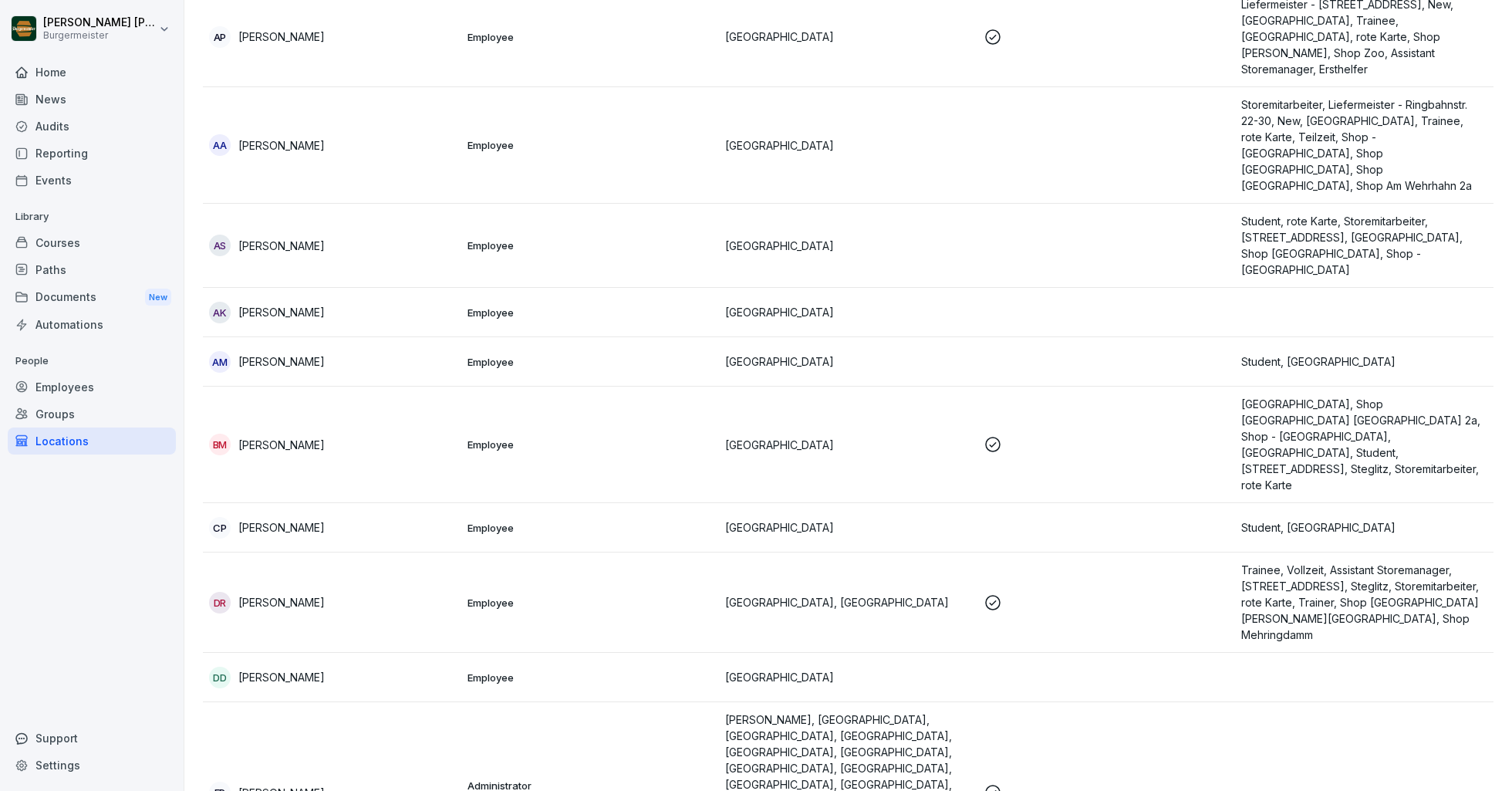
click at [74, 443] on div "Locations" at bounding box center [92, 441] width 168 height 27
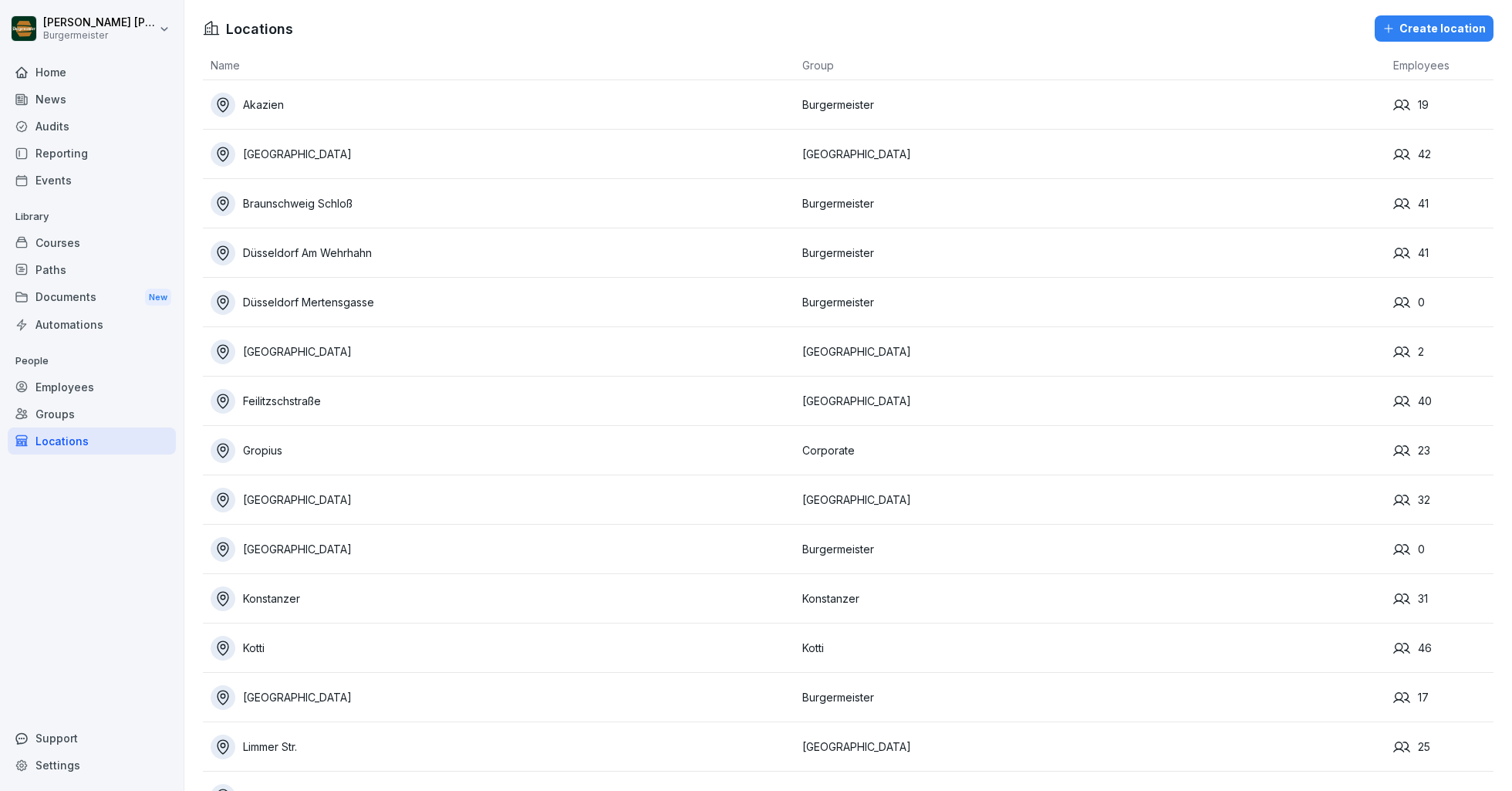
click at [74, 443] on div "Locations" at bounding box center [92, 441] width 168 height 27
click at [44, 412] on div "Groups" at bounding box center [92, 414] width 168 height 27
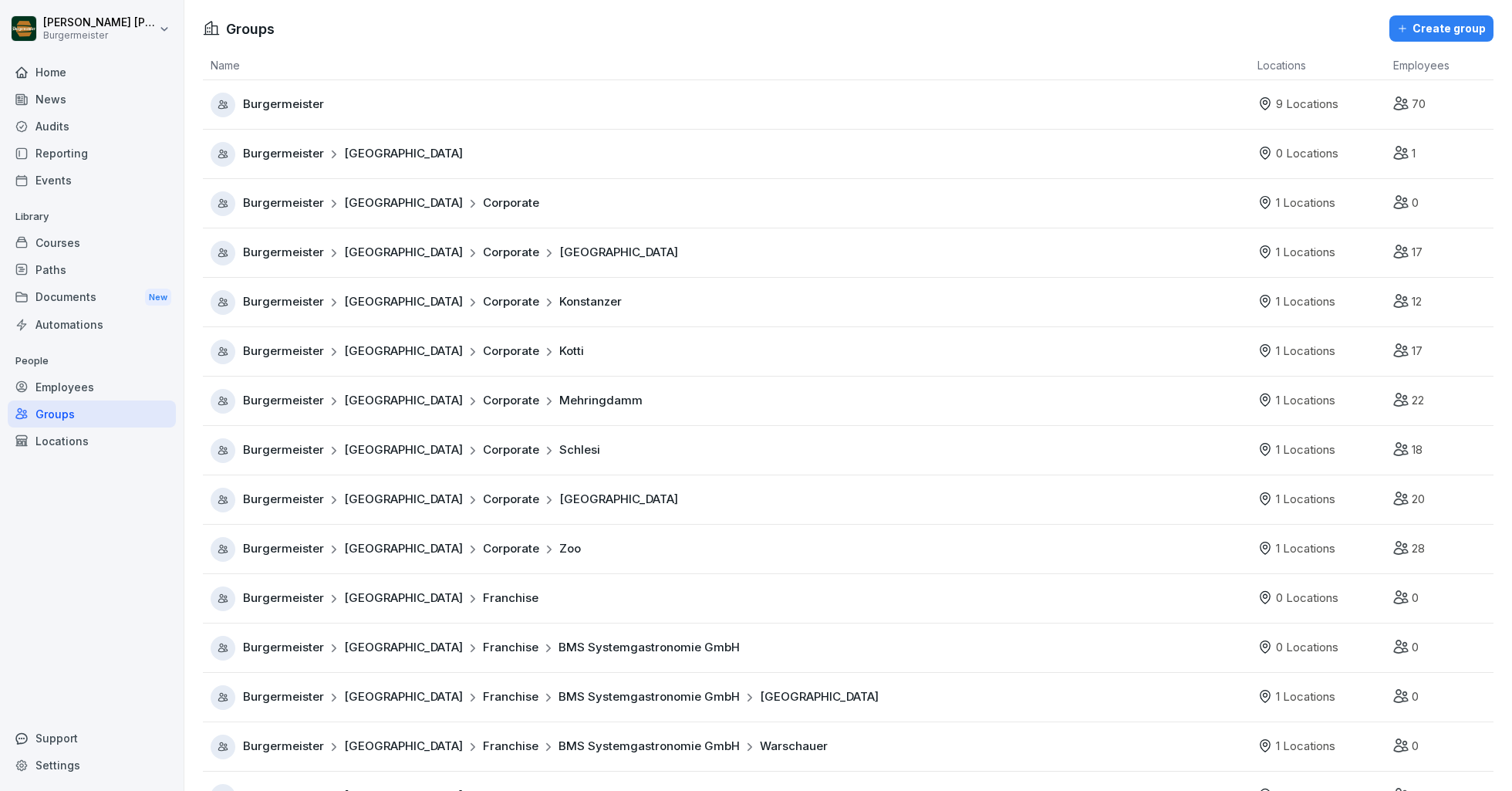
click at [60, 437] on div "Locations" at bounding box center [92, 441] width 168 height 27
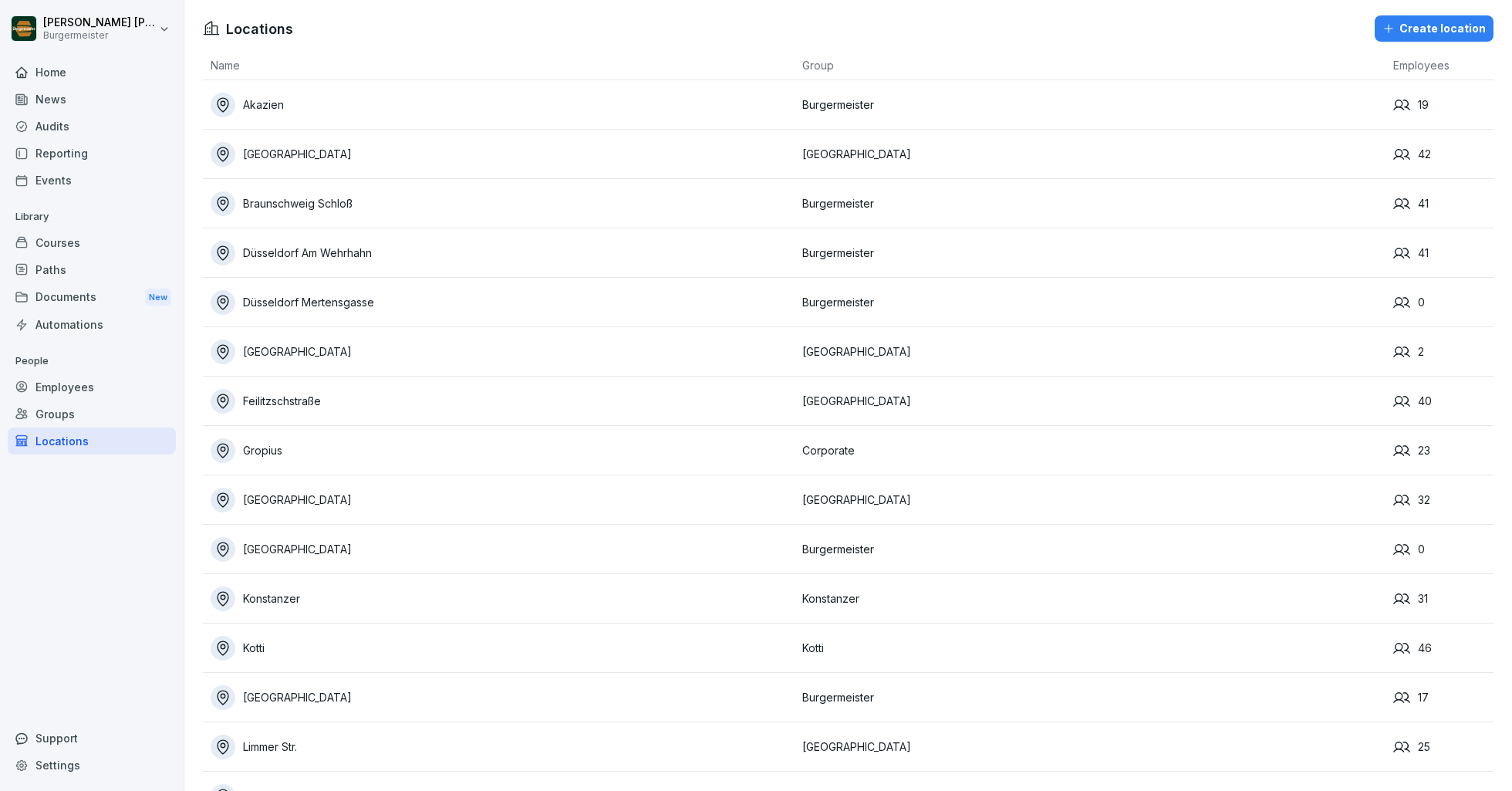
scroll to position [634, 0]
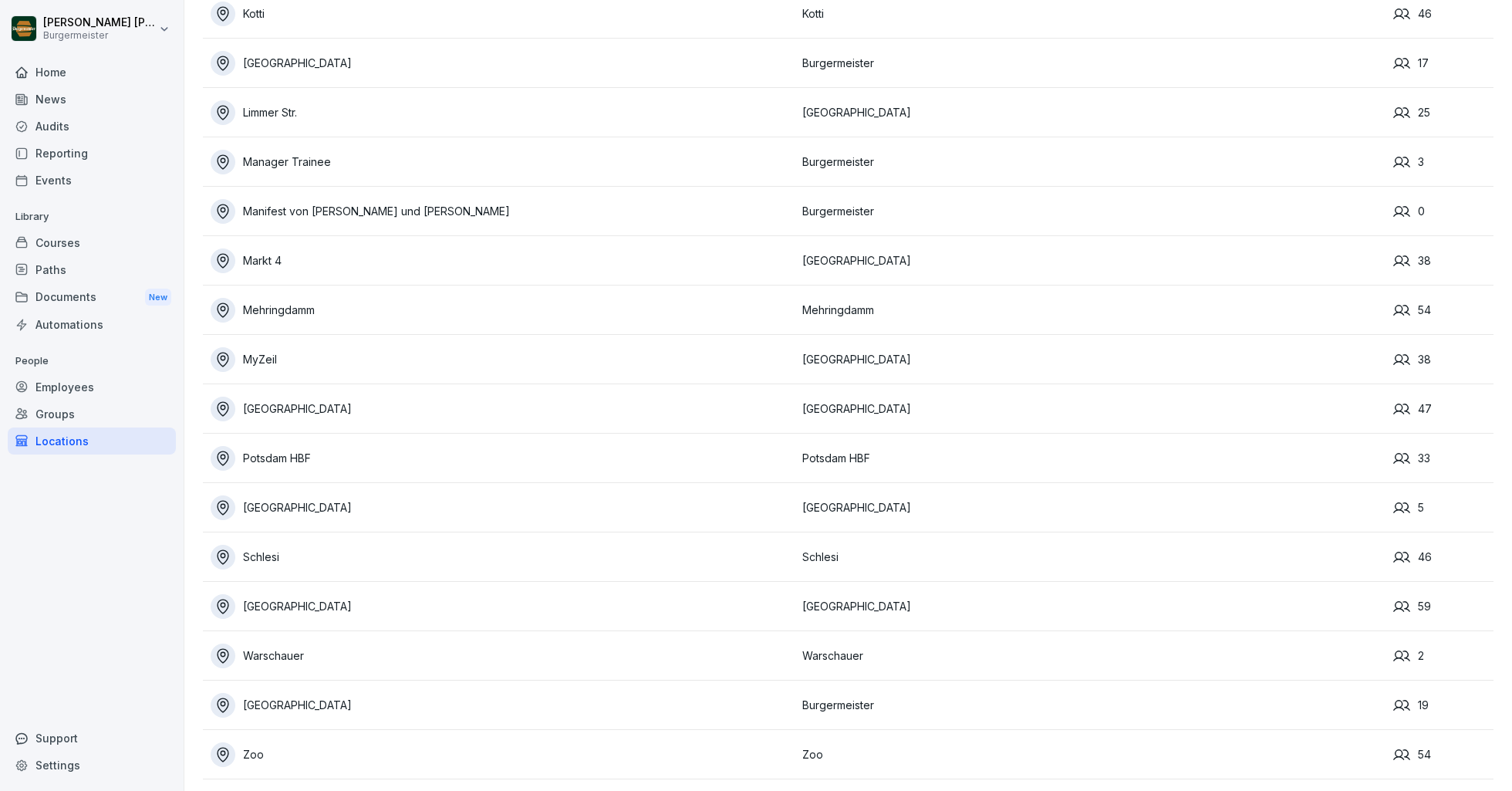
click at [268, 704] on div "[GEOGRAPHIC_DATA]" at bounding box center [502, 705] width 584 height 25
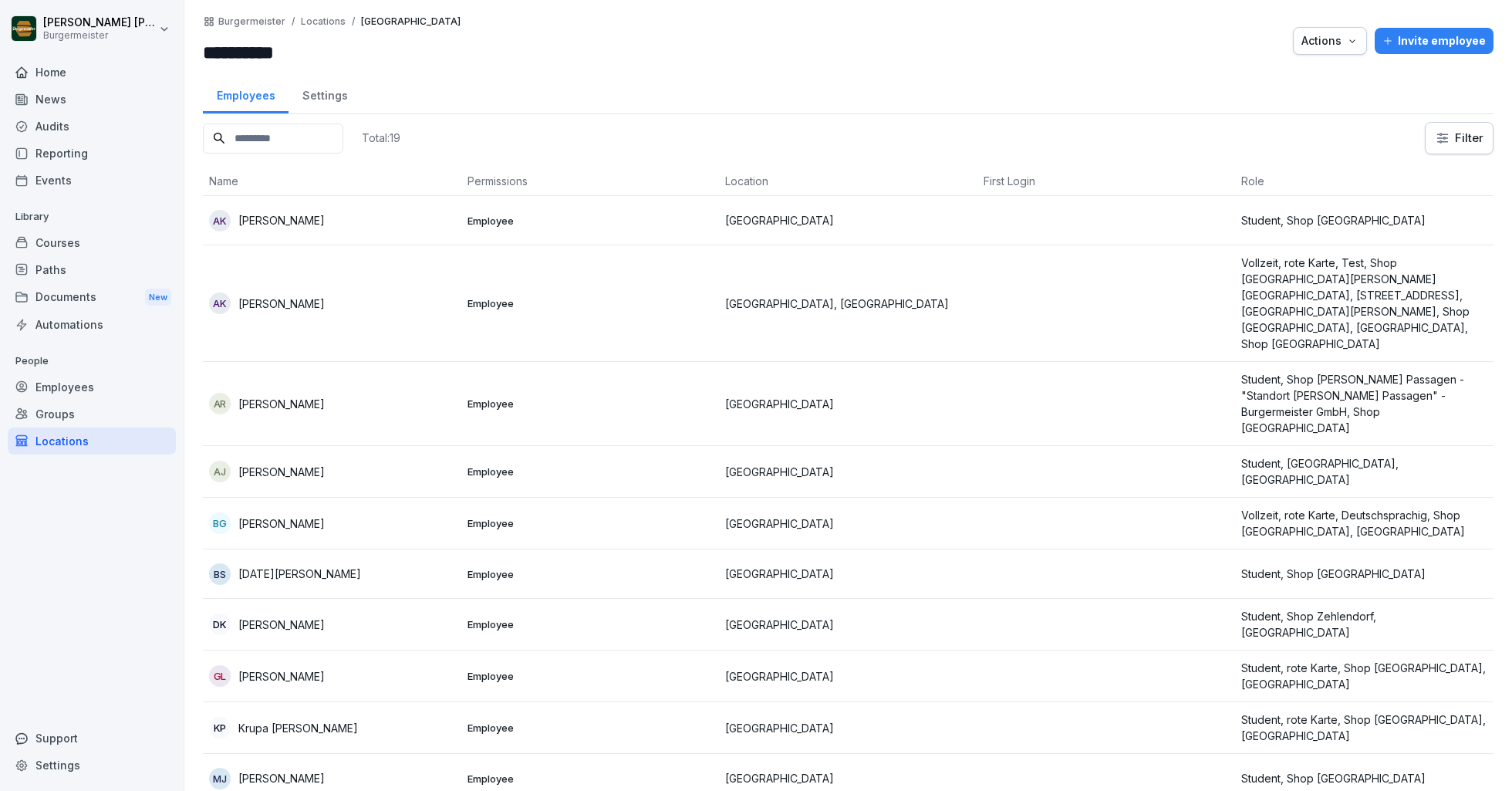
click at [315, 22] on p "Locations" at bounding box center [323, 22] width 45 height 11
click at [64, 446] on div "Locations" at bounding box center [92, 441] width 168 height 27
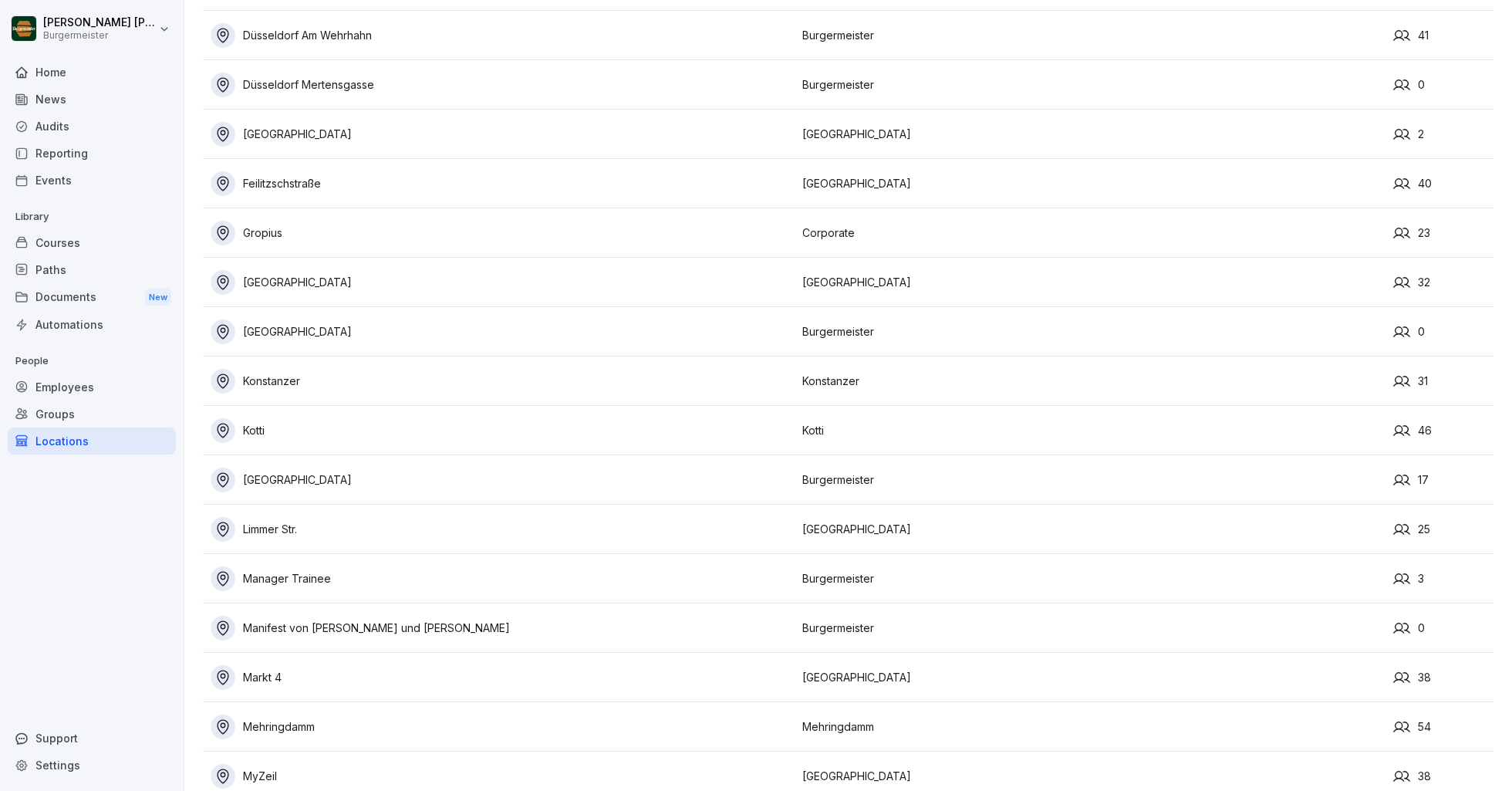
scroll to position [634, 0]
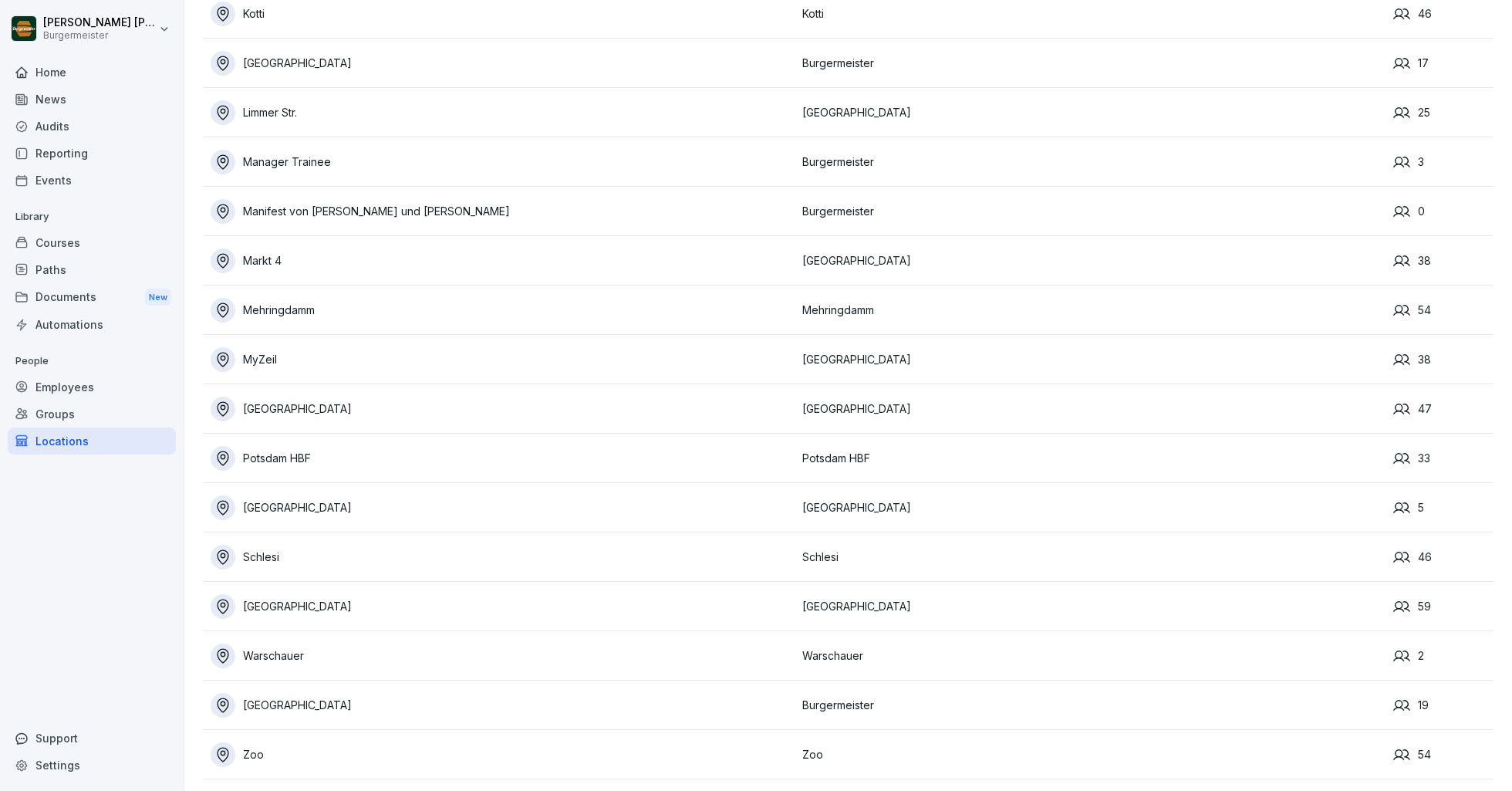
click at [249, 753] on div "Zoo" at bounding box center [502, 754] width 584 height 25
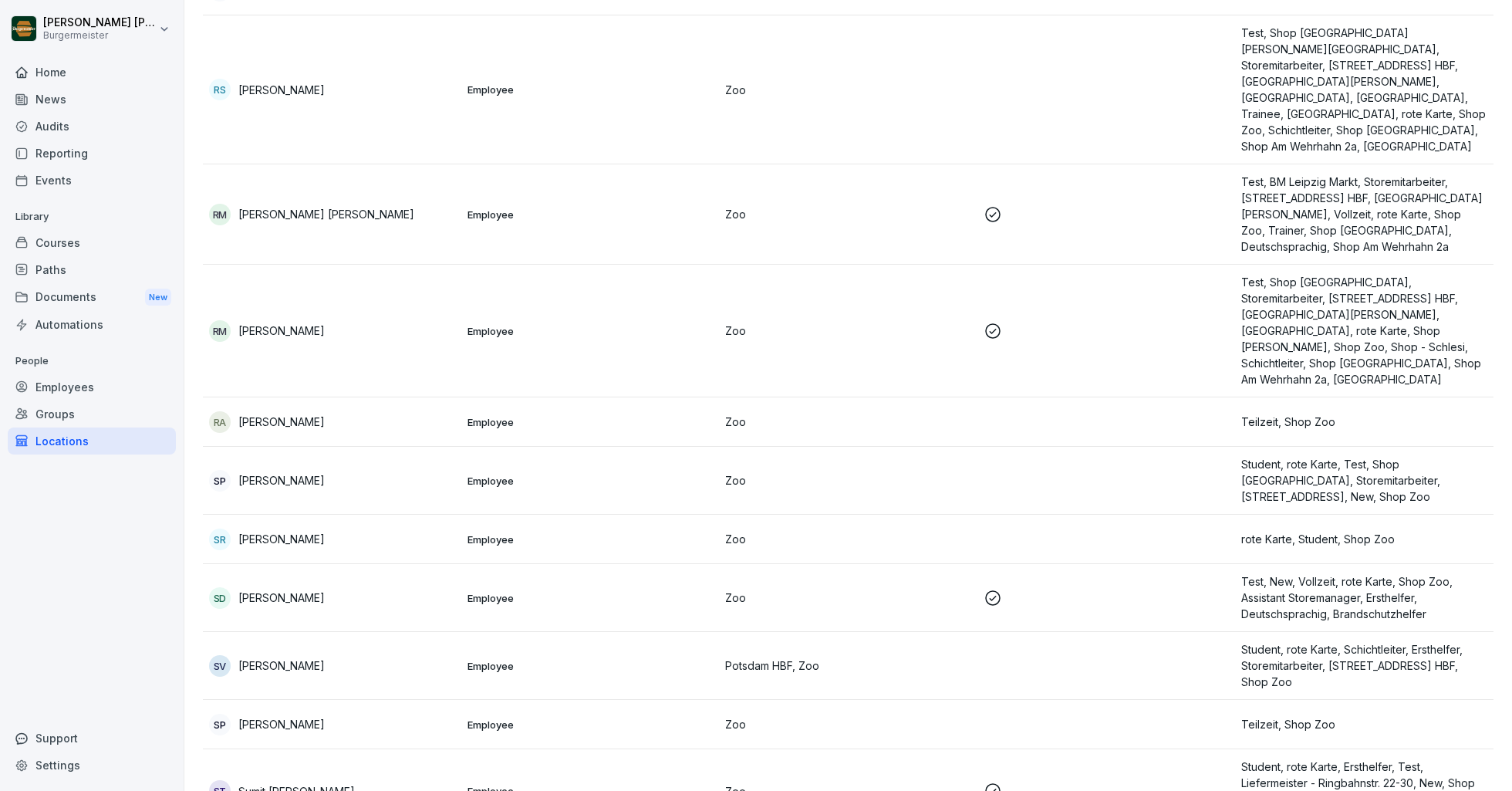
scroll to position [3030, 0]
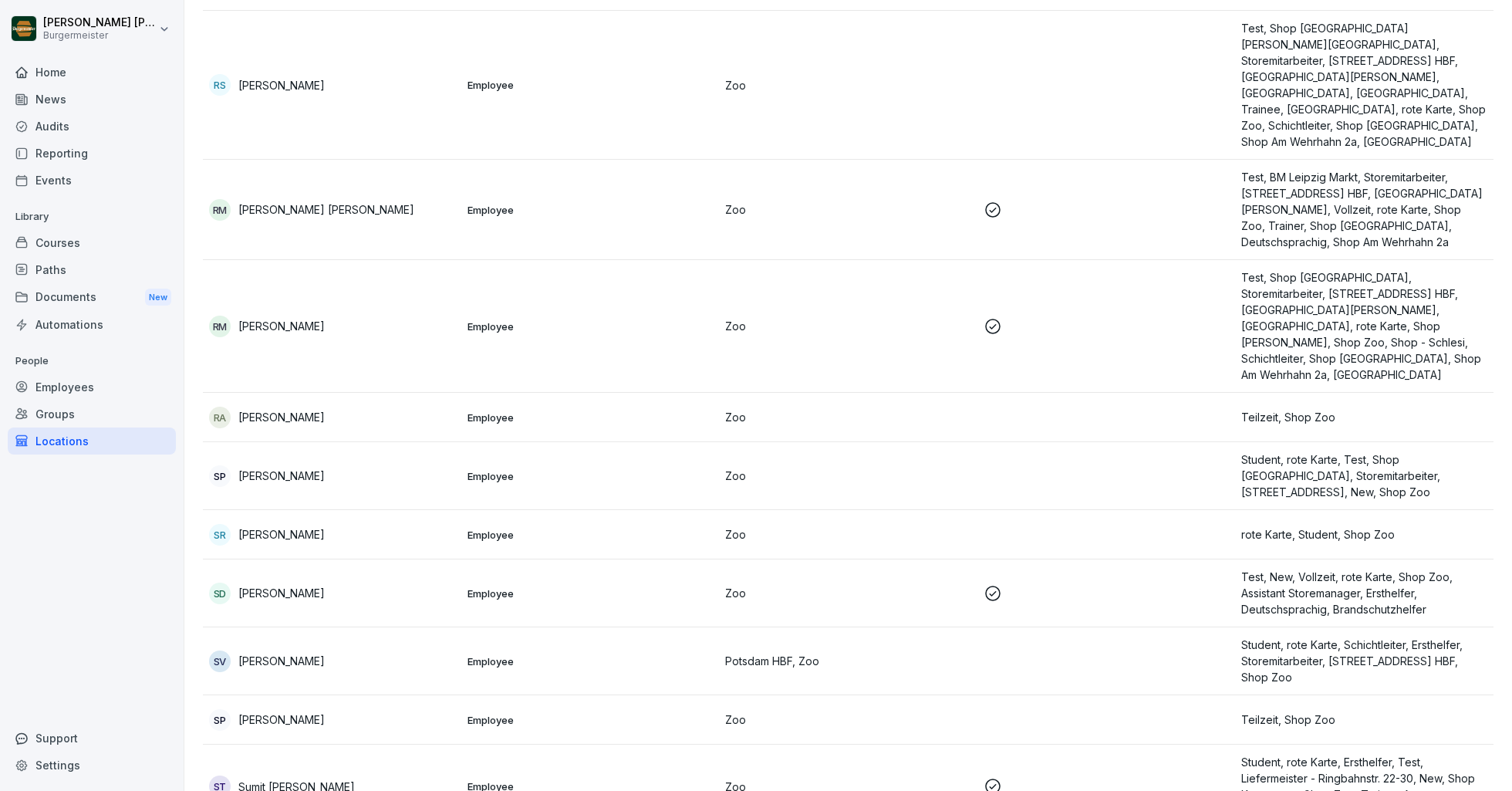
click at [304, 653] on p "[PERSON_NAME]" at bounding box center [281, 661] width 87 height 16
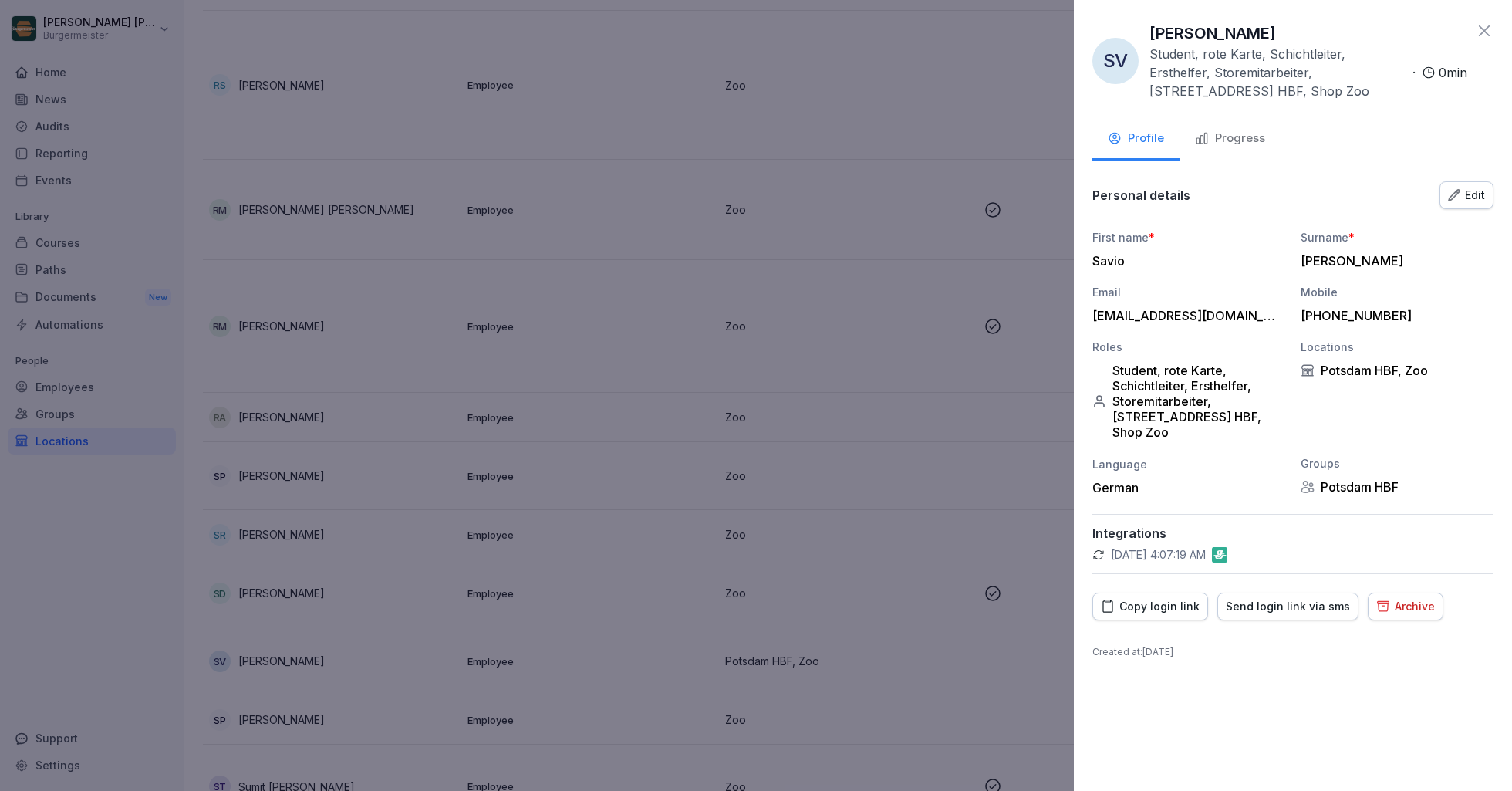
click at [1461, 190] on div "Edit" at bounding box center [1467, 194] width 37 height 17
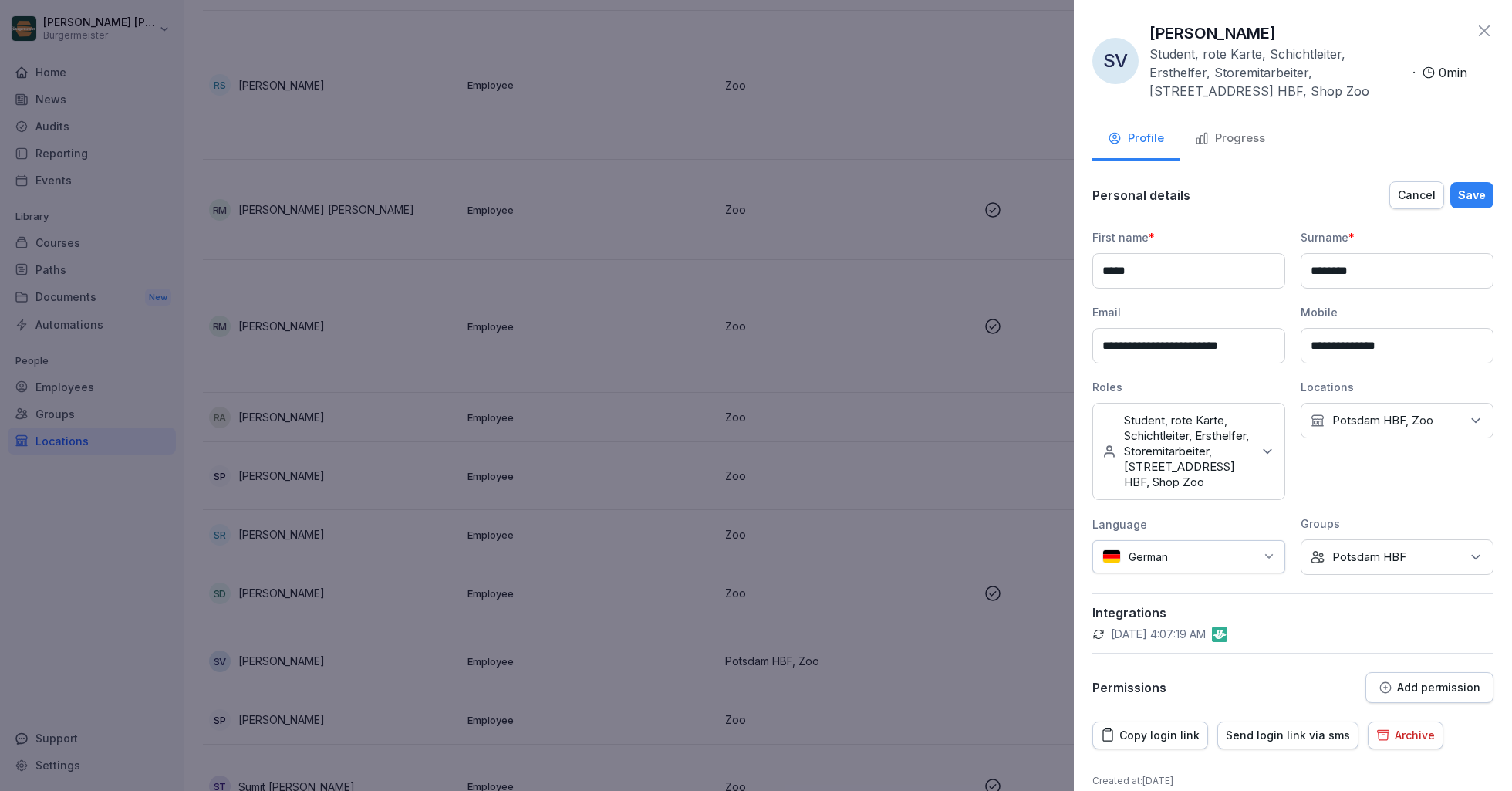
click at [1433, 418] on div "No Location [GEOGRAPHIC_DATA], Zoo" at bounding box center [1397, 421] width 193 height 36
click at [1343, 584] on label "Zoo" at bounding box center [1343, 590] width 21 height 14
click at [1297, 187] on div "Personal details Cancel Save" at bounding box center [1293, 195] width 401 height 31
click at [1481, 196] on div "Save" at bounding box center [1471, 194] width 28 height 17
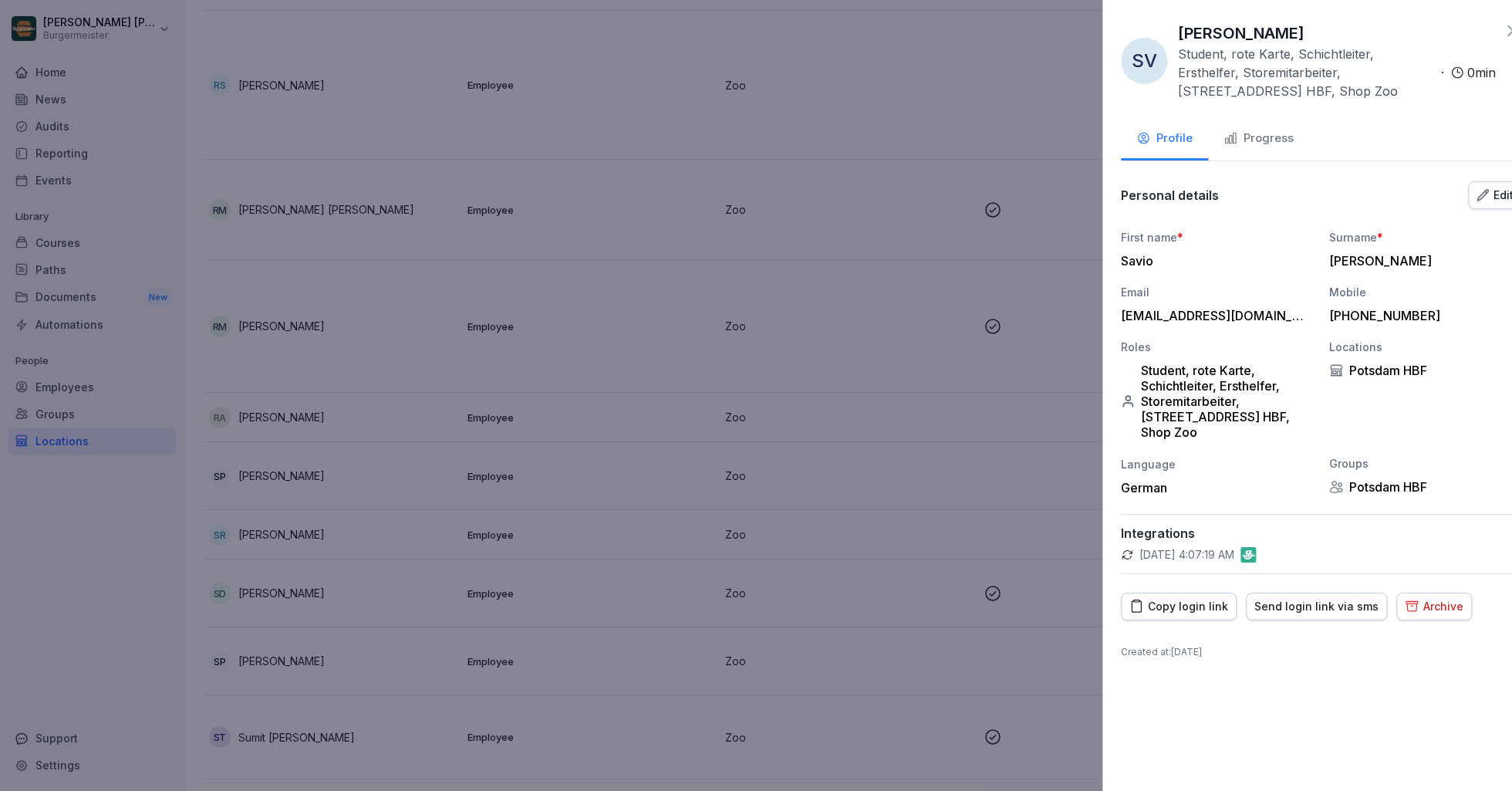
click at [738, 377] on div at bounding box center [756, 395] width 1512 height 791
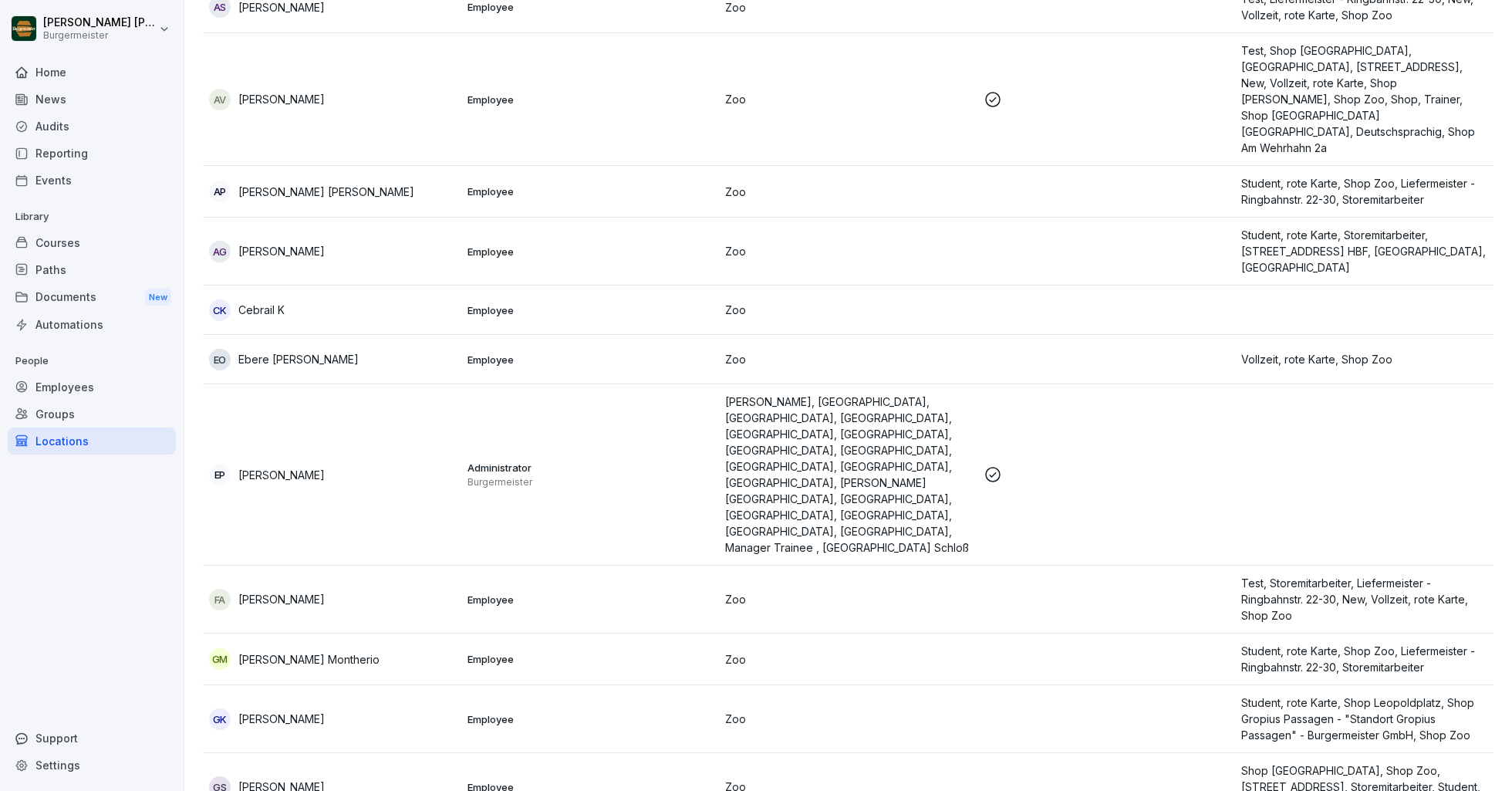
scroll to position [0, 0]
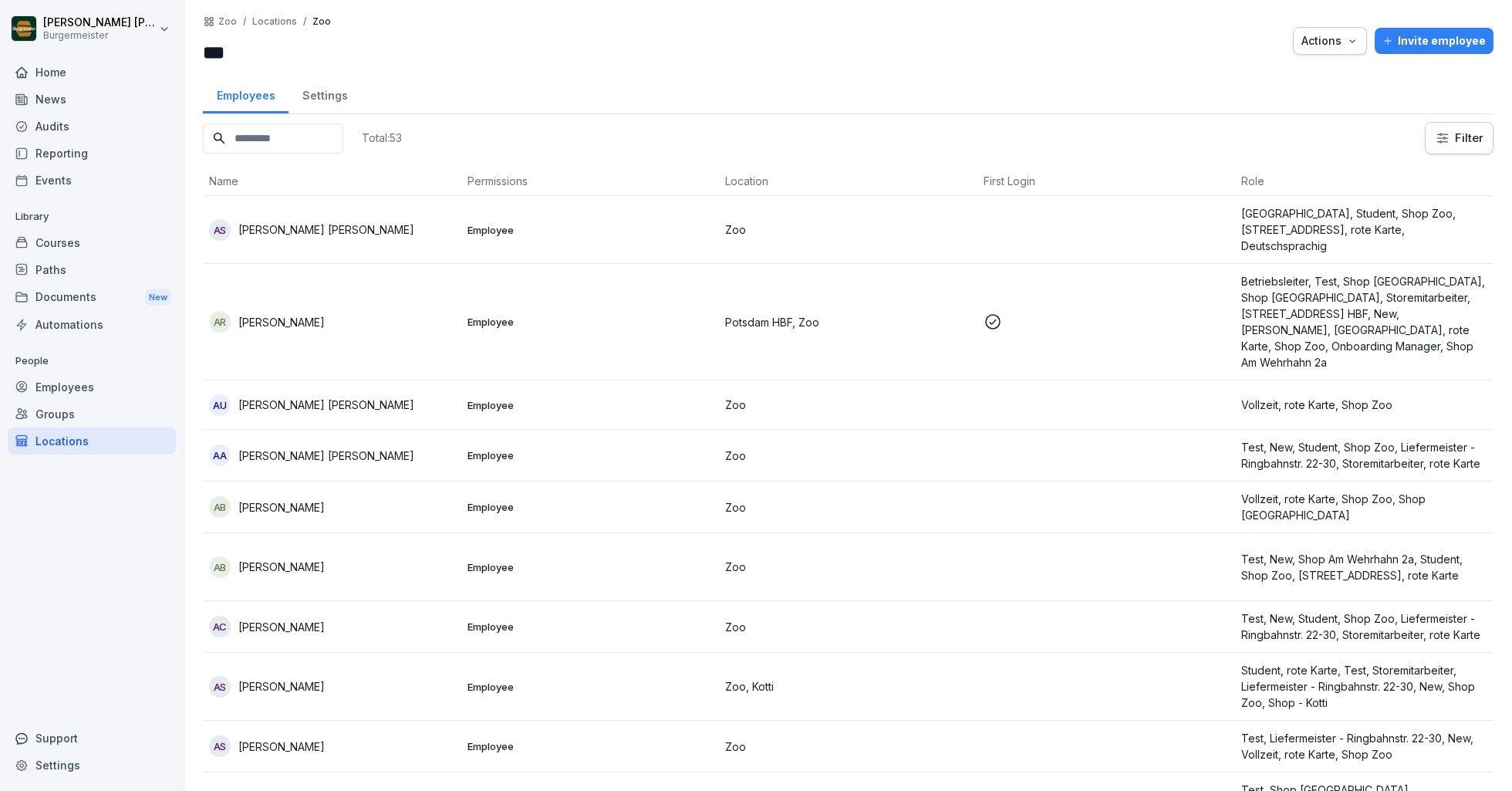
click at [505, 39] on div at bounding box center [840, 41] width 889 height 51
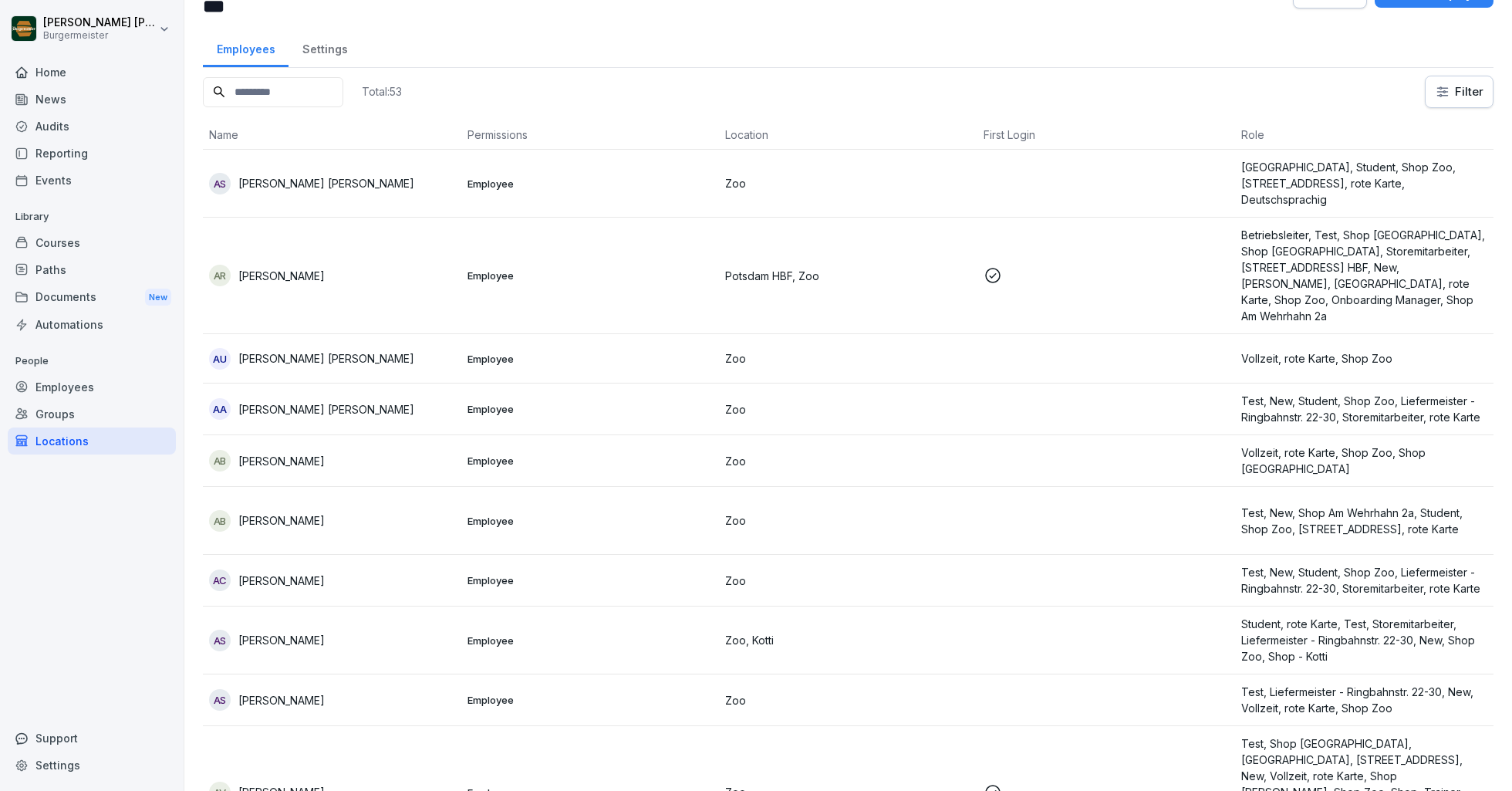
click at [394, 195] on td "AS [PERSON_NAME] Kunnathuparambu [PERSON_NAME]" at bounding box center [332, 183] width 259 height 68
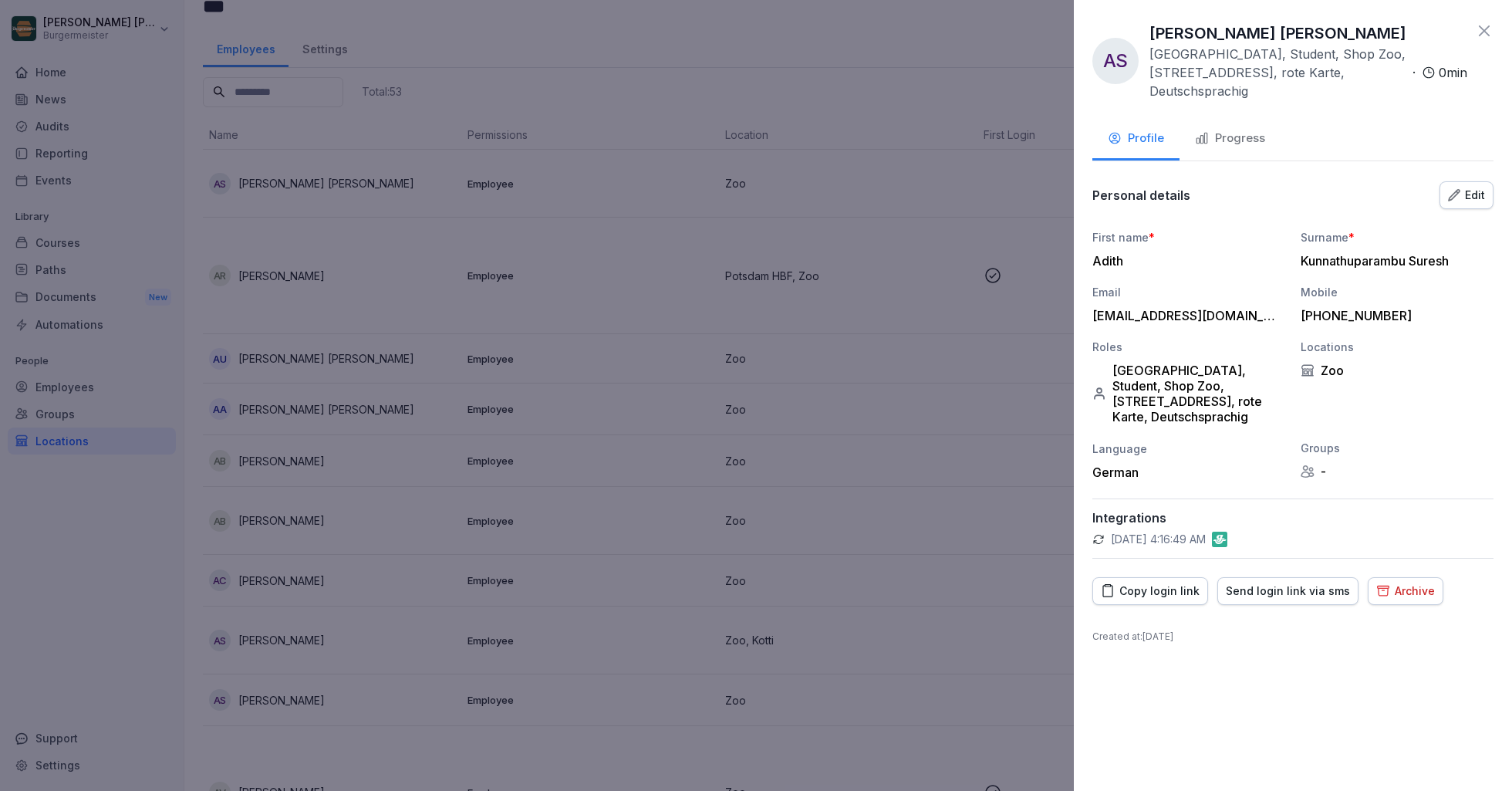
click at [1462, 191] on div "Edit" at bounding box center [1467, 194] width 37 height 17
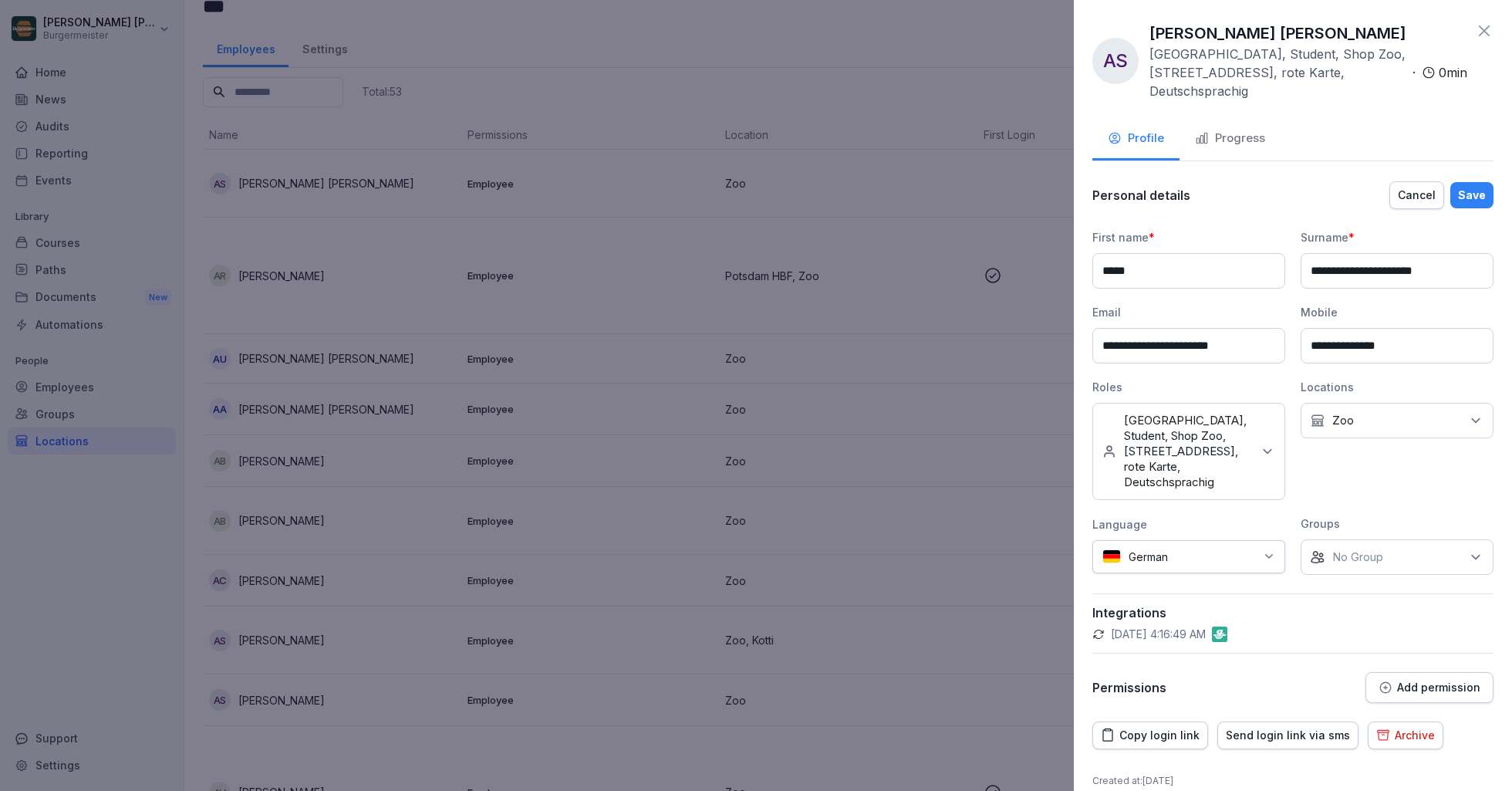
click at [1279, 455] on div "No roles BM Hermannplatz, Student, Shop Zoo, Liefermeister - Ringbahnstr. 22-30…" at bounding box center [1189, 452] width 193 height 97
type input "***"
click at [1178, 567] on label "Storemitarbeiter" at bounding box center [1168, 566] width 86 height 14
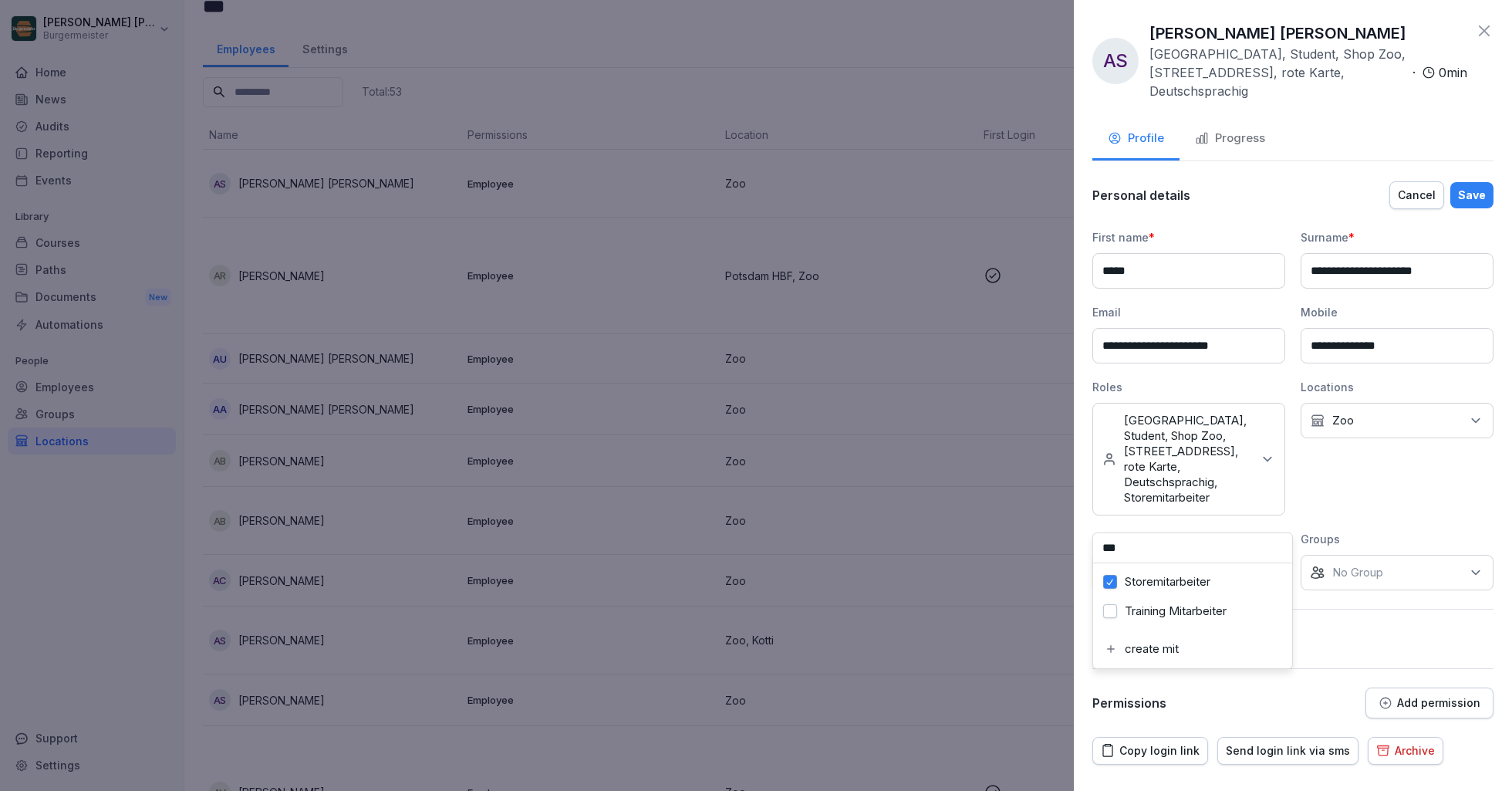
click at [1179, 543] on input "***" at bounding box center [1193, 547] width 199 height 29
click at [1166, 617] on label "Deutschsprachig" at bounding box center [1170, 615] width 90 height 14
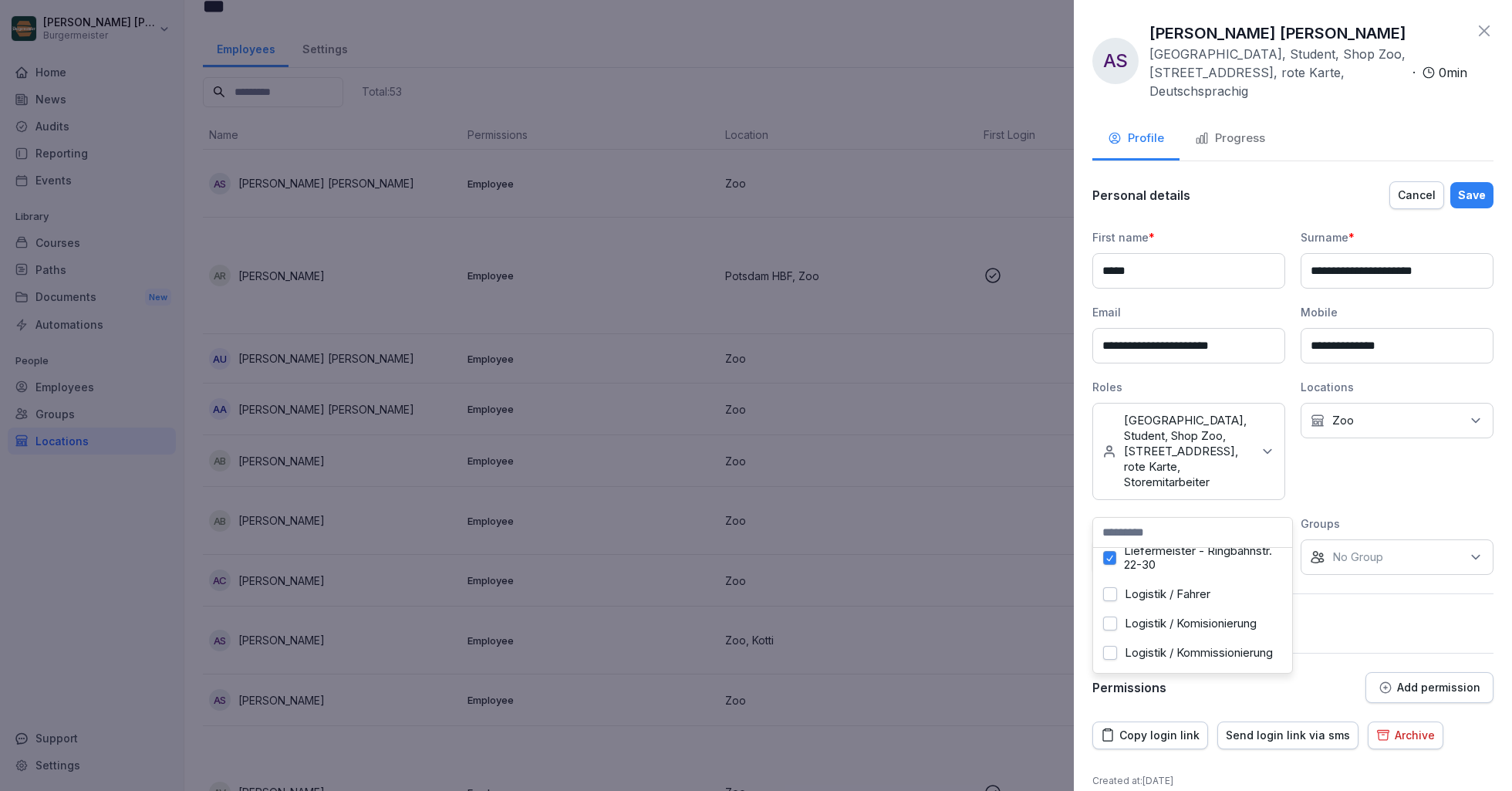
scroll to position [896, 0]
click at [1177, 567] on label "Liefermeister - Ringbahnstr. 22-30" at bounding box center [1203, 557] width 158 height 28
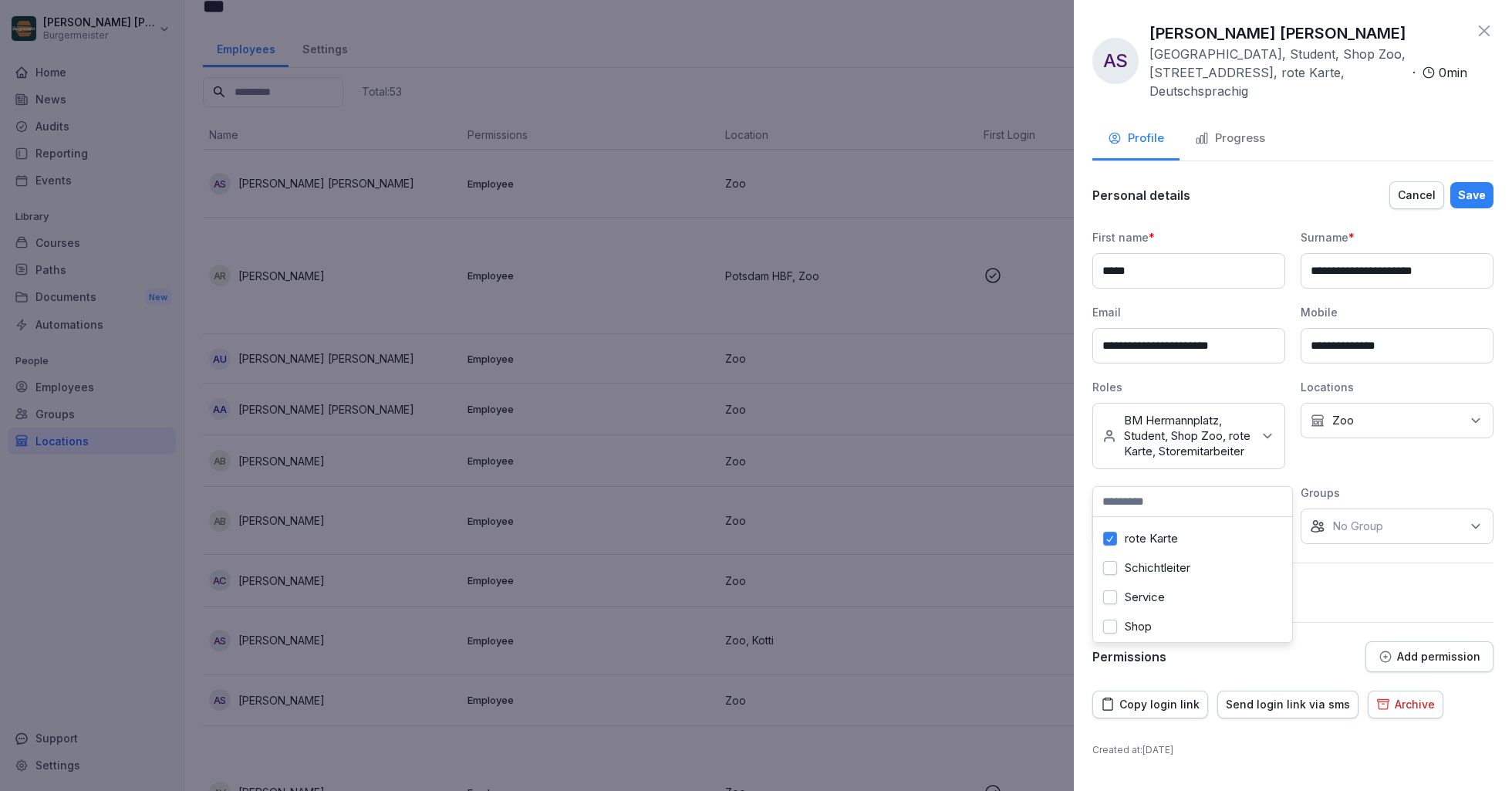
scroll to position [1567, 0]
click at [1149, 540] on div "rote Karte" at bounding box center [1193, 550] width 191 height 29
click at [1157, 533] on label "Shop Zoo" at bounding box center [1151, 526] width 52 height 14
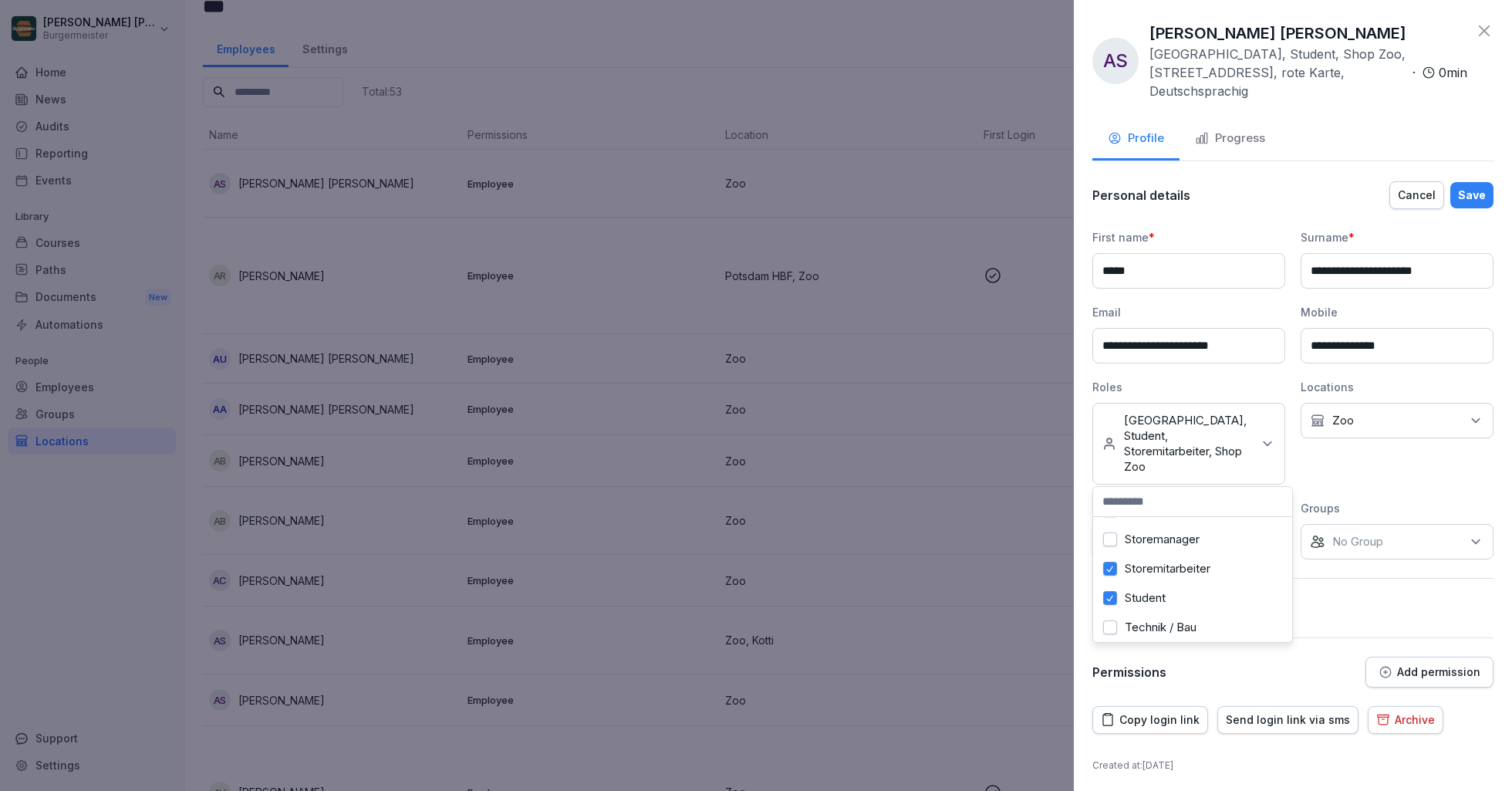
scroll to position [2285, 0]
click at [1160, 614] on label "Student" at bounding box center [1145, 607] width 41 height 14
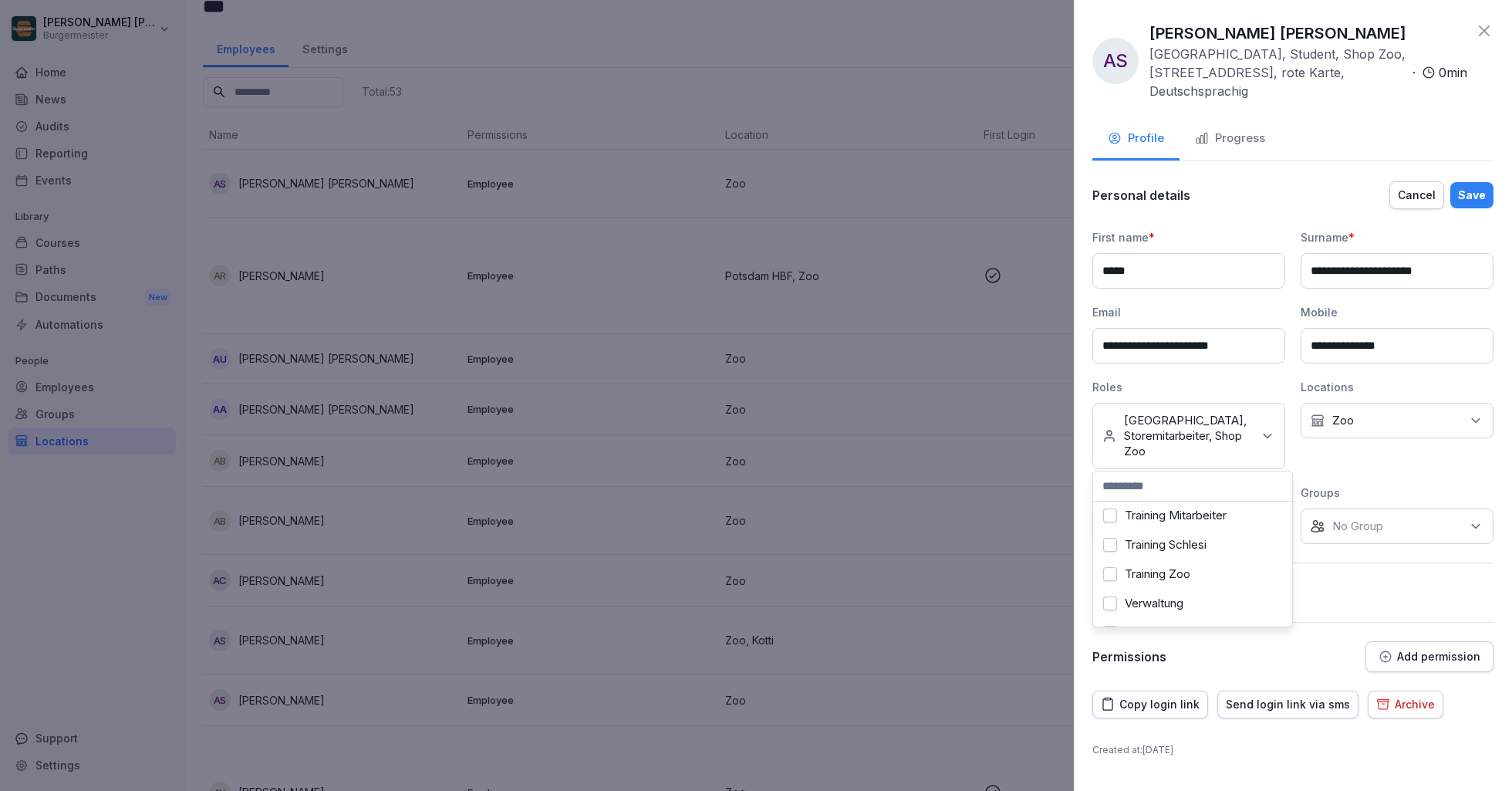
scroll to position [2958, 0]
click at [1353, 601] on div "[DATE] 4:16:49 AM" at bounding box center [1293, 603] width 401 height 15
click at [1470, 198] on div "Save" at bounding box center [1471, 194] width 28 height 17
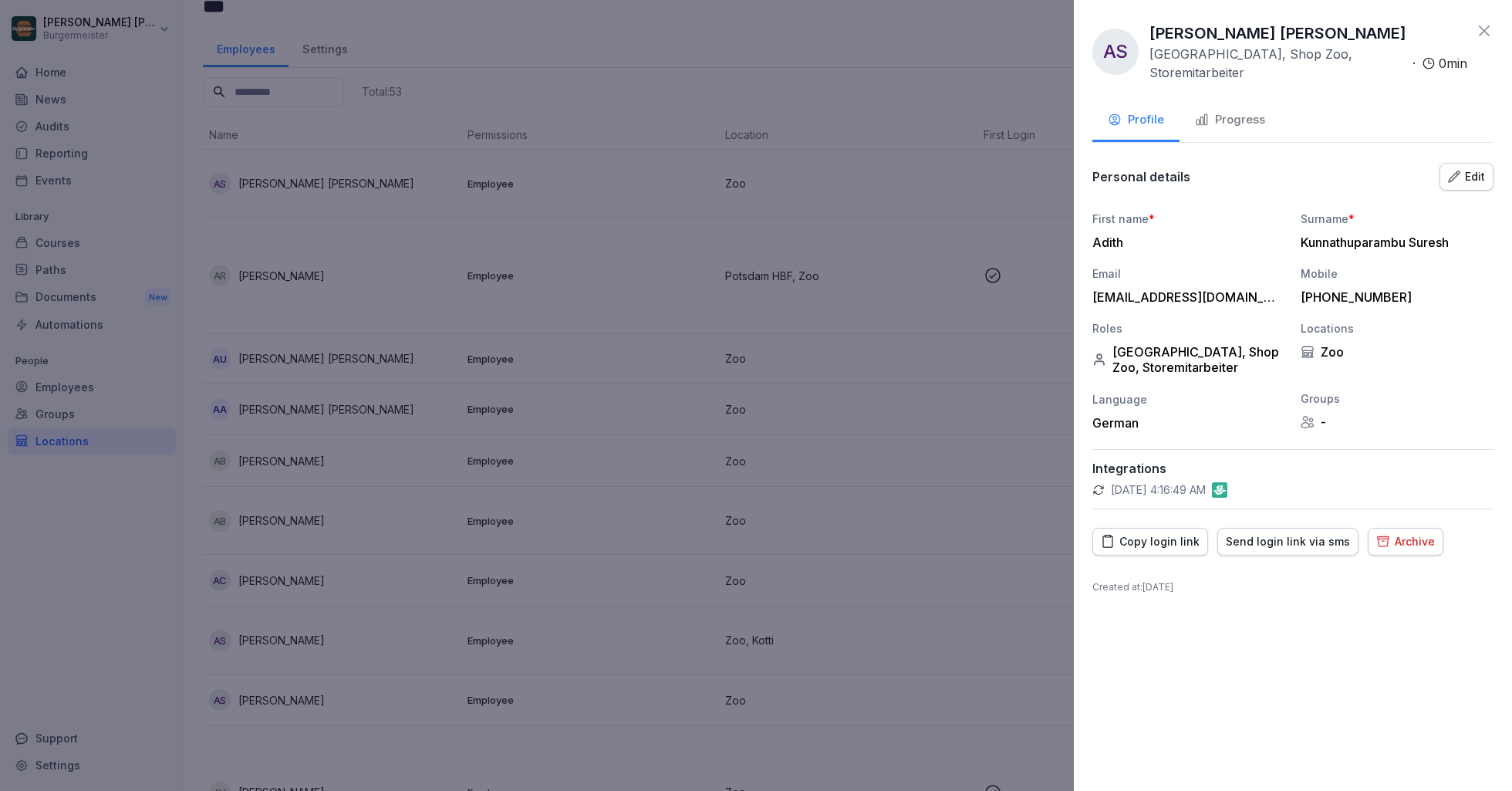
click at [826, 77] on div at bounding box center [756, 395] width 1512 height 791
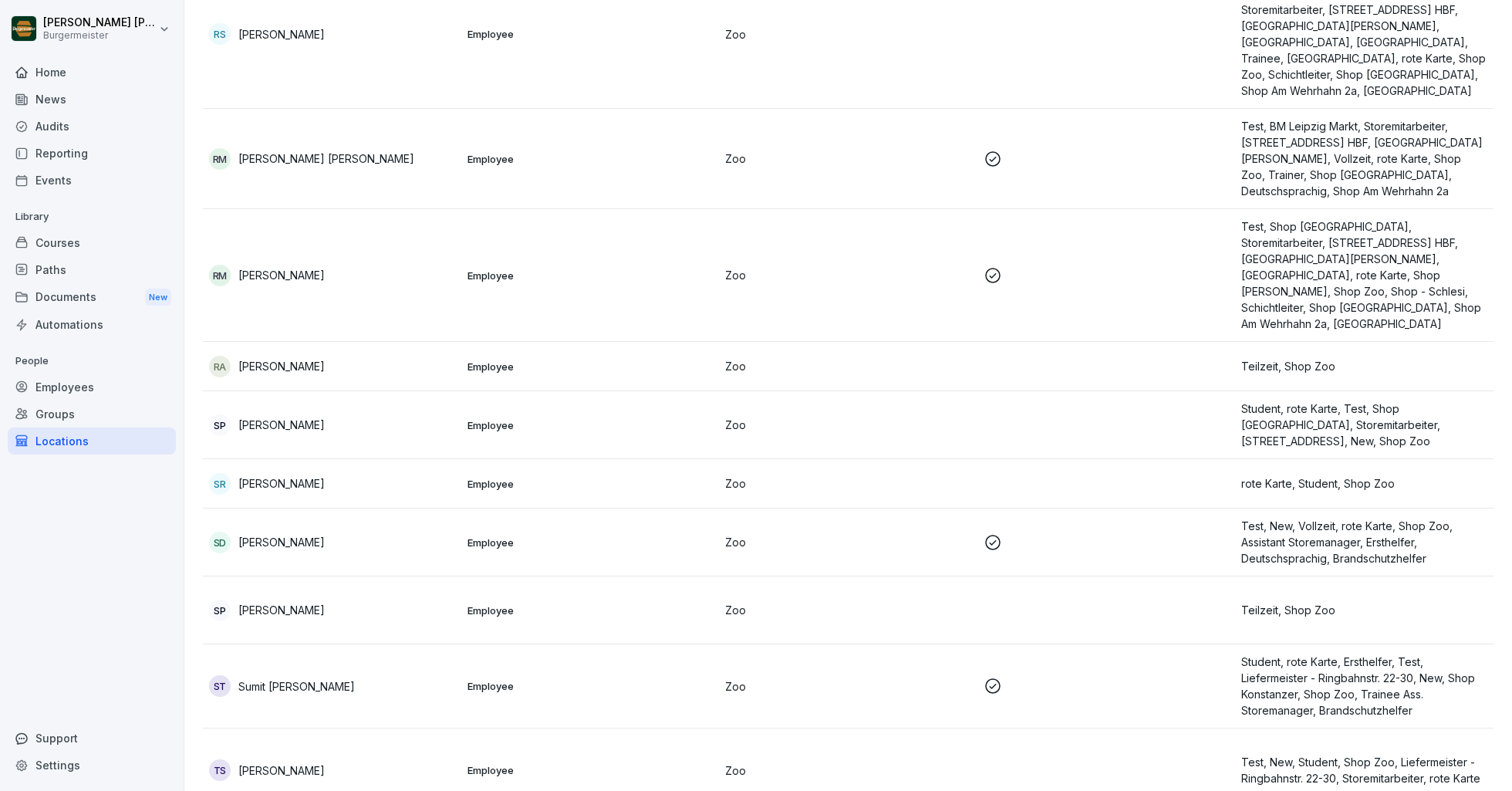
scroll to position [3080, 0]
click at [366, 533] on div "SD Sardana Dikshant" at bounding box center [332, 543] width 246 height 22
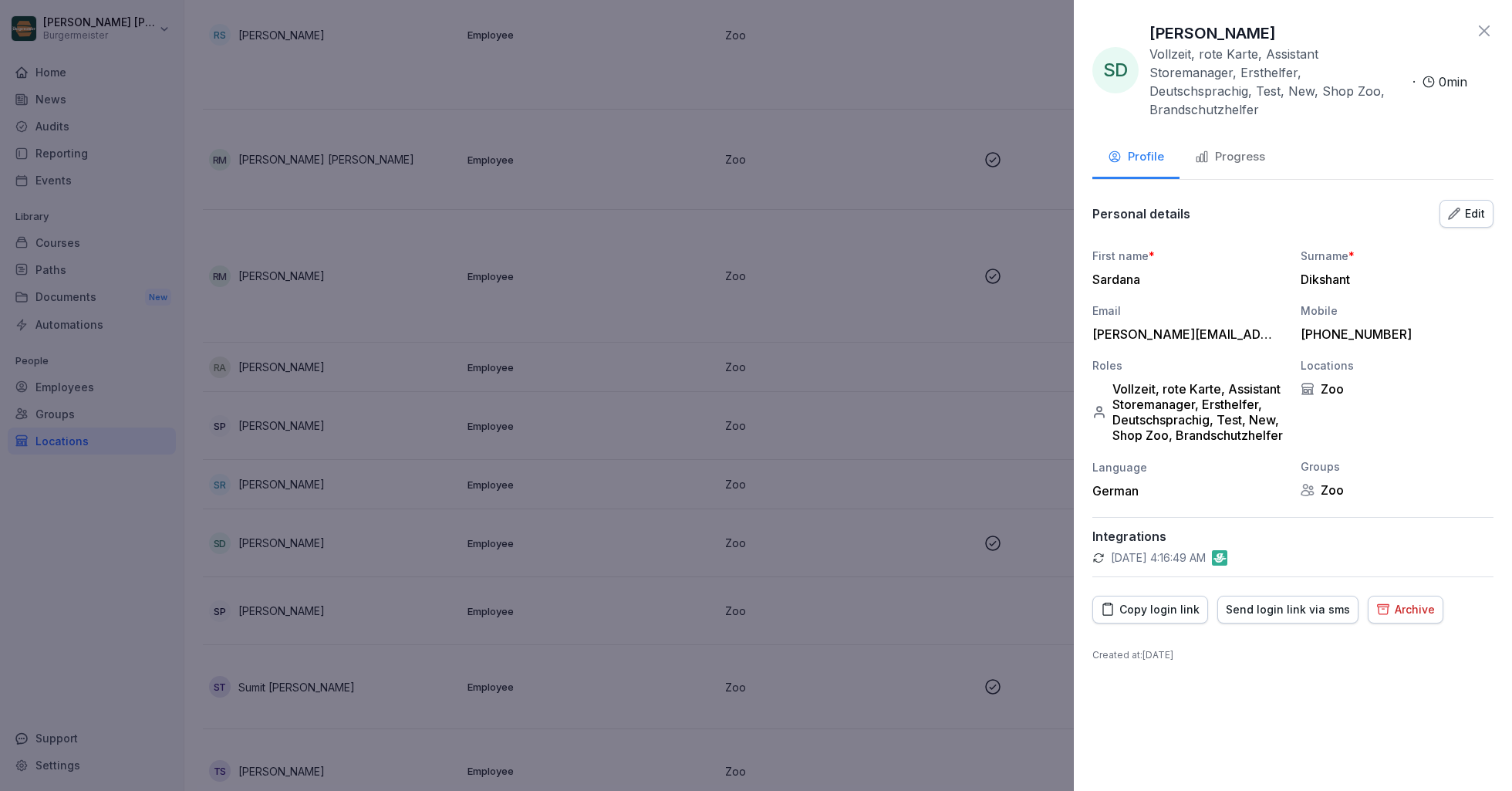
click at [1233, 148] on div "Progress" at bounding box center [1230, 157] width 70 height 18
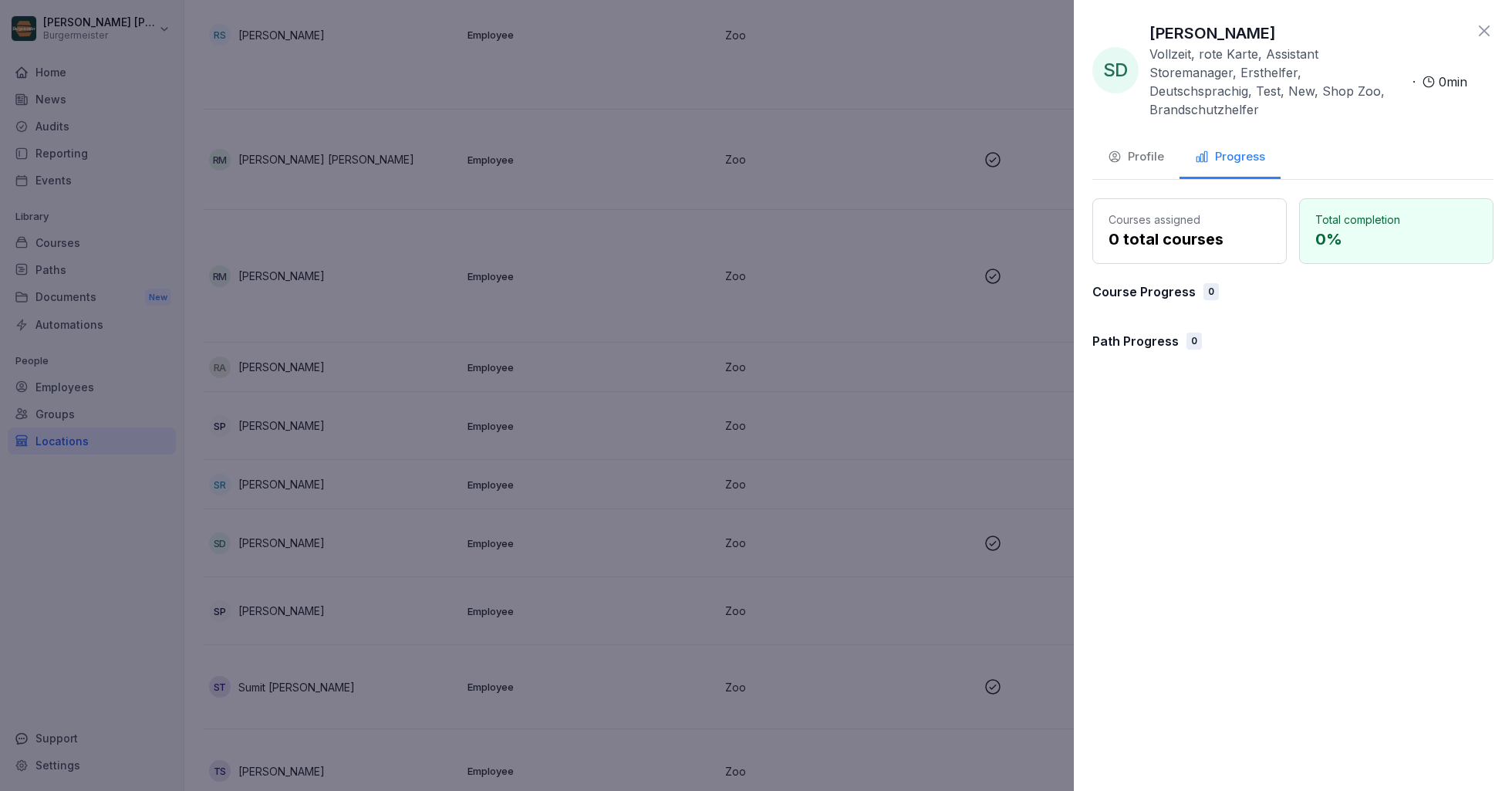
click at [1138, 148] on div "Profile" at bounding box center [1135, 157] width 57 height 18
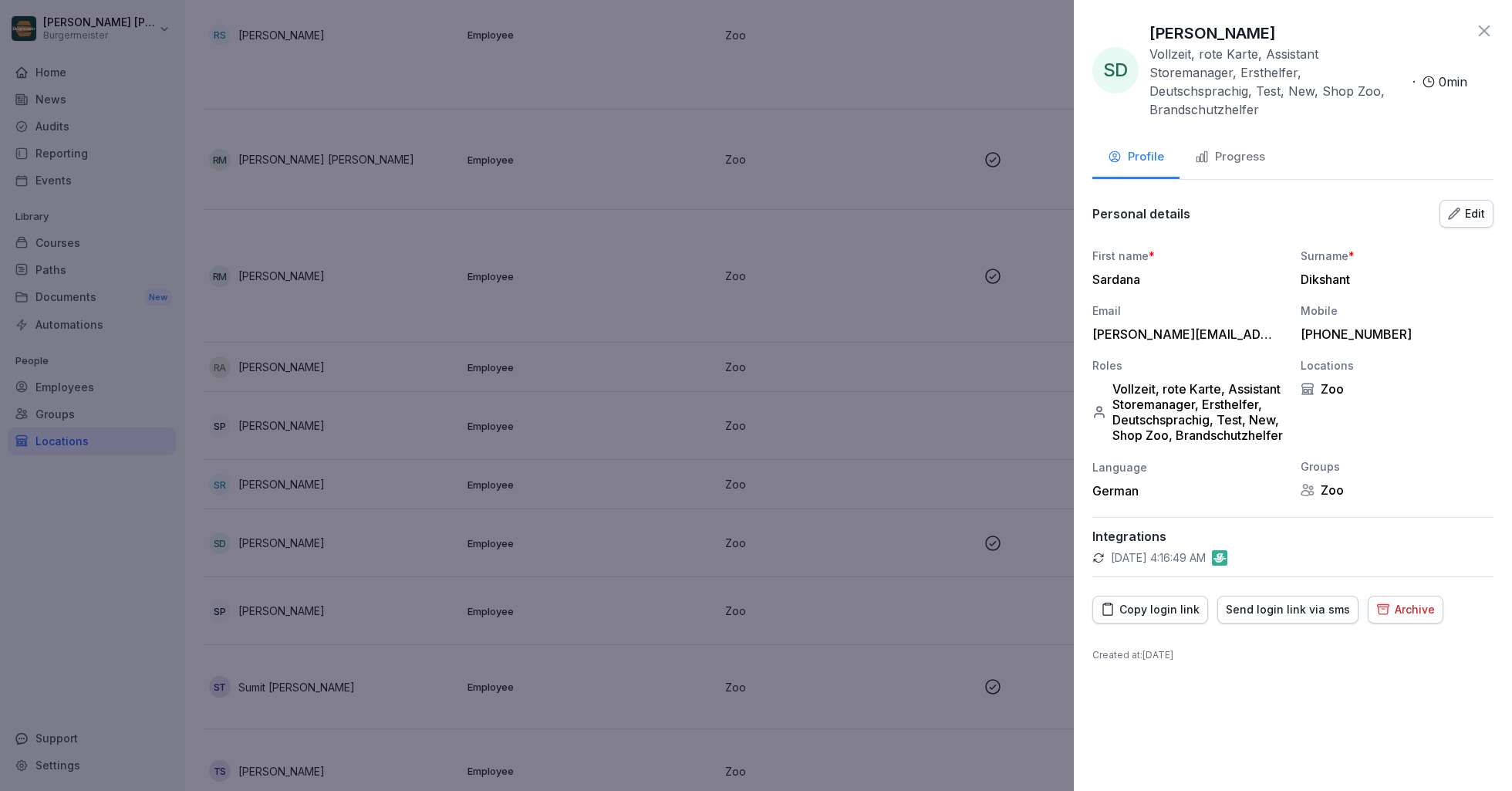
click at [1483, 206] on div "Edit" at bounding box center [1467, 213] width 37 height 17
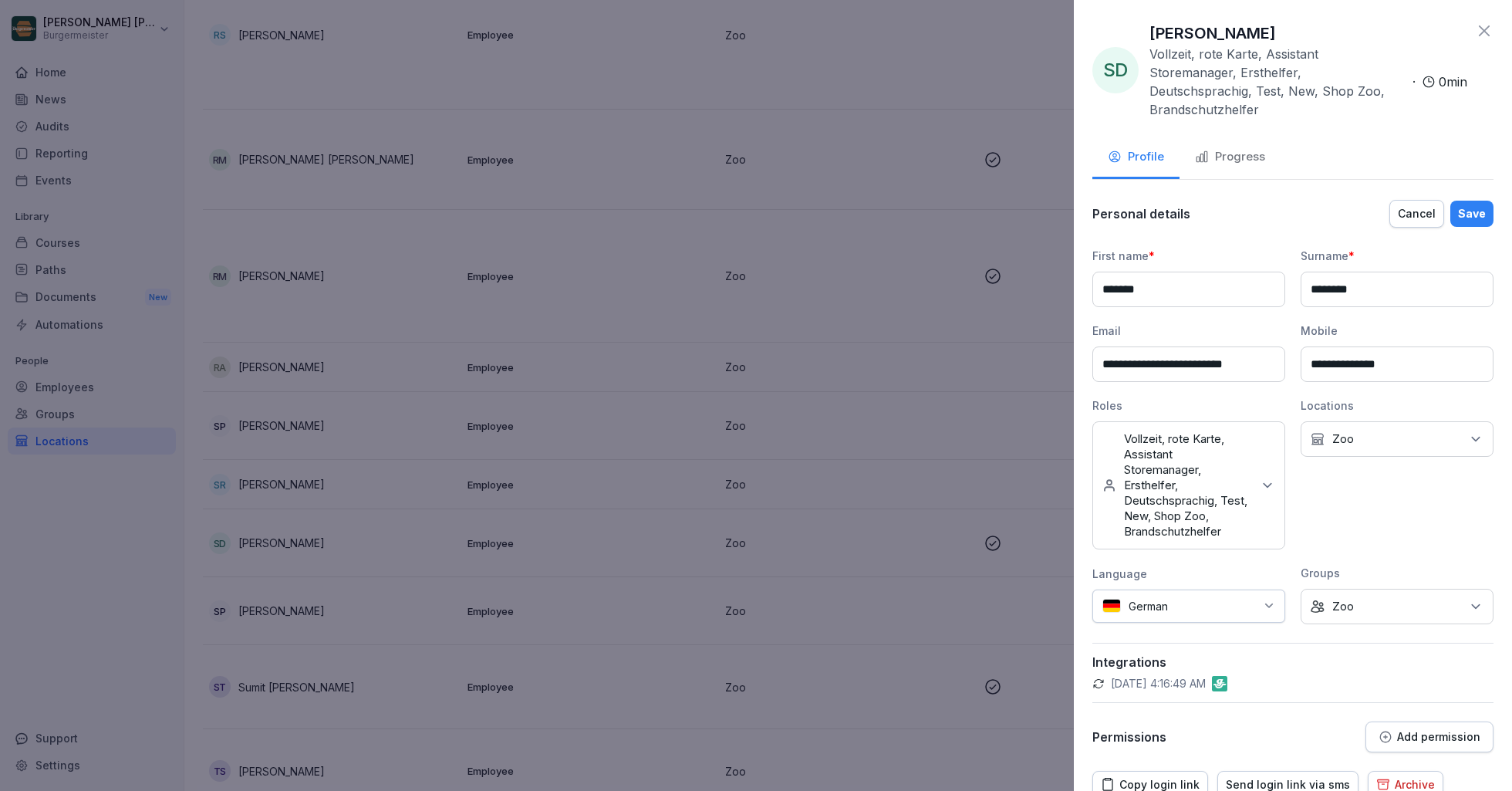
click at [1483, 206] on div "Save" at bounding box center [1471, 213] width 28 height 17
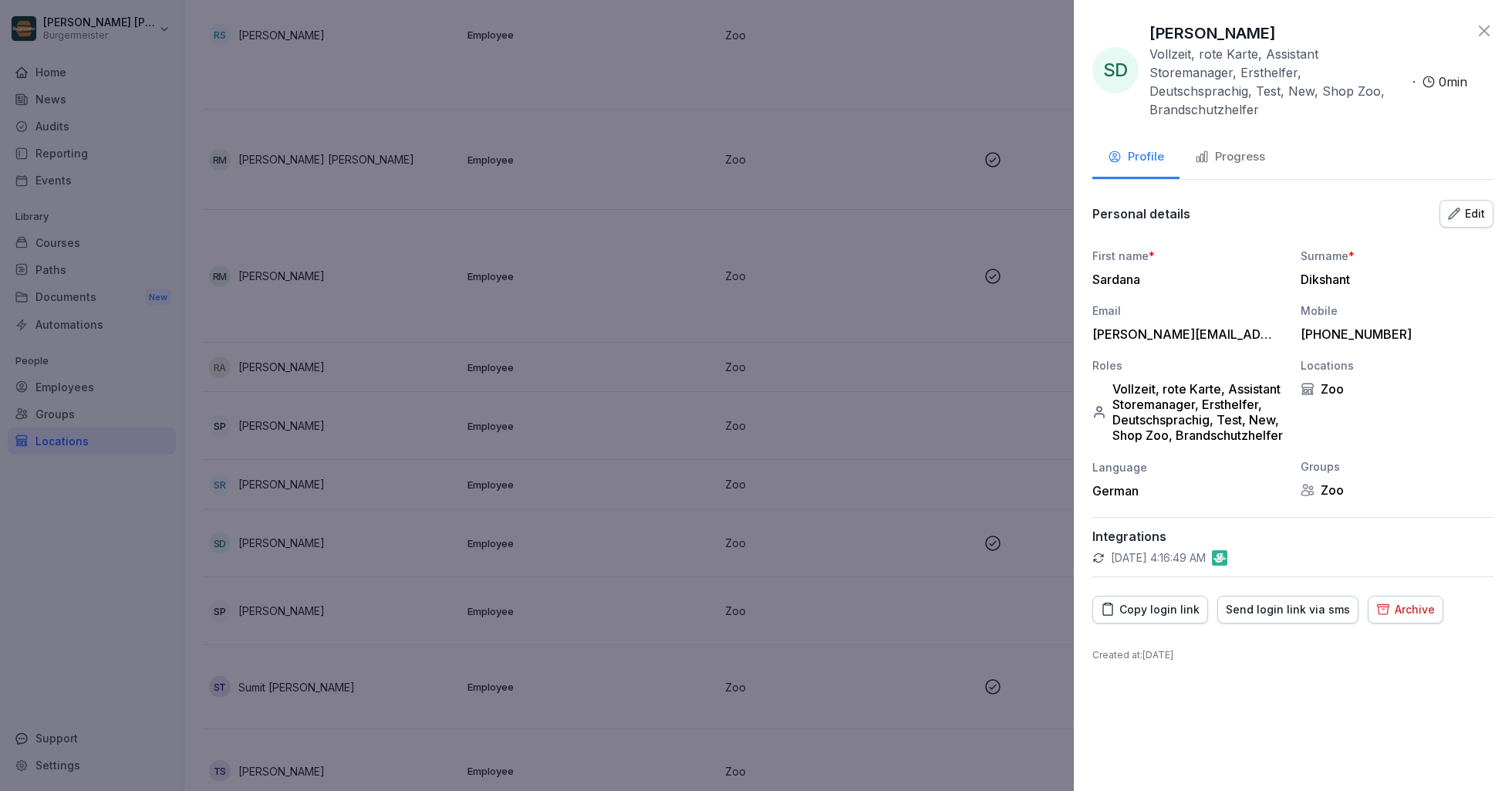
click at [1225, 137] on button "Progress" at bounding box center [1229, 158] width 101 height 41
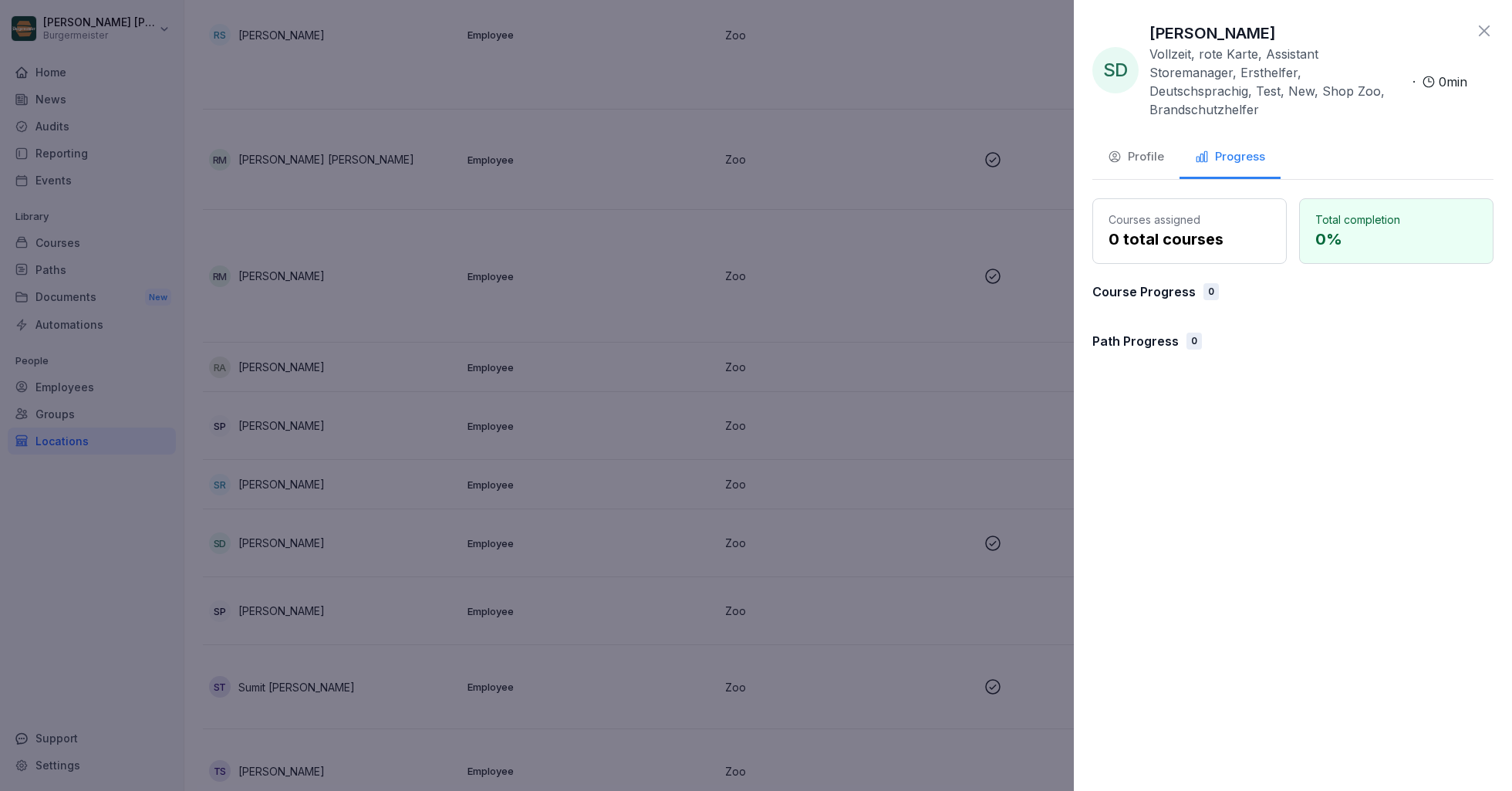
click at [1155, 148] on div "Profile" at bounding box center [1135, 157] width 57 height 18
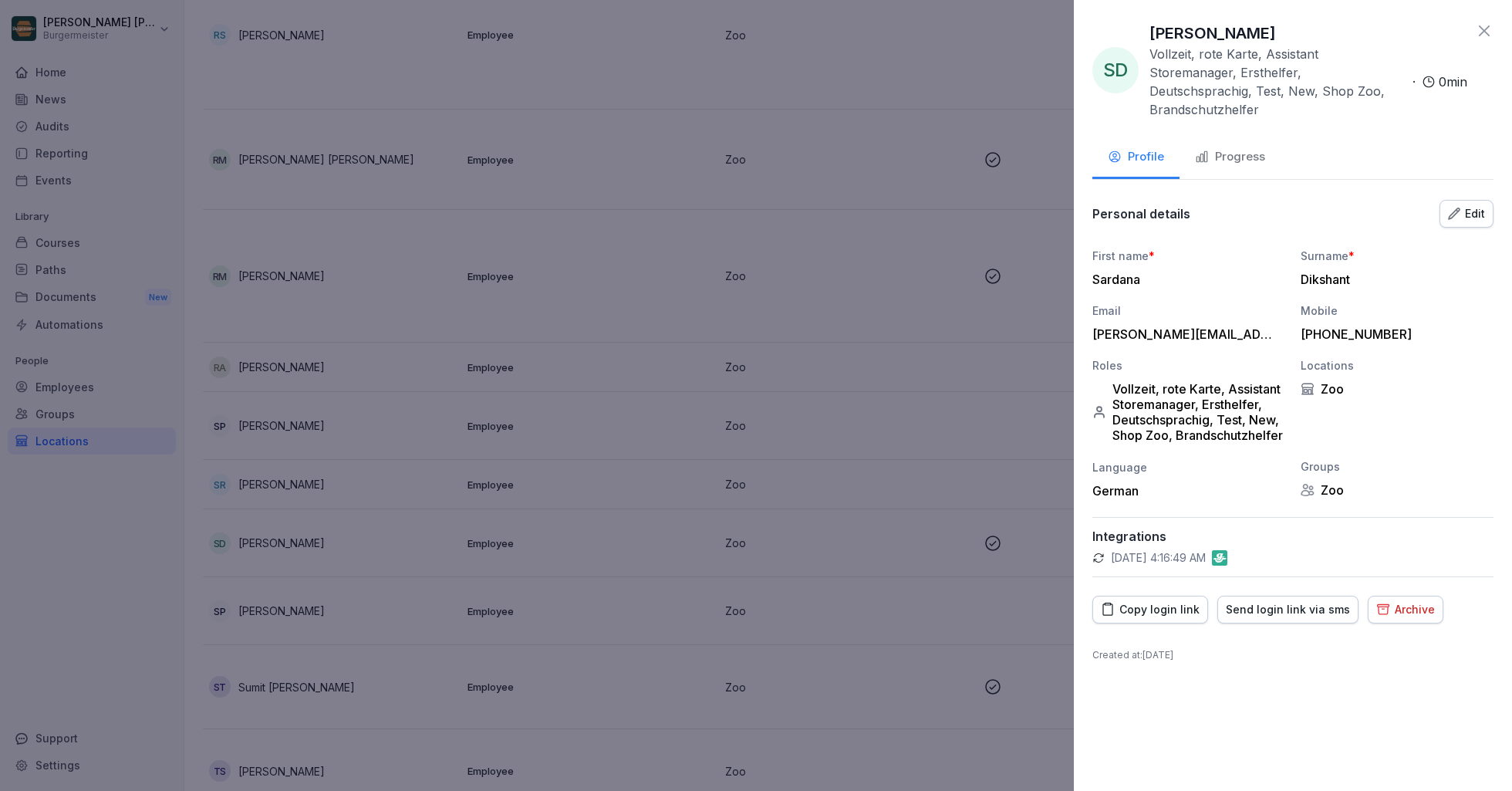
click at [1472, 206] on div "Edit" at bounding box center [1467, 213] width 37 height 17
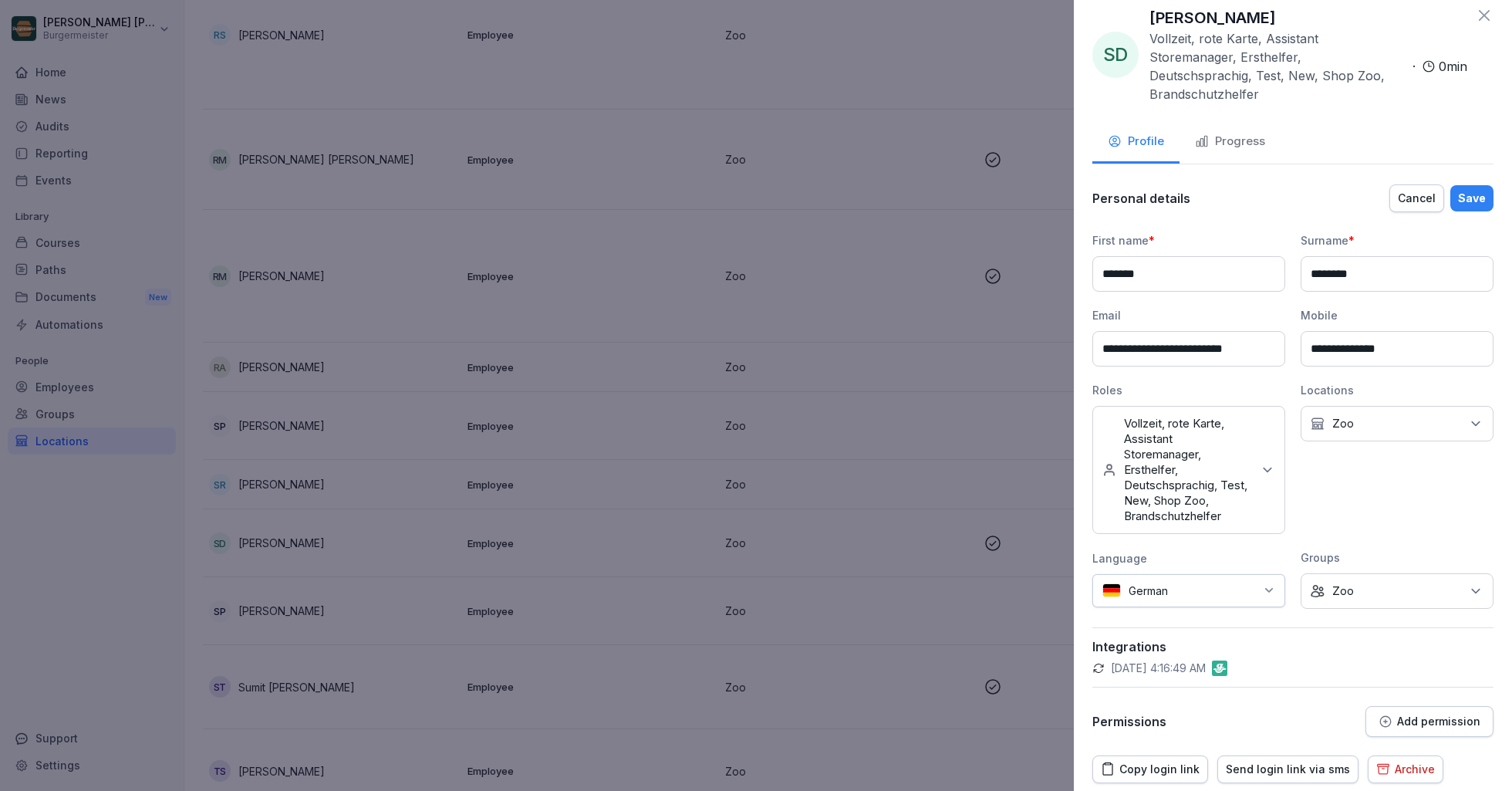
scroll to position [18, 0]
click at [1486, 14] on icon at bounding box center [1484, 13] width 11 height 11
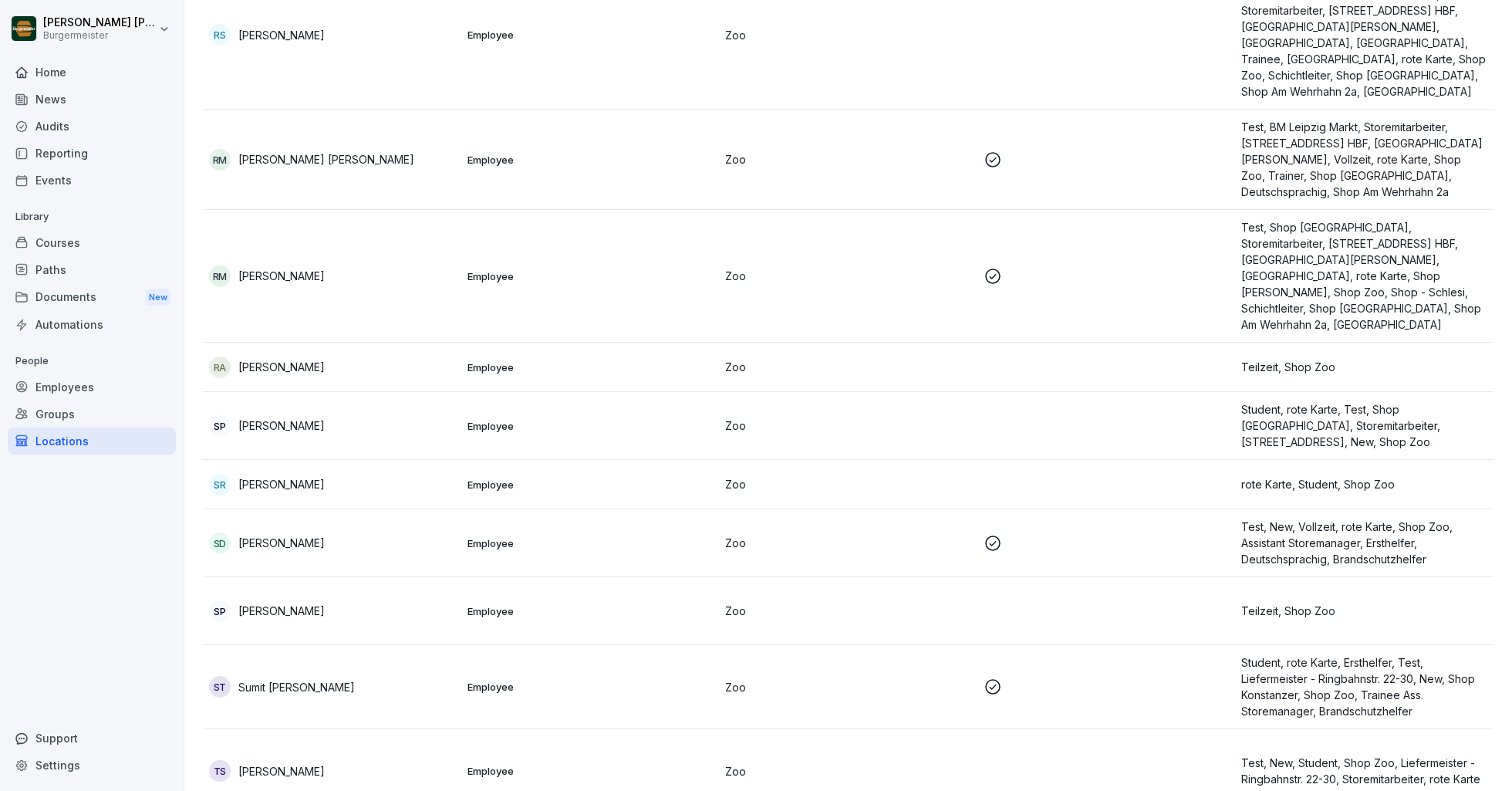
click at [345, 533] on div "SD Sardana Dikshant" at bounding box center [332, 543] width 246 height 22
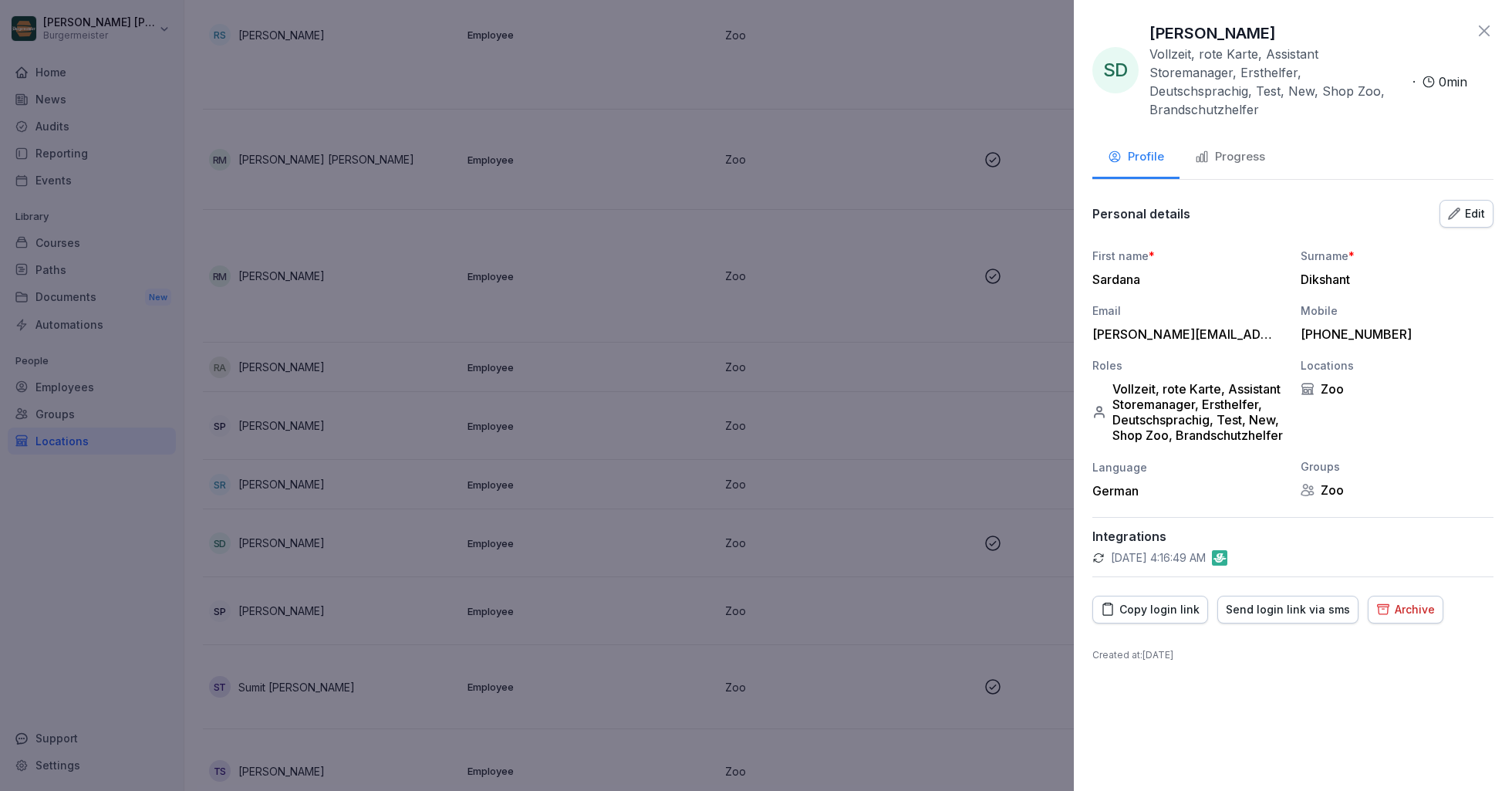
click at [1217, 148] on div "Progress" at bounding box center [1230, 157] width 70 height 18
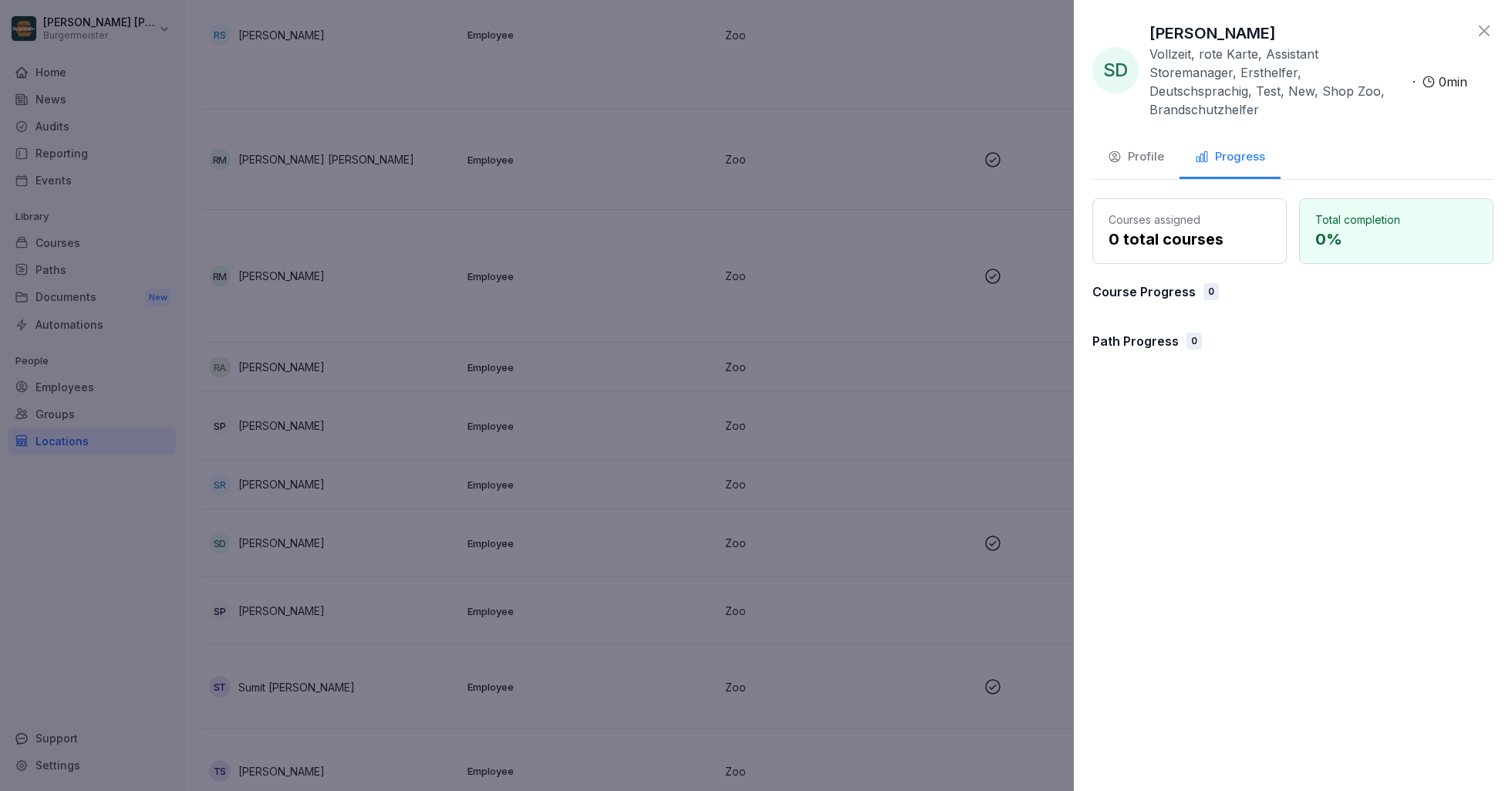
click at [1127, 148] on div "Profile" at bounding box center [1135, 157] width 57 height 18
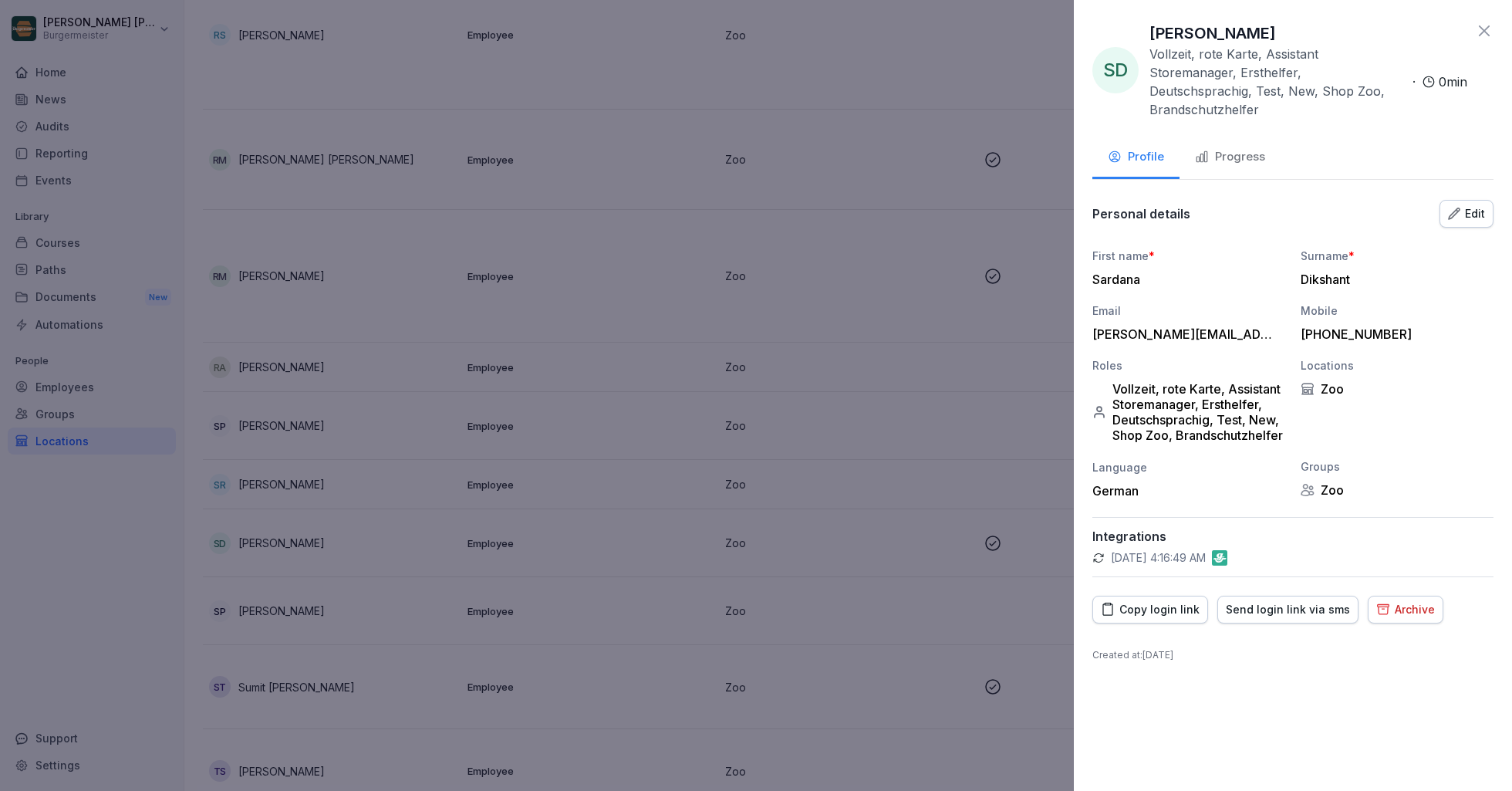
click at [1487, 33] on icon at bounding box center [1484, 31] width 11 height 11
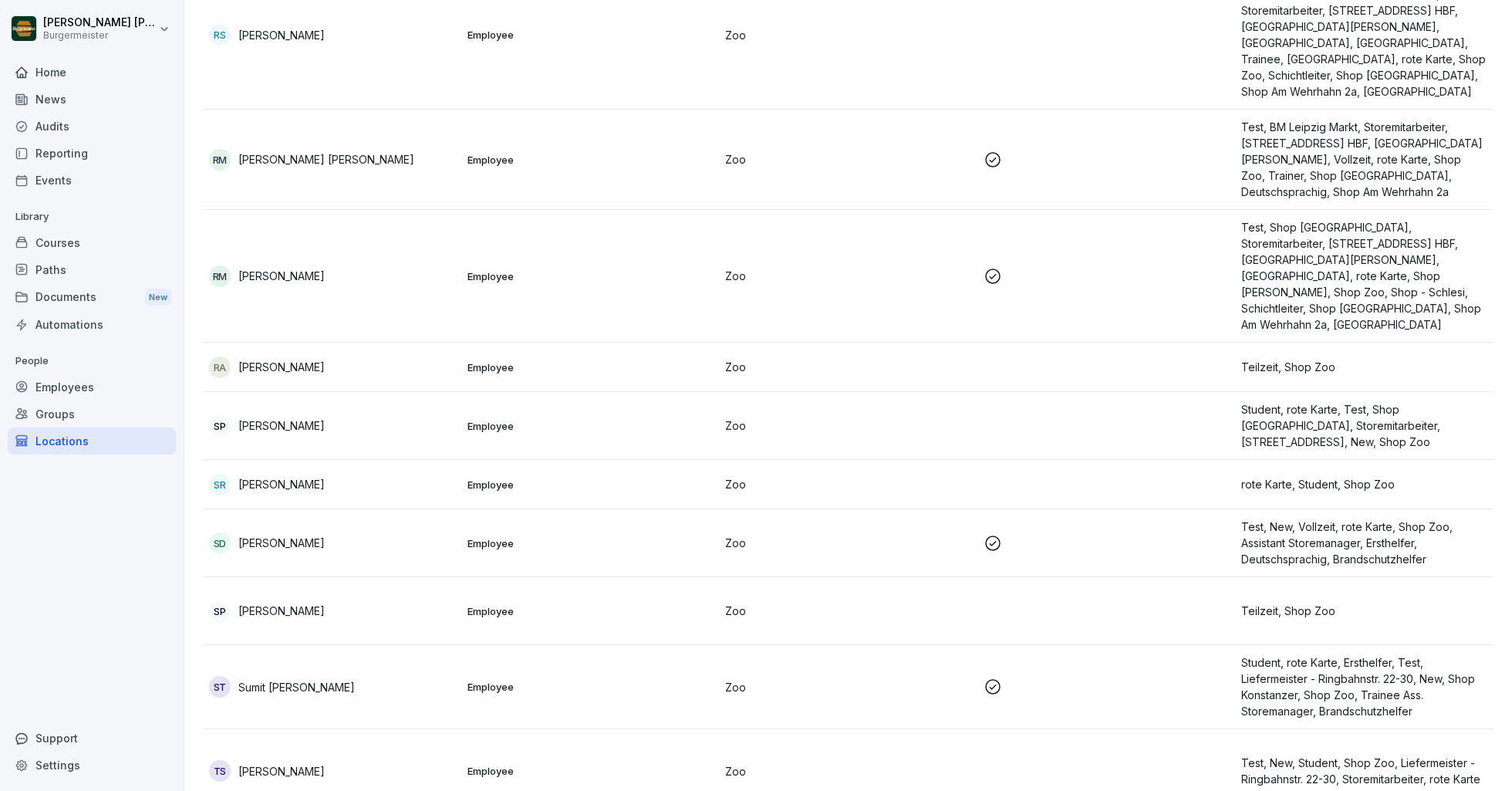
click at [53, 767] on div "Settings" at bounding box center [92, 766] width 168 height 27
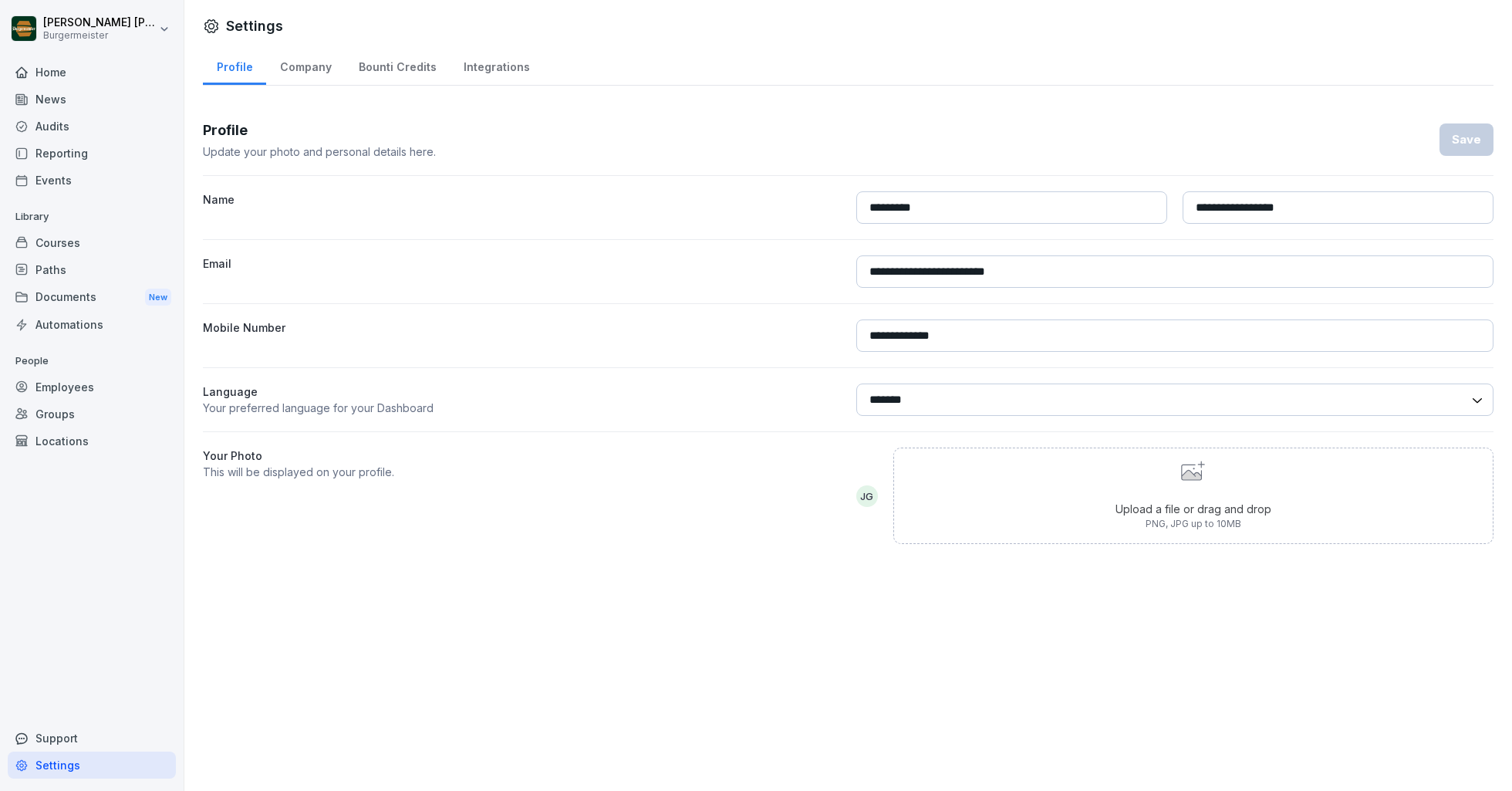
click at [298, 64] on div "Company" at bounding box center [305, 65] width 79 height 39
select select "**"
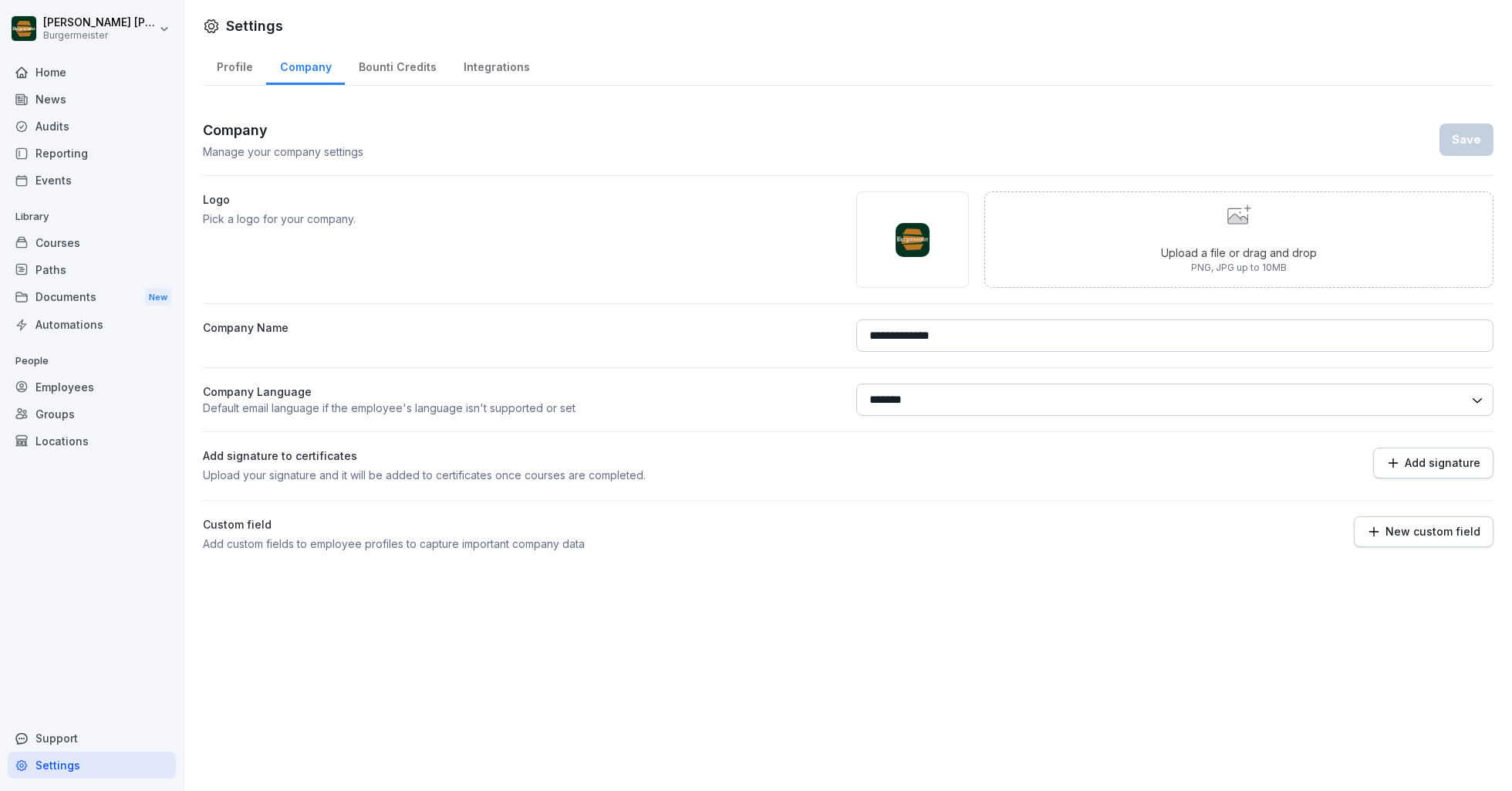
click at [408, 71] on div "Bounti Credits" at bounding box center [397, 65] width 105 height 39
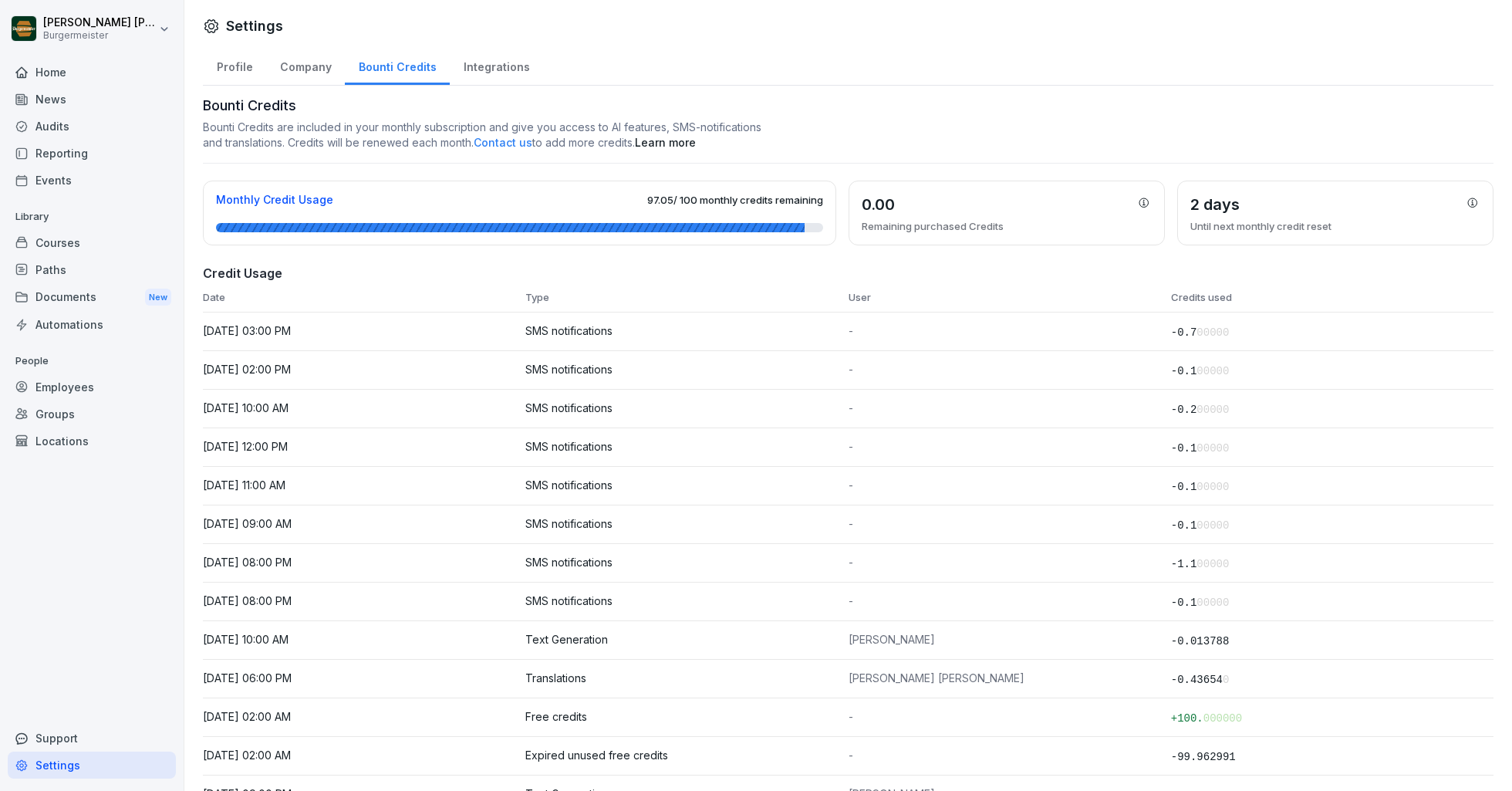
click at [502, 71] on div "Integrations" at bounding box center [496, 65] width 93 height 39
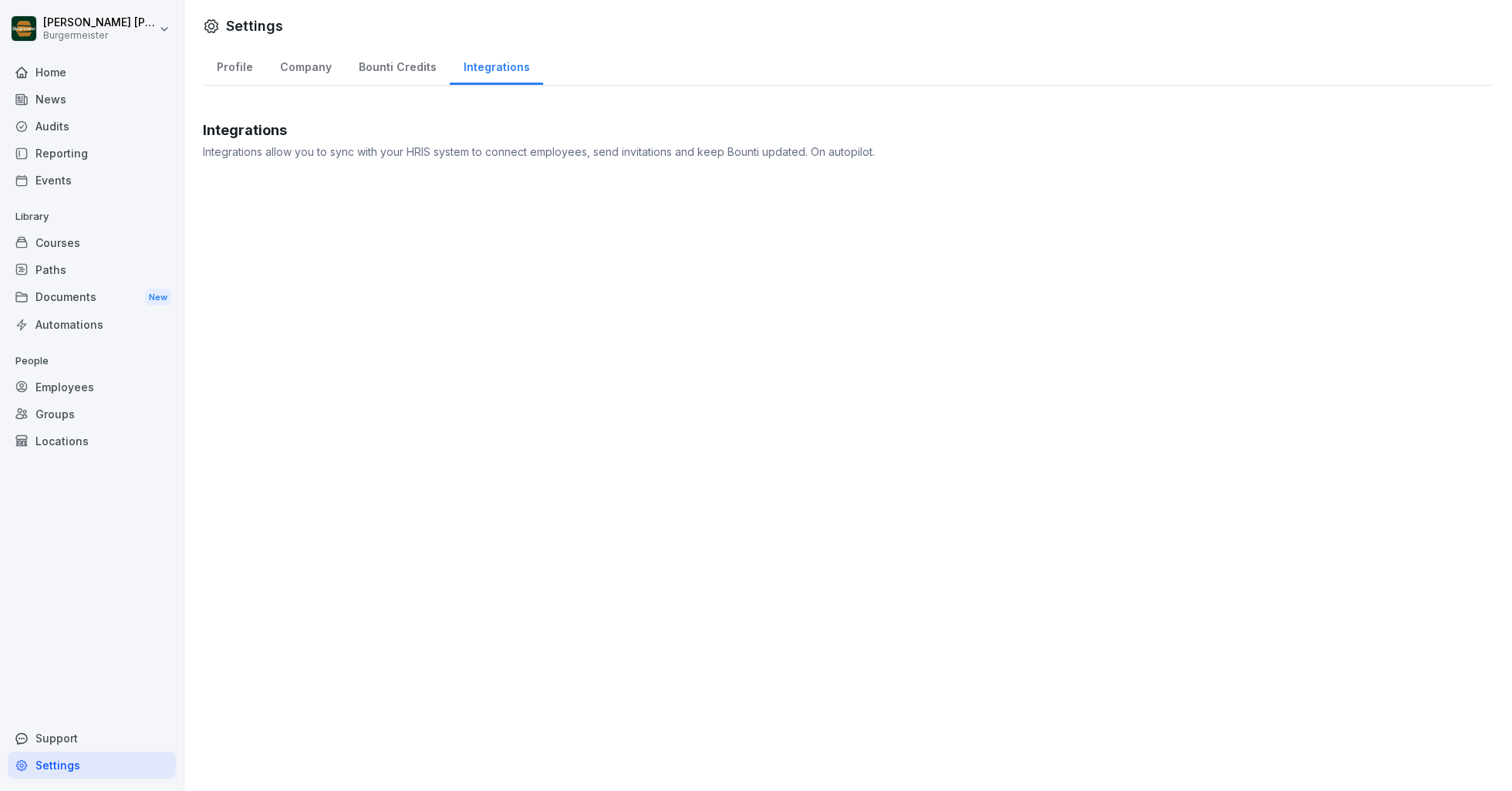
click at [408, 69] on div "Bounti Credits" at bounding box center [397, 65] width 105 height 39
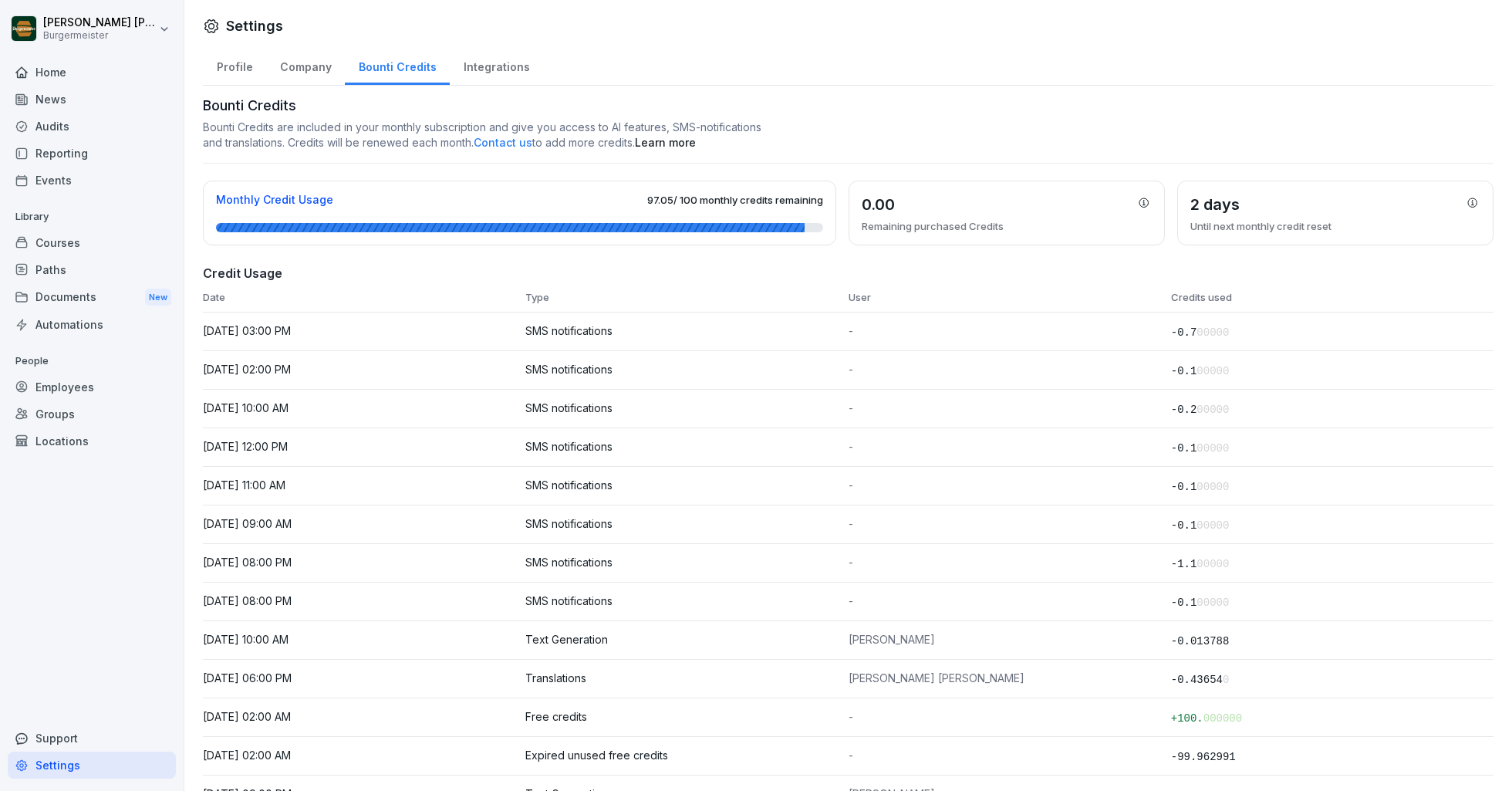
click at [304, 57] on div "Company" at bounding box center [305, 65] width 79 height 39
select select "**"
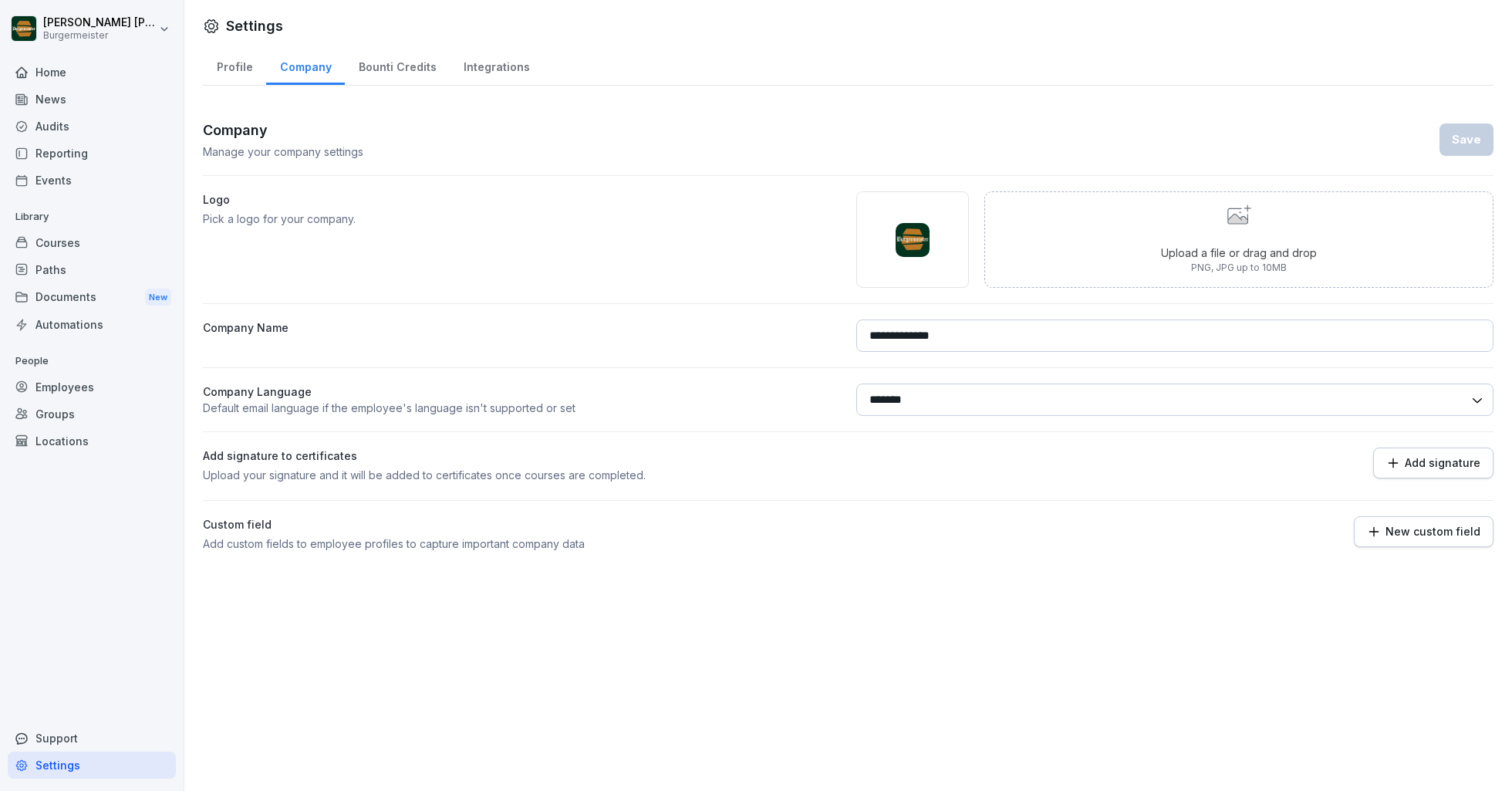
click at [205, 76] on div "Profile" at bounding box center [234, 65] width 63 height 39
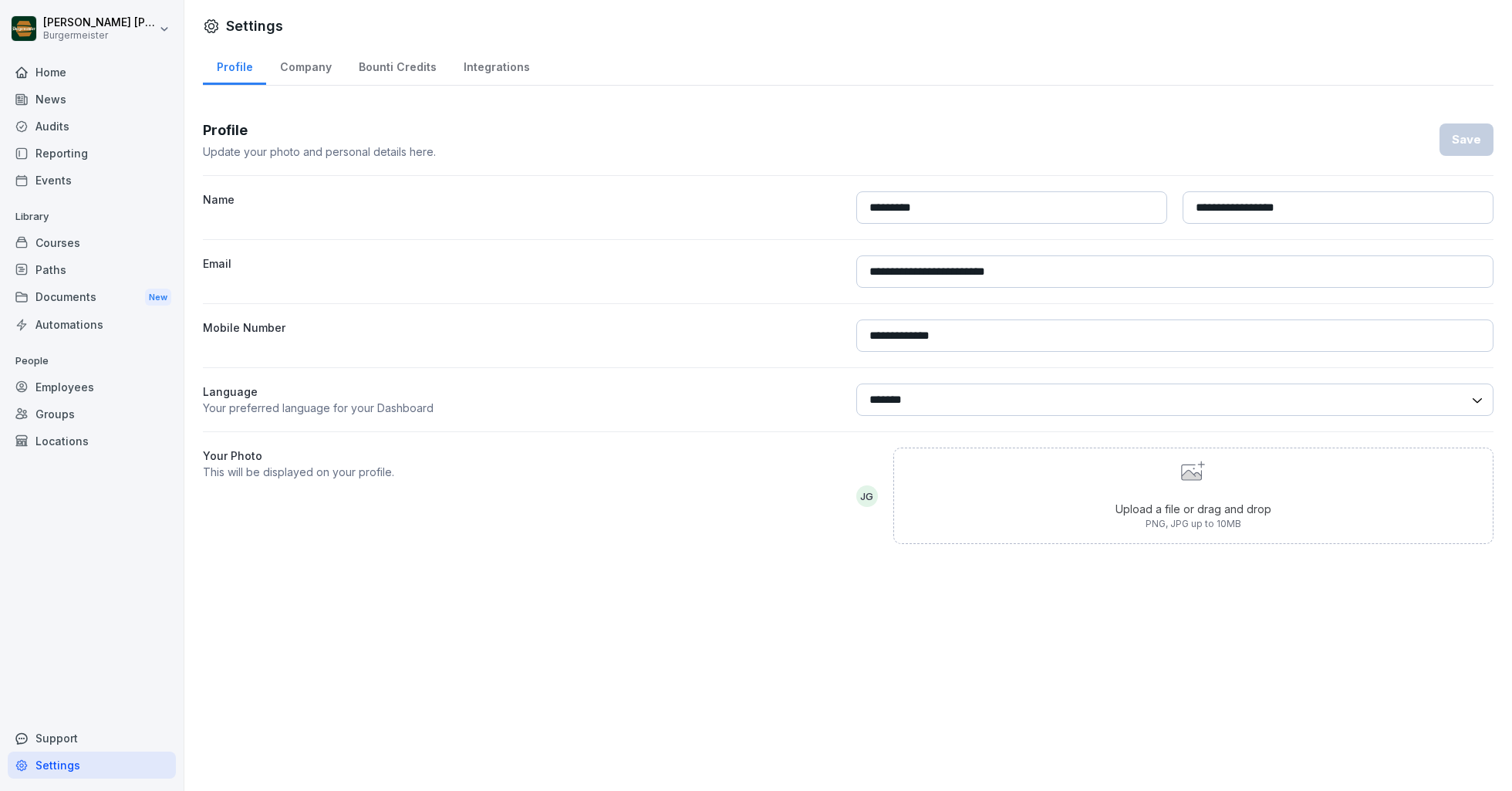
click at [88, 6] on div "[PERSON_NAME] [PERSON_NAME] Home News Audits Reporting Events Library Courses P…" at bounding box center [92, 395] width 185 height 791
click at [88, 33] on html "**********" at bounding box center [756, 395] width 1512 height 791
click at [106, 69] on div "Settings" at bounding box center [100, 69] width 153 height 29
click at [311, 76] on div "Company" at bounding box center [305, 65] width 79 height 39
select select "**"
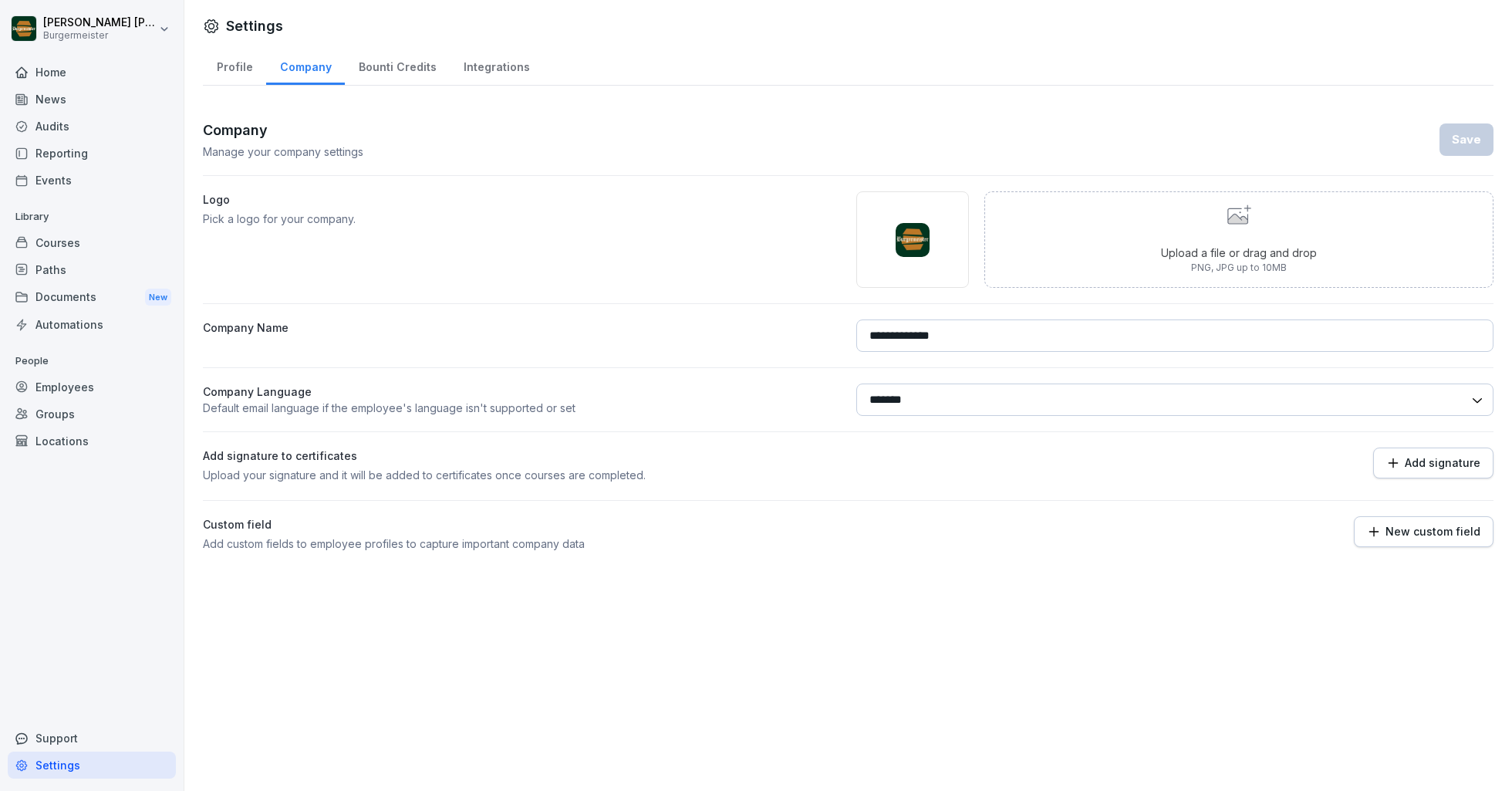
click at [391, 75] on div "Bounti Credits" at bounding box center [397, 65] width 105 height 39
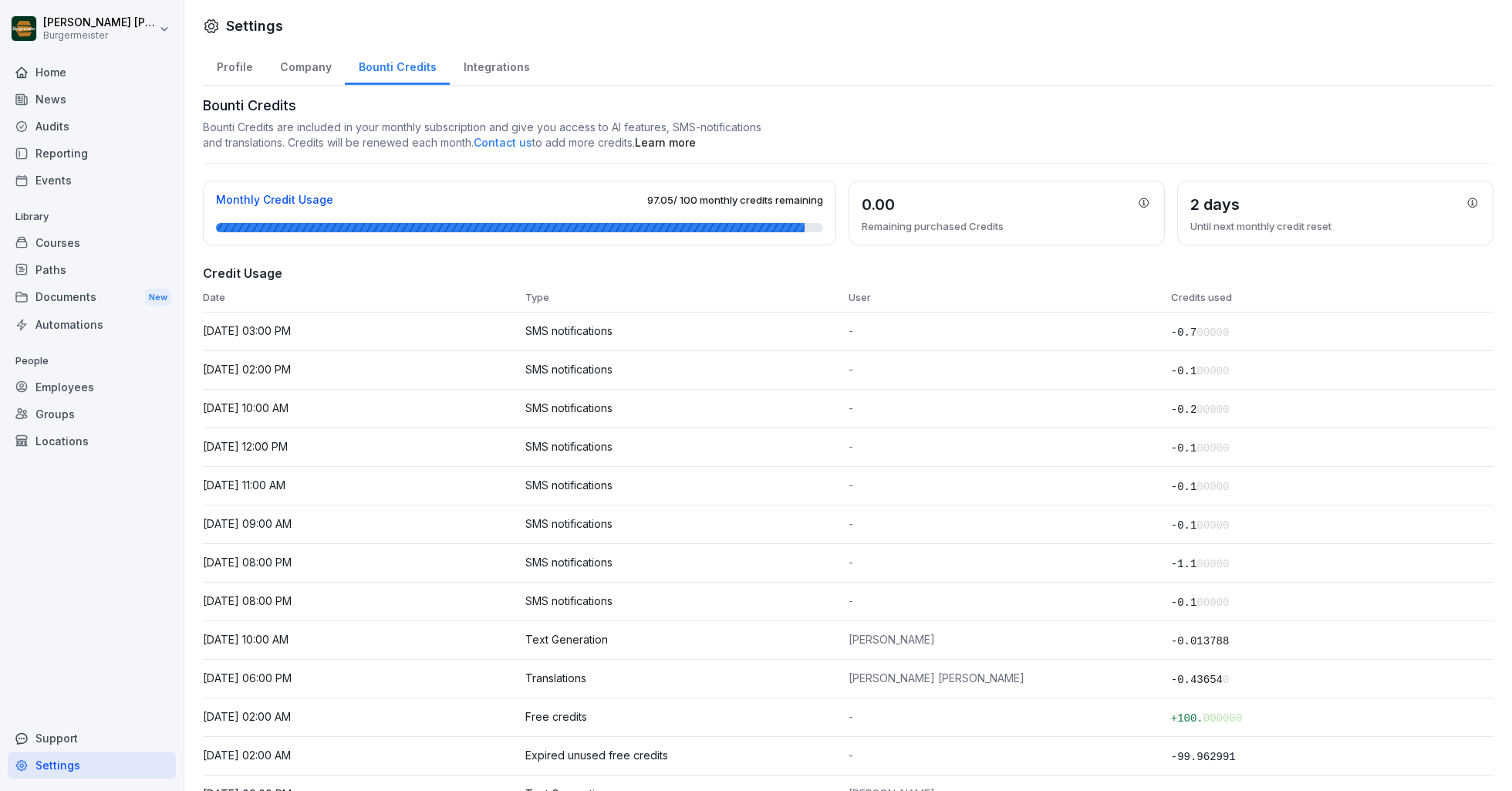
click at [491, 74] on div "Integrations" at bounding box center [496, 65] width 93 height 39
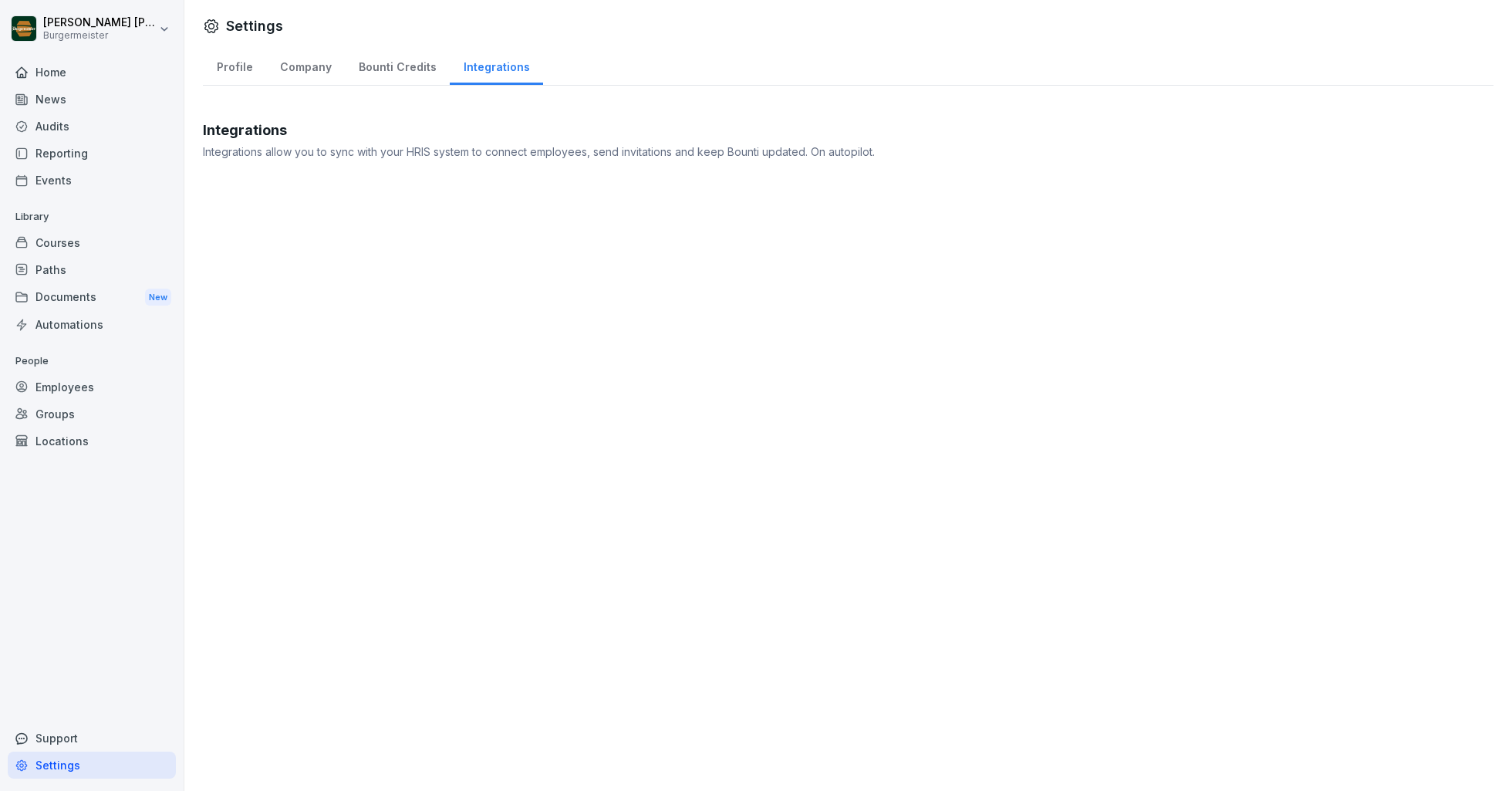
click at [244, 61] on div "Profile" at bounding box center [234, 65] width 63 height 39
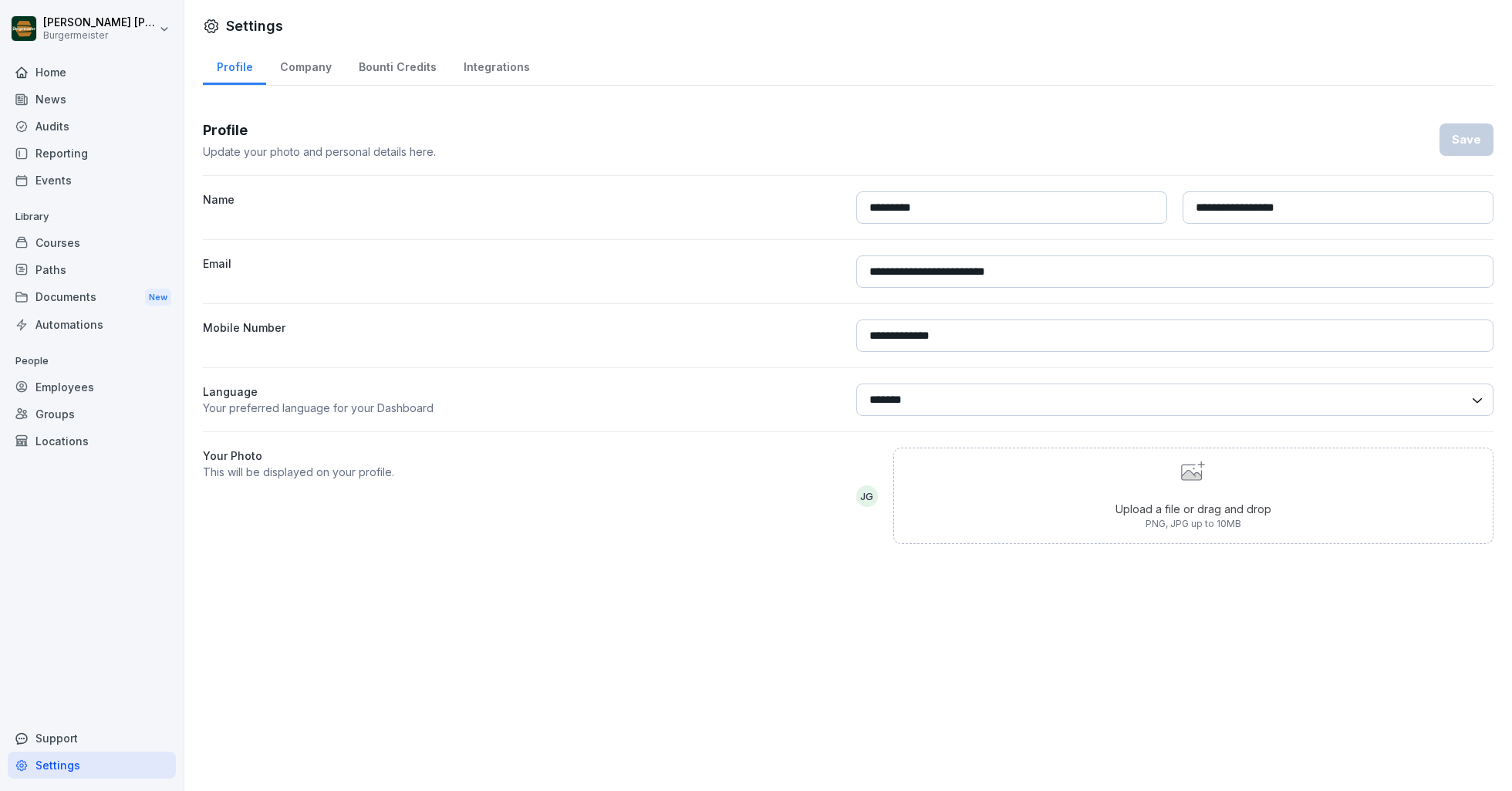
click at [361, 31] on div "Settings" at bounding box center [848, 25] width 1291 height 21
click at [66, 70] on div "Home" at bounding box center [92, 72] width 168 height 27
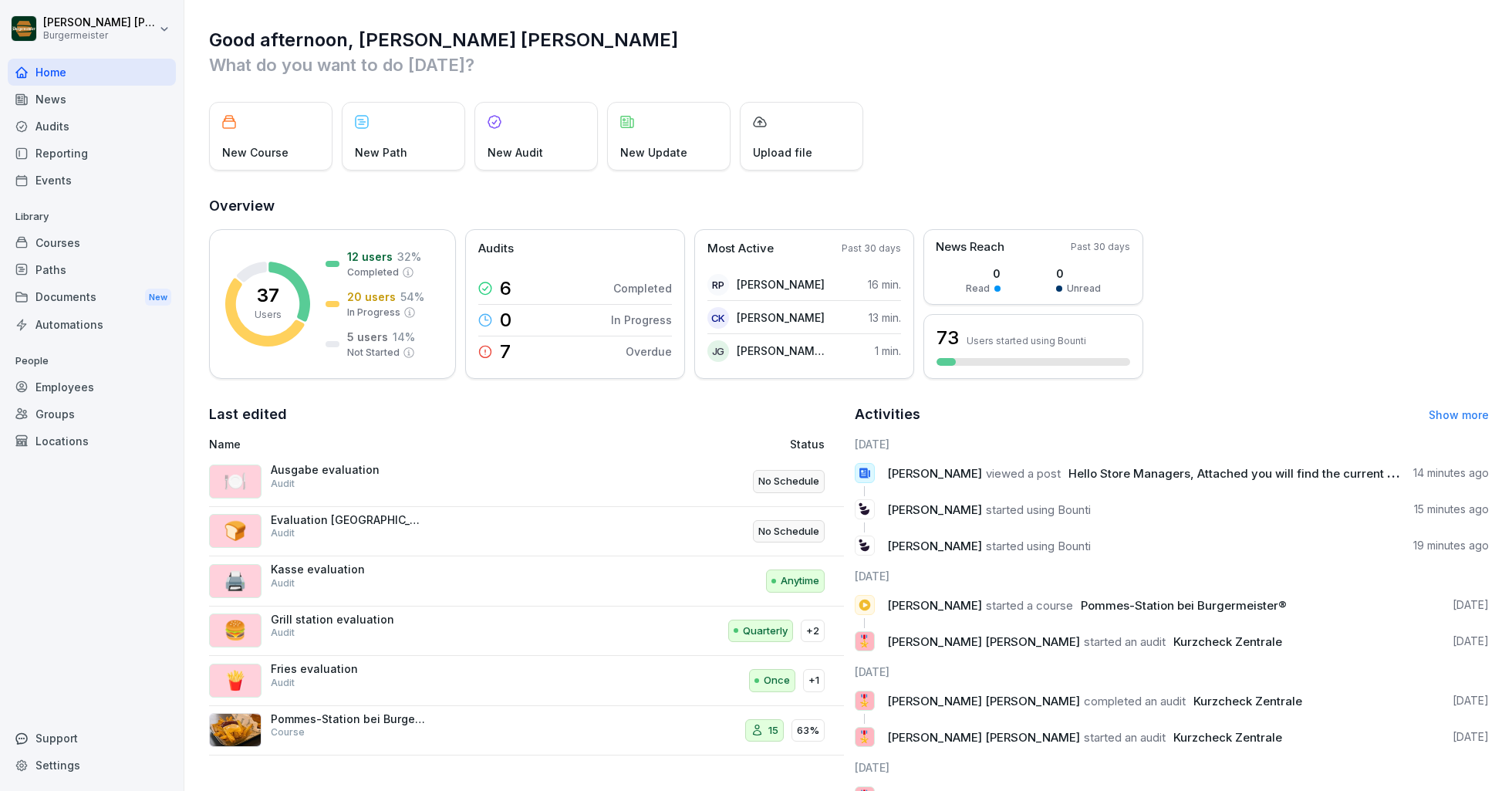
click at [597, 44] on h1 "Good afternoon, [PERSON_NAME] [PERSON_NAME]" at bounding box center [849, 40] width 1280 height 25
click at [54, 443] on div "Locations" at bounding box center [92, 441] width 168 height 27
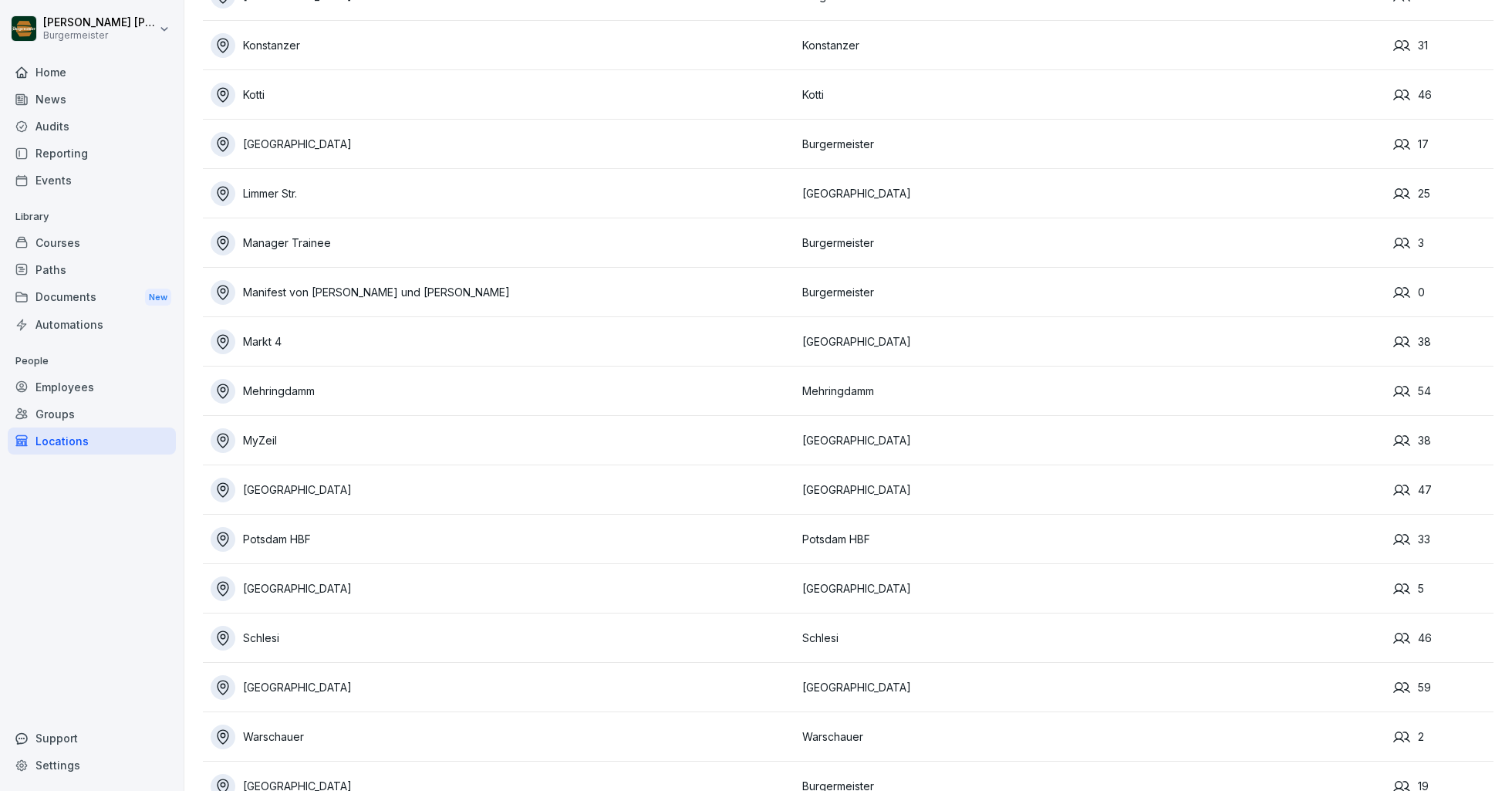
scroll to position [634, 0]
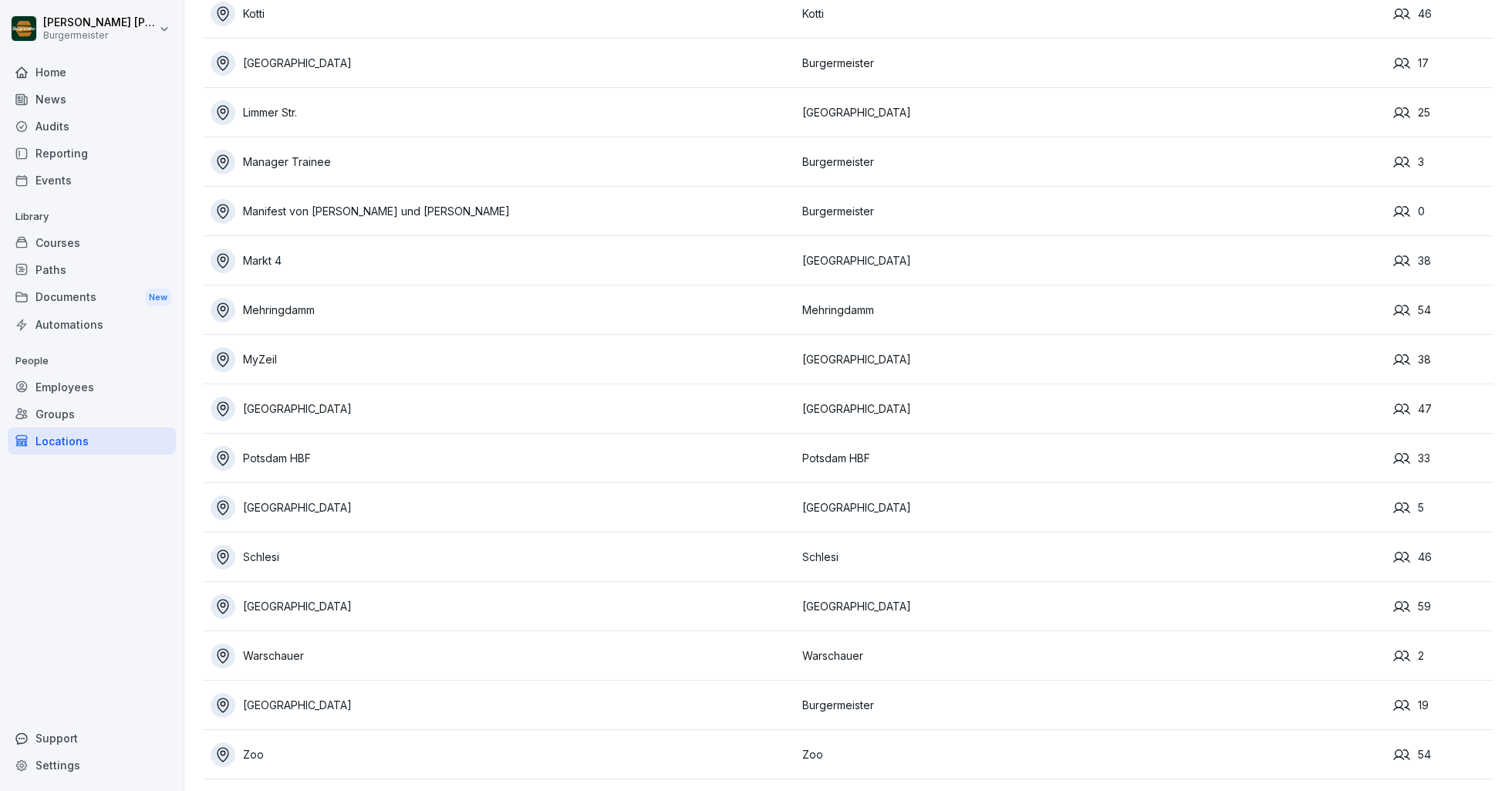
click at [229, 750] on icon at bounding box center [222, 754] width 17 height 17
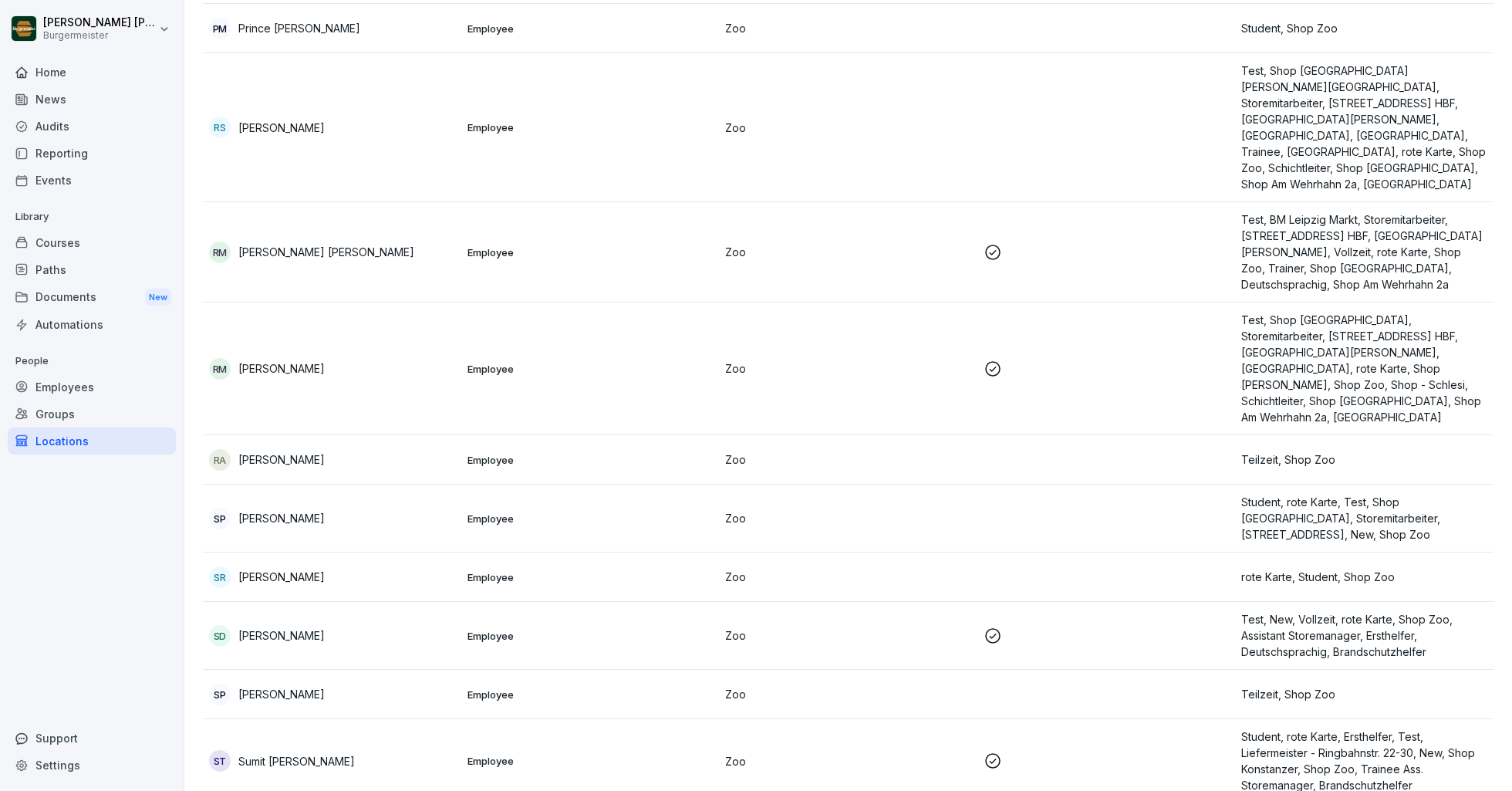
scroll to position [2986, 0]
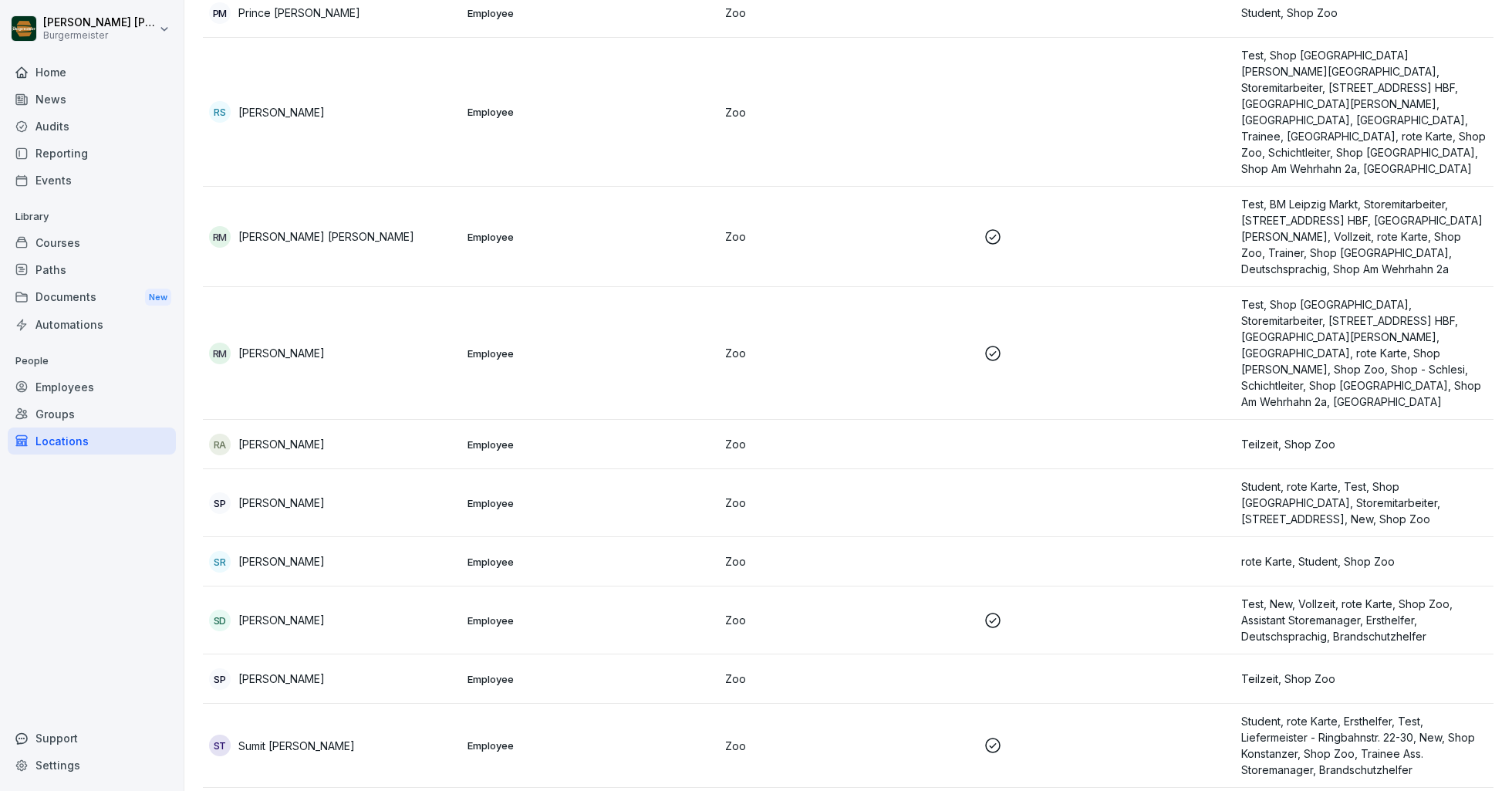
click at [299, 612] on p "[PERSON_NAME]" at bounding box center [281, 620] width 87 height 16
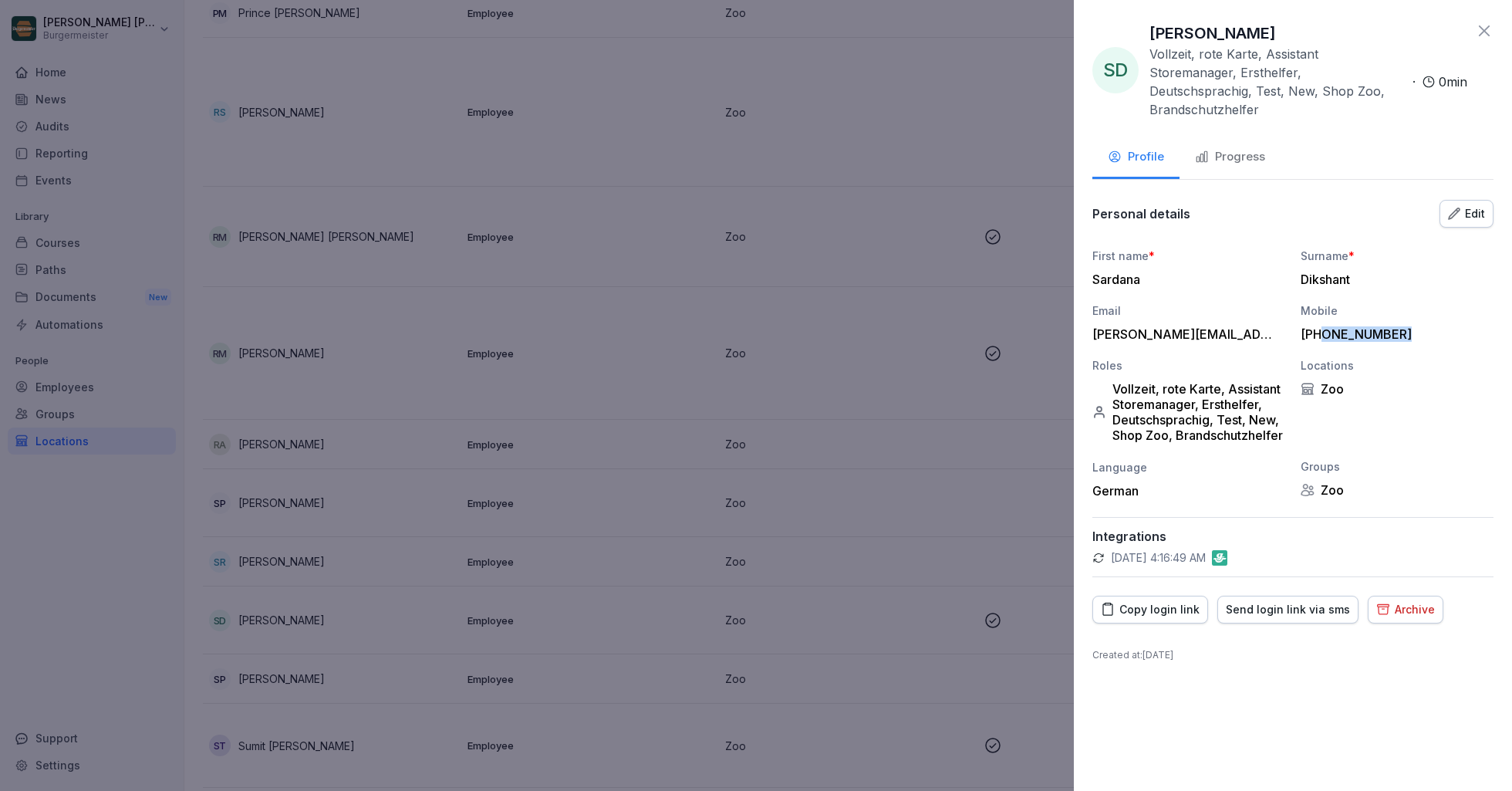
drag, startPoint x: 1326, startPoint y: 314, endPoint x: 1409, endPoint y: 316, distance: 83.0
click at [1409, 327] on div "[PHONE_NUMBER]" at bounding box center [1393, 334] width 186 height 15
click at [1120, 327] on div "[PERSON_NAME][EMAIL_ADDRESS][PERSON_NAME][DOMAIN_NAME]" at bounding box center [1185, 334] width 186 height 15
drag, startPoint x: 1094, startPoint y: 318, endPoint x: 1247, endPoint y: 317, distance: 153.0
click at [1247, 327] on div "[PERSON_NAME][EMAIL_ADDRESS][PERSON_NAME][DOMAIN_NAME]" at bounding box center [1185, 334] width 186 height 15
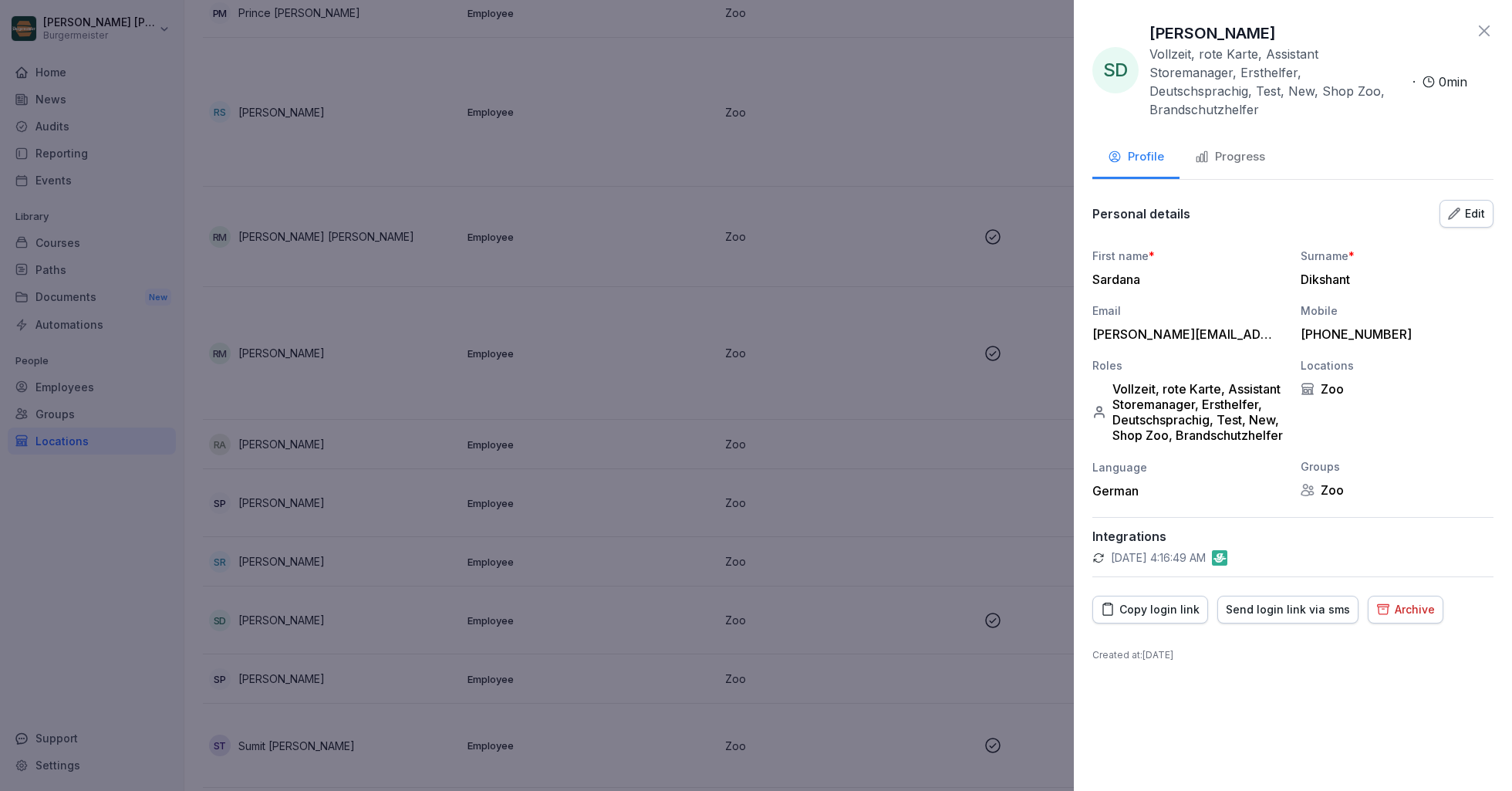
click at [1263, 303] on div "Email" at bounding box center [1189, 311] width 193 height 16
click at [1223, 151] on button "Progress" at bounding box center [1229, 158] width 101 height 41
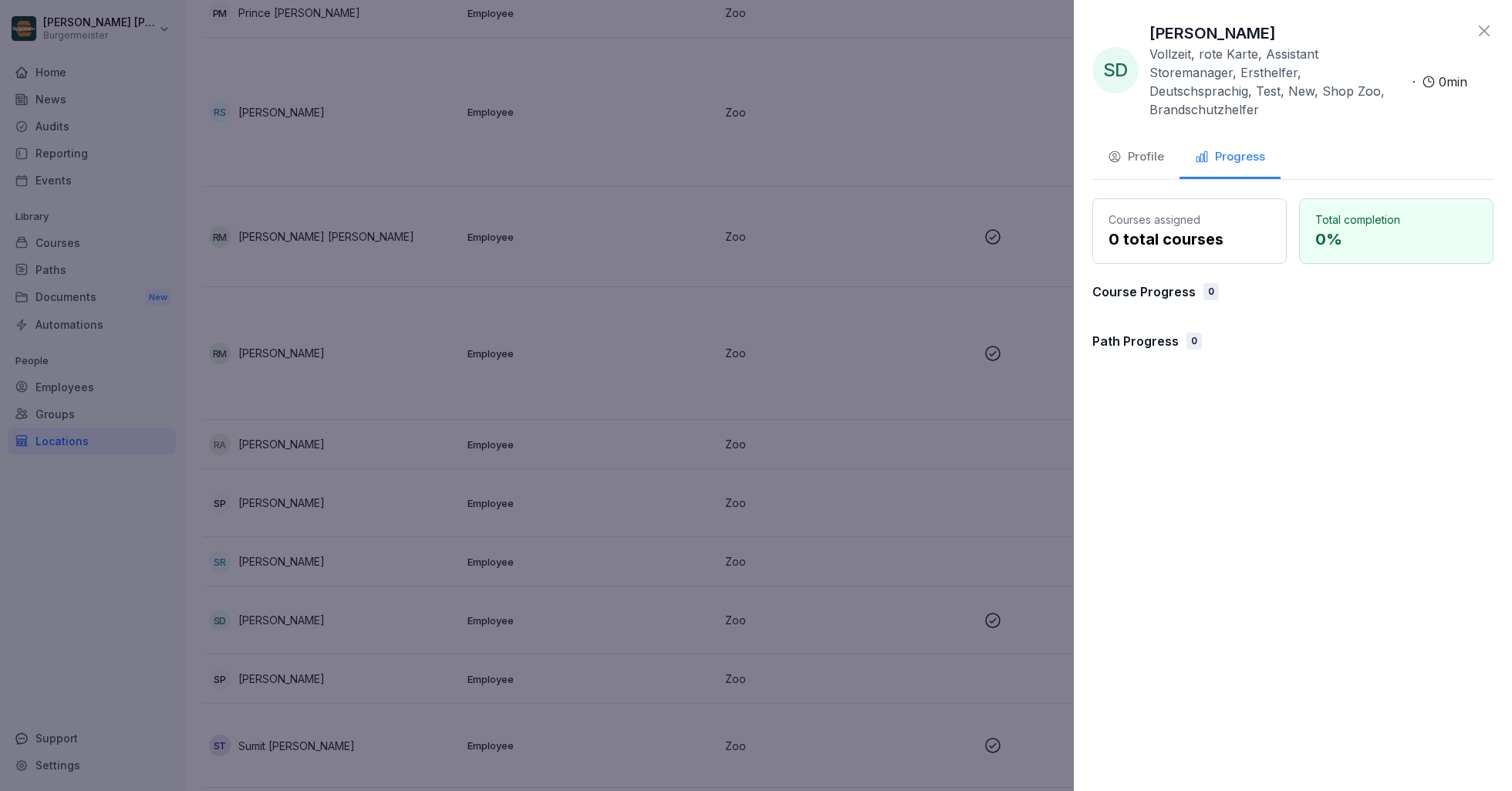
click at [1117, 150] on icon "button" at bounding box center [1114, 156] width 14 height 14
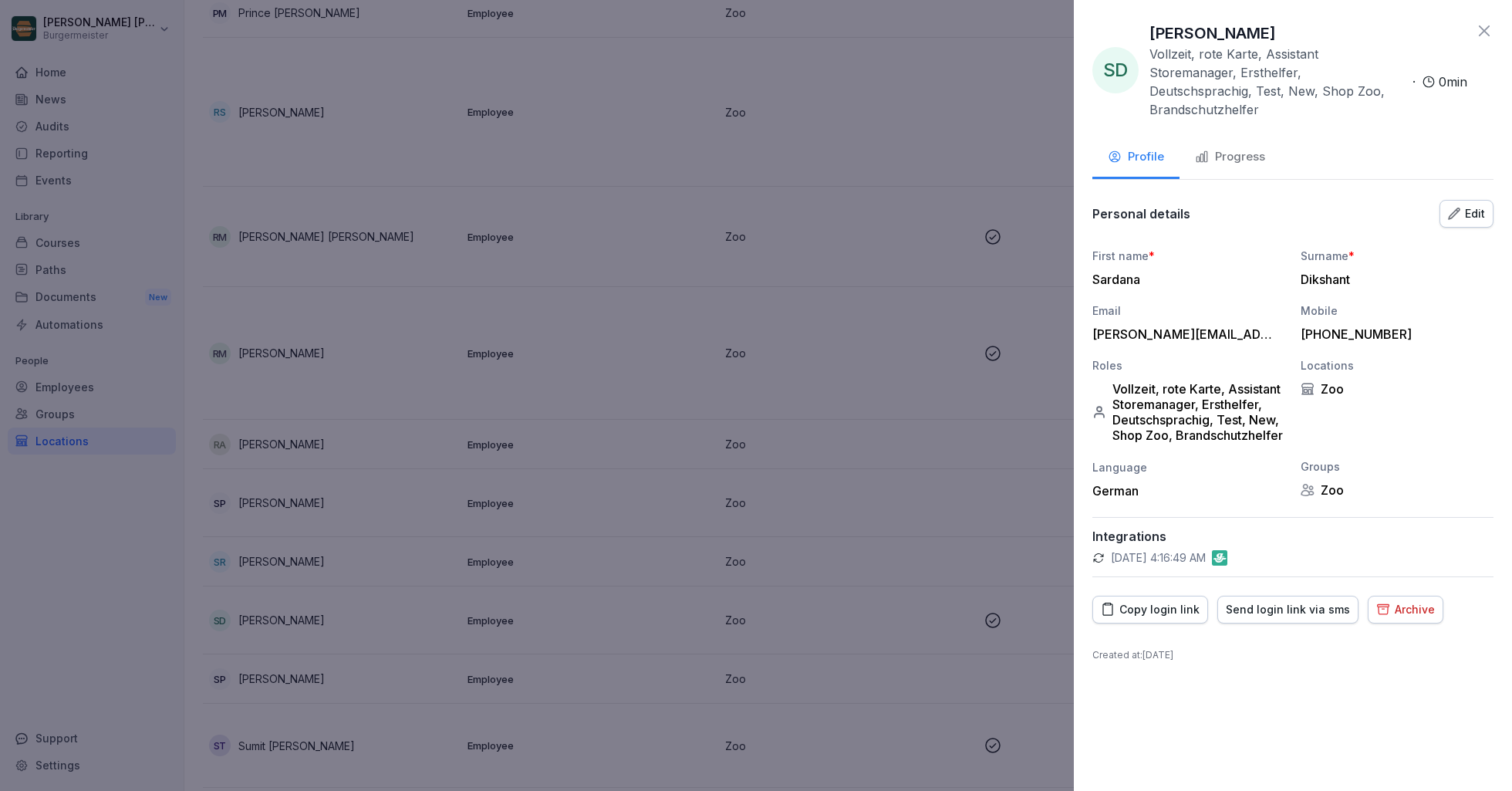
click at [1093, 552] on icon at bounding box center [1099, 558] width 13 height 13
click at [1151, 601] on div "Copy login link" at bounding box center [1151, 609] width 99 height 17
click at [1379, 601] on div "Archive" at bounding box center [1405, 609] width 59 height 17
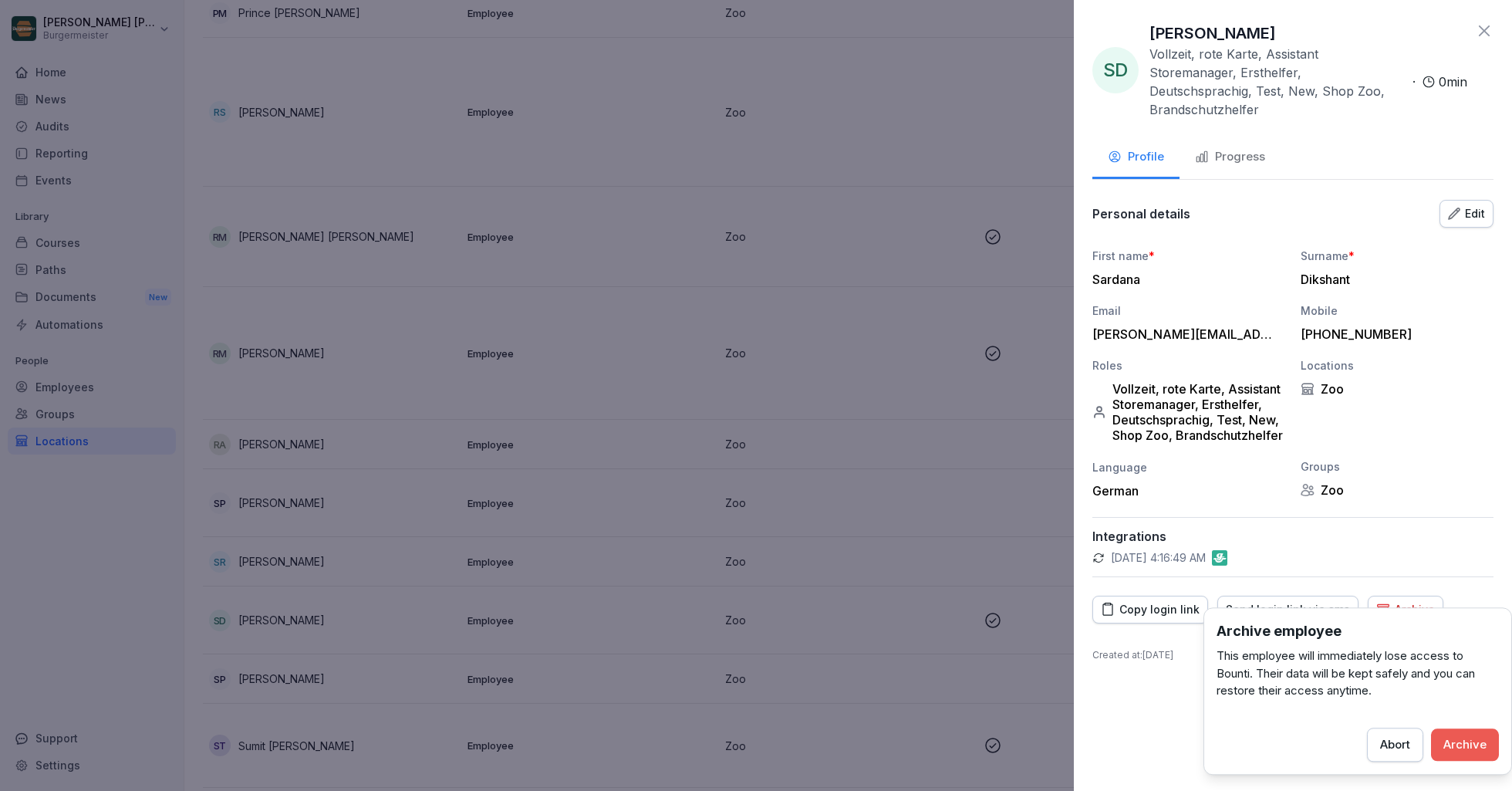
click at [1181, 707] on div "SD [PERSON_NAME] Vollzeit, rote Karte, Assistant Storemanager, Ersthelfer, Deut…" at bounding box center [1293, 395] width 438 height 791
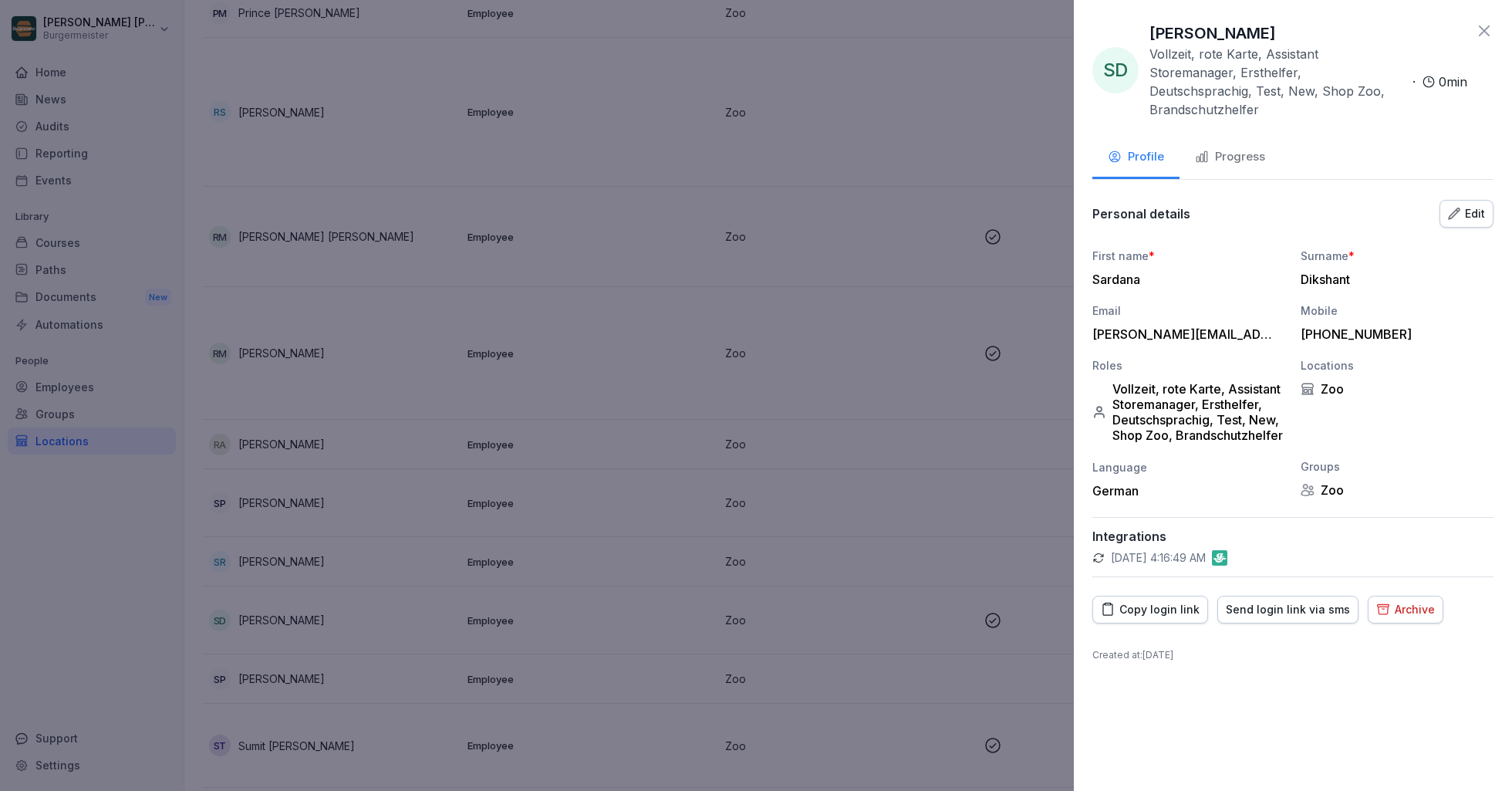
click at [1227, 148] on div "Progress" at bounding box center [1230, 157] width 70 height 18
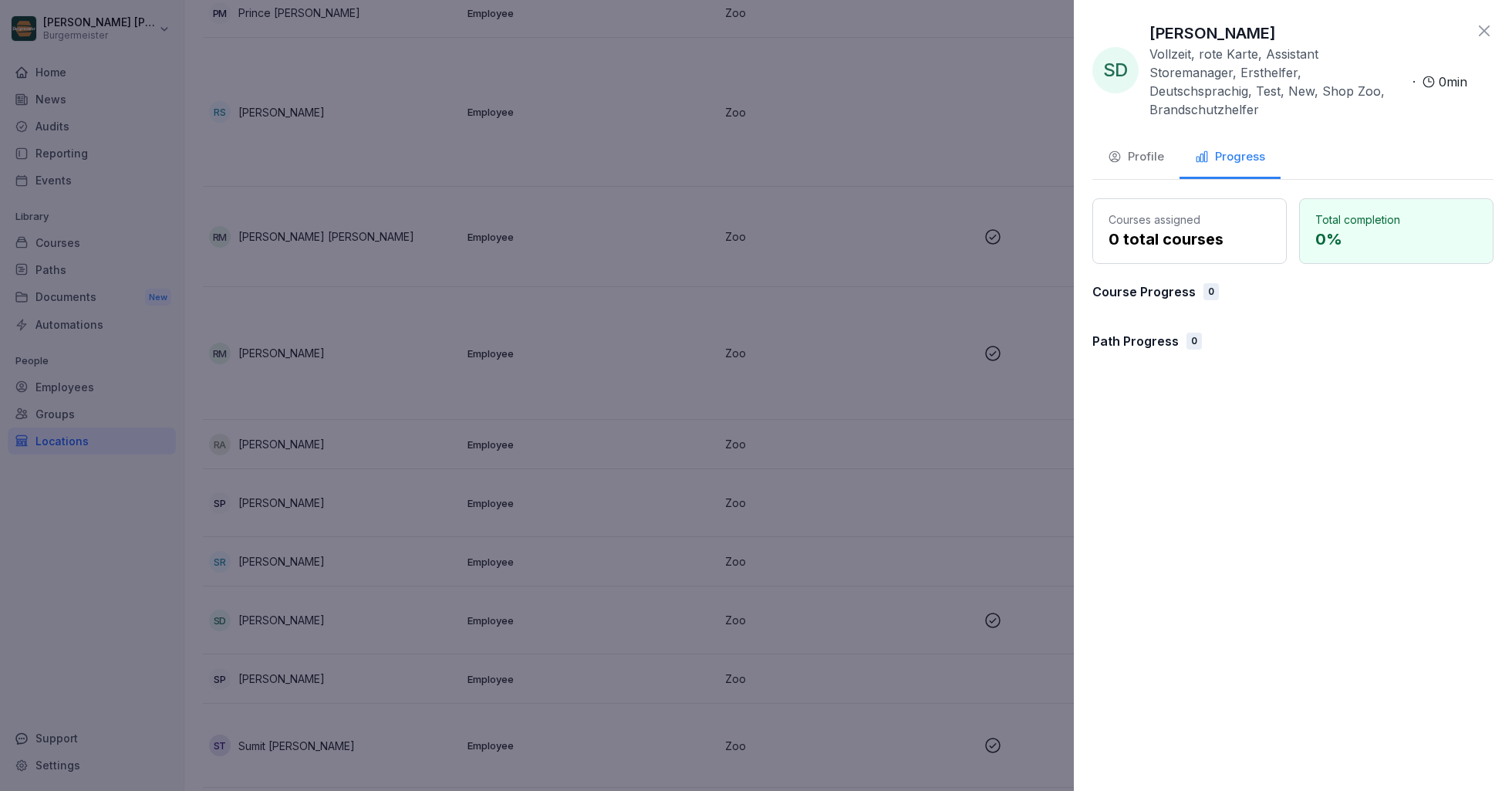
click at [1127, 148] on div "Profile" at bounding box center [1135, 157] width 57 height 18
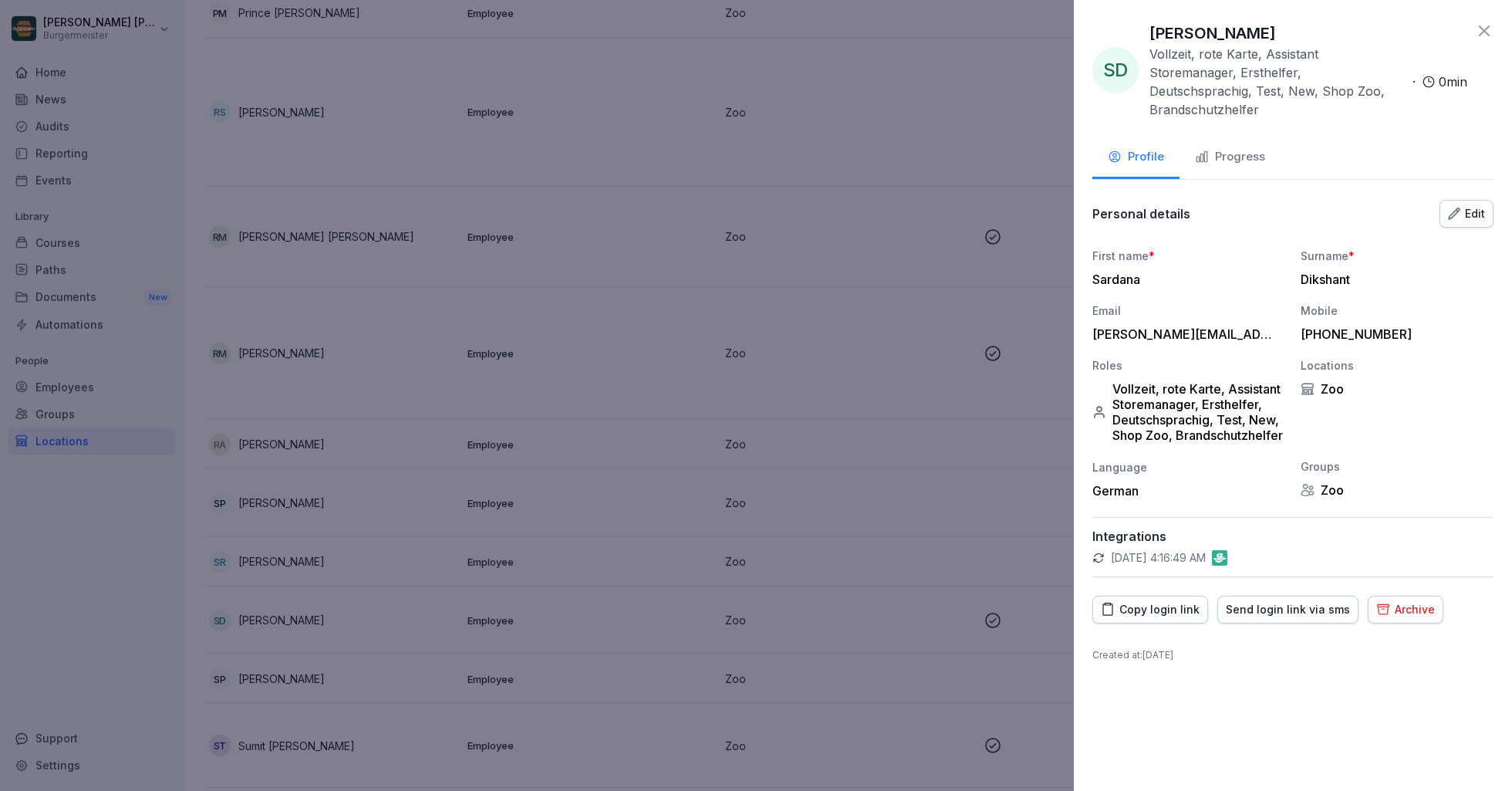
click at [1486, 28] on icon at bounding box center [1484, 31] width 11 height 11
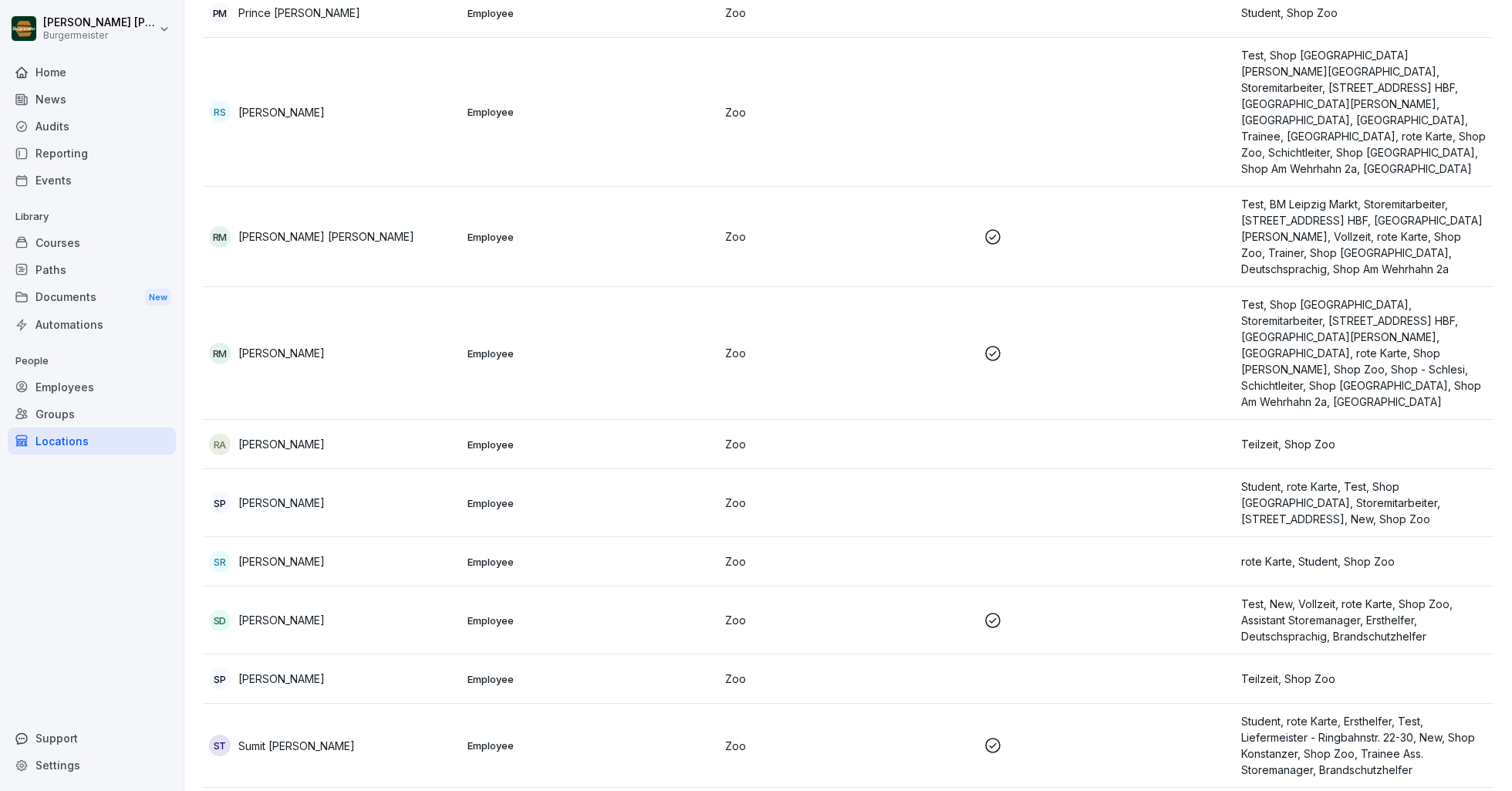
click at [34, 764] on div "Settings" at bounding box center [92, 766] width 168 height 27
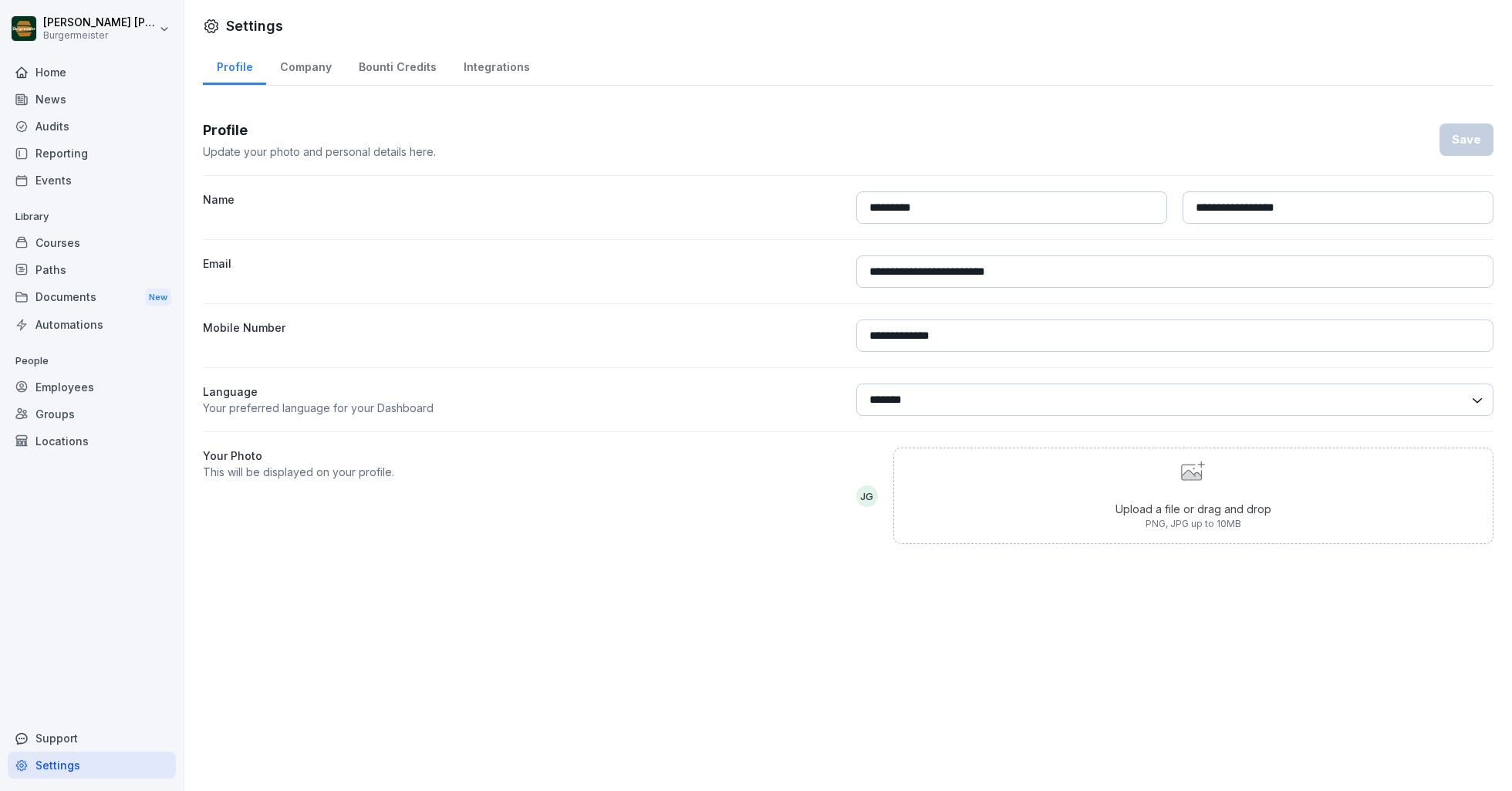
click at [318, 62] on div "Company" at bounding box center [305, 65] width 79 height 39
select select "**"
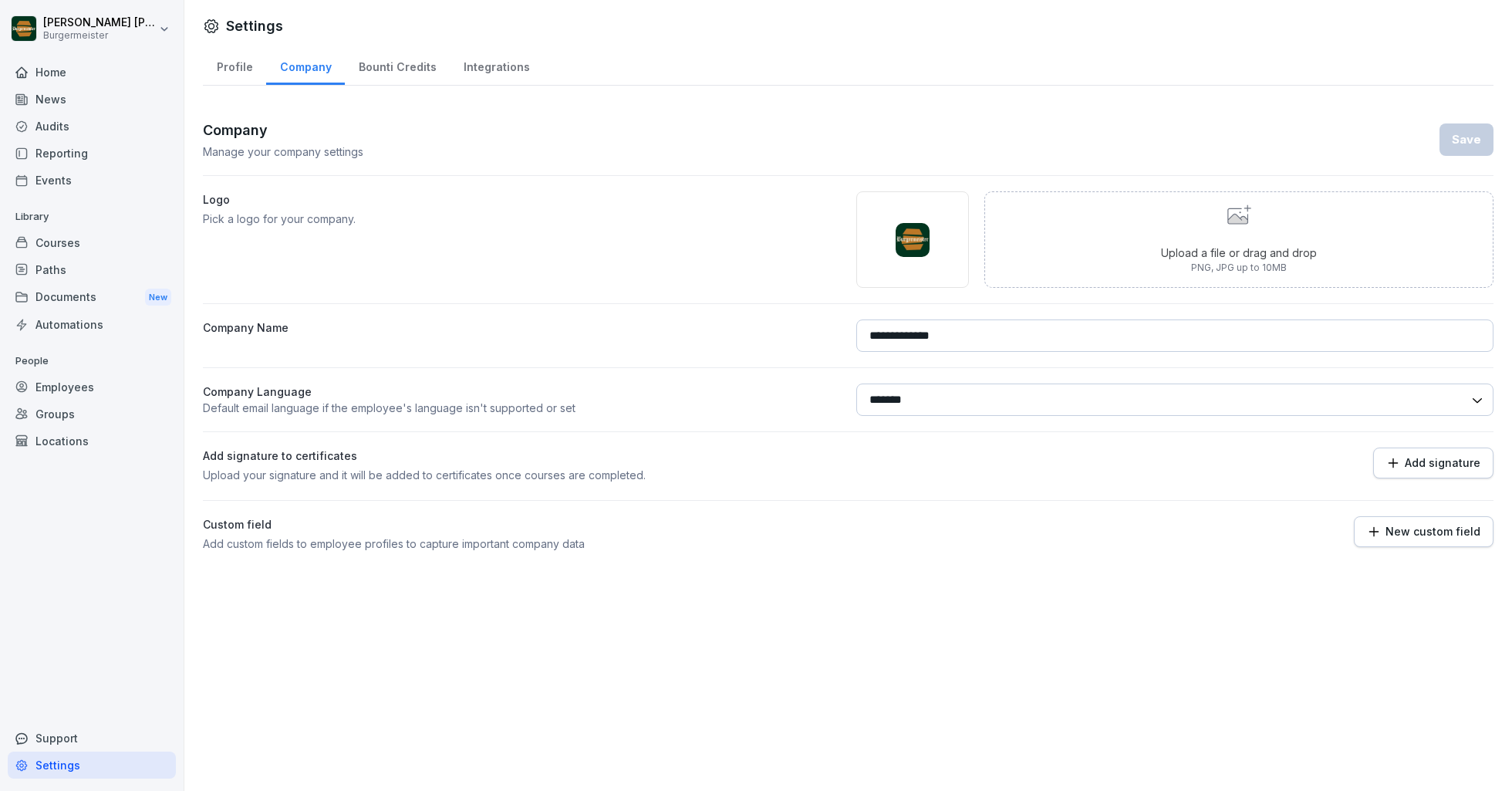
click at [365, 66] on div "Bounti Credits" at bounding box center [397, 65] width 105 height 39
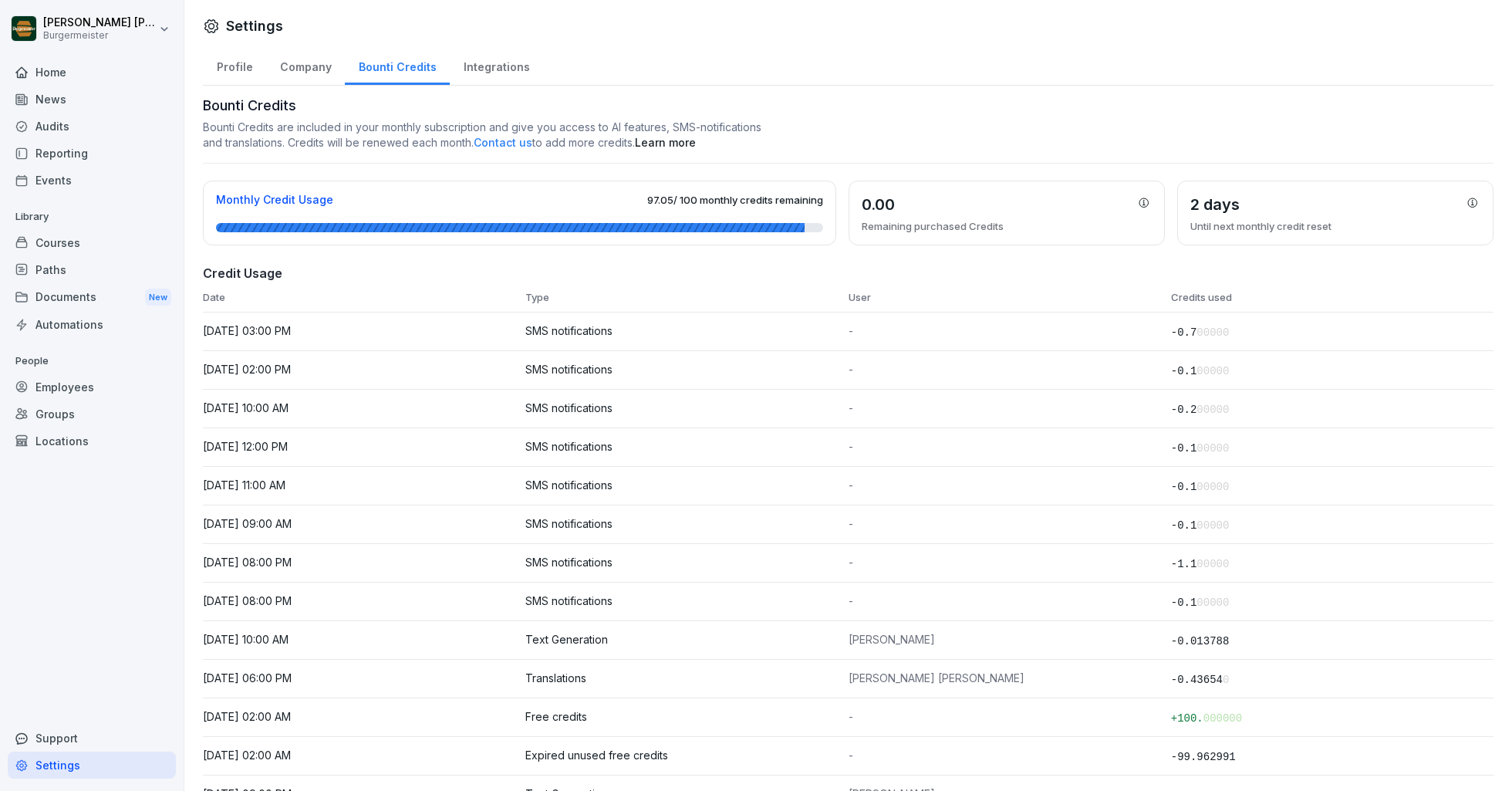
click at [488, 67] on div "Integrations" at bounding box center [496, 65] width 93 height 39
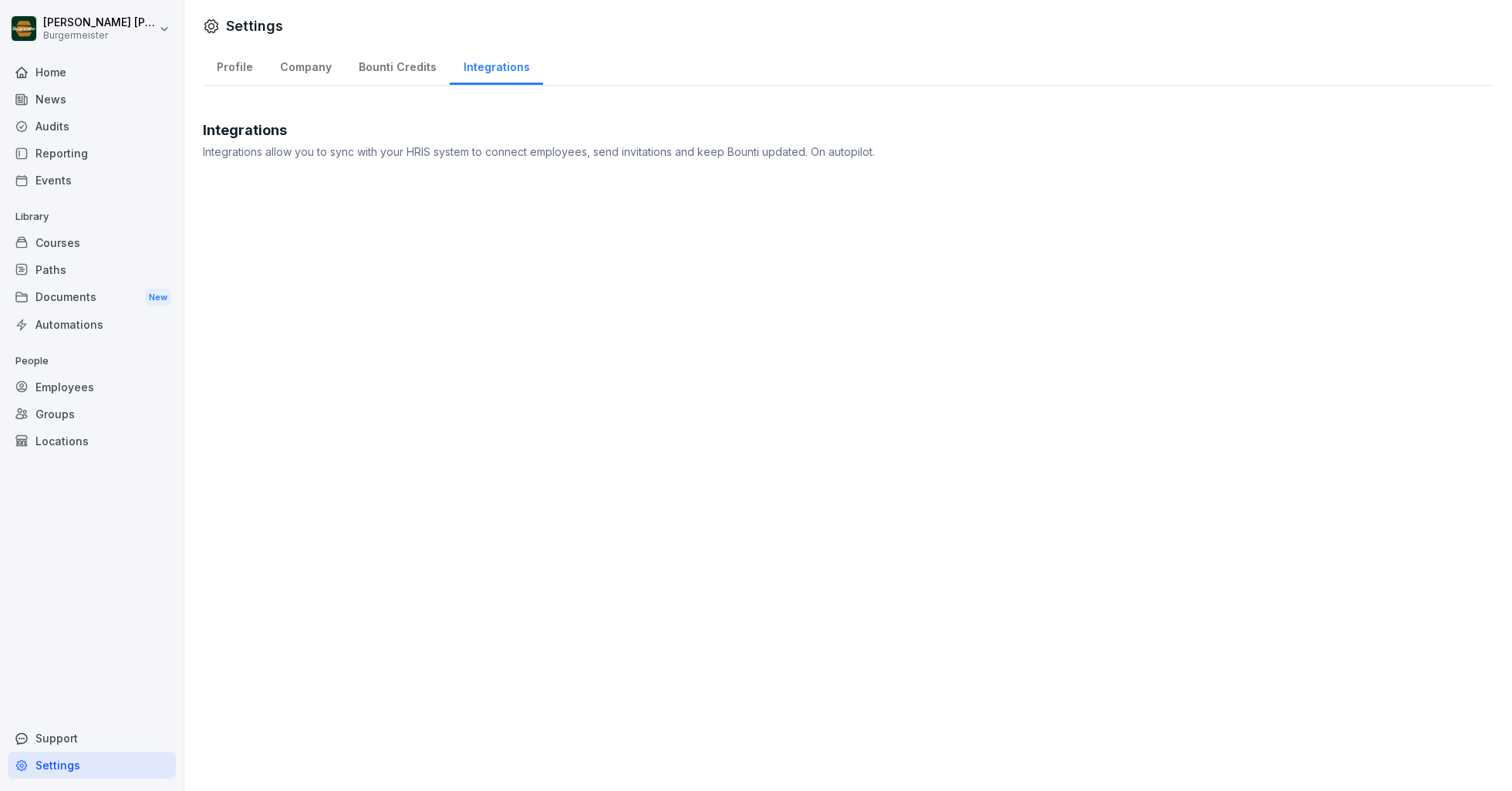
click at [68, 409] on div "Groups" at bounding box center [92, 414] width 168 height 27
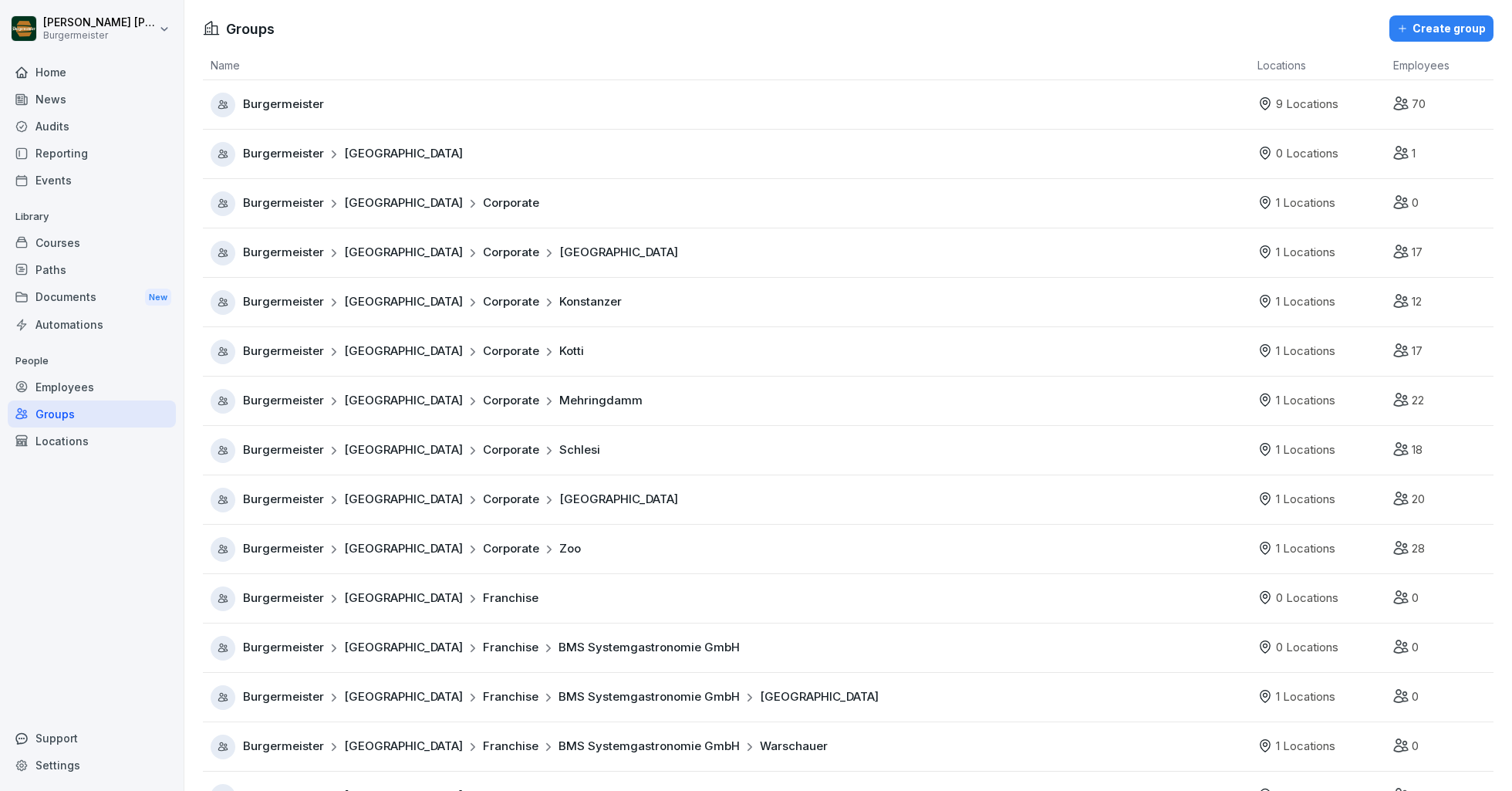
click at [71, 375] on div "Employees" at bounding box center [92, 387] width 168 height 27
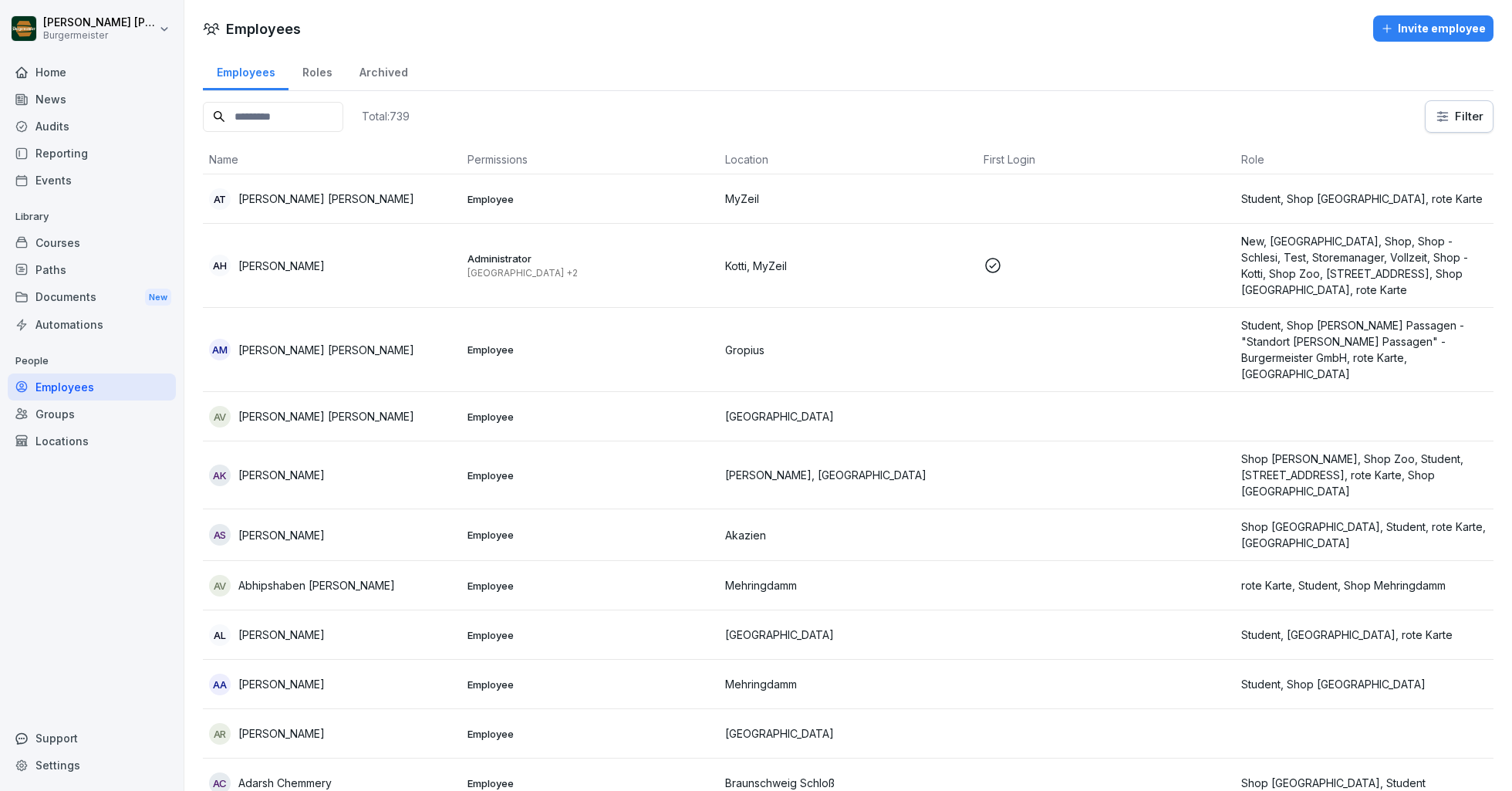
click at [315, 67] on div "Roles" at bounding box center [317, 70] width 57 height 39
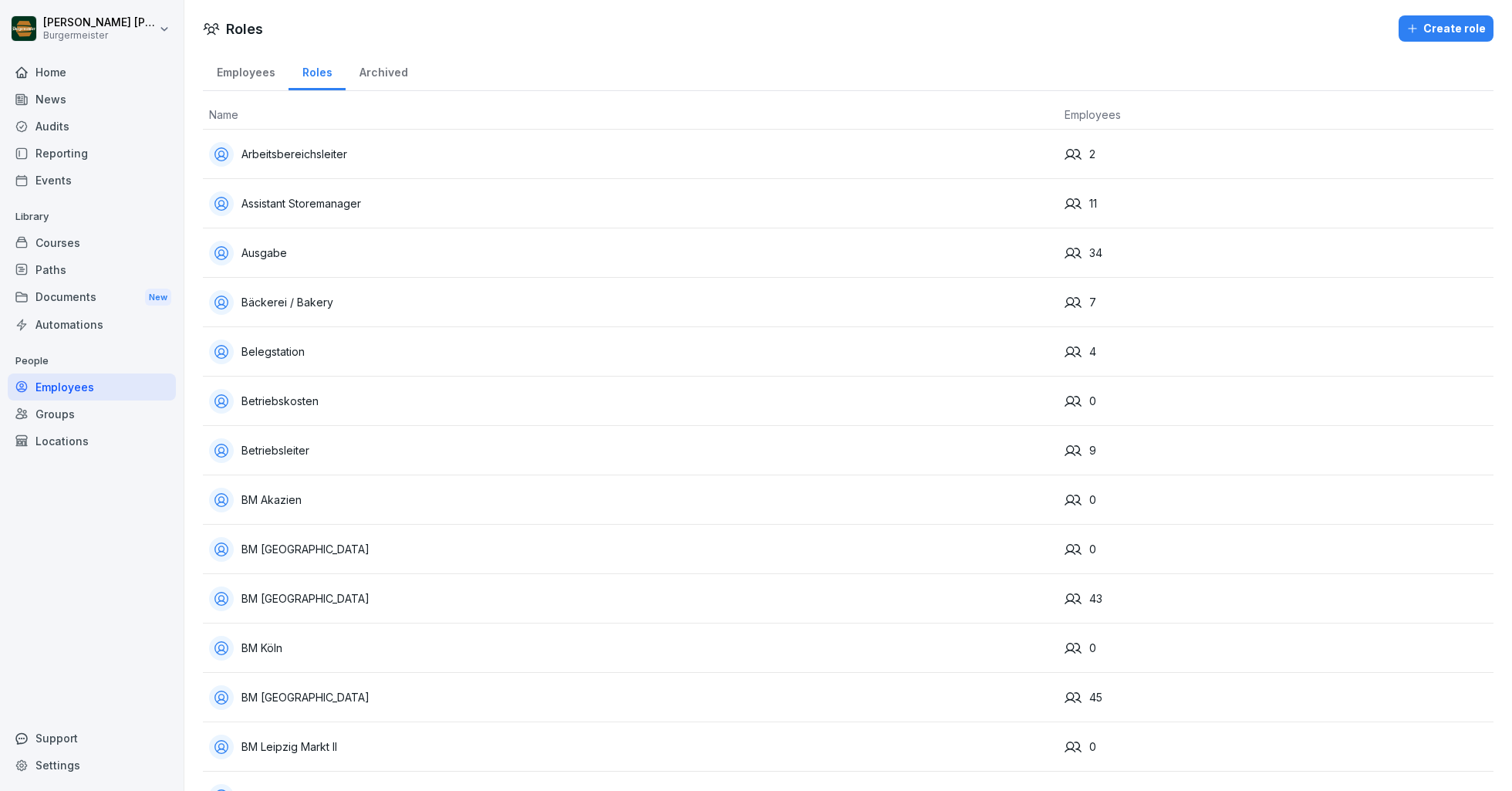
click at [238, 65] on div "Employees" at bounding box center [246, 70] width 86 height 39
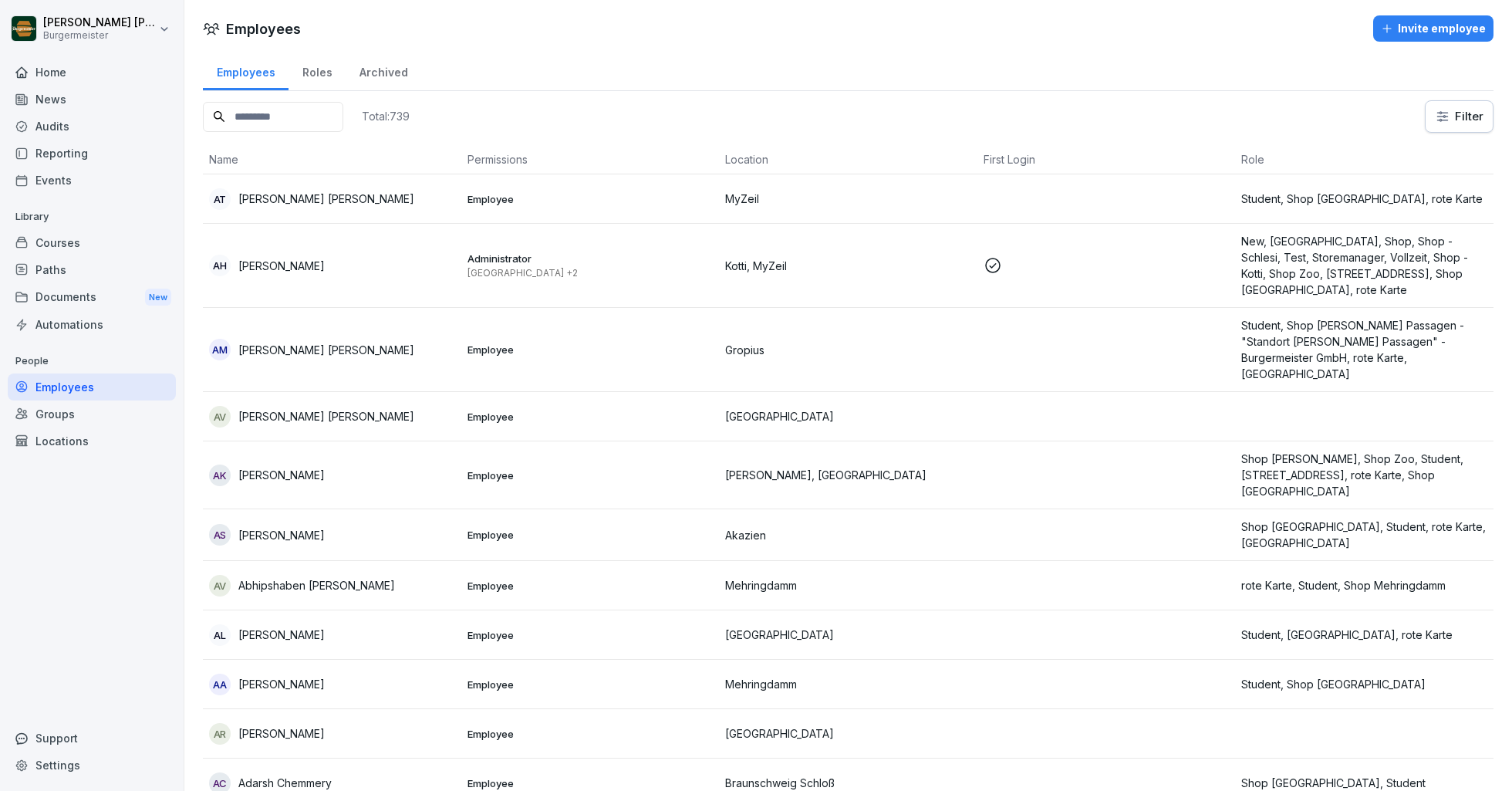
click at [69, 63] on div "Home" at bounding box center [92, 72] width 168 height 27
